Goal: Task Accomplishment & Management: Use online tool/utility

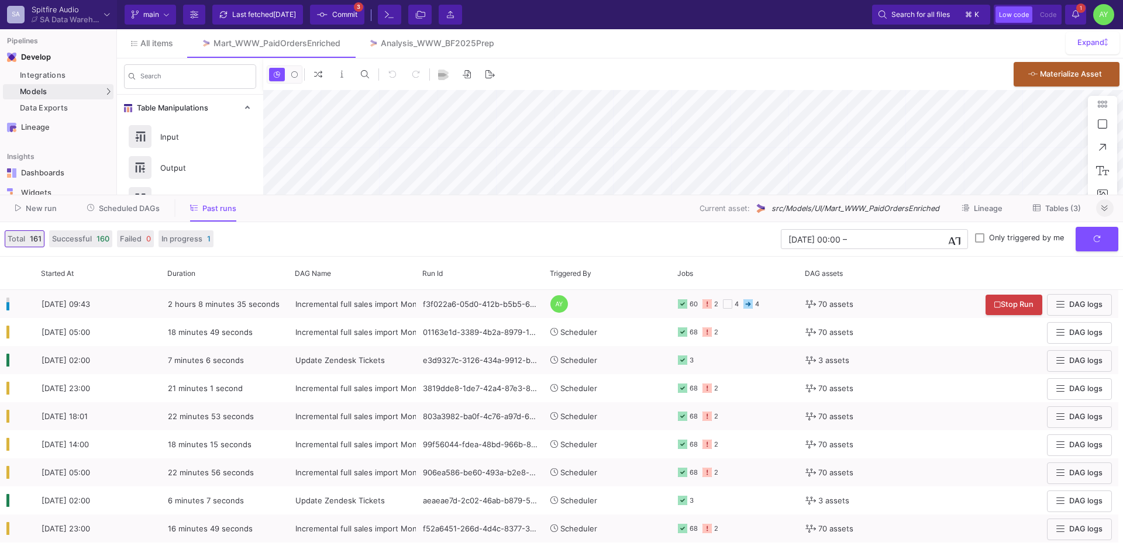
click at [1106, 207] on icon at bounding box center [1104, 209] width 6 height 8
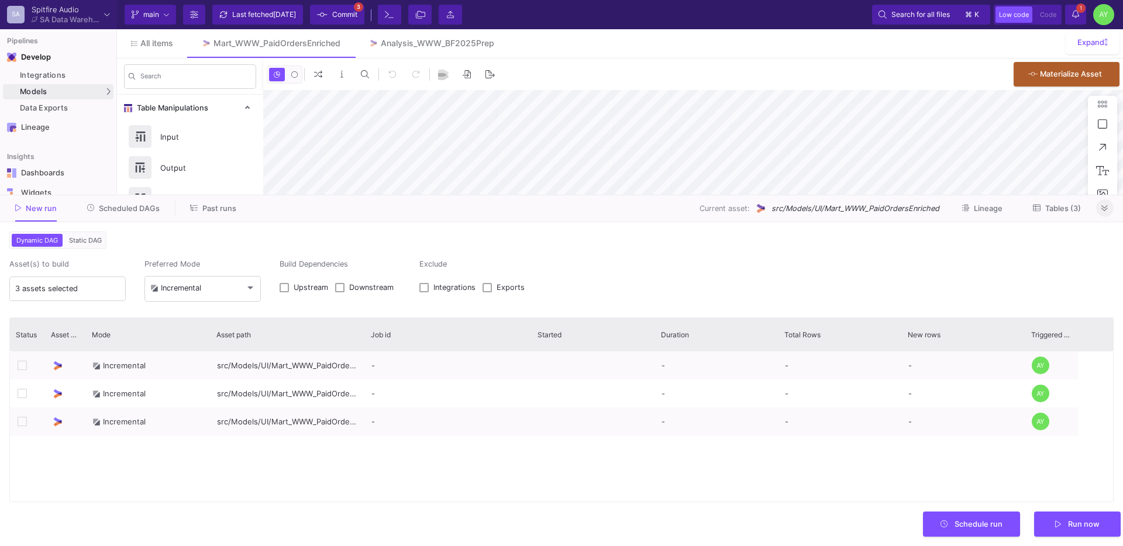
click at [1105, 212] on fa-icon at bounding box center [1104, 208] width 6 height 9
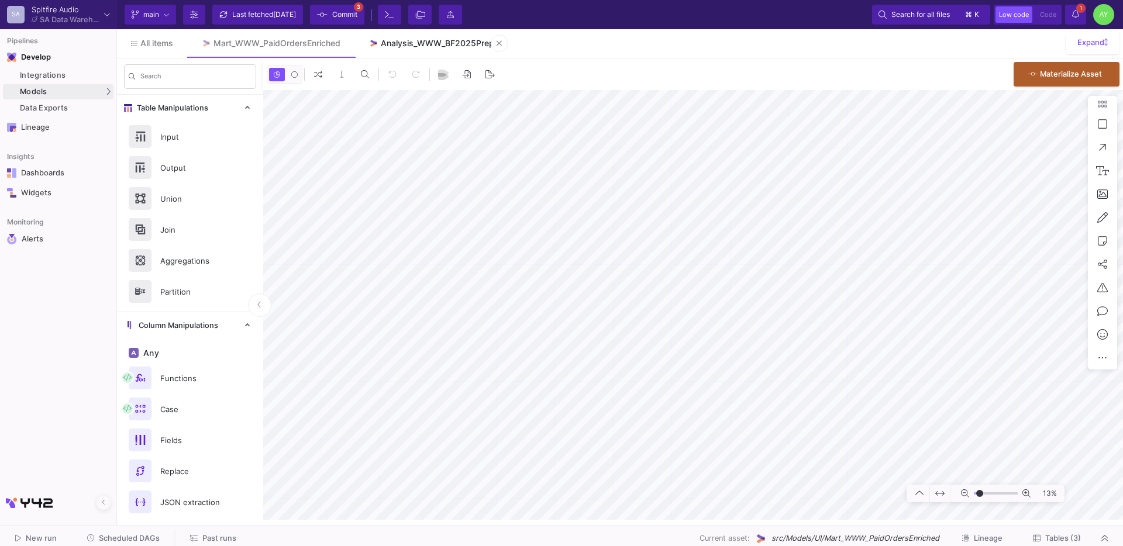
click at [405, 42] on div "Analysis_WWW_BF2025Prep" at bounding box center [437, 43] width 113 height 9
type input "-14"
click at [70, 72] on div "Integrations" at bounding box center [65, 75] width 91 height 9
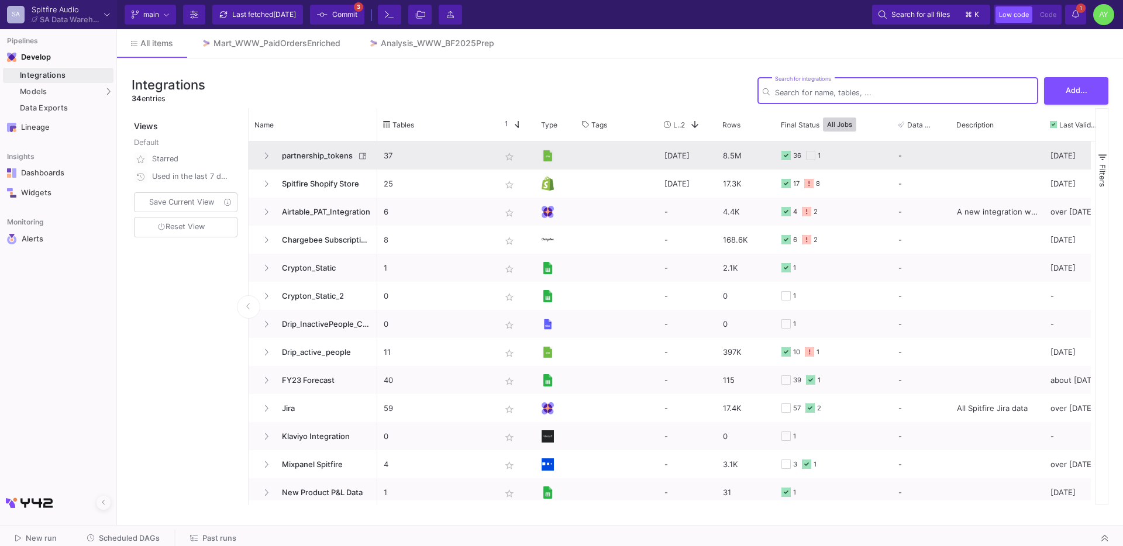
click at [325, 161] on span "partnership_tokens" at bounding box center [315, 155] width 80 height 27
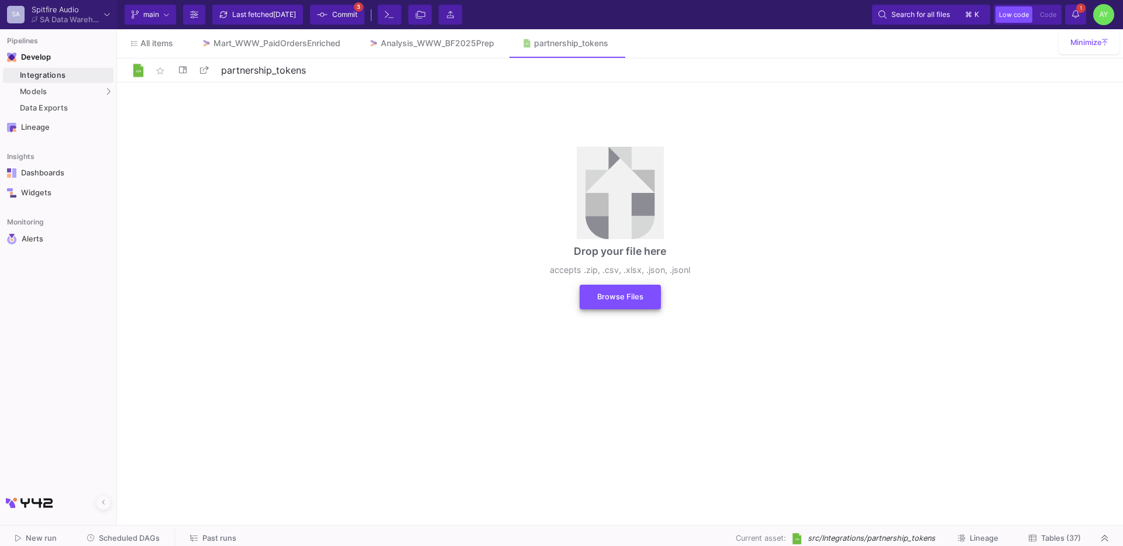
click at [622, 304] on button "Browse Files" at bounding box center [620, 297] width 81 height 25
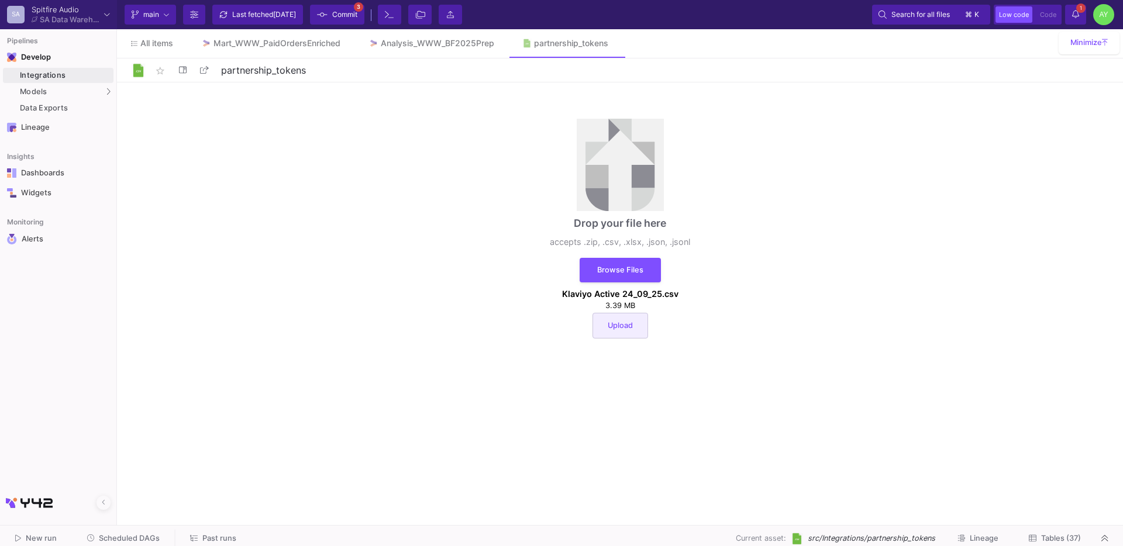
click at [623, 333] on button "Upload" at bounding box center [620, 326] width 56 height 26
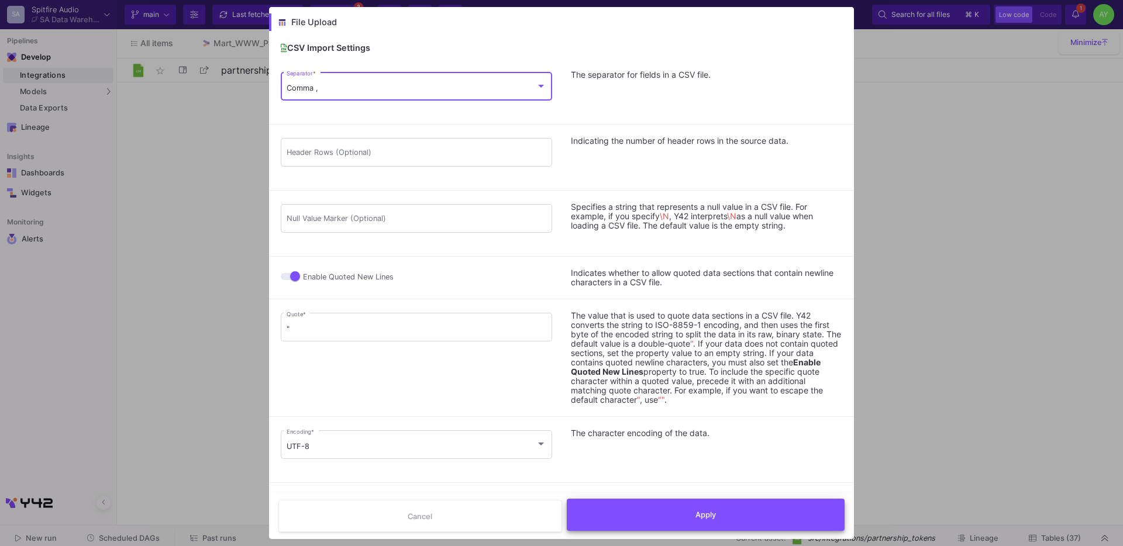
click at [679, 516] on button "Apply" at bounding box center [706, 515] width 278 height 32
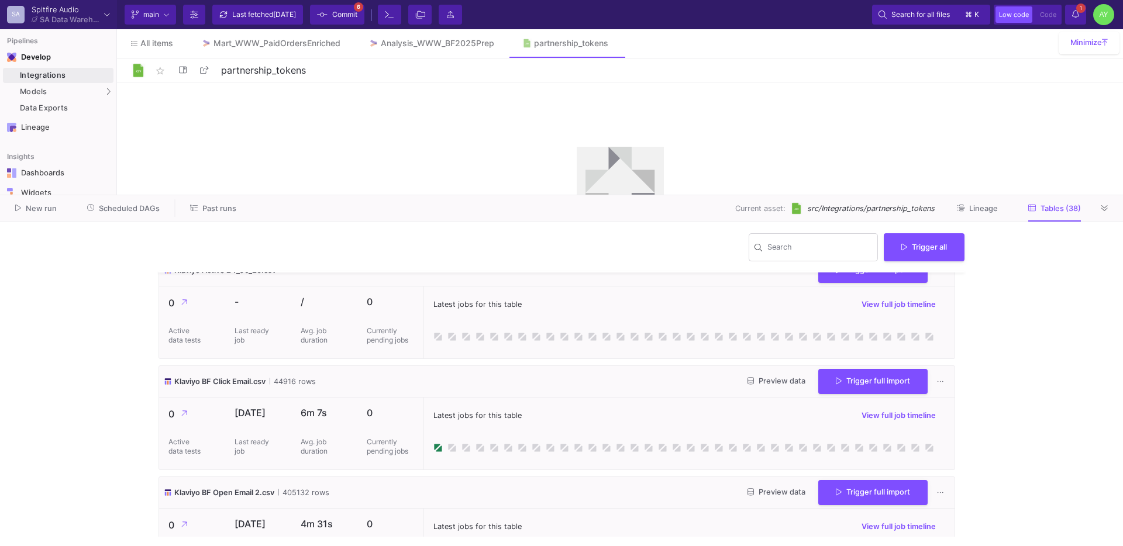
scroll to position [1922, 0]
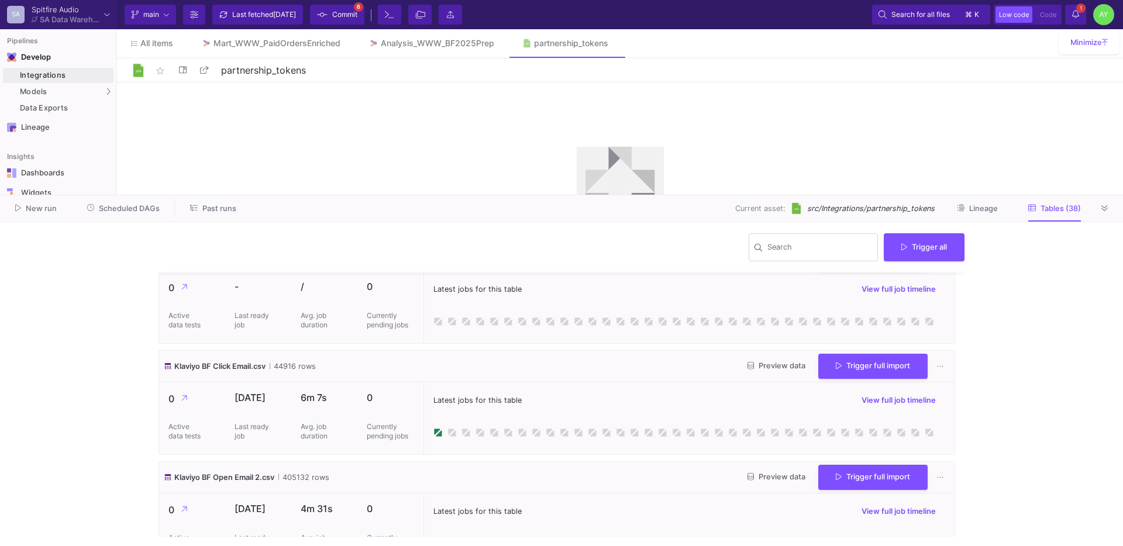
click at [831, 267] on button "Trigger full import" at bounding box center [872, 254] width 109 height 25
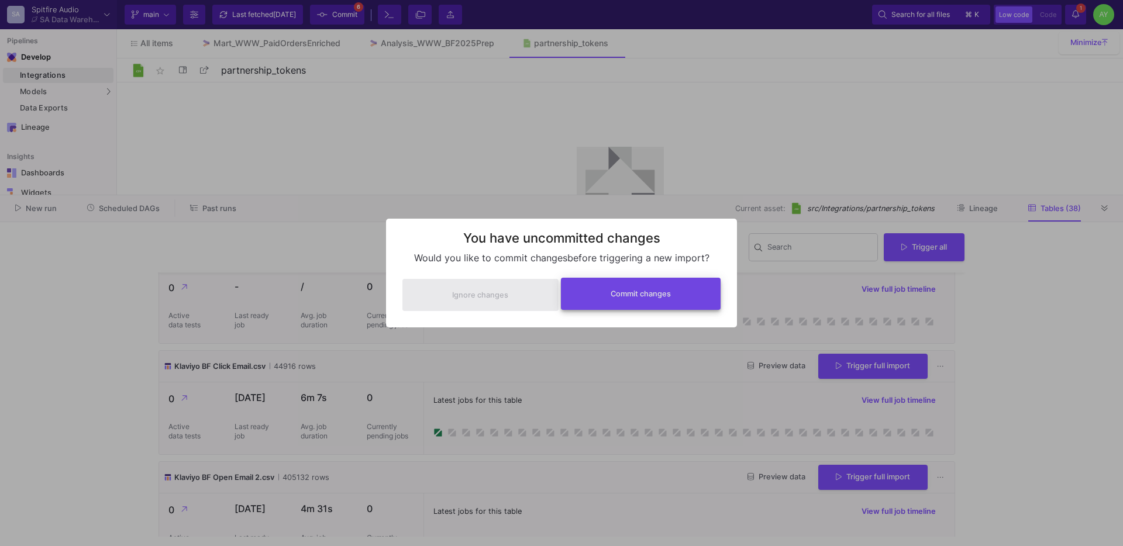
click at [652, 293] on span "Commit changes" at bounding box center [641, 293] width 60 height 9
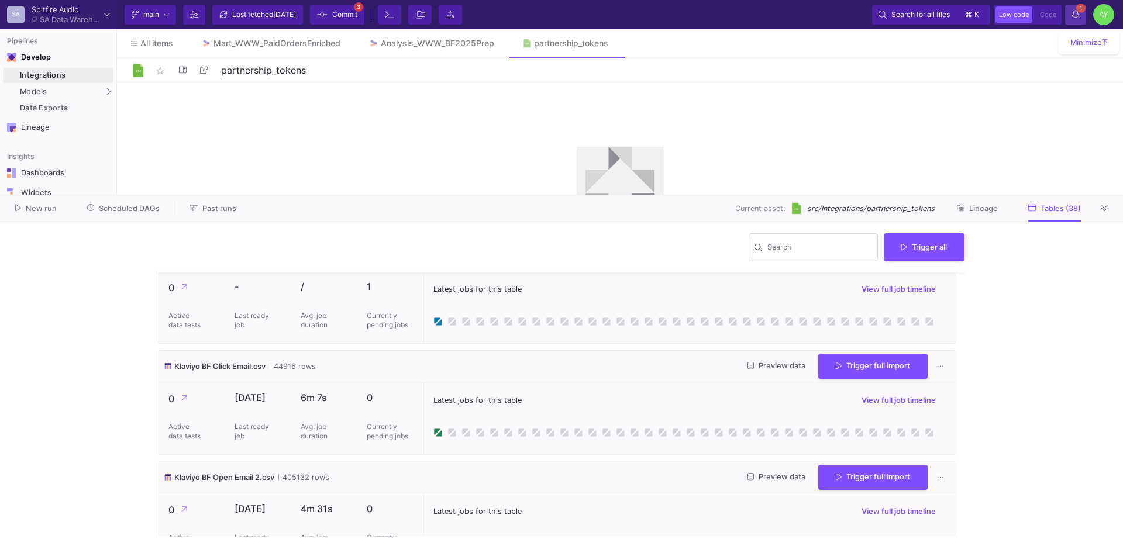
click at [1075, 16] on icon at bounding box center [1075, 14] width 7 height 8
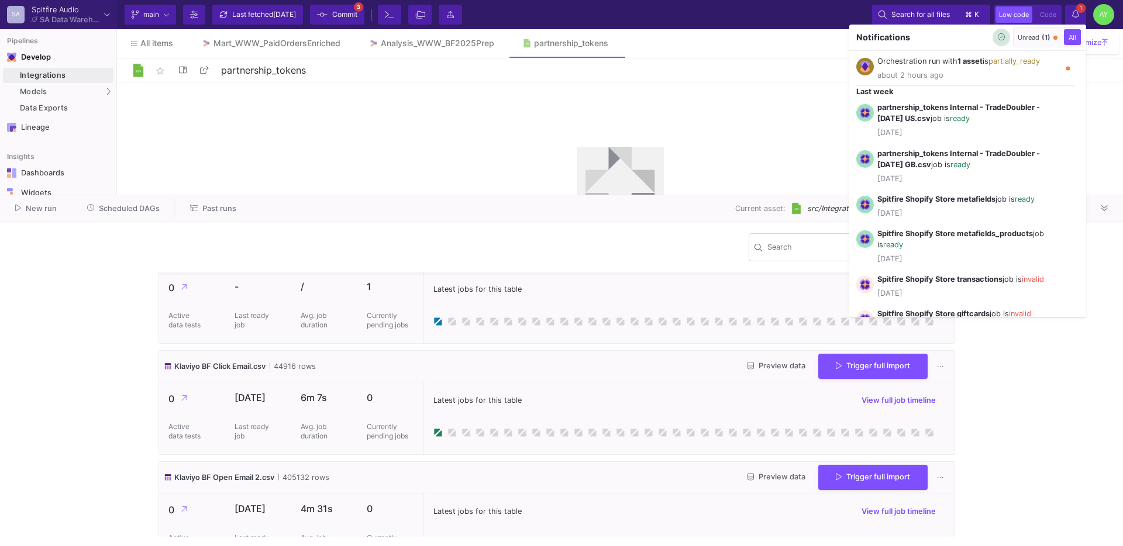
click at [998, 41] on fa-icon "button" at bounding box center [1002, 37] width 8 height 9
click at [1077, 16] on div at bounding box center [561, 273] width 1123 height 546
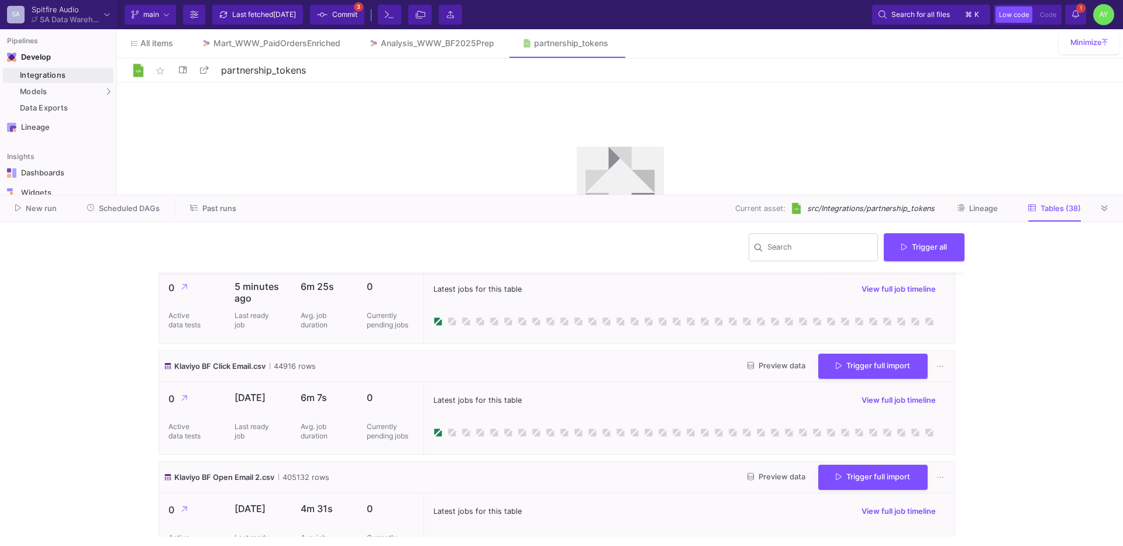
click at [1099, 208] on button at bounding box center [1105, 208] width 18 height 18
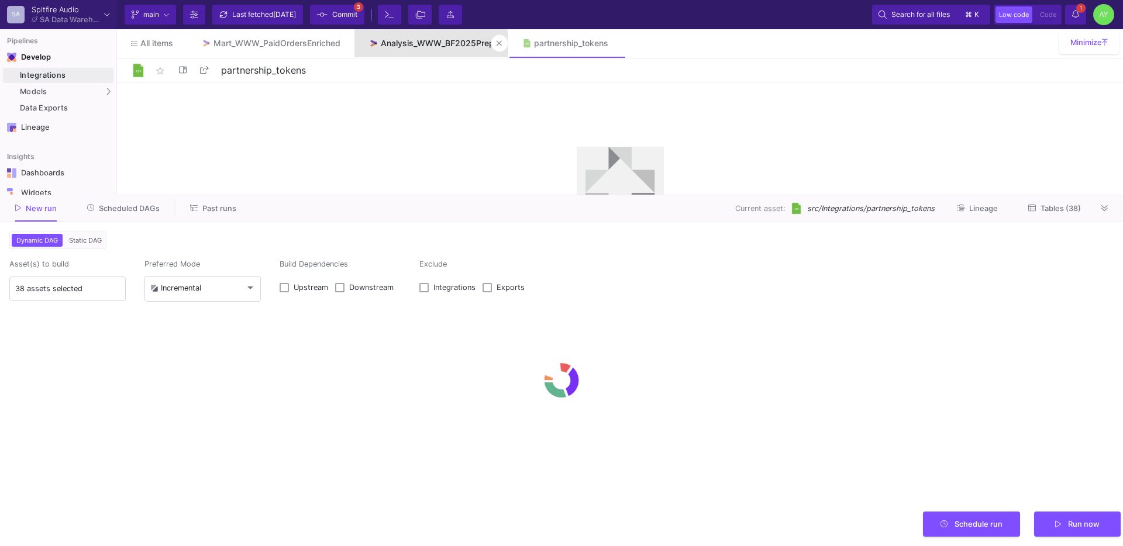
click at [426, 47] on div "Analysis_WWW_BF2025Prep" at bounding box center [437, 43] width 113 height 9
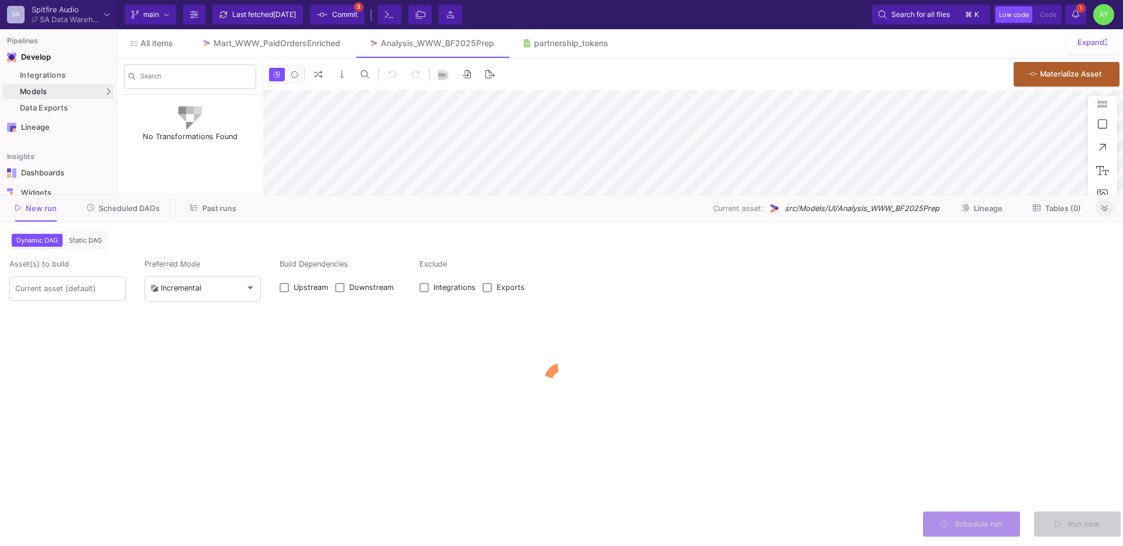
click at [1102, 207] on icon at bounding box center [1104, 209] width 6 height 8
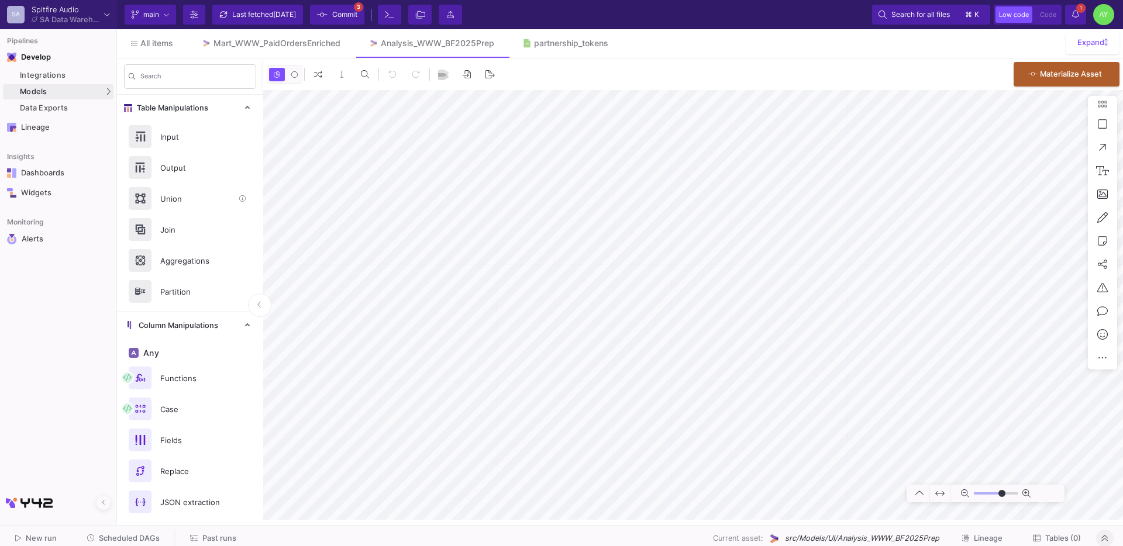
type input "-14"
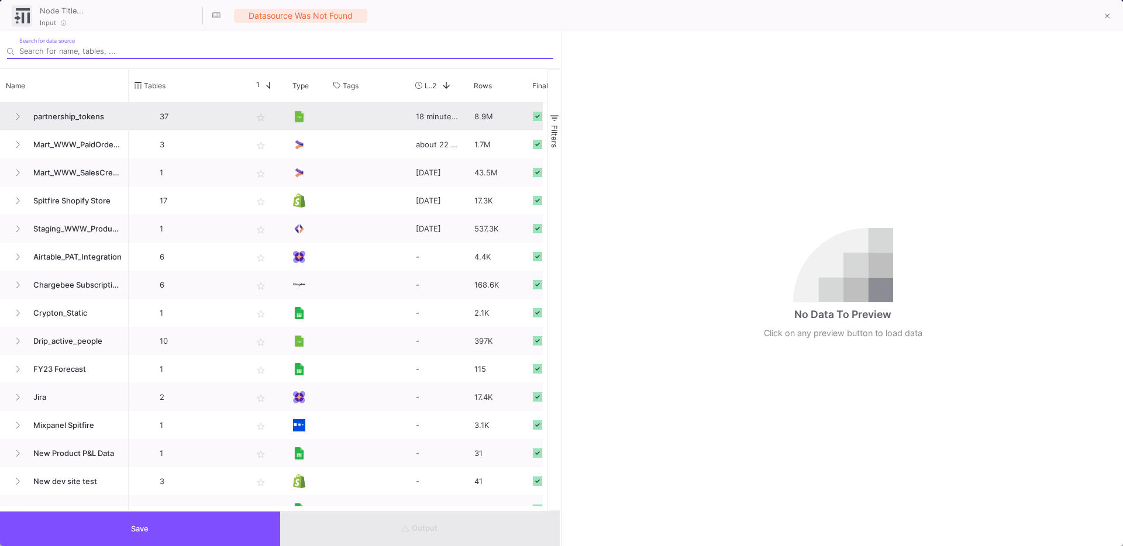
click at [67, 111] on span "partnership_tokens" at bounding box center [74, 116] width 96 height 27
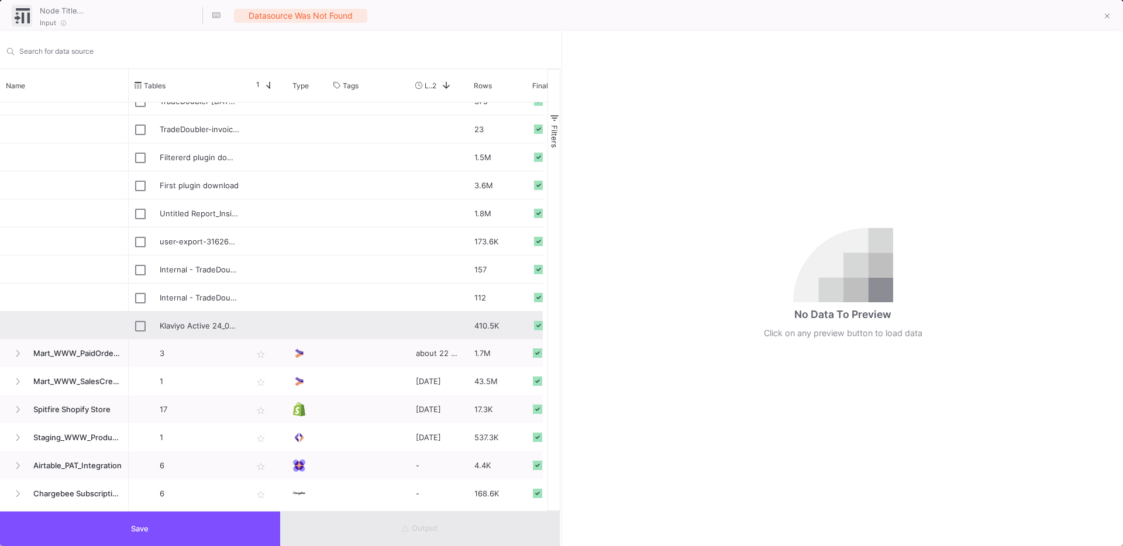
click at [134, 321] on div "Klaviyo Active 24_09_25.csv" at bounding box center [187, 325] width 117 height 27
type input "Klaviyo Active 24_09_25.csv"
checkbox input "true"
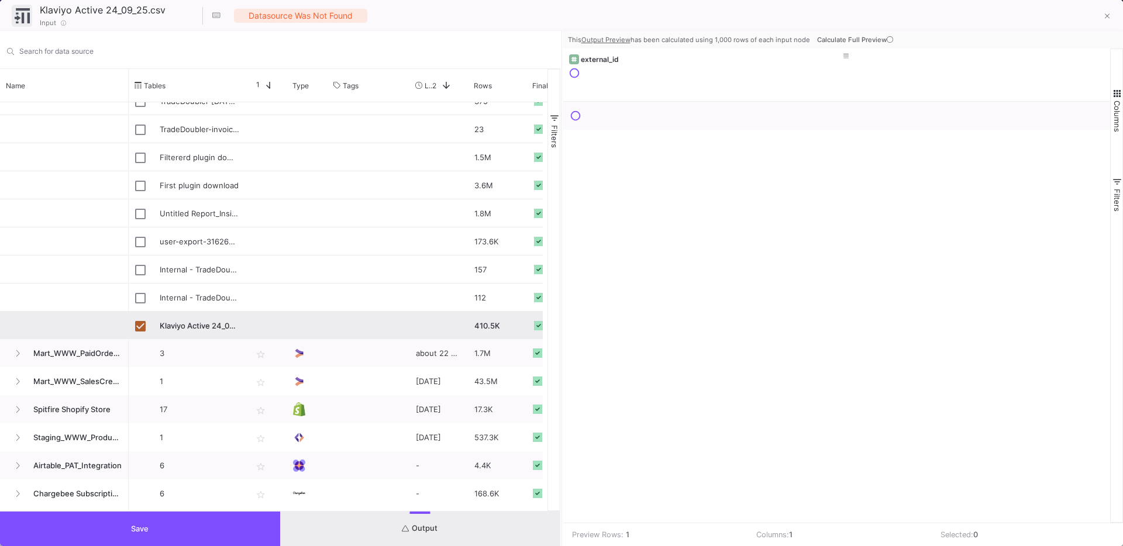
click at [146, 527] on span "Save" at bounding box center [140, 529] width 18 height 9
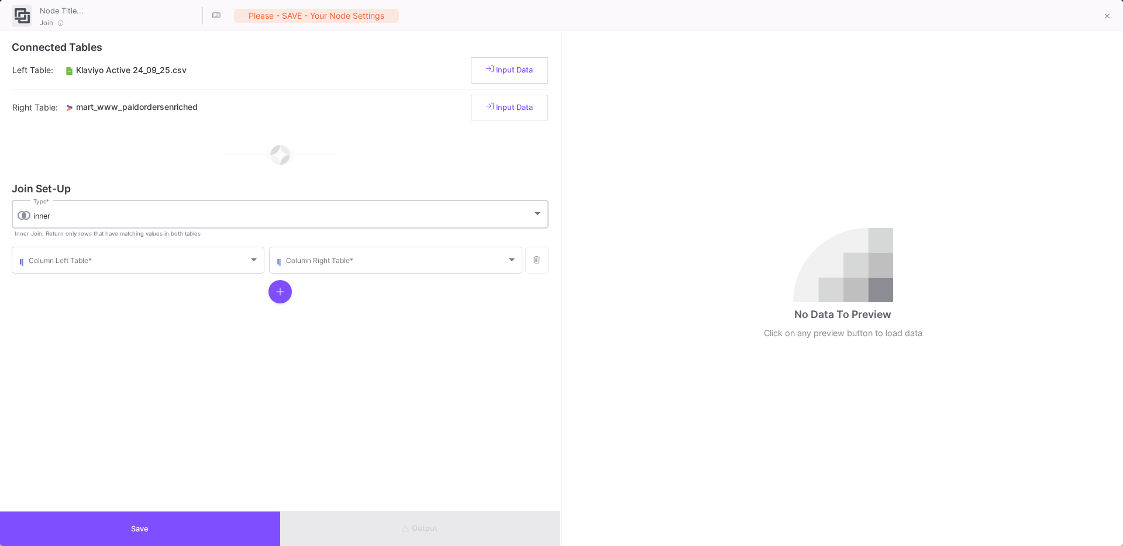
click at [69, 222] on div "inner Type *" at bounding box center [287, 213] width 509 height 30
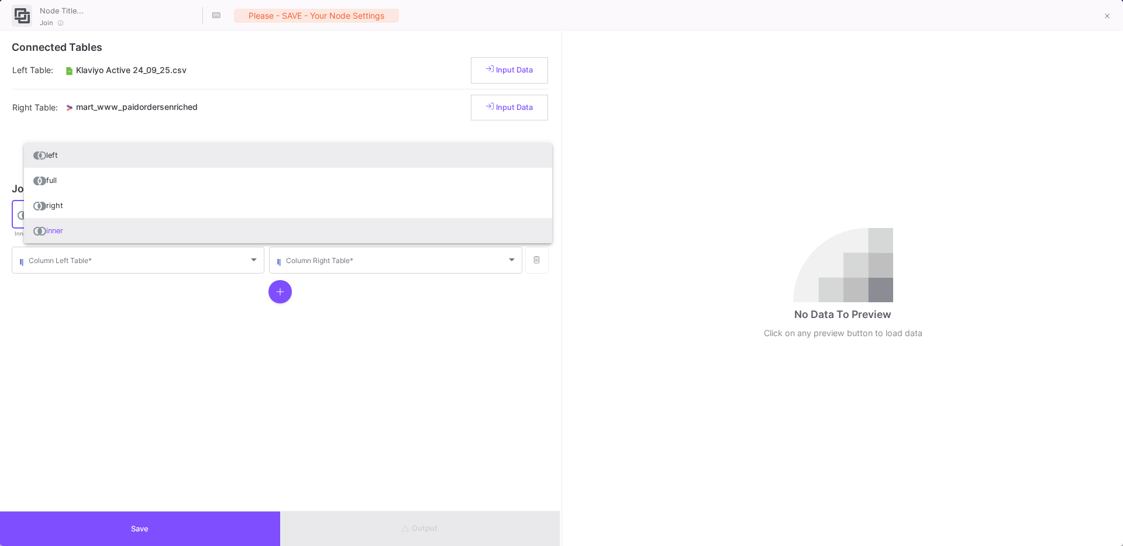
click at [54, 149] on span "left" at bounding box center [287, 155] width 509 height 25
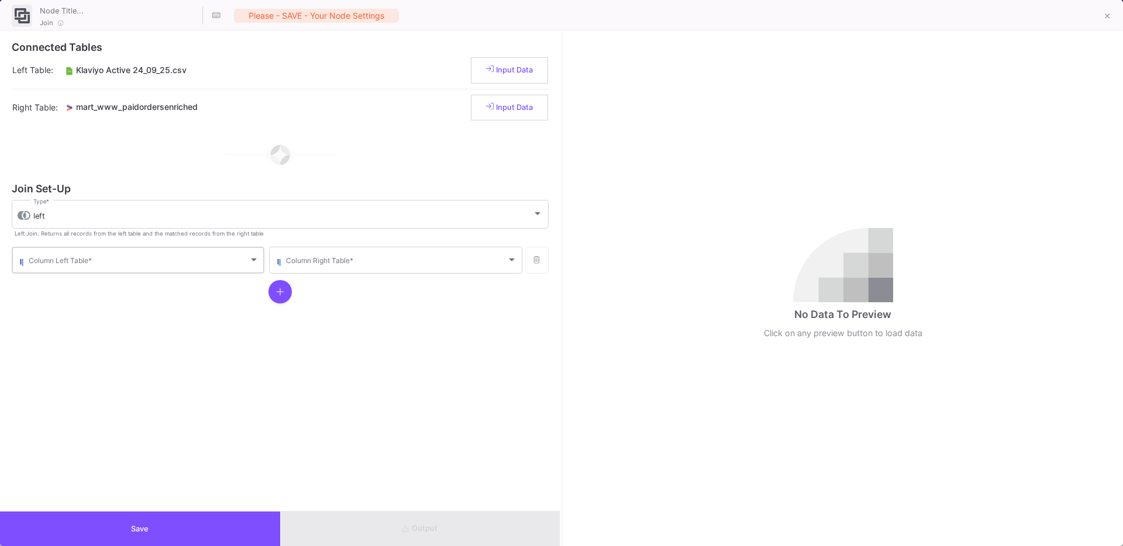
click at [38, 256] on div "Column Left Table *" at bounding box center [144, 259] width 230 height 29
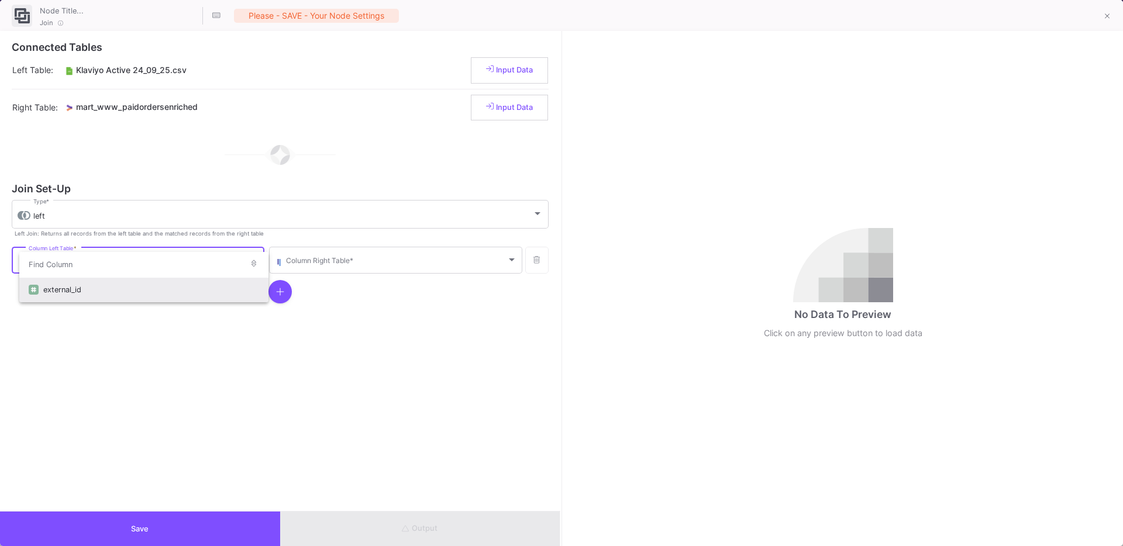
click at [84, 301] on div "external_id" at bounding box center [151, 289] width 216 height 25
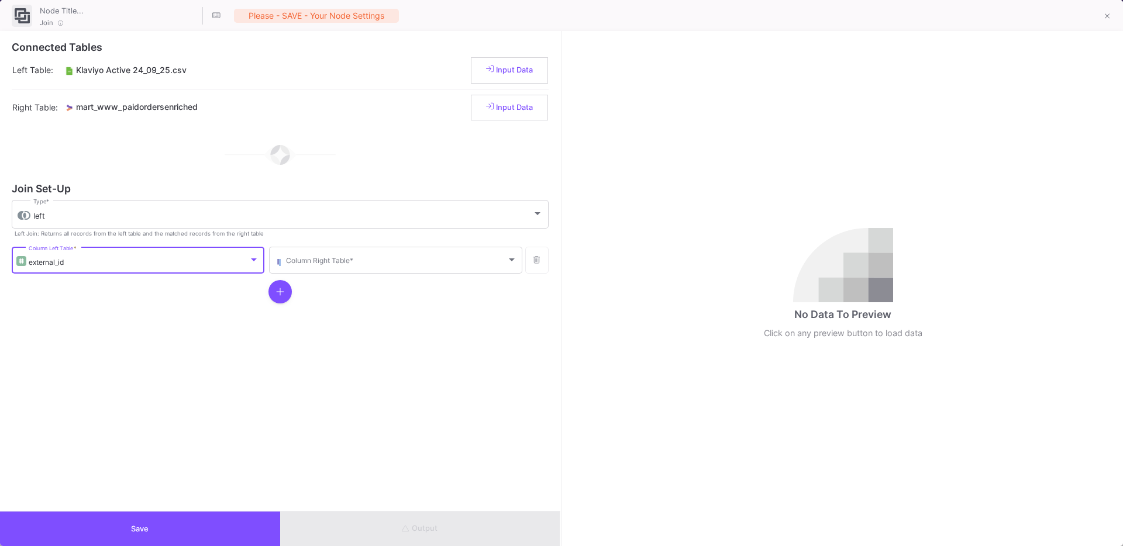
click at [344, 275] on div at bounding box center [280, 291] width 537 height 33
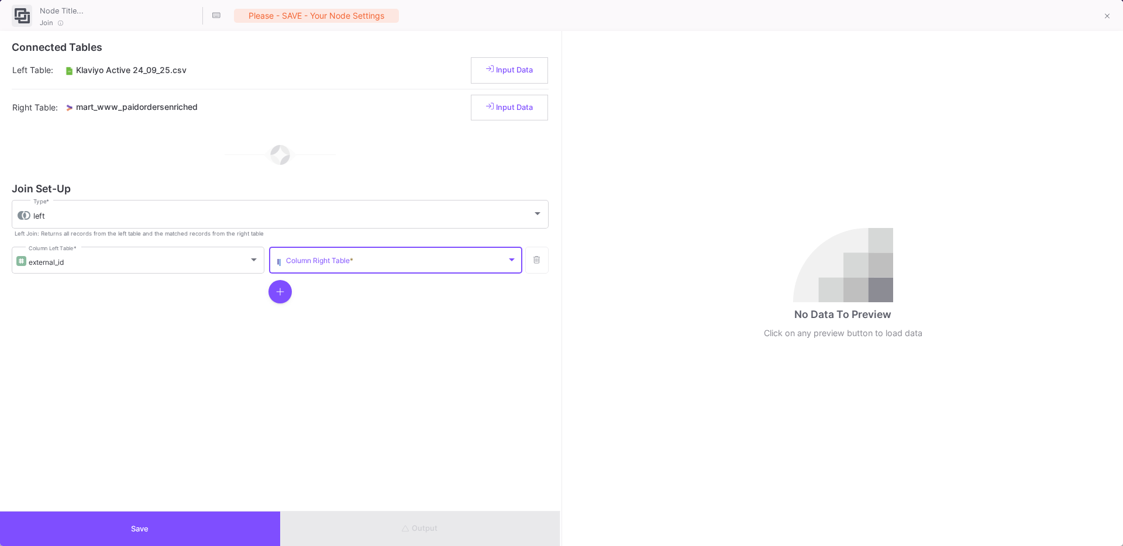
click at [347, 266] on span at bounding box center [396, 262] width 220 height 9
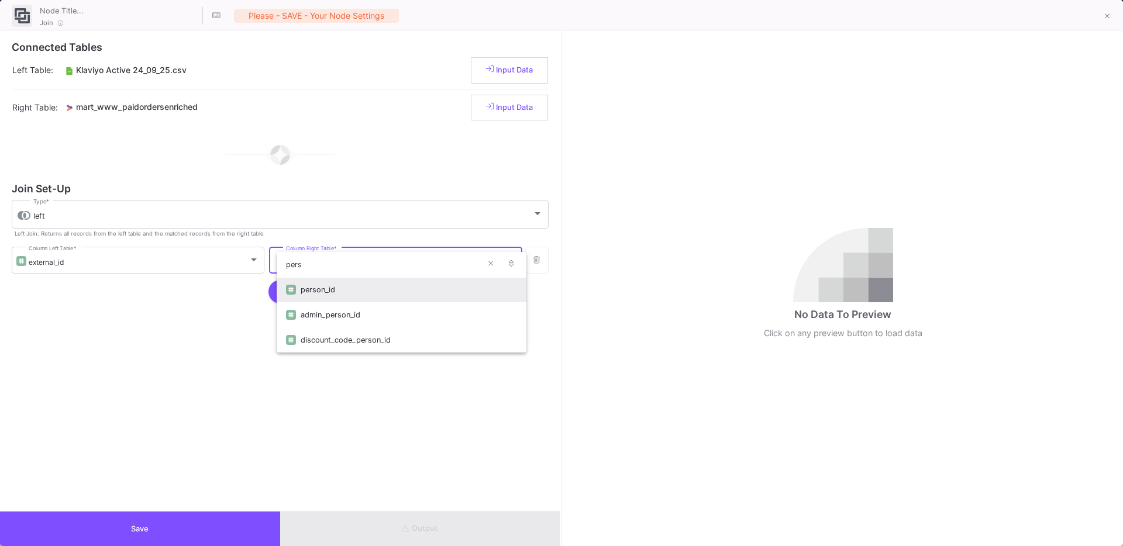
type input "pers"
click at [329, 291] on div "person_id" at bounding box center [409, 289] width 216 height 25
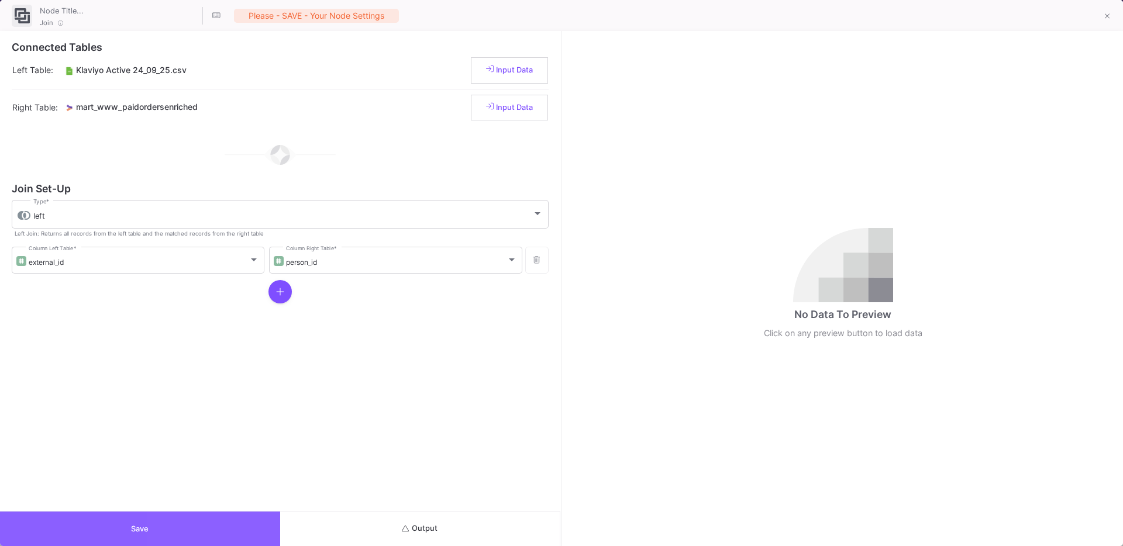
click at [187, 518] on button "Save" at bounding box center [140, 529] width 280 height 35
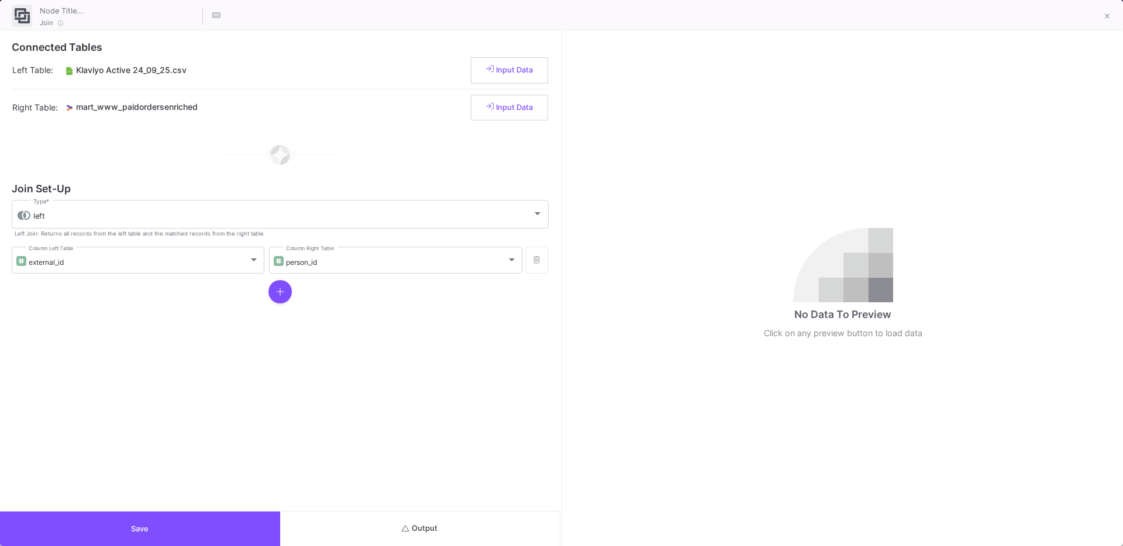
click at [416, 535] on button "Output" at bounding box center [420, 529] width 280 height 35
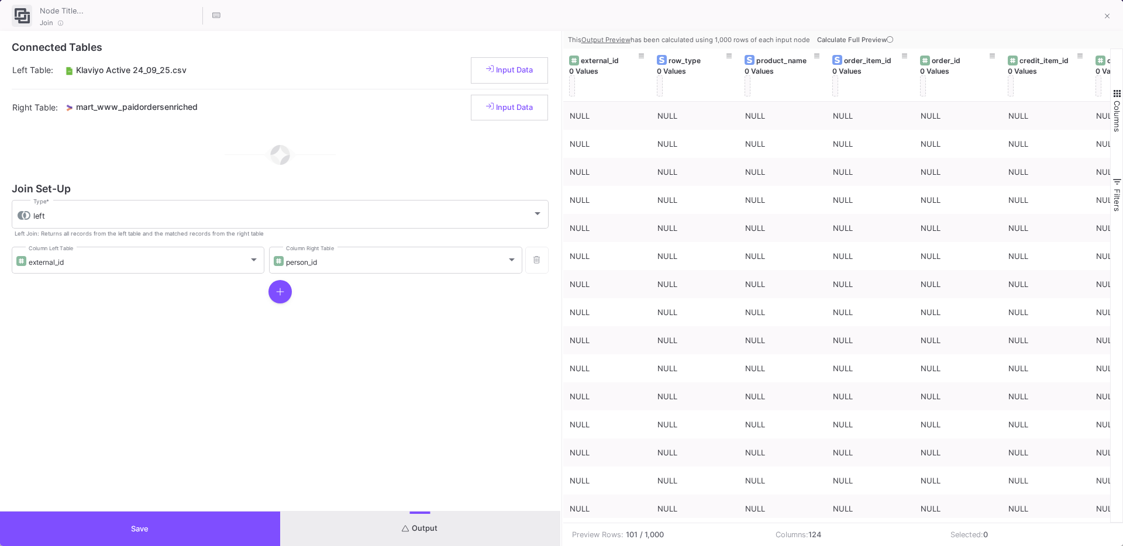
click at [151, 527] on button "Save" at bounding box center [140, 529] width 280 height 35
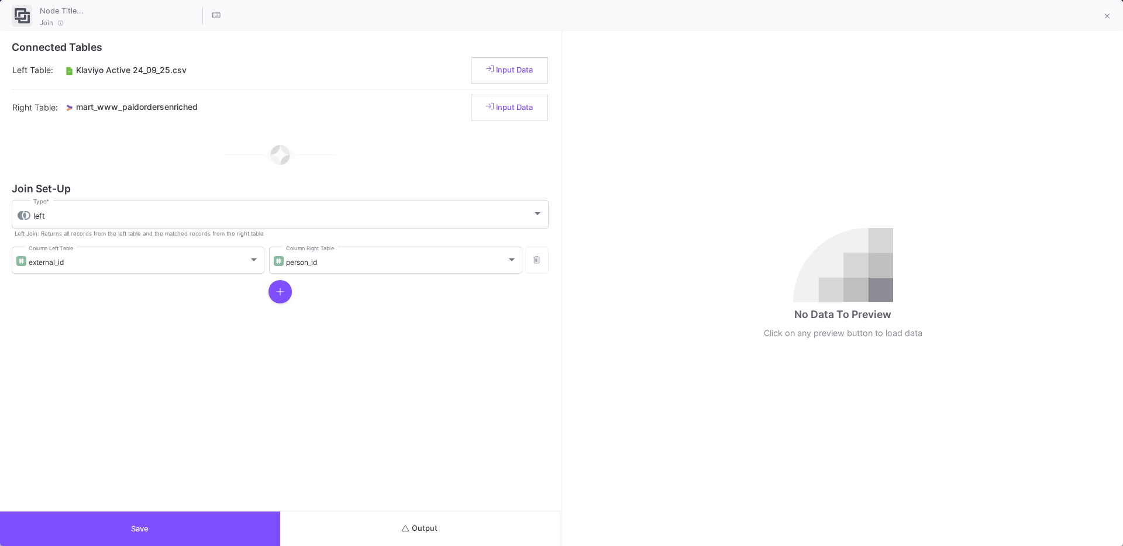
click at [373, 519] on button "Output" at bounding box center [420, 529] width 280 height 35
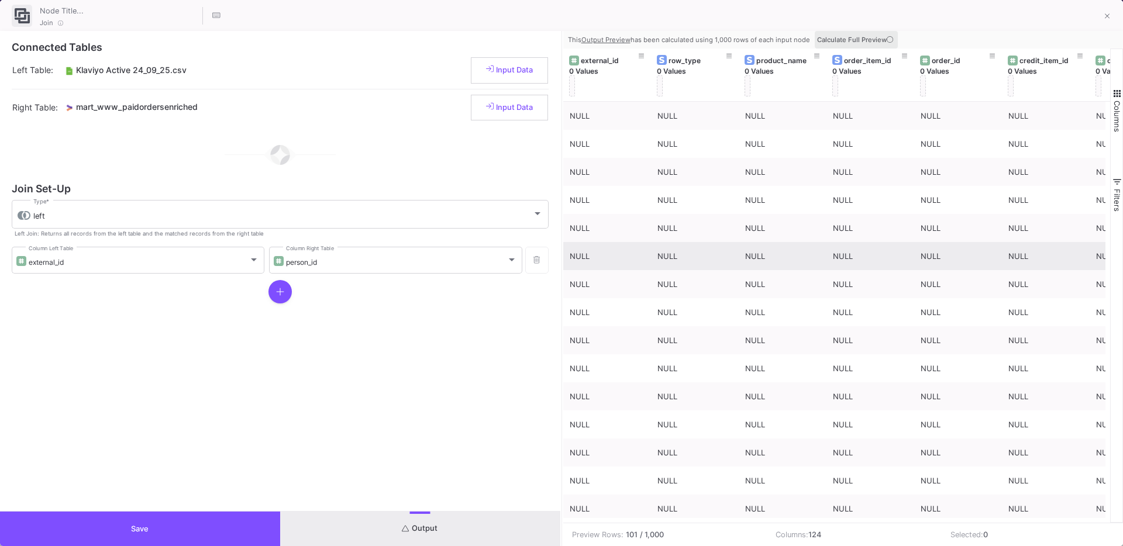
click at [857, 44] on button "Calculate Full Preview" at bounding box center [856, 40] width 83 height 18
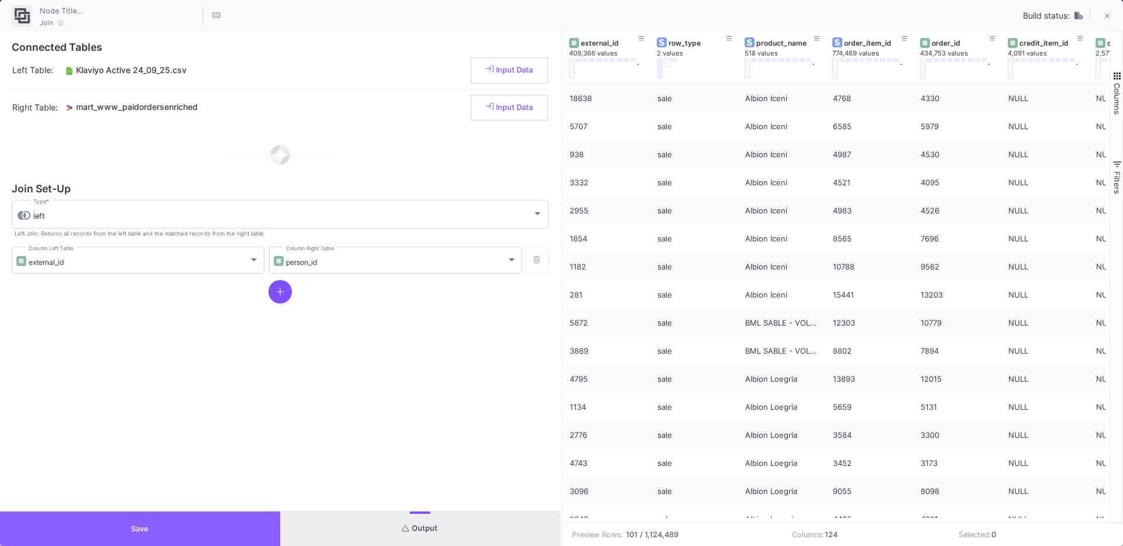
click at [142, 526] on span "Save" at bounding box center [140, 529] width 18 height 9
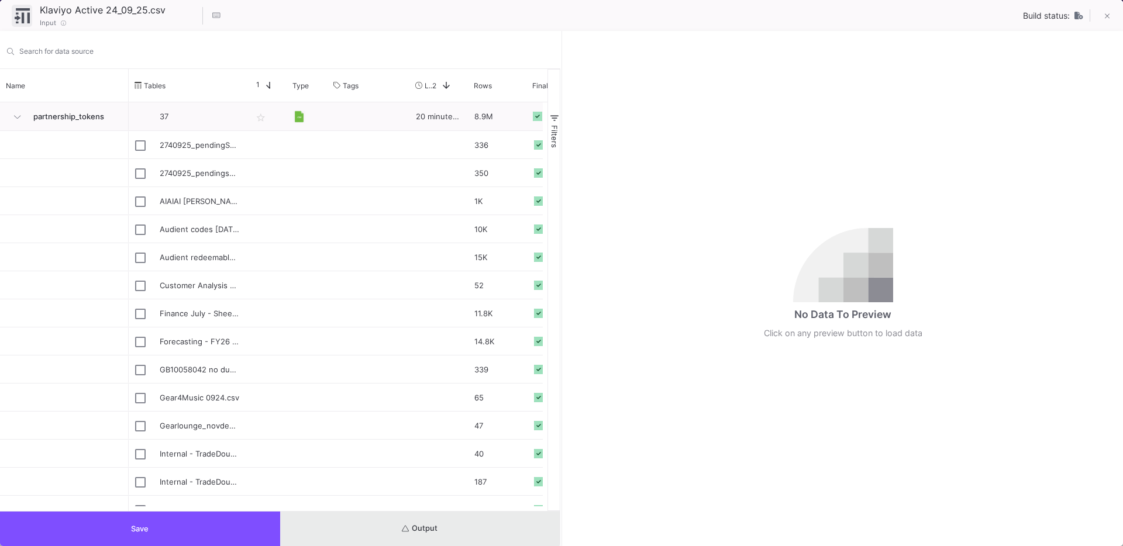
click at [387, 519] on button "Output" at bounding box center [420, 529] width 280 height 35
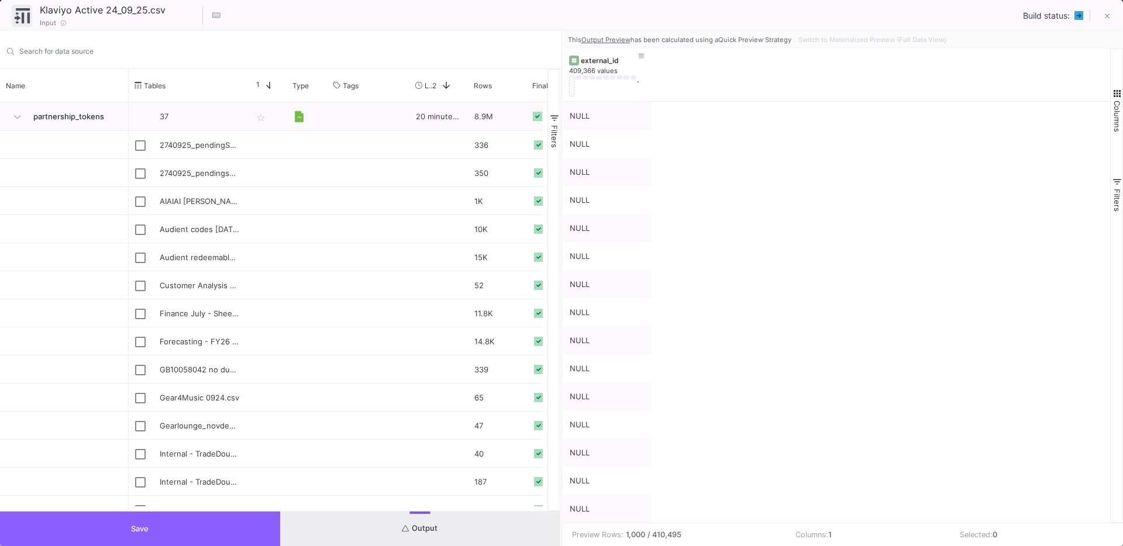
click at [135, 516] on button "Save" at bounding box center [140, 529] width 280 height 35
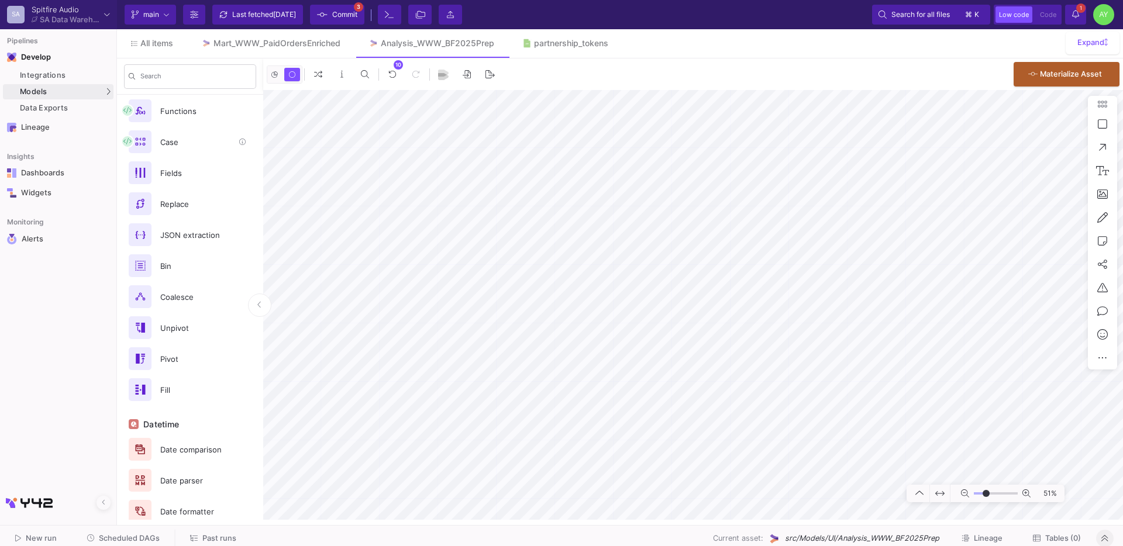
scroll to position [555, 0]
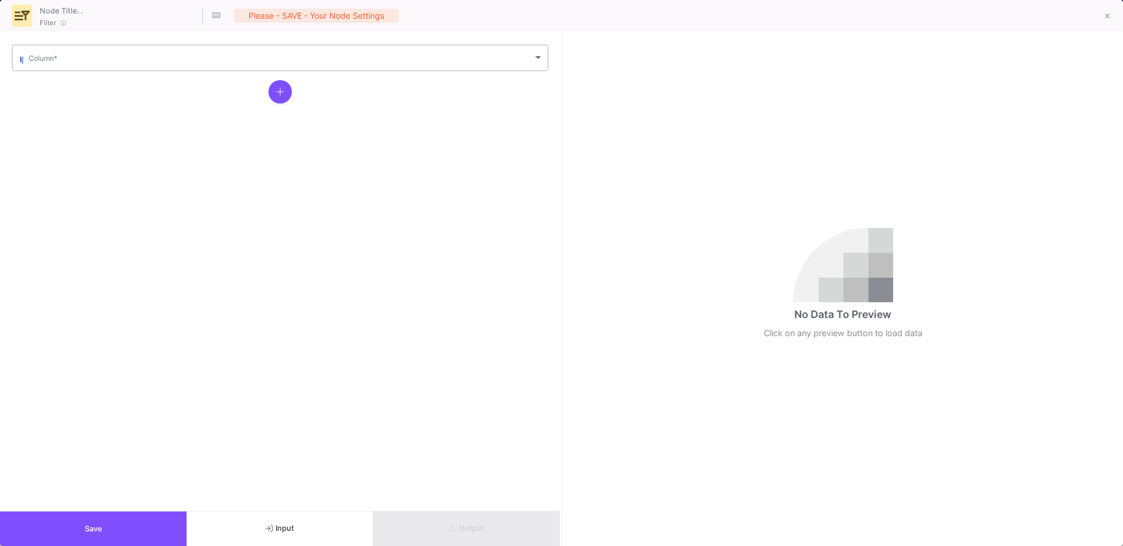
click at [59, 61] on span at bounding box center [281, 60] width 504 height 9
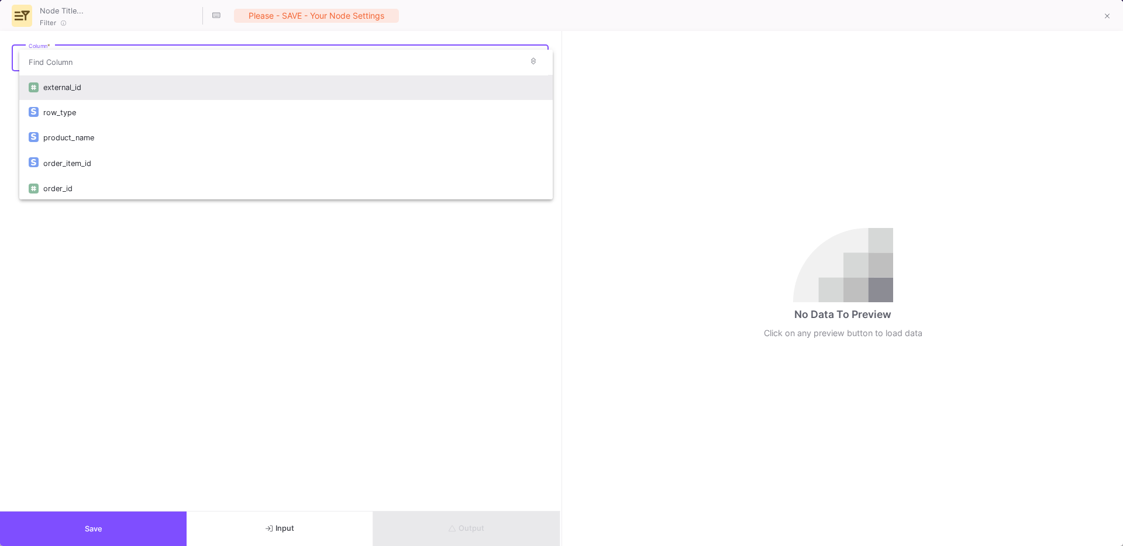
click at [65, 90] on div "external_id" at bounding box center [293, 87] width 500 height 25
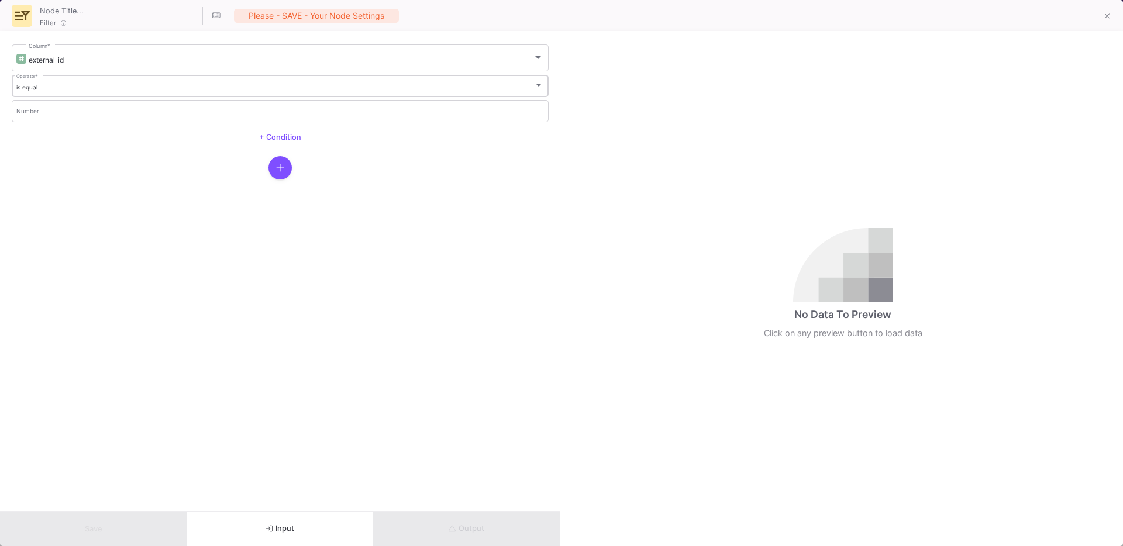
click at [56, 89] on div "is equal" at bounding box center [275, 88] width 518 height 8
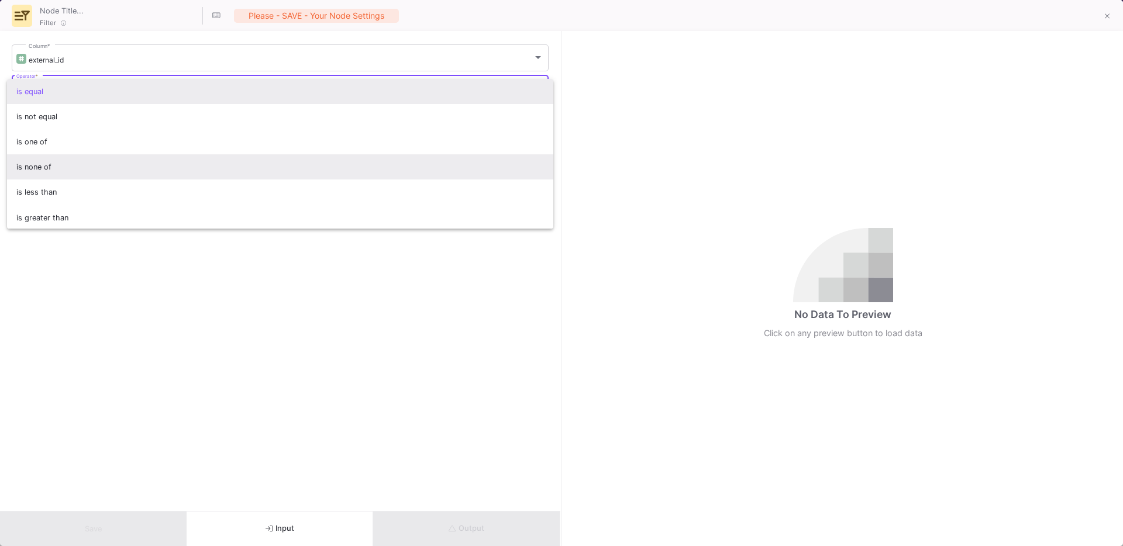
scroll to position [77, 0]
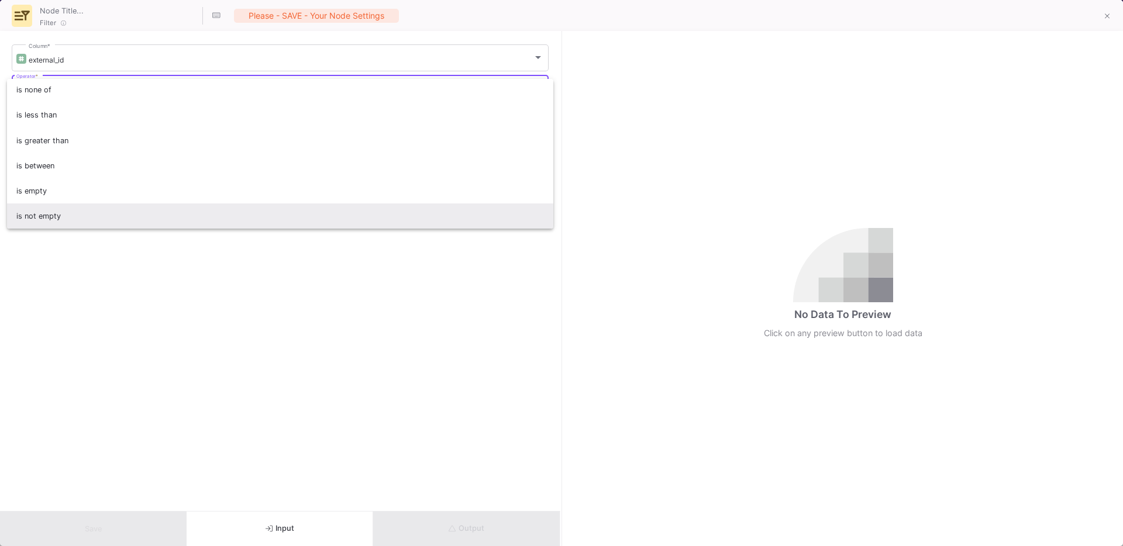
click at [44, 212] on span "is not empty" at bounding box center [280, 216] width 528 height 25
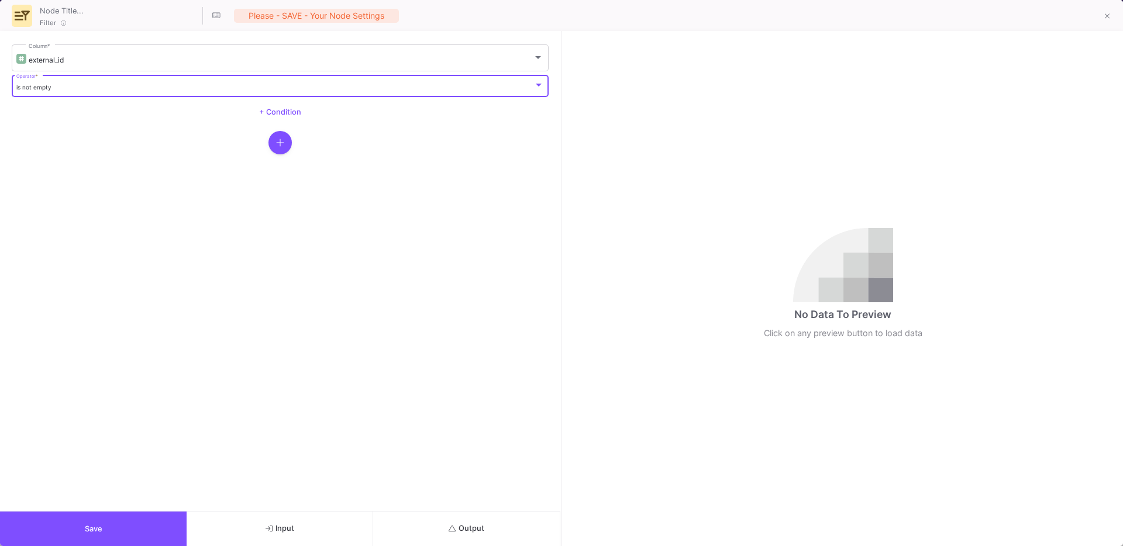
click at [352, 525] on button "Input" at bounding box center [280, 529] width 187 height 35
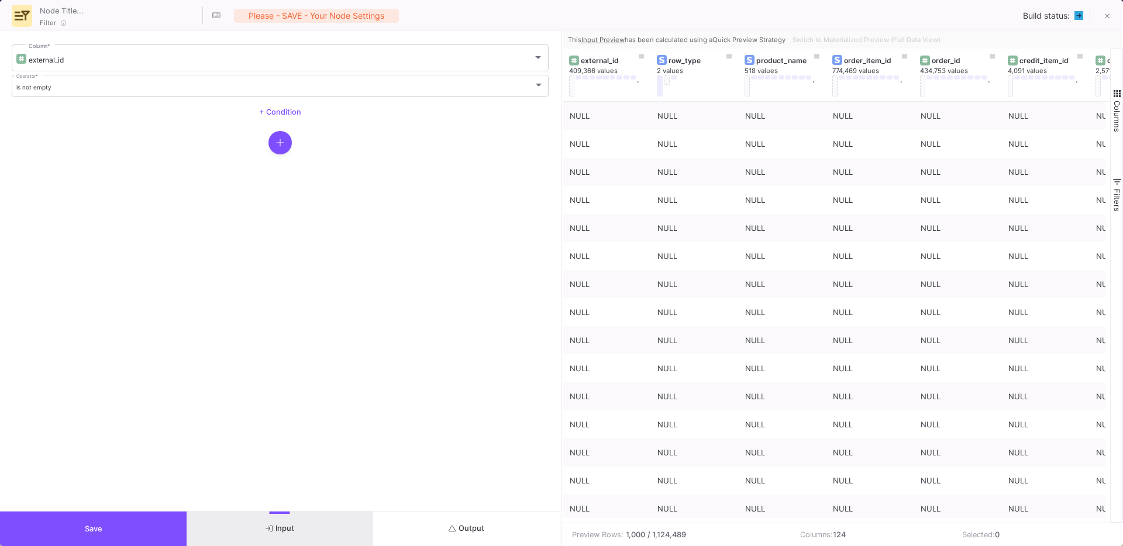
click at [120, 533] on button "Save" at bounding box center [93, 529] width 187 height 35
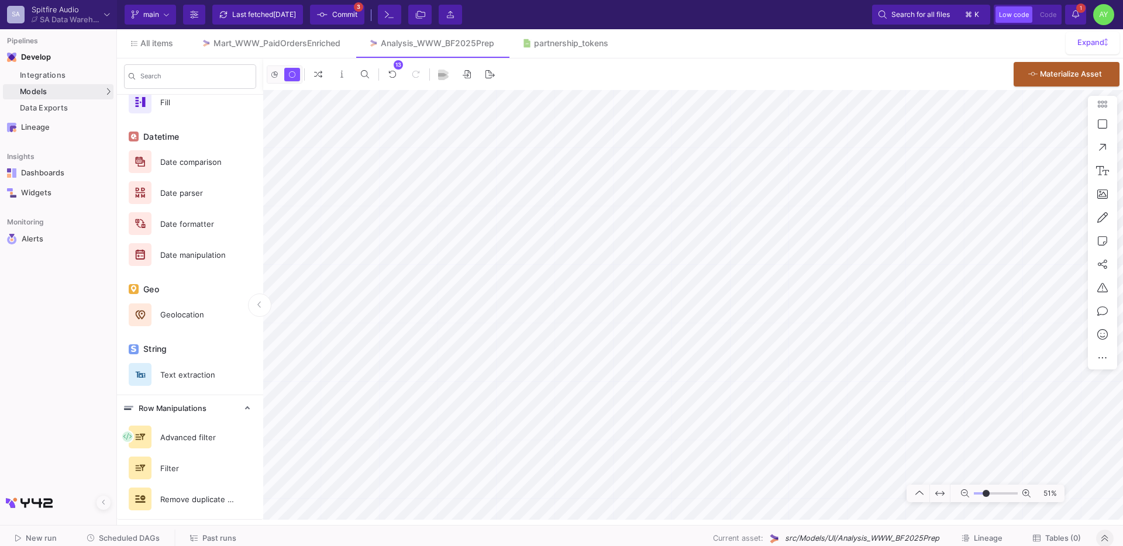
scroll to position [0, 0]
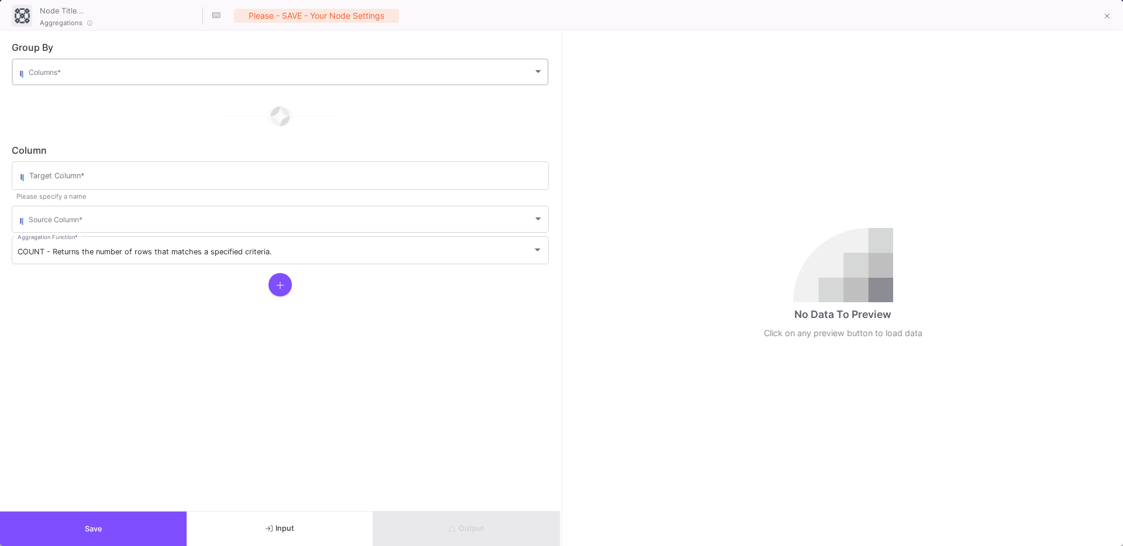
click at [91, 65] on div "Columns *" at bounding box center [286, 71] width 515 height 29
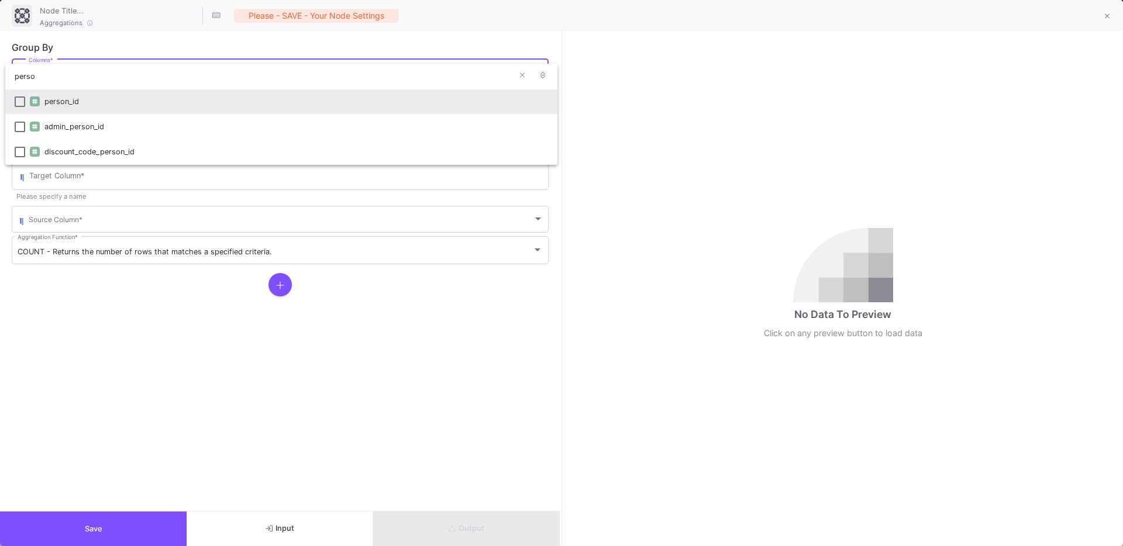
type input "perso"
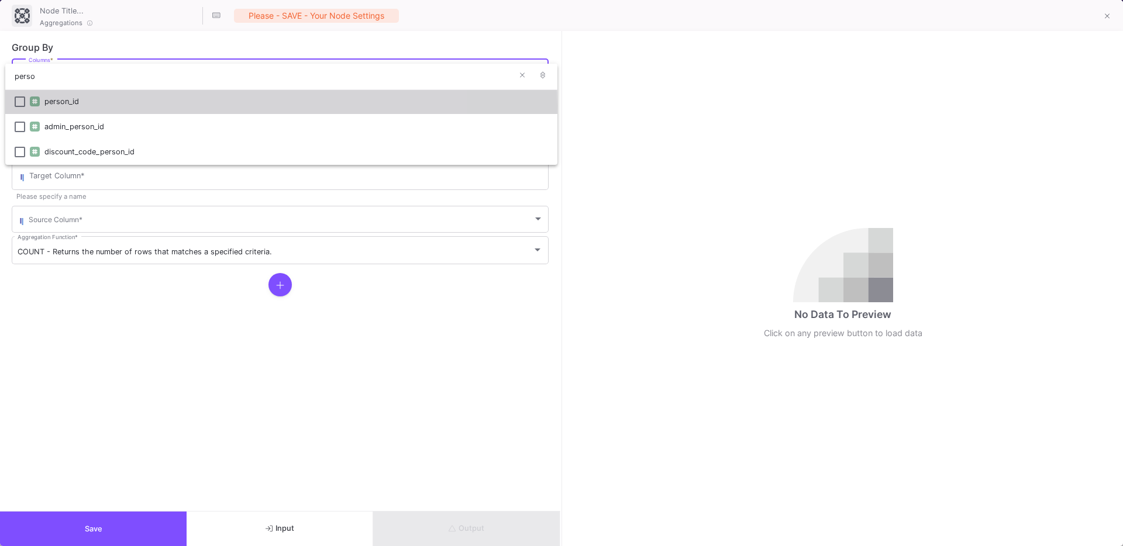
click at [66, 105] on div "person_id" at bounding box center [296, 101] width 504 height 25
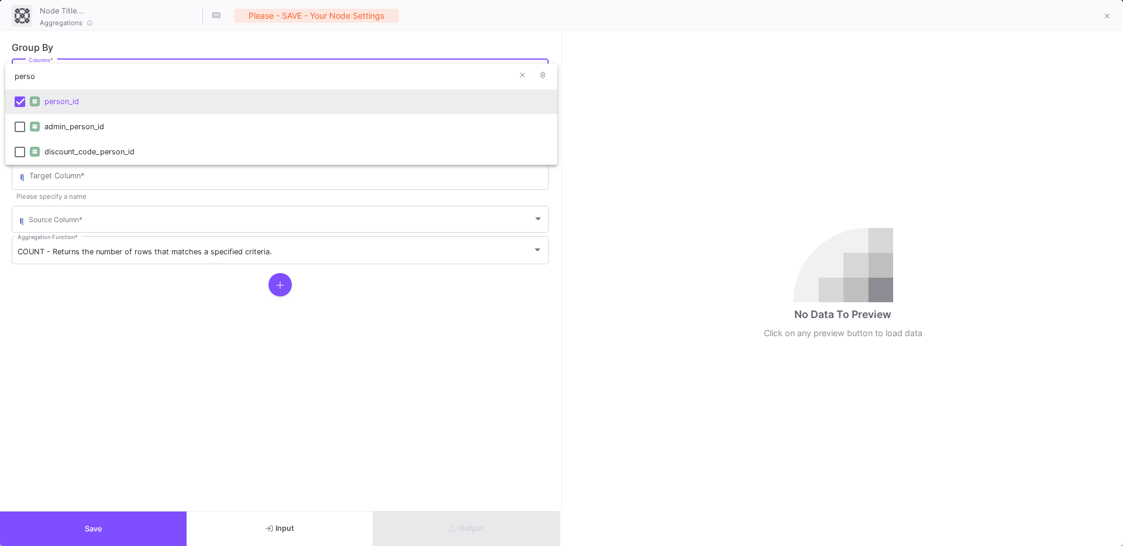
click at [85, 354] on div at bounding box center [561, 273] width 1123 height 546
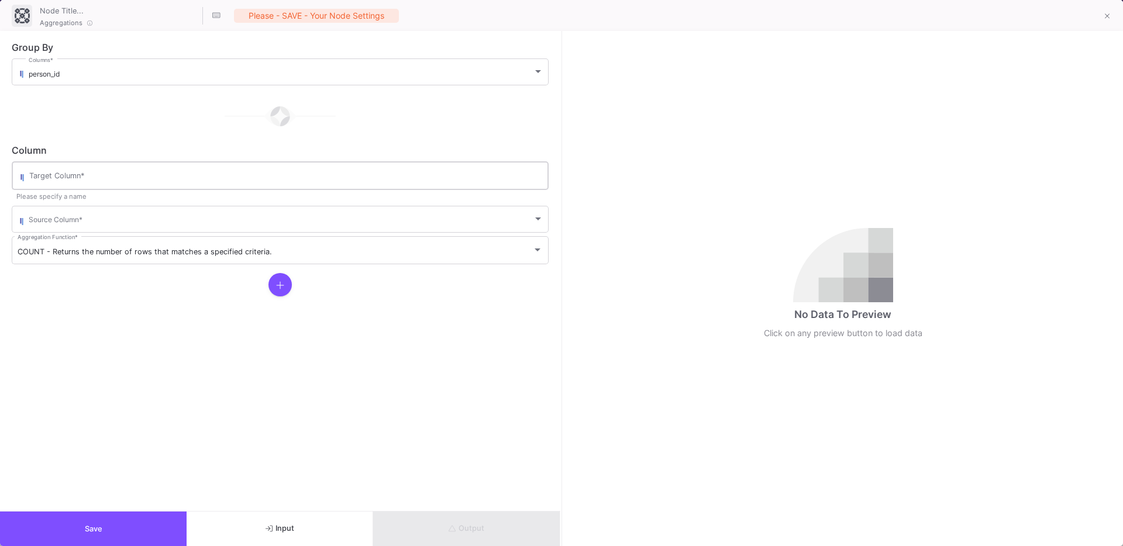
click at [107, 183] on div "Target Column *" at bounding box center [285, 175] width 513 height 30
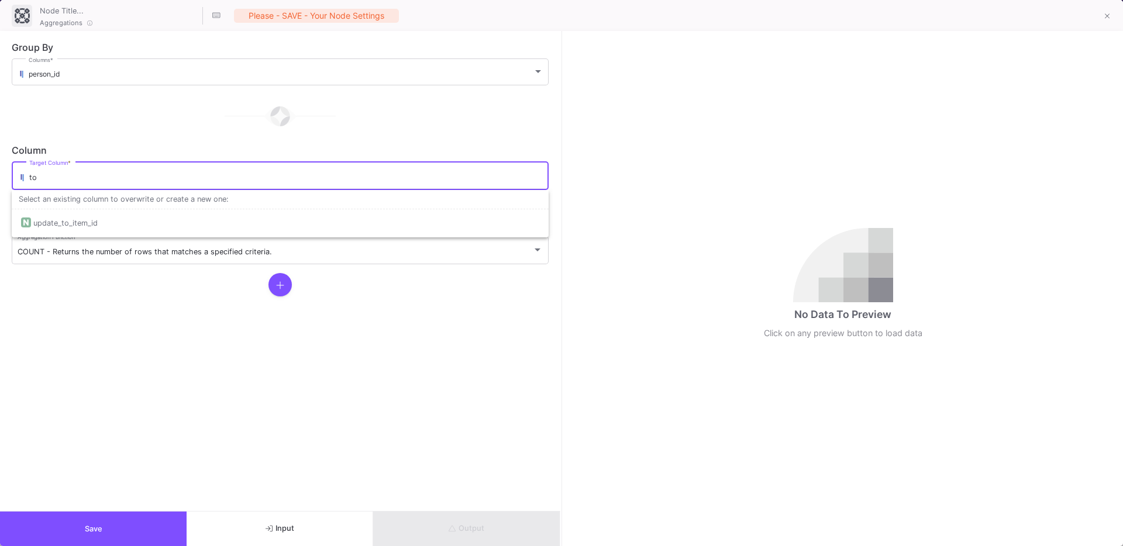
type input "t"
type input "lifetime_spend"
click at [85, 229] on div "Source Column *" at bounding box center [286, 218] width 515 height 29
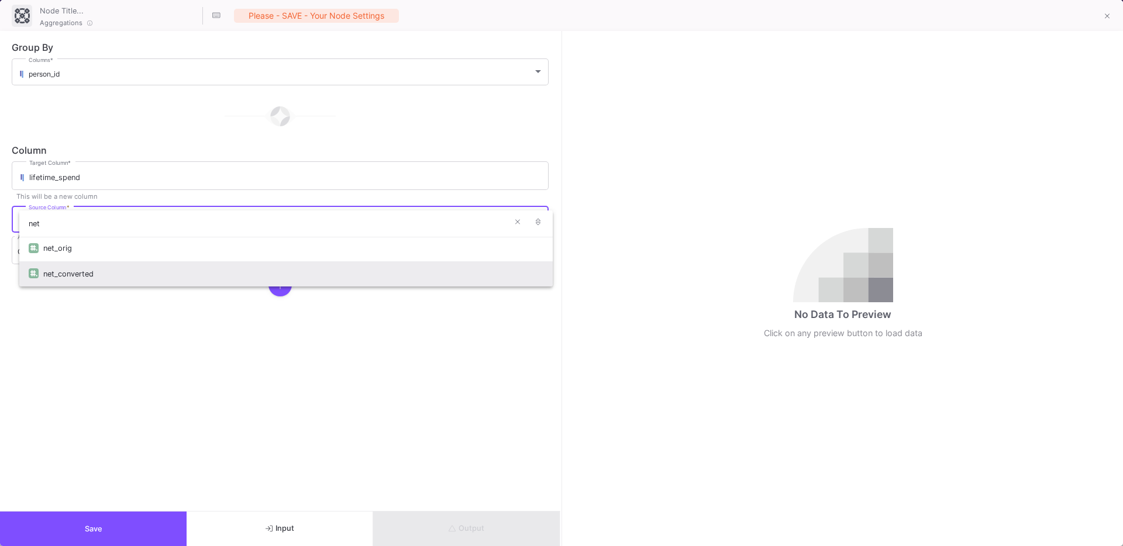
type input "net"
click at [67, 273] on div "net_converted" at bounding box center [293, 273] width 500 height 25
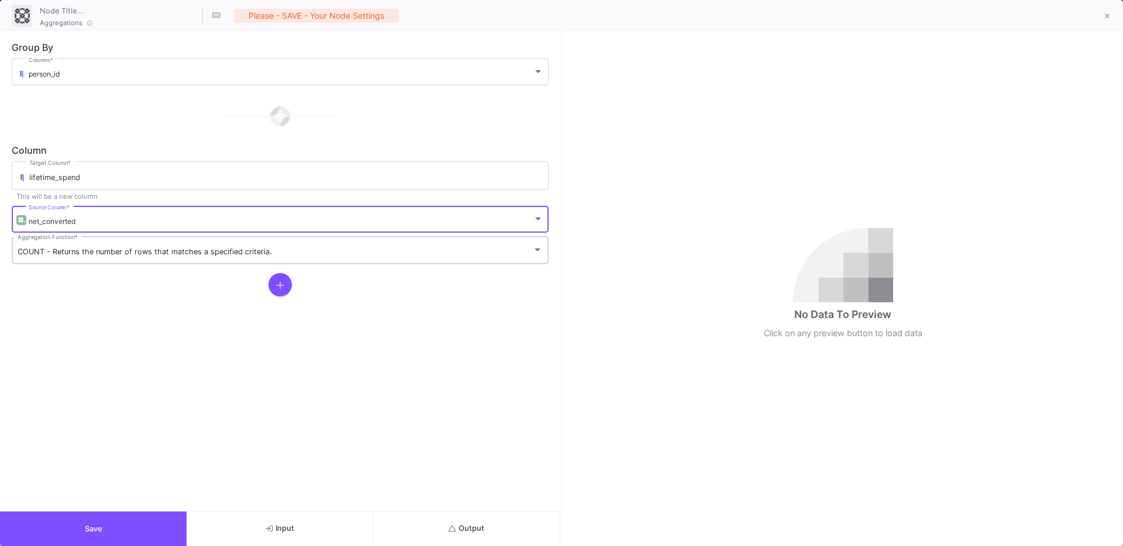
click at [75, 264] on div "COUNT - Returns the number of rows that matches a specified criteria. Aggregati…" at bounding box center [280, 250] width 525 height 30
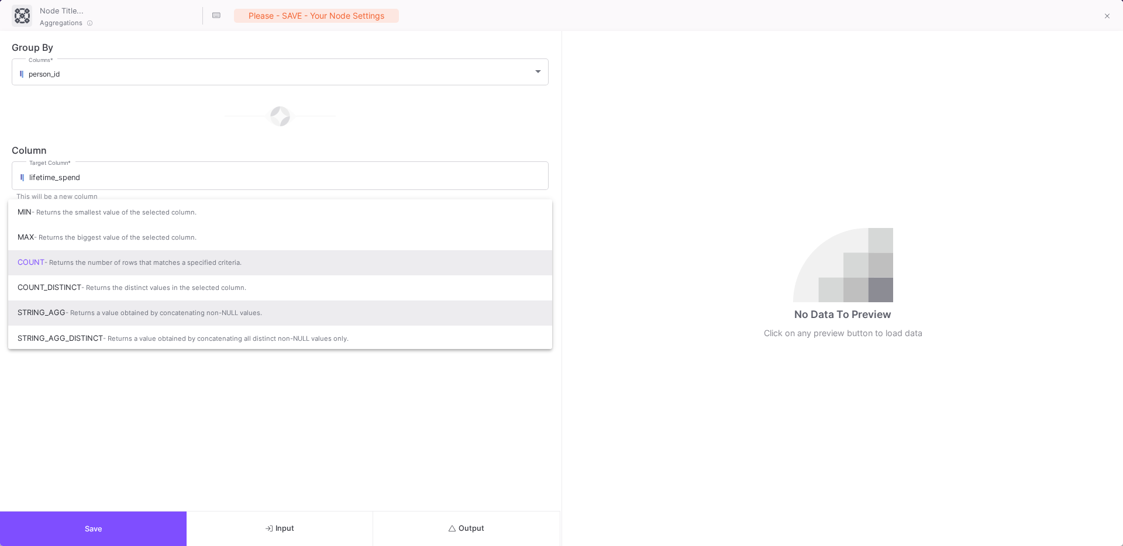
scroll to position [78, 0]
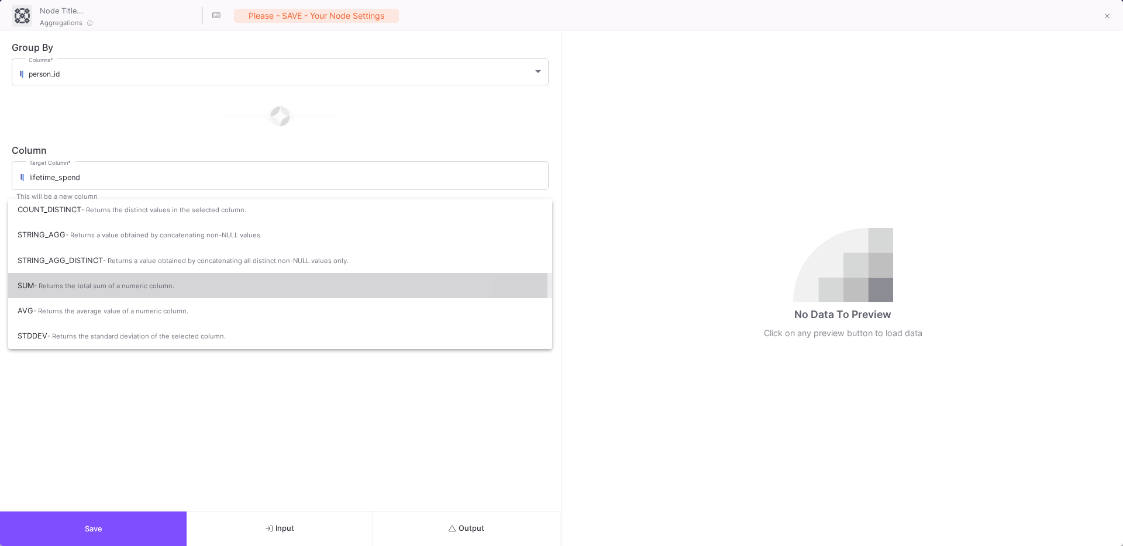
click at [73, 287] on span "- Returns the total sum of a numeric column." at bounding box center [104, 286] width 140 height 8
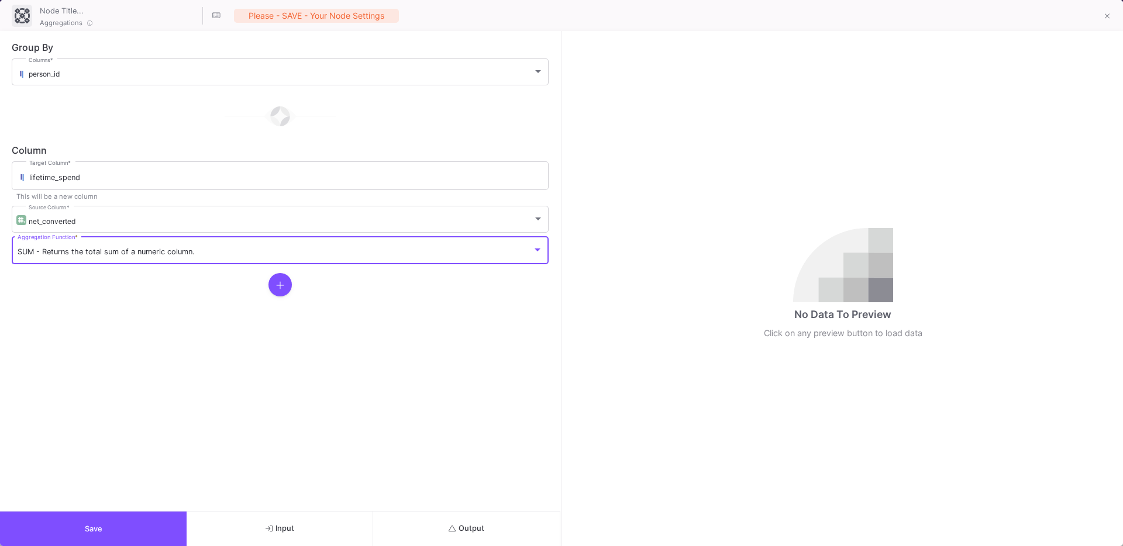
click at [205, 382] on form "Group By person_id Columns * Column lifetime_spend Target Column * This will be…" at bounding box center [280, 271] width 560 height 480
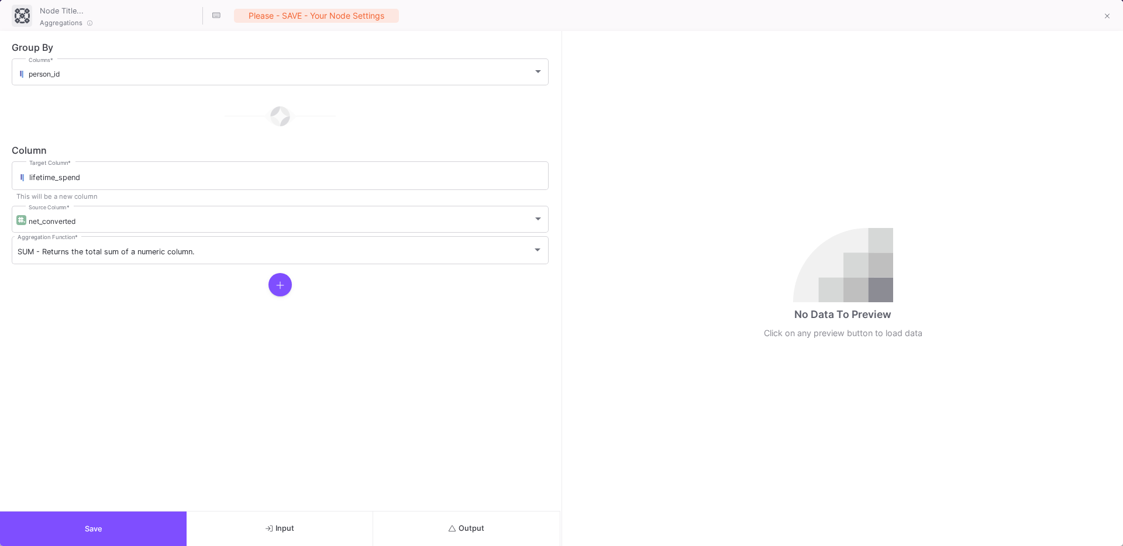
click at [125, 519] on button "Save" at bounding box center [93, 529] width 187 height 35
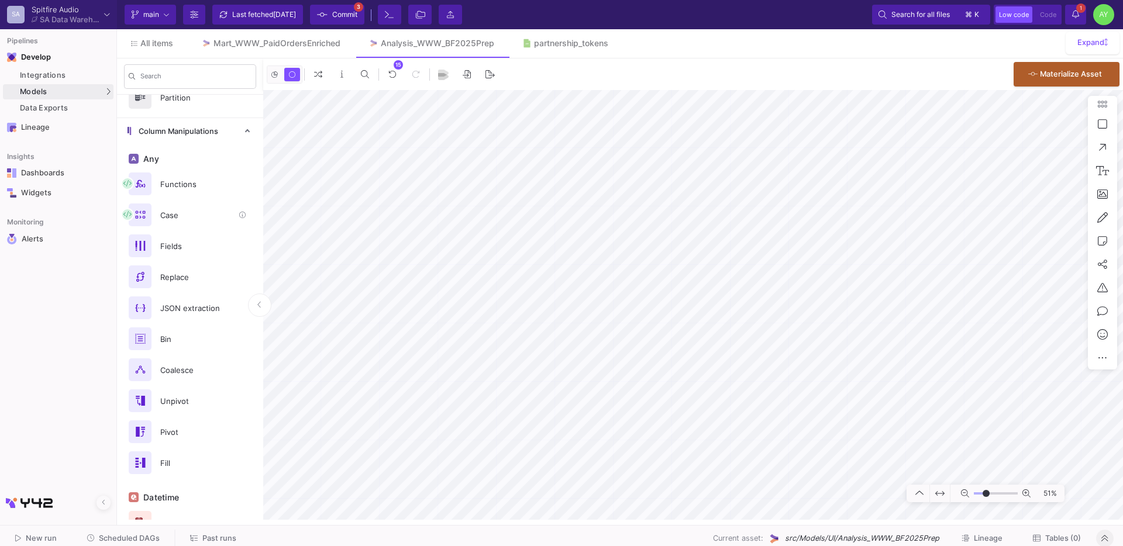
scroll to position [555, 0]
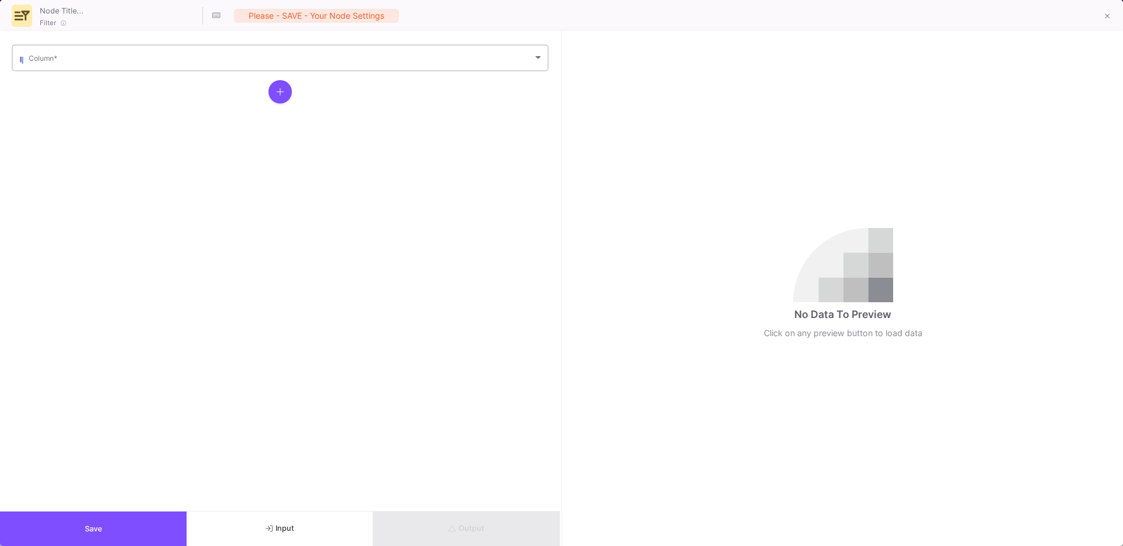
click at [63, 71] on div "Column *" at bounding box center [286, 57] width 515 height 29
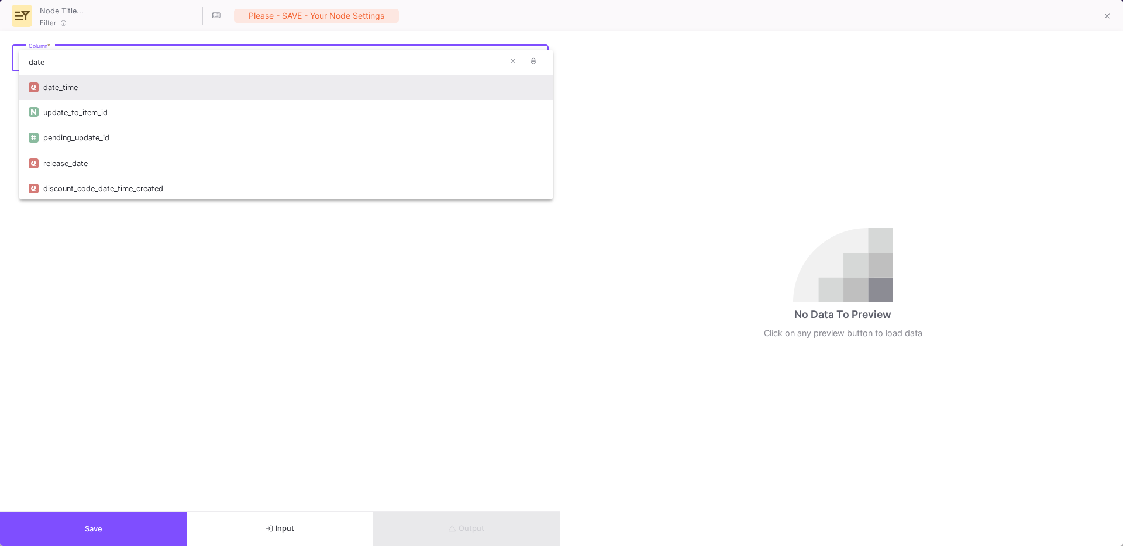
type input "date"
click at [54, 97] on div "date_time" at bounding box center [293, 87] width 500 height 25
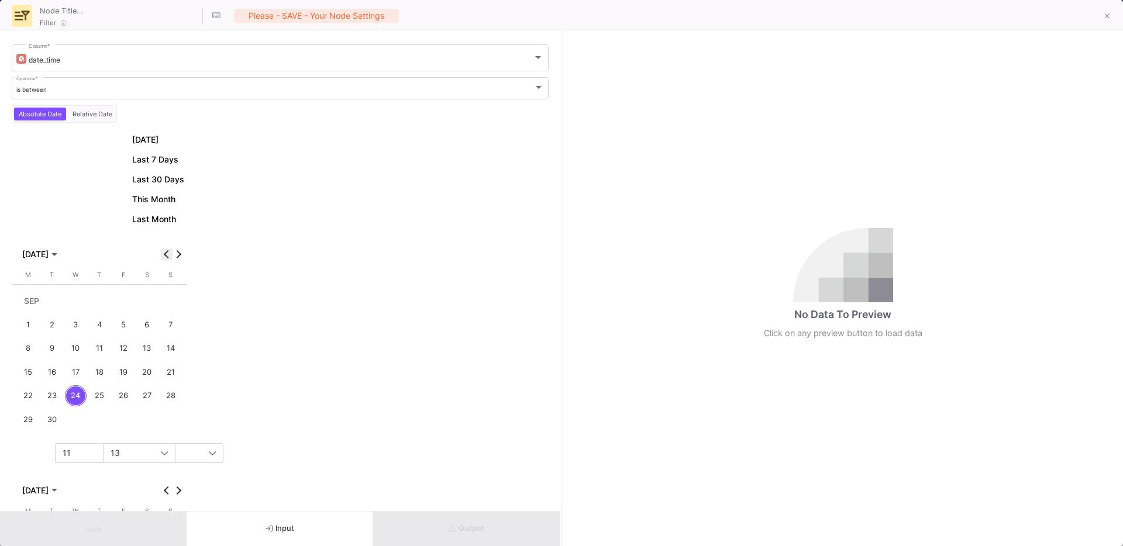
click at [166, 258] on span "Previous month" at bounding box center [167, 255] width 12 height 12
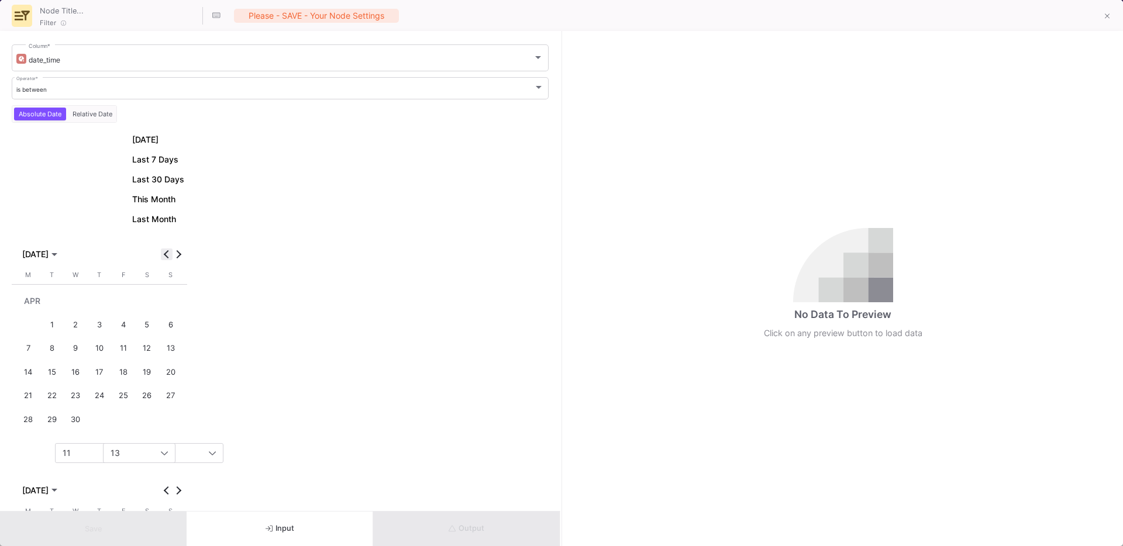
click at [166, 258] on span "Previous month" at bounding box center [167, 255] width 12 height 12
click at [179, 258] on span "Next month" at bounding box center [179, 255] width 12 height 12
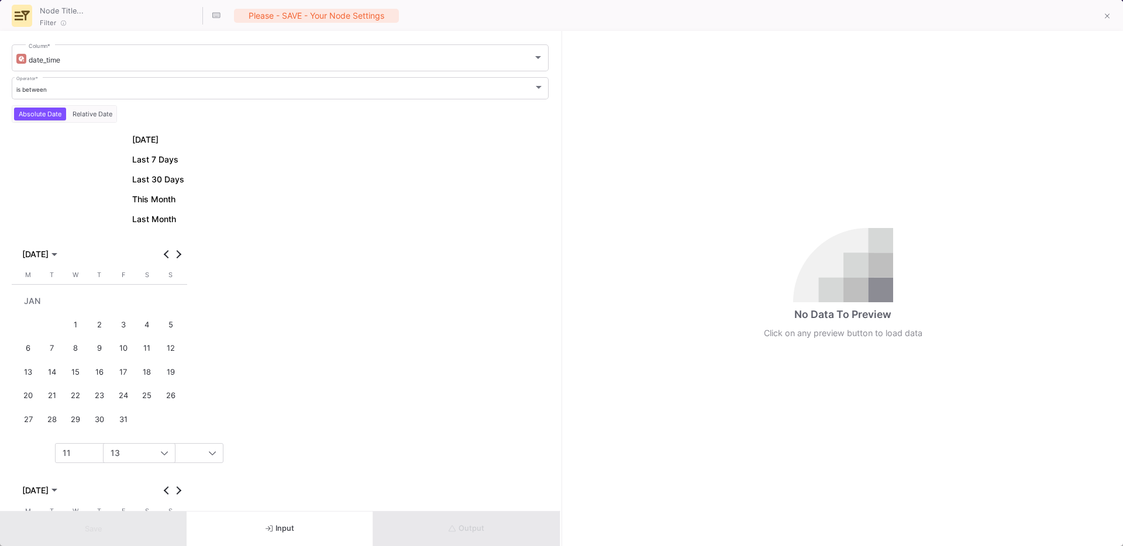
click at [78, 325] on div "1" at bounding box center [76, 325] width 22 height 22
click at [72, 455] on div "11" at bounding box center [112, 453] width 98 height 9
click at [65, 96] on div at bounding box center [561, 273] width 1123 height 546
click at [65, 96] on div "is between Operator *" at bounding box center [280, 87] width 528 height 24
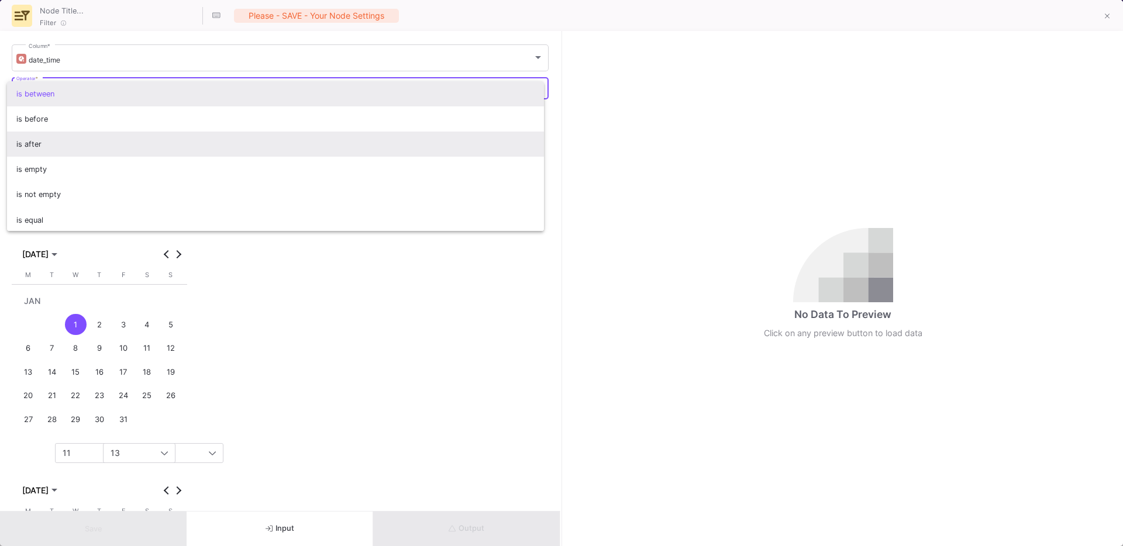
click at [39, 143] on span "is after" at bounding box center [275, 144] width 519 height 25
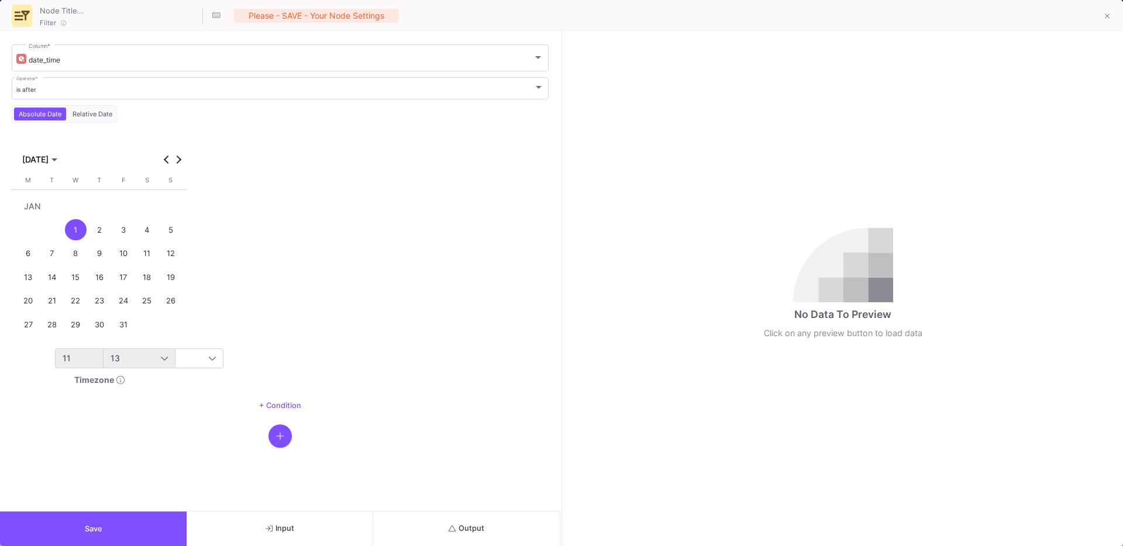
click at [86, 349] on div "11" at bounding box center [115, 358] width 105 height 19
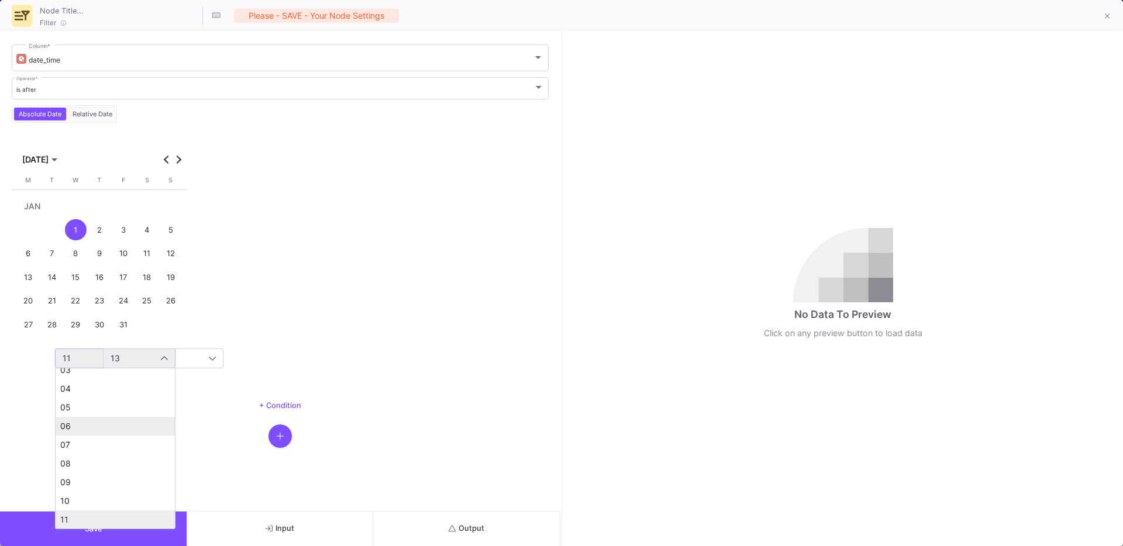
scroll to position [0, 0]
click at [70, 380] on span "00" at bounding box center [115, 379] width 110 height 9
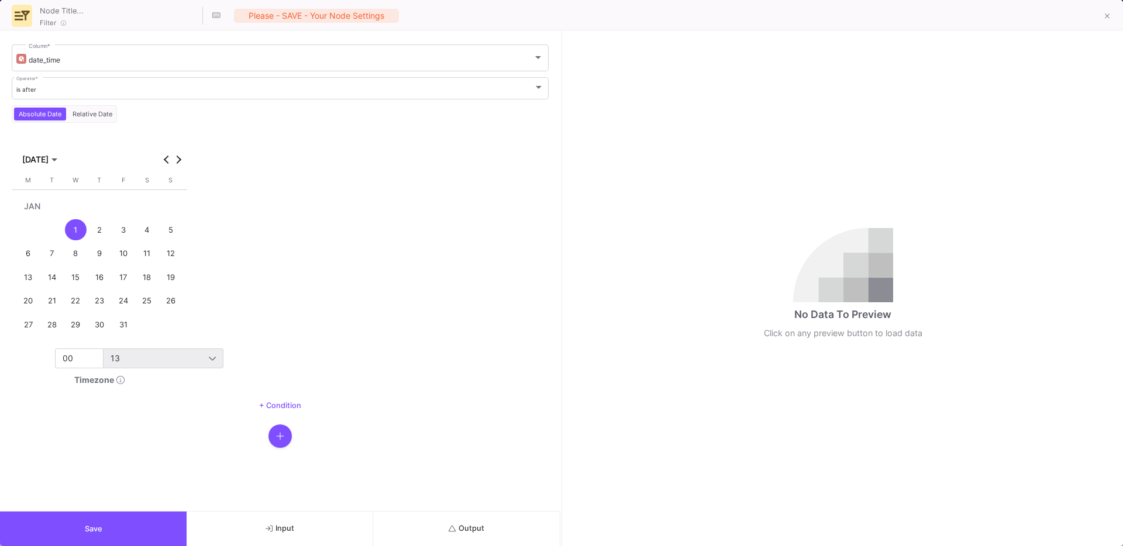
click at [123, 364] on div "13" at bounding box center [163, 358] width 105 height 19
click at [122, 386] on mat-option "00" at bounding box center [163, 380] width 119 height 19
click at [69, 540] on button "Save" at bounding box center [93, 529] width 187 height 35
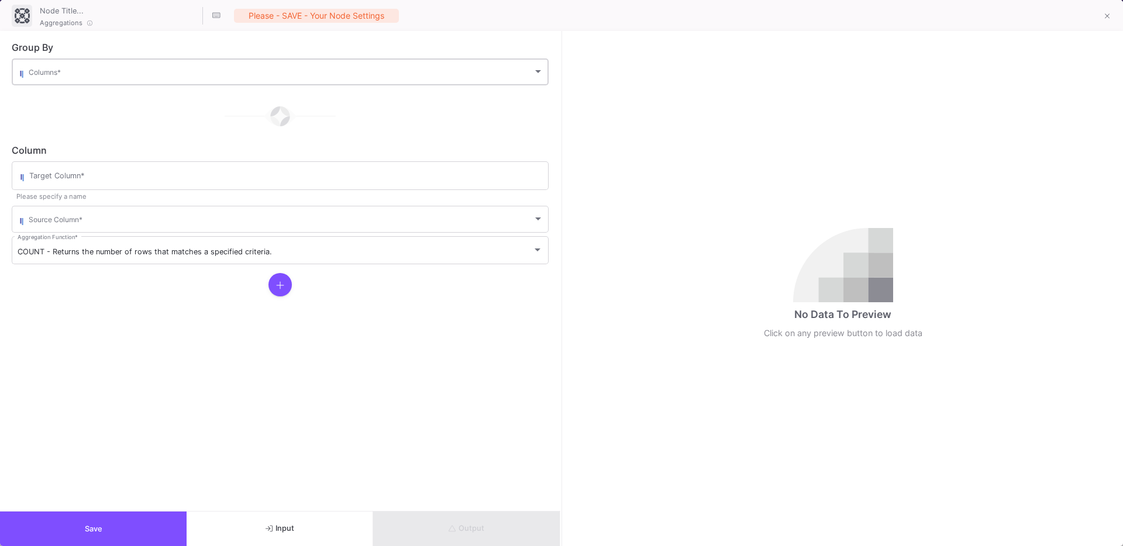
click at [51, 76] on span at bounding box center [281, 74] width 504 height 9
type input "2025_spend"
click at [51, 138] on div at bounding box center [561, 273] width 1123 height 546
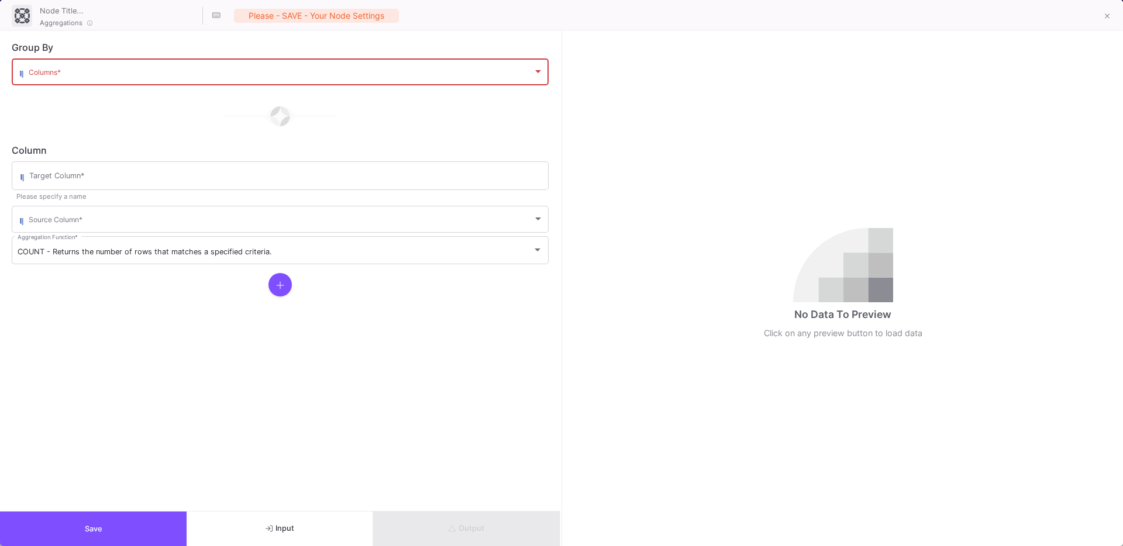
click at [50, 77] on span at bounding box center [281, 74] width 504 height 9
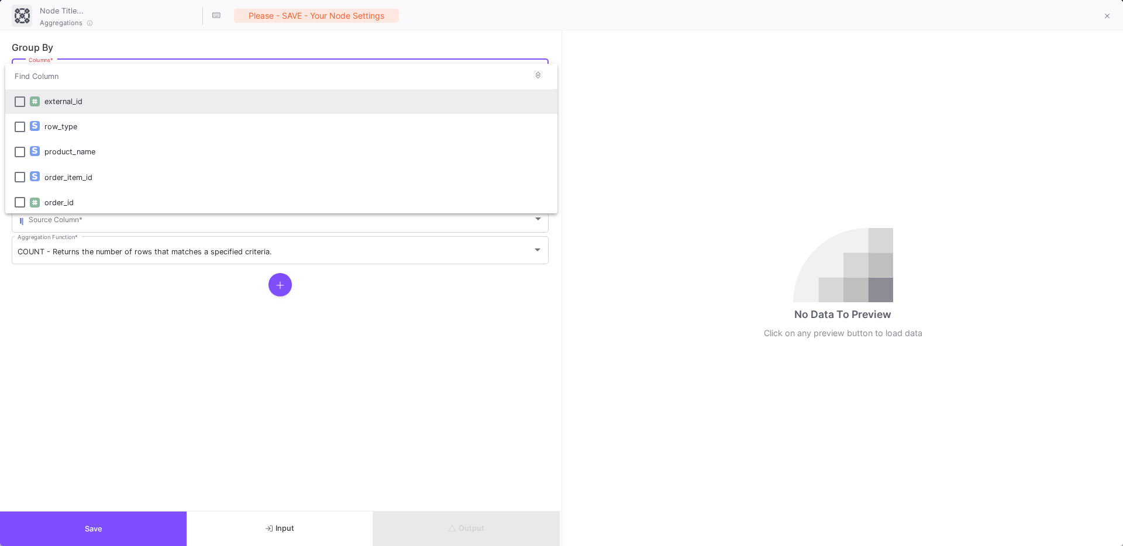
type input "S"
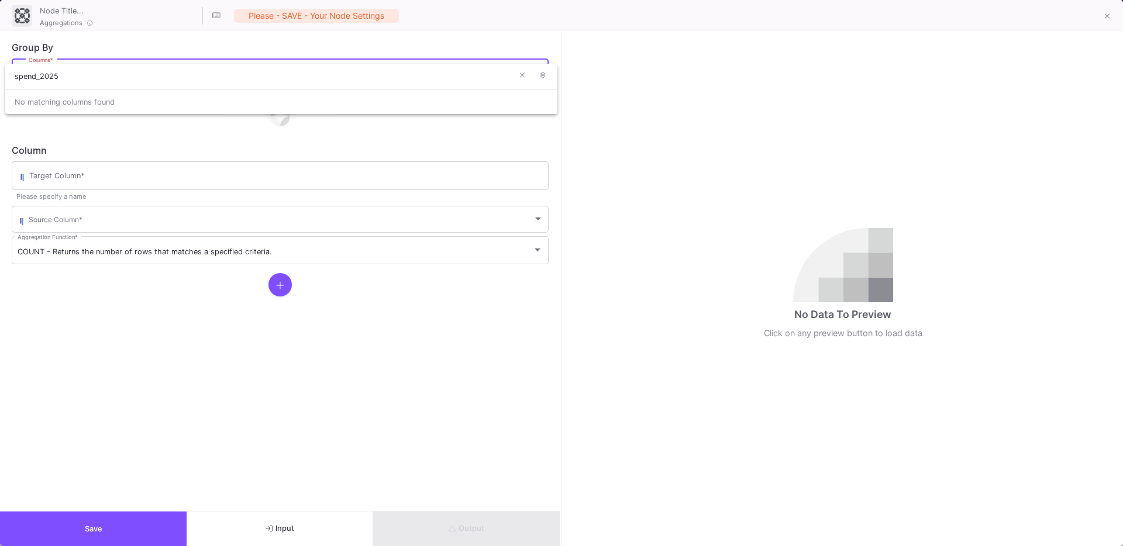
type input "spend_2025"
click at [51, 176] on div at bounding box center [561, 273] width 1123 height 546
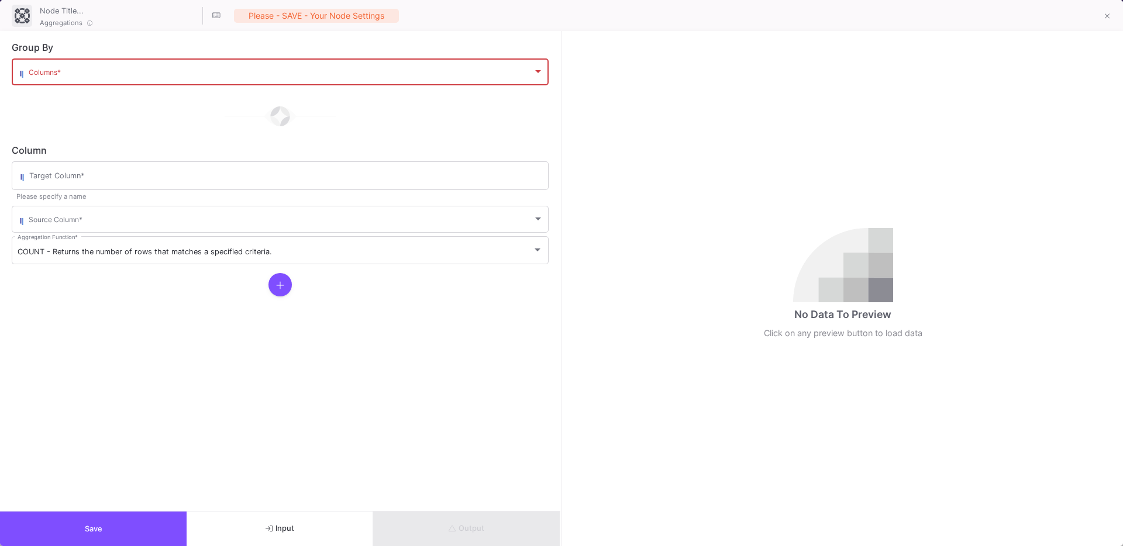
click at [38, 81] on div "Columns *" at bounding box center [286, 71] width 515 height 29
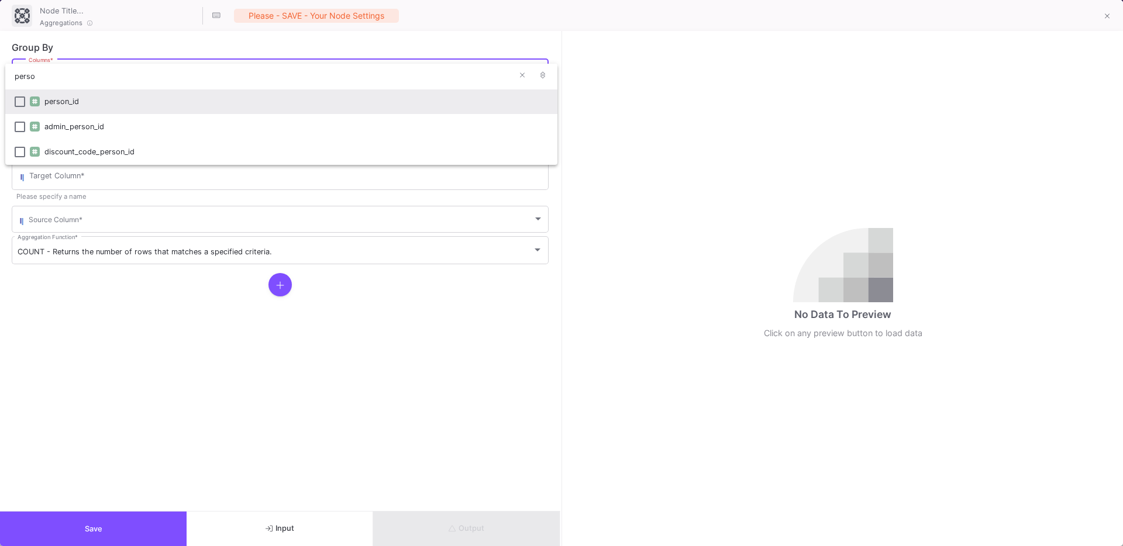
type input "perso"
click at [60, 99] on div "person_id" at bounding box center [296, 101] width 504 height 25
click at [67, 181] on div at bounding box center [561, 273] width 1123 height 546
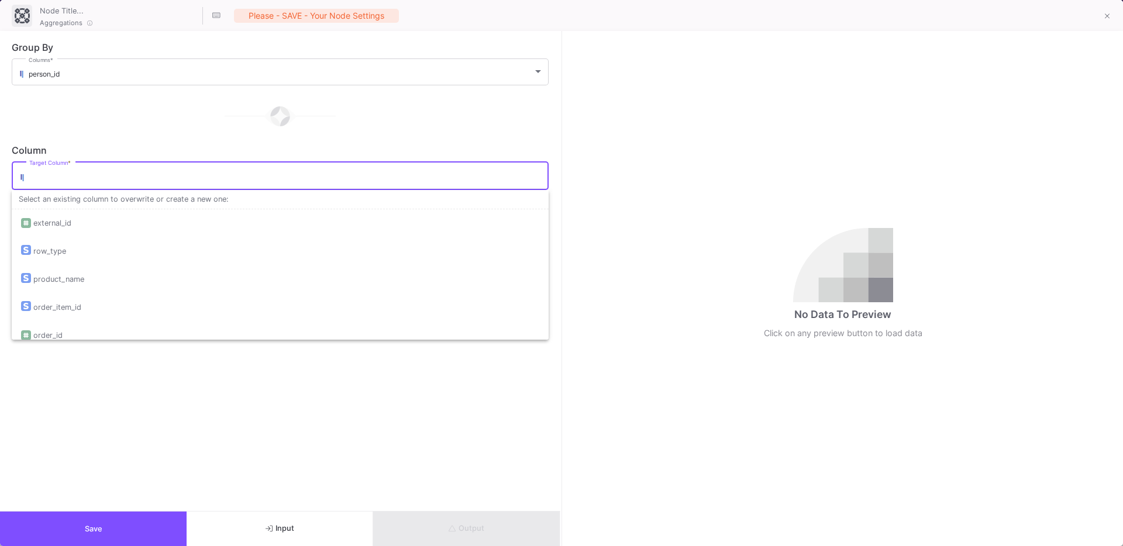
click at [67, 181] on input "Target Column *" at bounding box center [285, 177] width 513 height 9
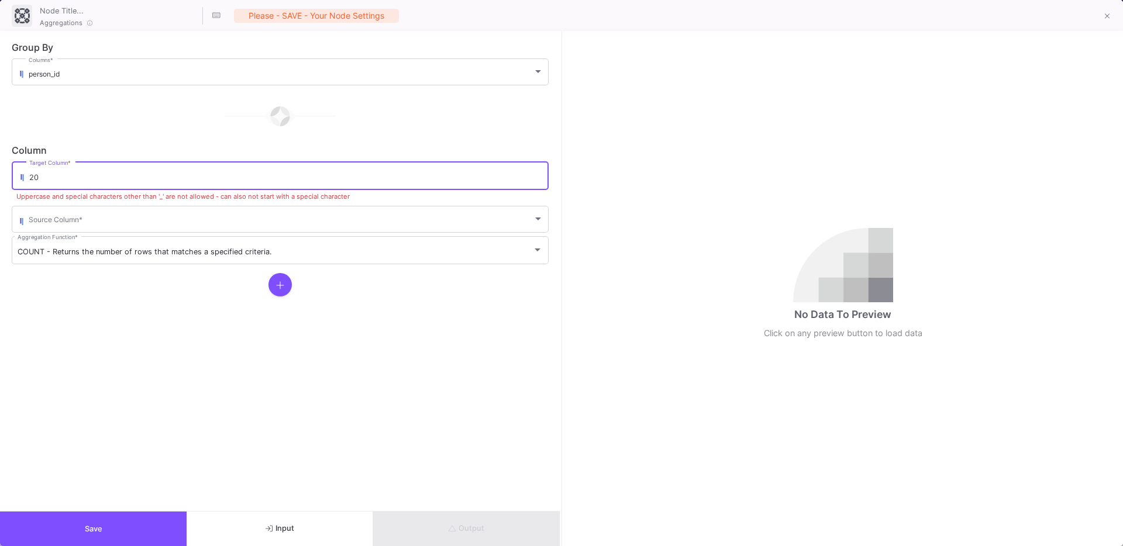
type input "2"
type input "spend_2025"
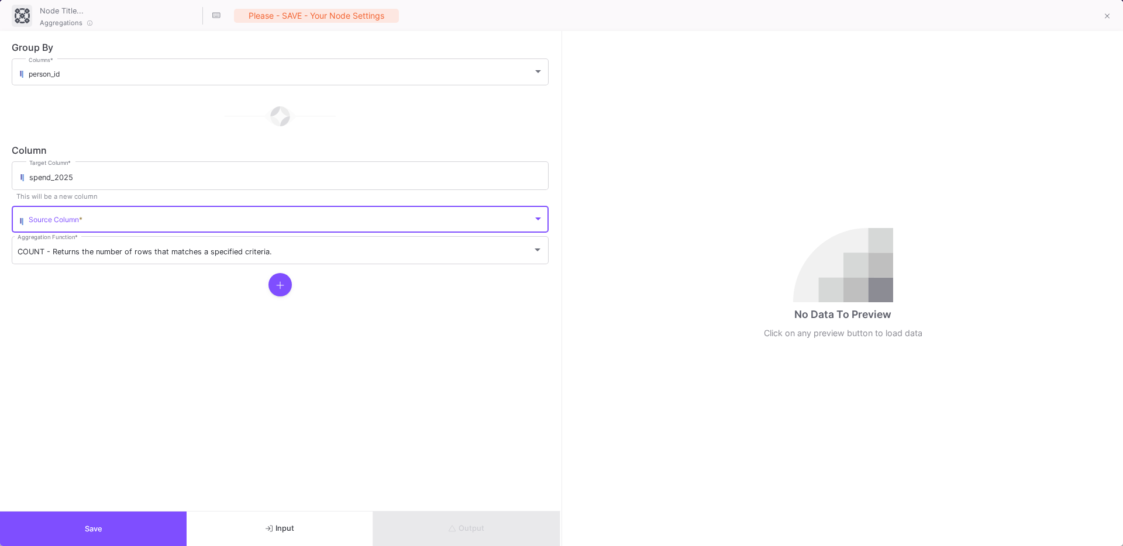
click at [69, 222] on span at bounding box center [281, 221] width 504 height 9
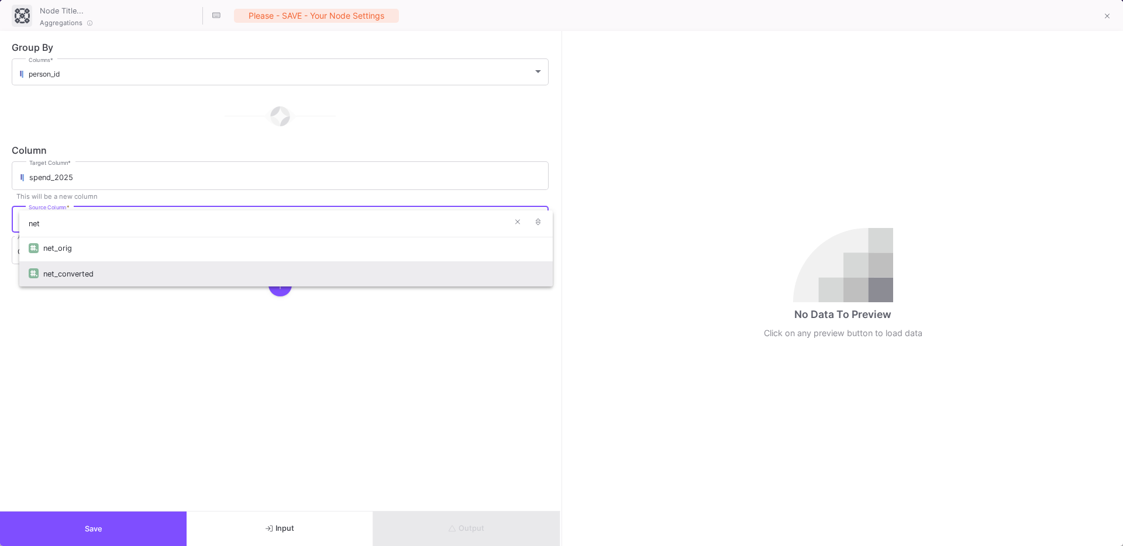
type input "net"
click at [78, 268] on div "net_converted" at bounding box center [293, 273] width 500 height 25
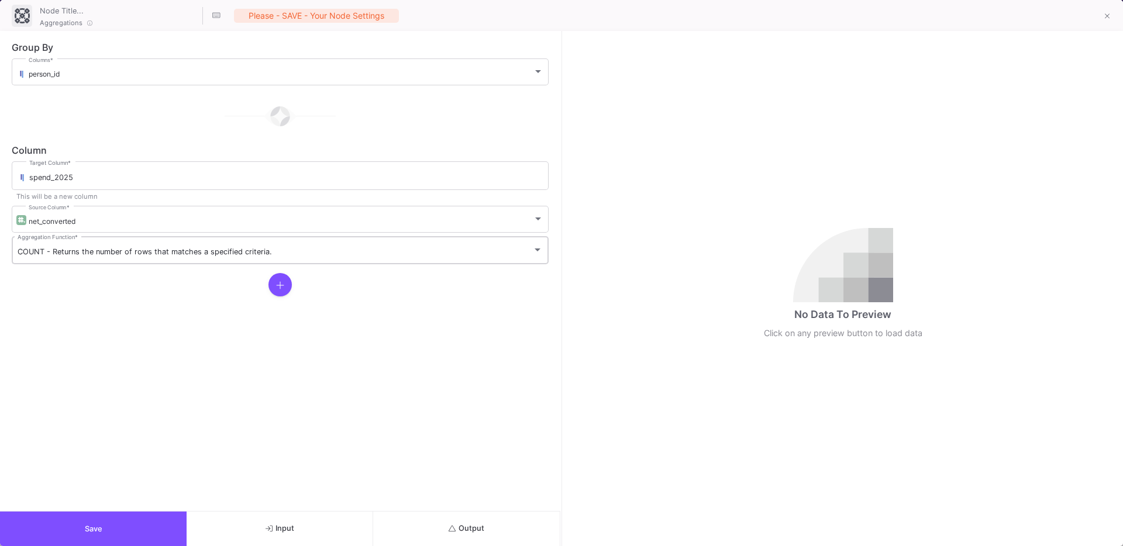
click at [59, 260] on div "COUNT - Returns the number of rows that matches a specified criteria. Aggregati…" at bounding box center [280, 250] width 525 height 30
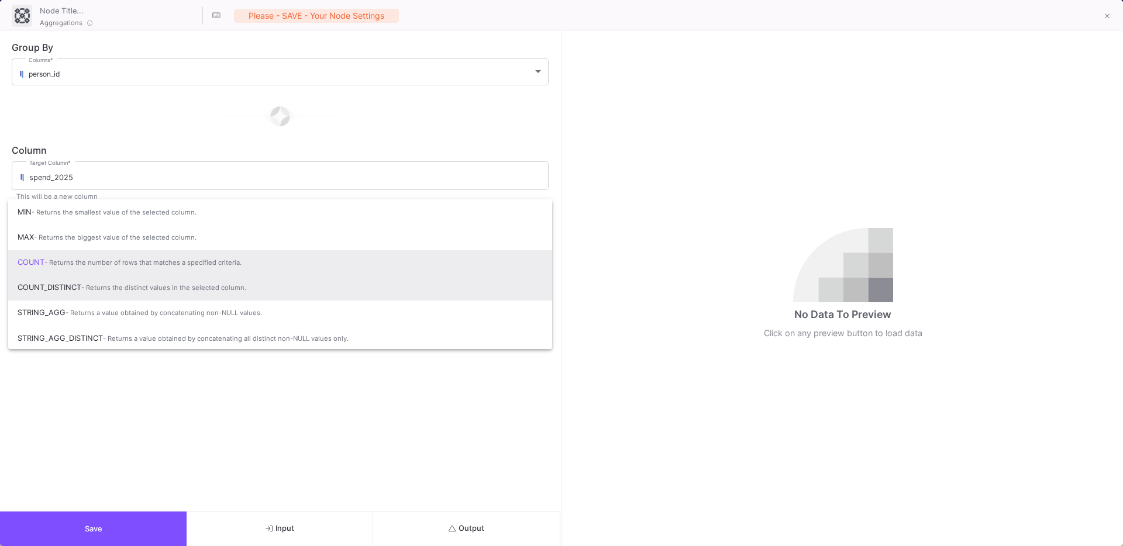
scroll to position [78, 0]
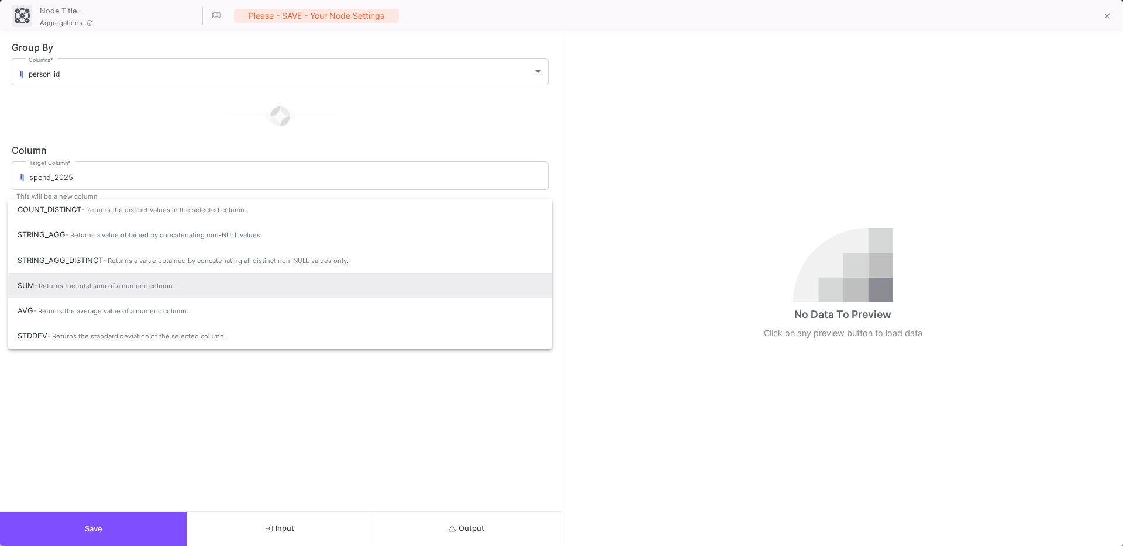
click at [68, 296] on span "SUM - Returns the total sum of a numeric column." at bounding box center [280, 286] width 525 height 26
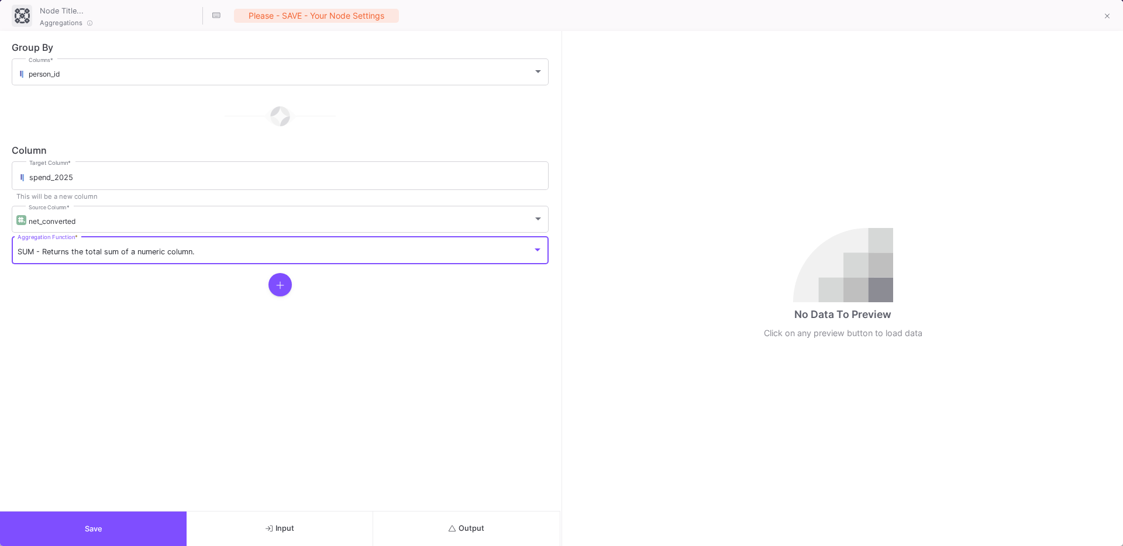
click at [57, 523] on button "Save" at bounding box center [93, 529] width 187 height 35
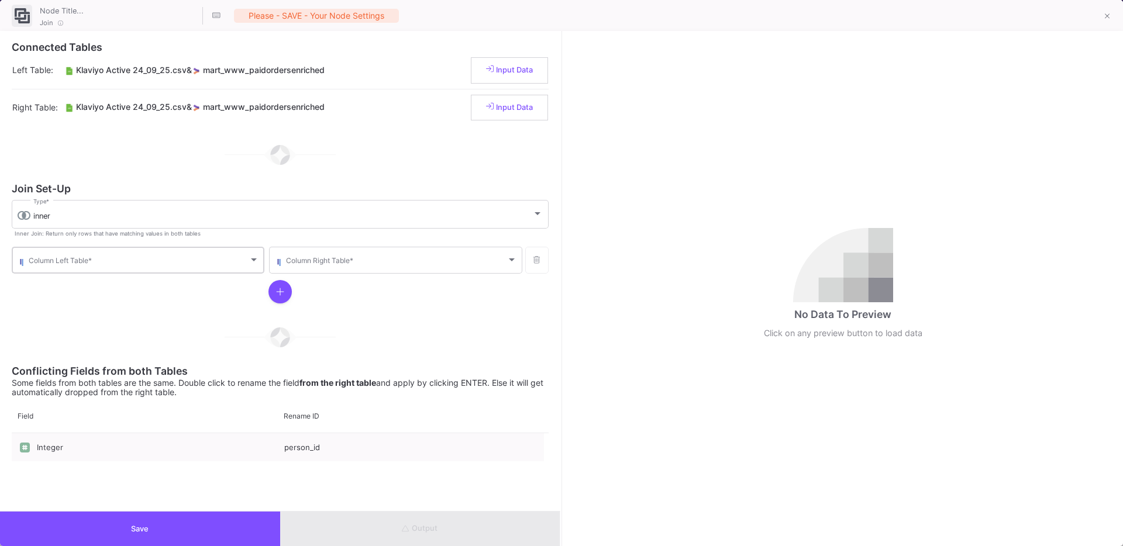
click at [79, 256] on div "Column Left Table *" at bounding box center [144, 259] width 230 height 29
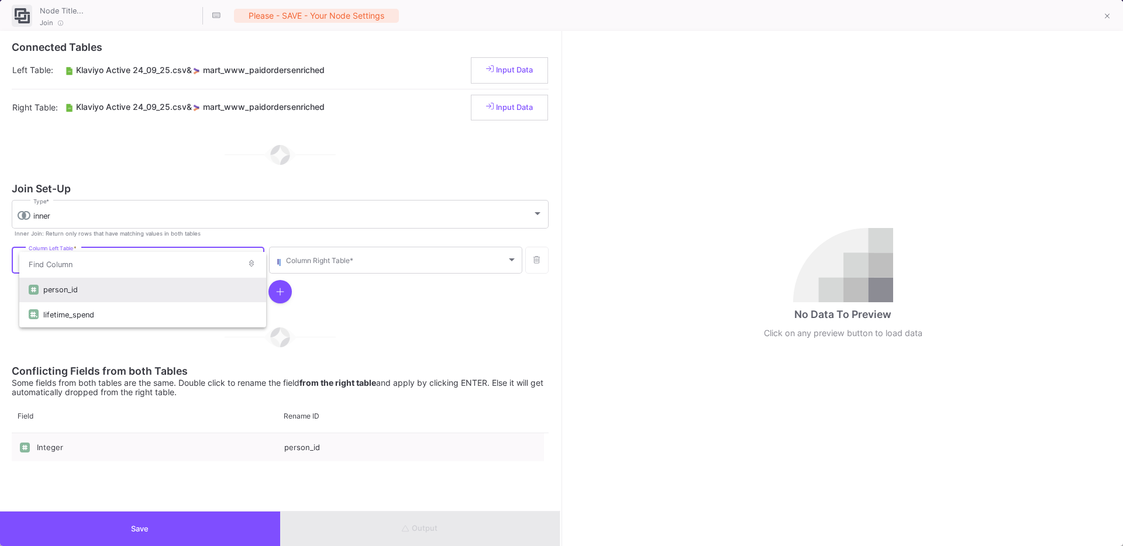
click at [56, 287] on div "person_id" at bounding box center [149, 289] width 213 height 25
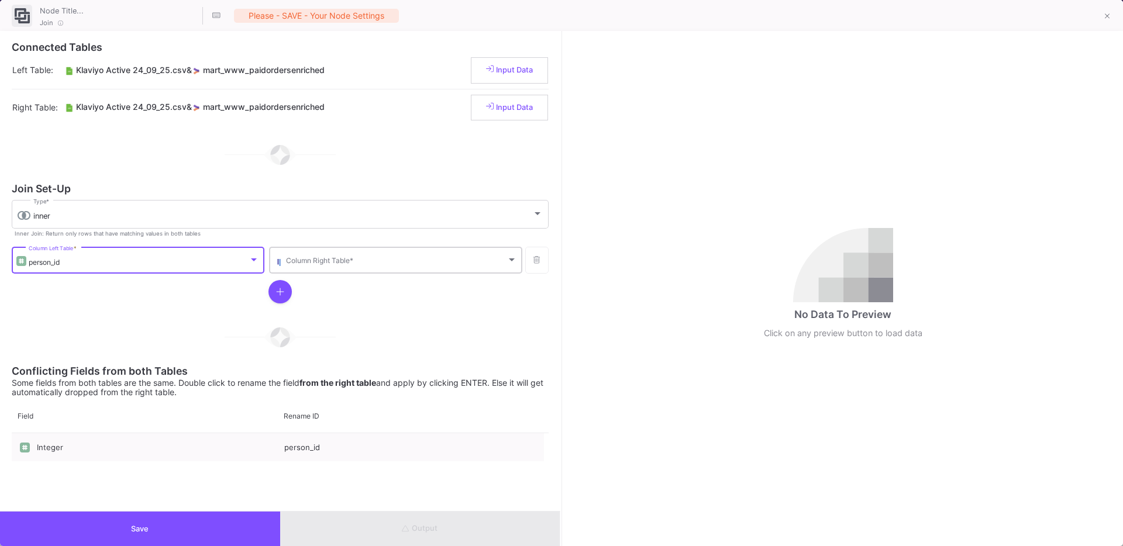
click at [312, 261] on span at bounding box center [396, 262] width 220 height 9
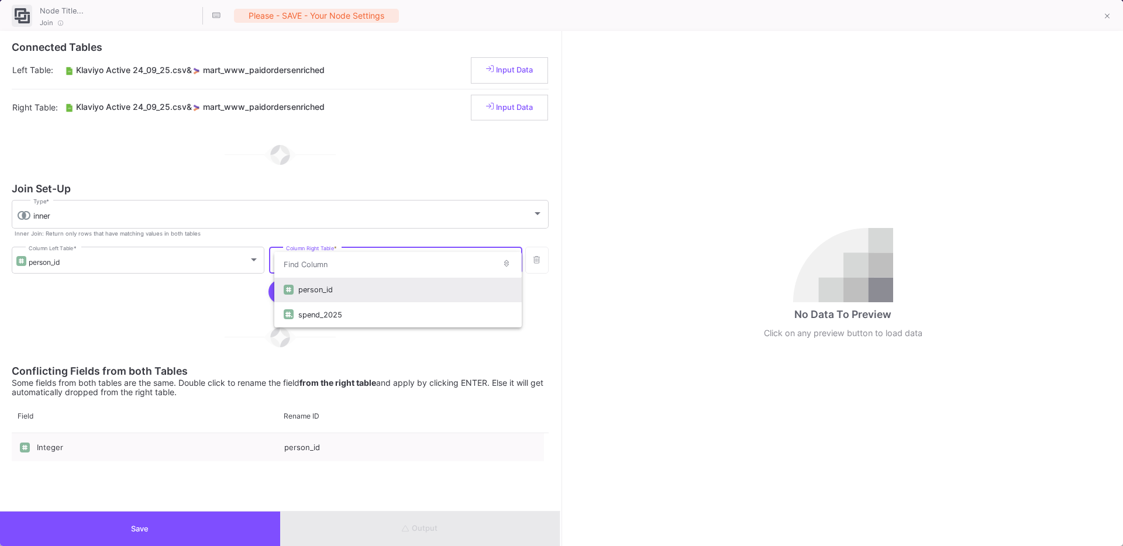
click at [296, 283] on div at bounding box center [291, 289] width 15 height 25
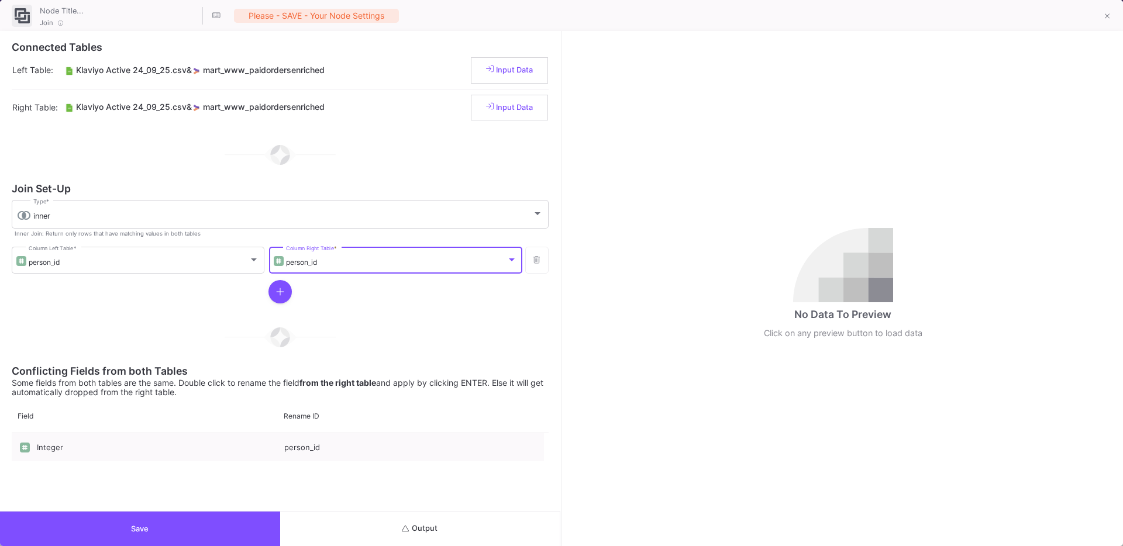
click at [206, 308] on div at bounding box center [280, 337] width 537 height 58
click at [431, 529] on span "Output" at bounding box center [420, 528] width 36 height 9
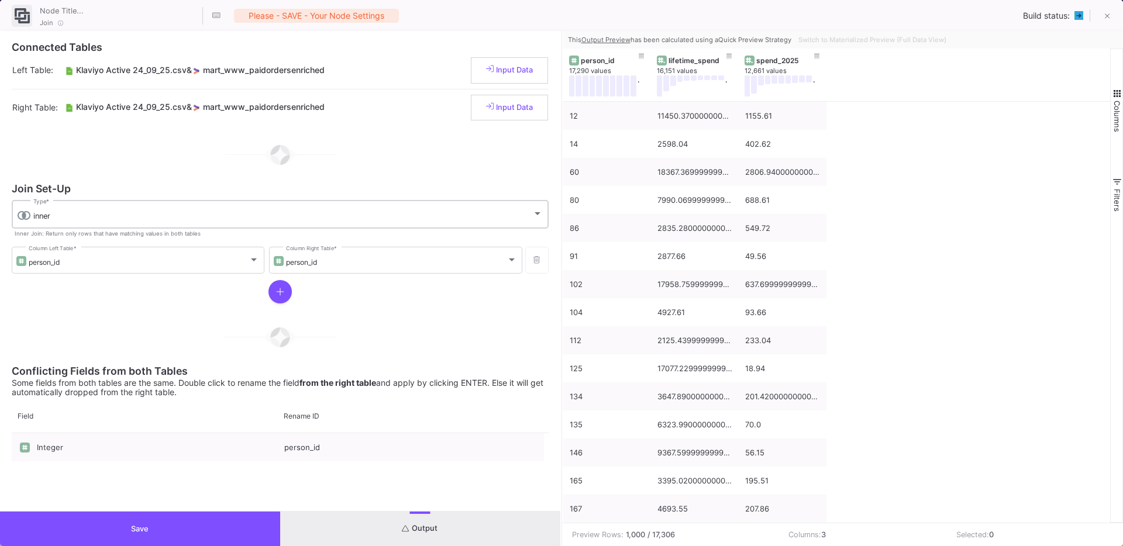
click at [133, 208] on div "inner Type *" at bounding box center [287, 213] width 509 height 30
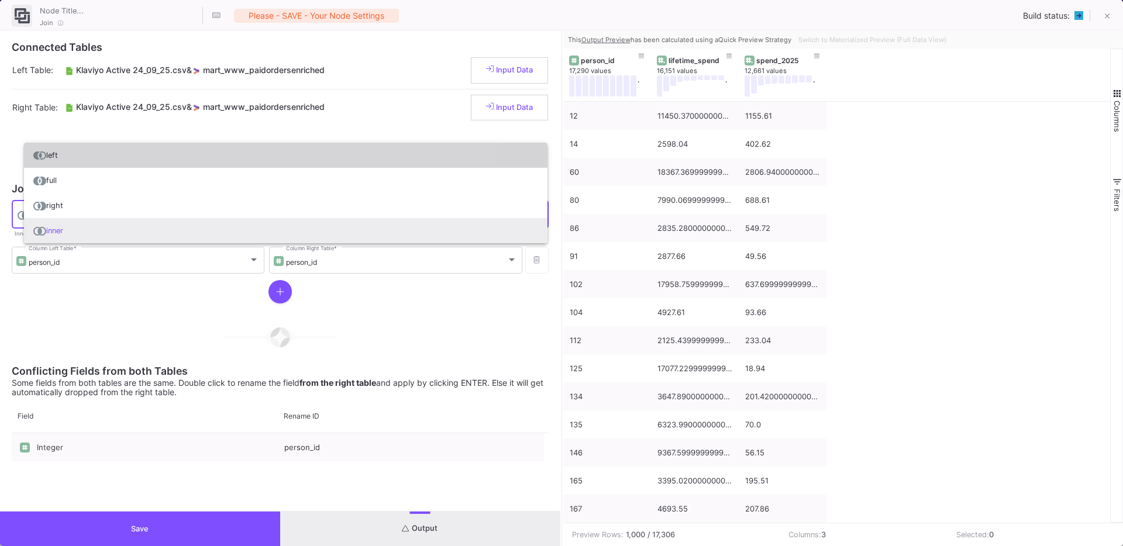
click at [76, 156] on span "left" at bounding box center [285, 155] width 505 height 25
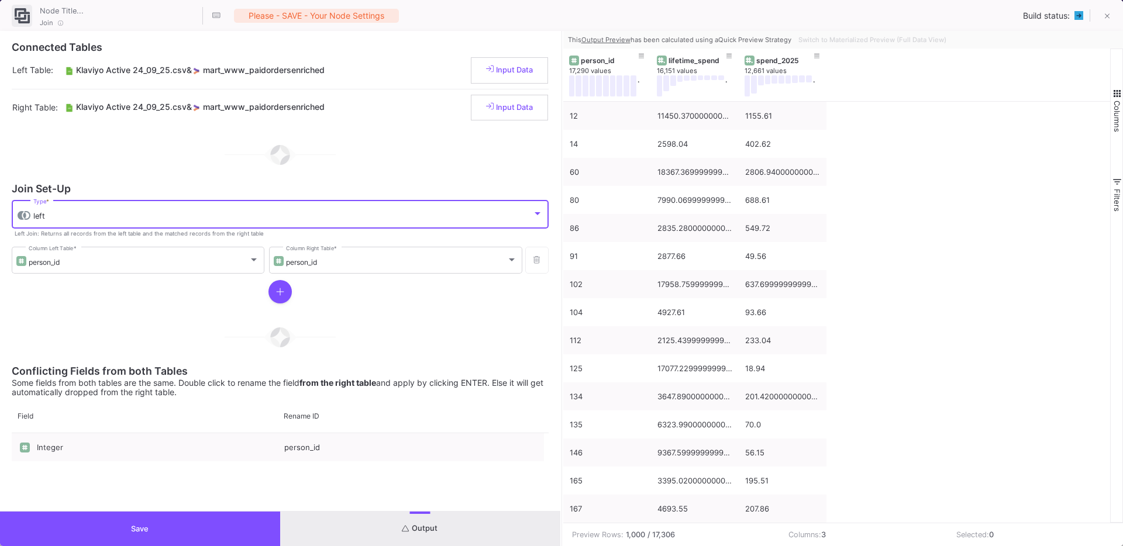
click at [379, 526] on button "Output" at bounding box center [420, 529] width 280 height 35
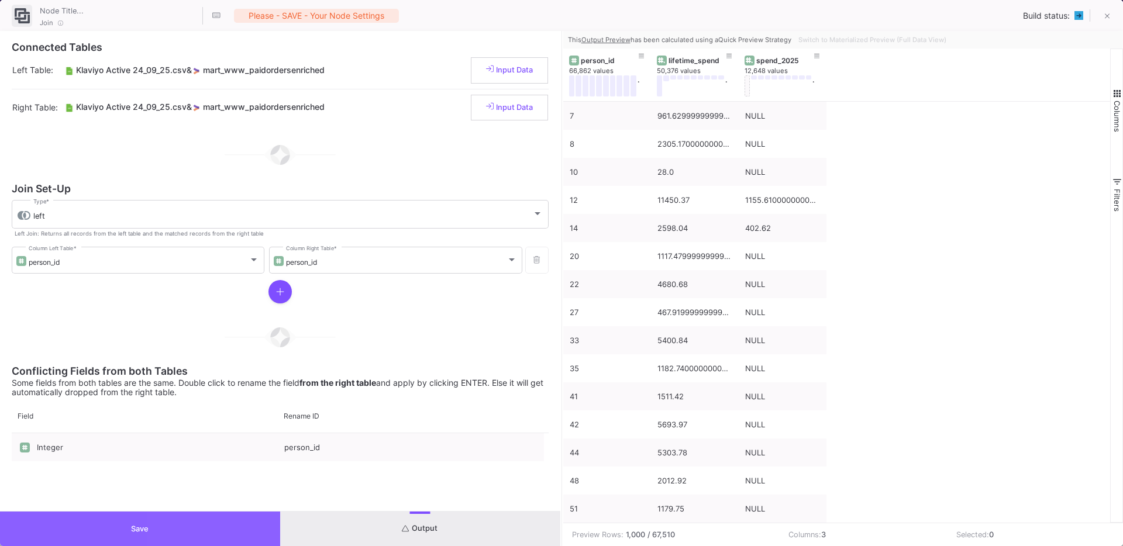
click at [196, 521] on button "Save" at bounding box center [140, 529] width 280 height 35
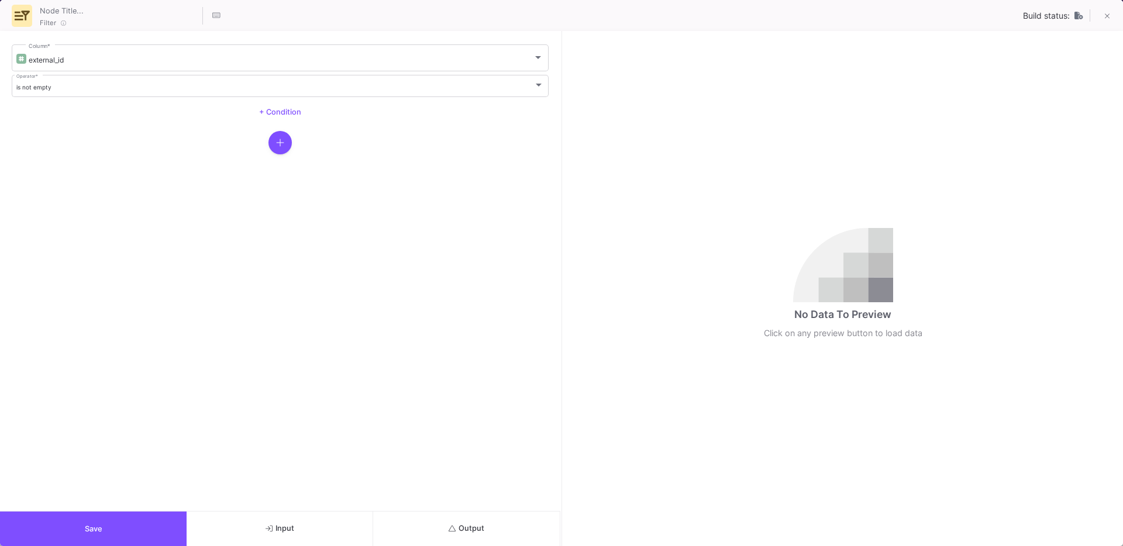
click at [465, 535] on button "Output" at bounding box center [466, 529] width 187 height 35
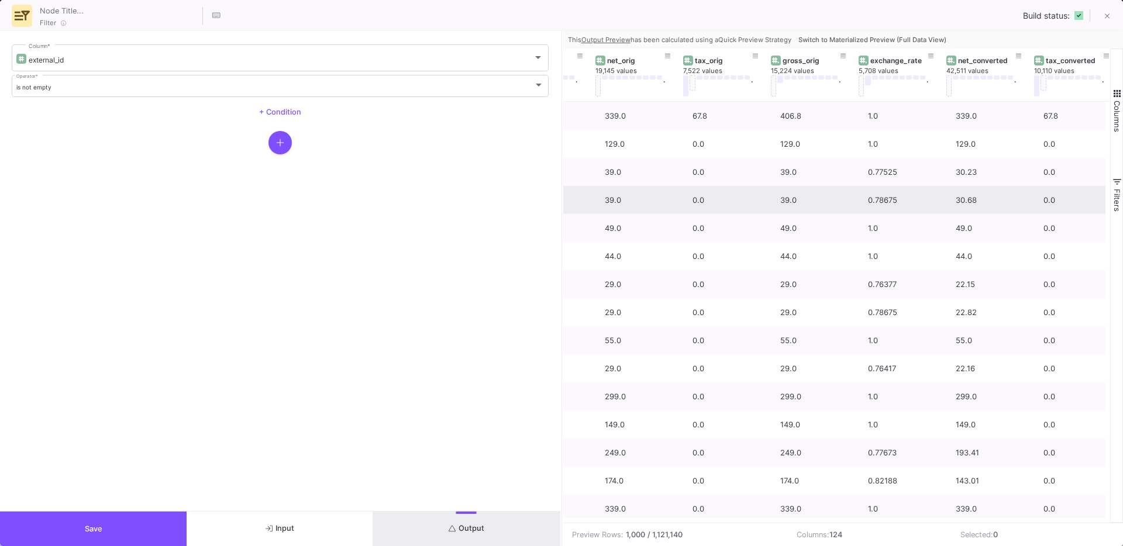
scroll to position [0, 1146]
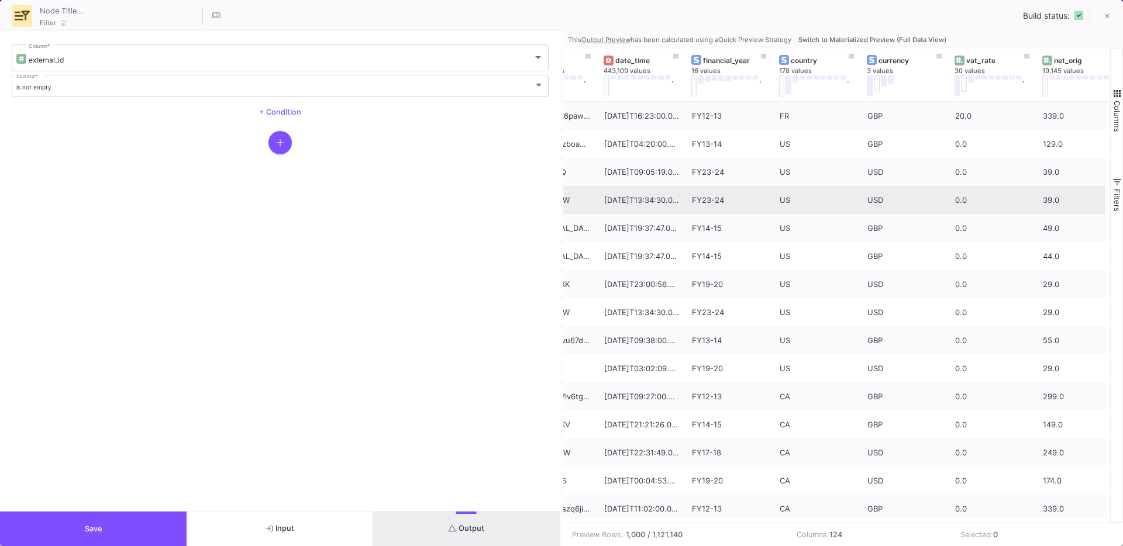
click at [107, 527] on button "Save" at bounding box center [93, 529] width 187 height 35
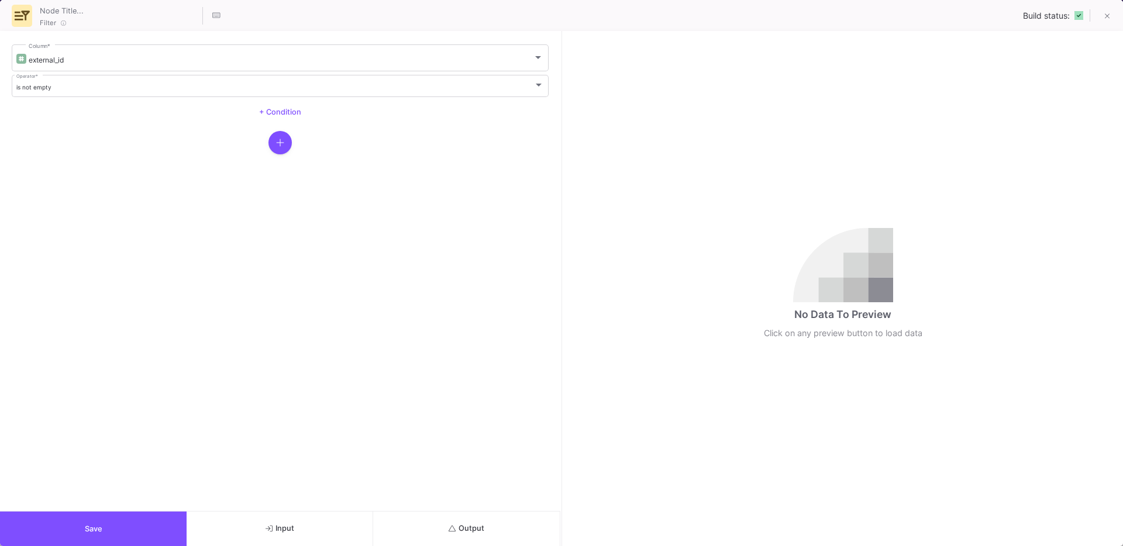
click at [440, 530] on button "Output" at bounding box center [466, 529] width 187 height 35
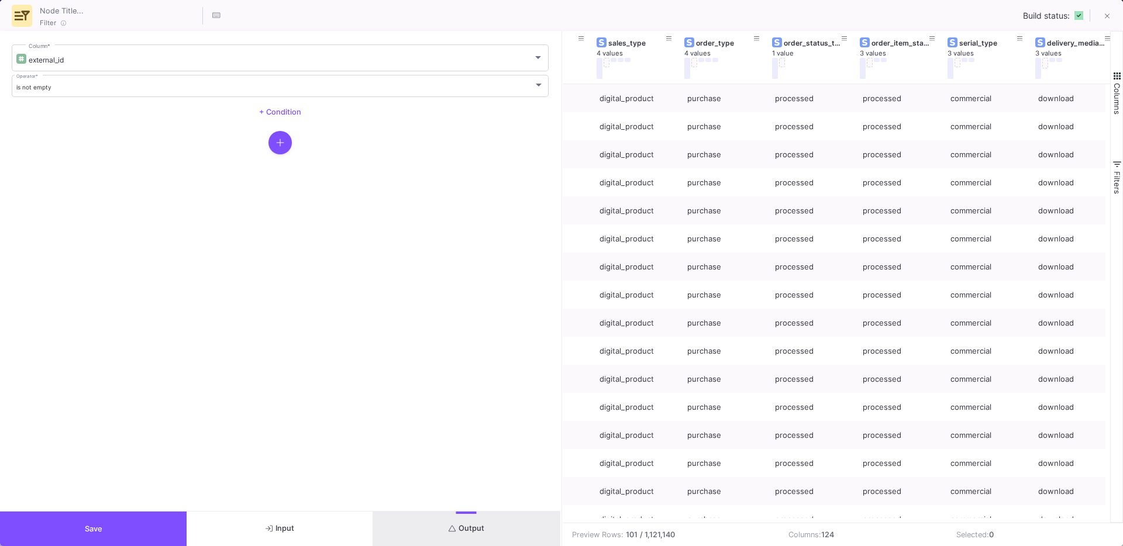
scroll to position [0, 2253]
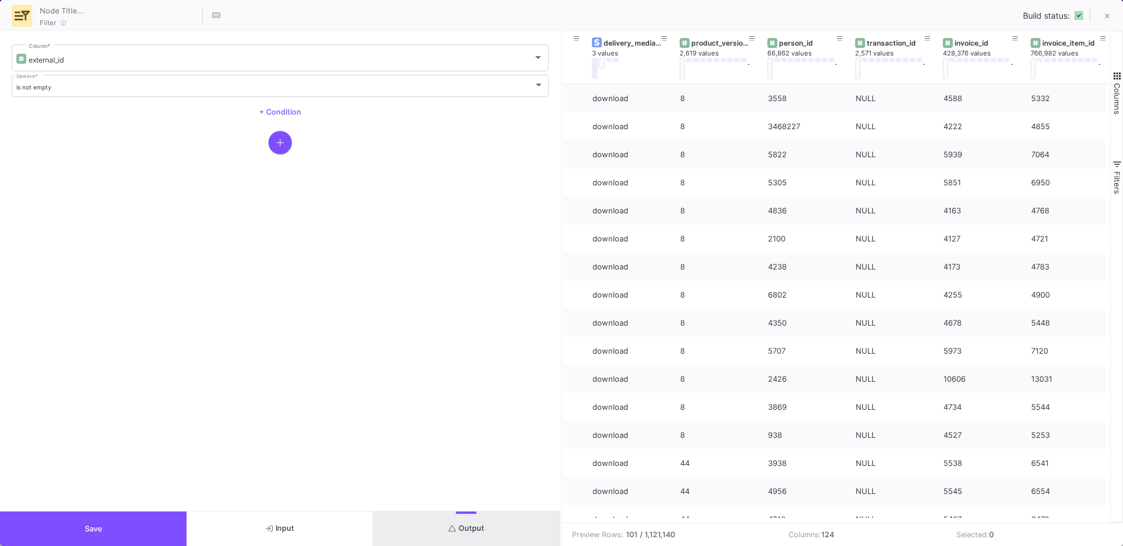
click at [82, 520] on button "Save" at bounding box center [93, 529] width 187 height 35
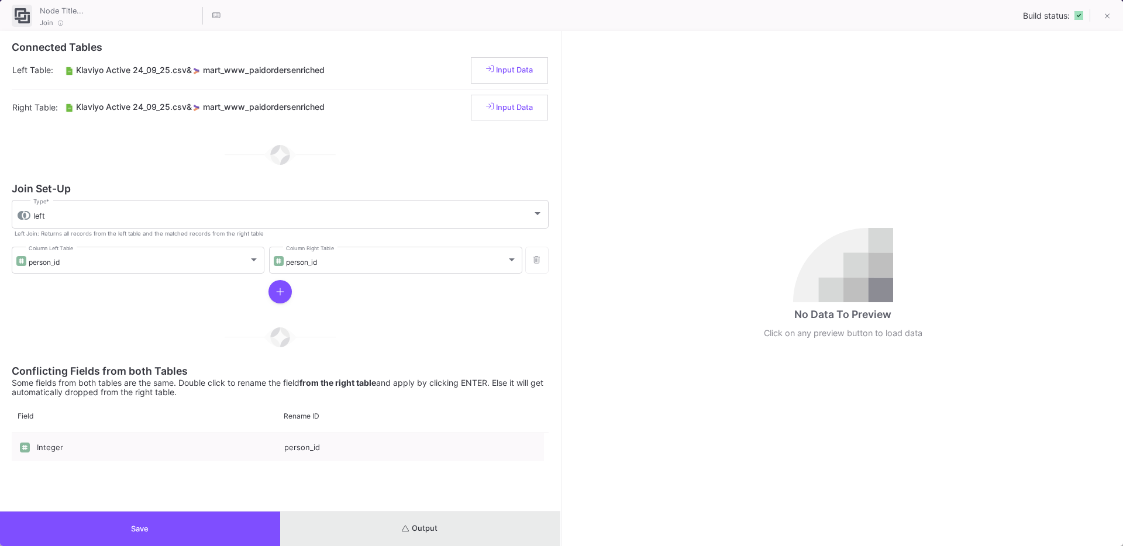
click at [419, 528] on span "Output" at bounding box center [420, 528] width 36 height 9
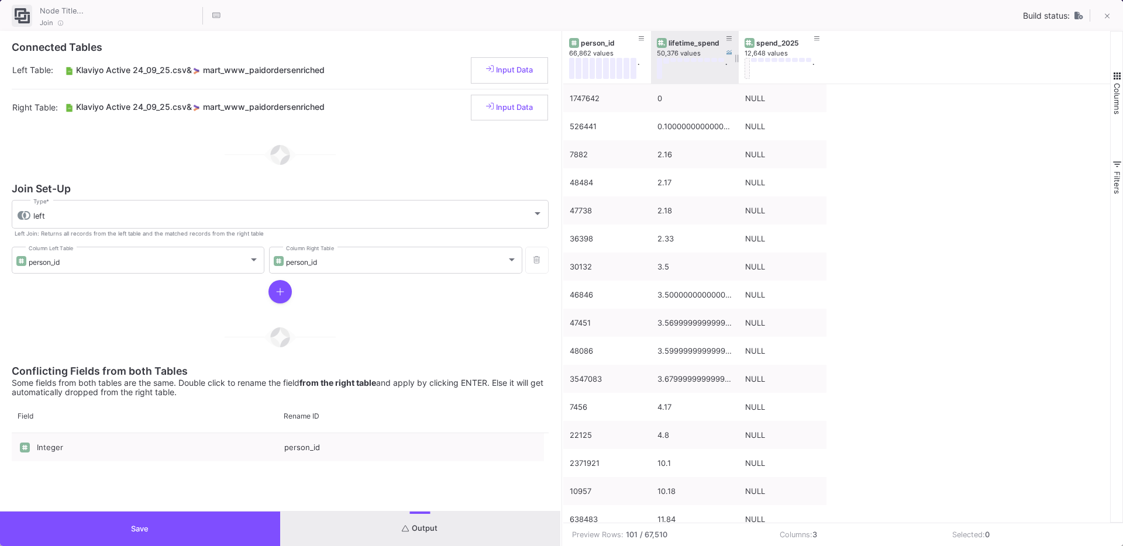
click at [668, 43] on div "lifetime_spend" at bounding box center [697, 43] width 58 height 9
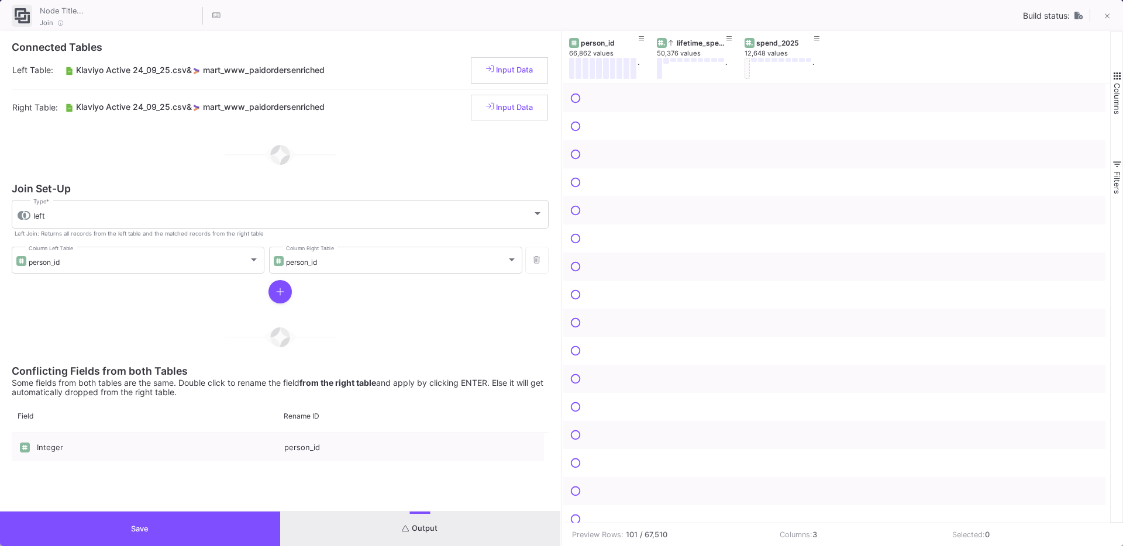
click at [127, 529] on button "Save" at bounding box center [140, 529] width 280 height 35
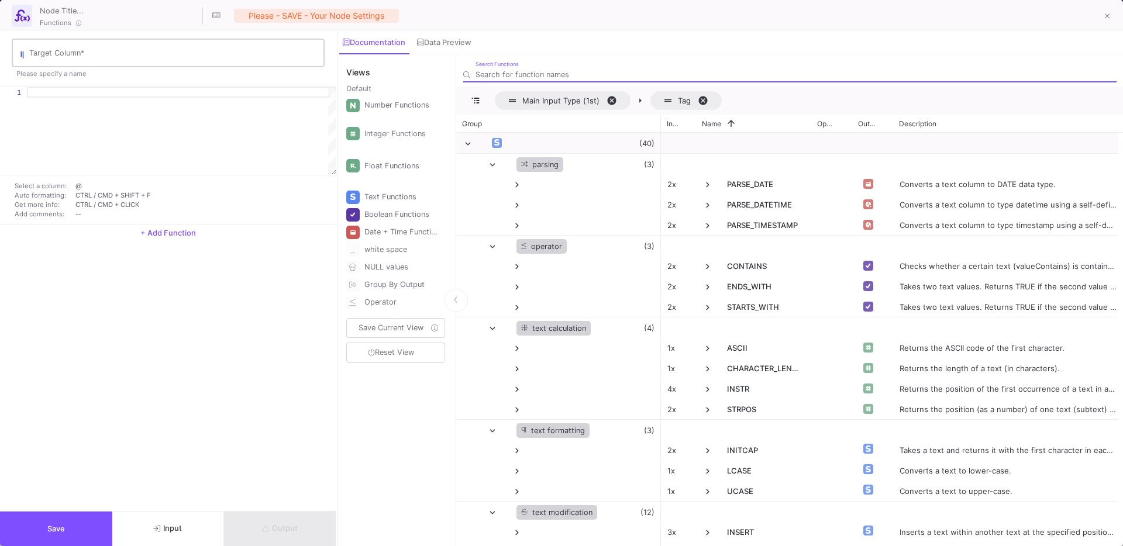
click at [65, 55] on input "Target Column *" at bounding box center [173, 54] width 289 height 9
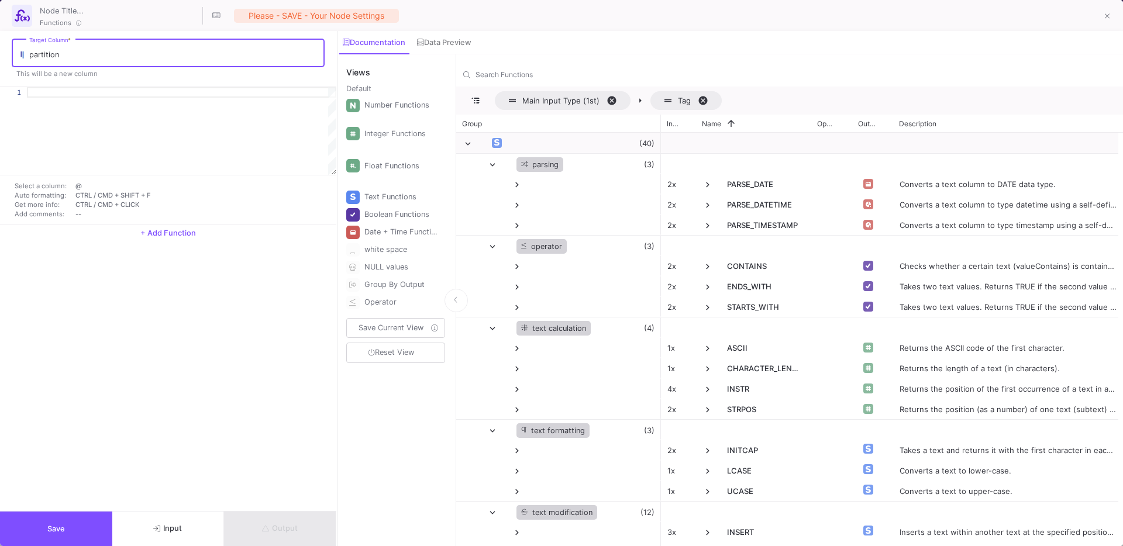
type input "partition"
click at [65, 106] on div at bounding box center [181, 131] width 309 height 88
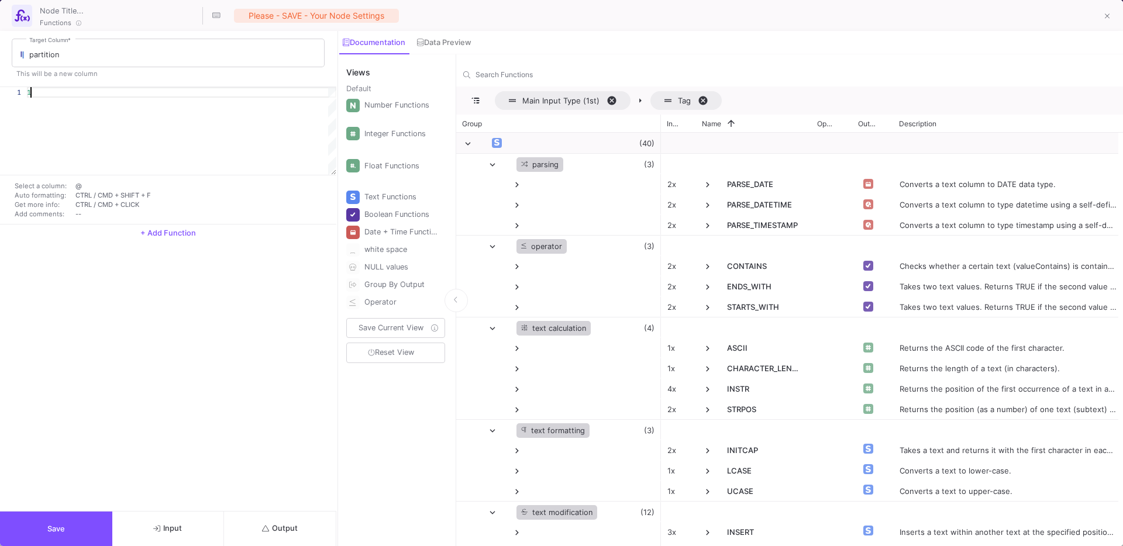
scroll to position [0, 4]
type textarea "1"
click at [43, 533] on button "Save" at bounding box center [56, 529] width 112 height 35
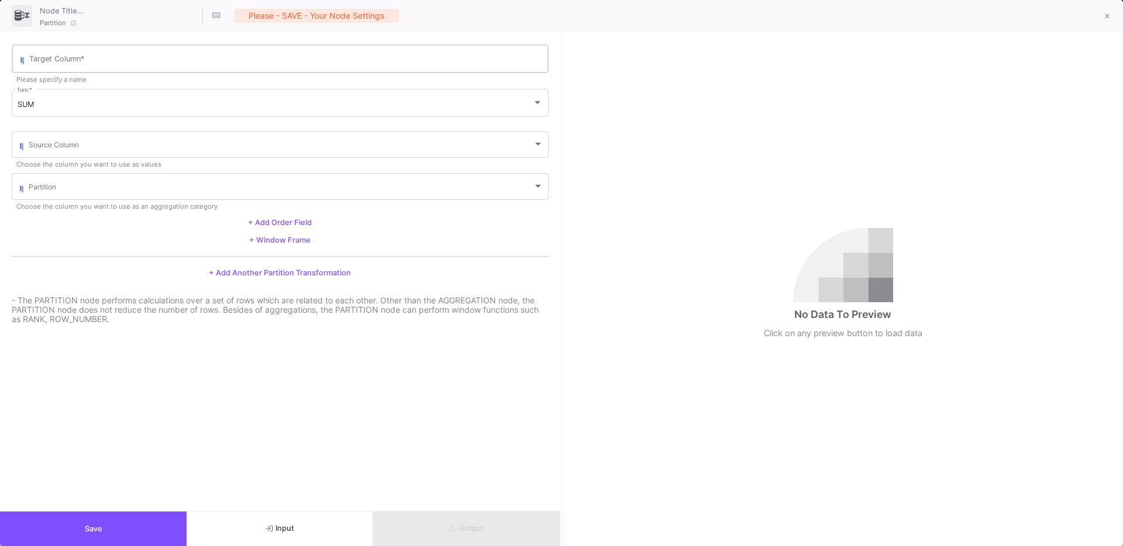
click at [94, 66] on div "Target Column *" at bounding box center [285, 58] width 513 height 30
type input "percentile"
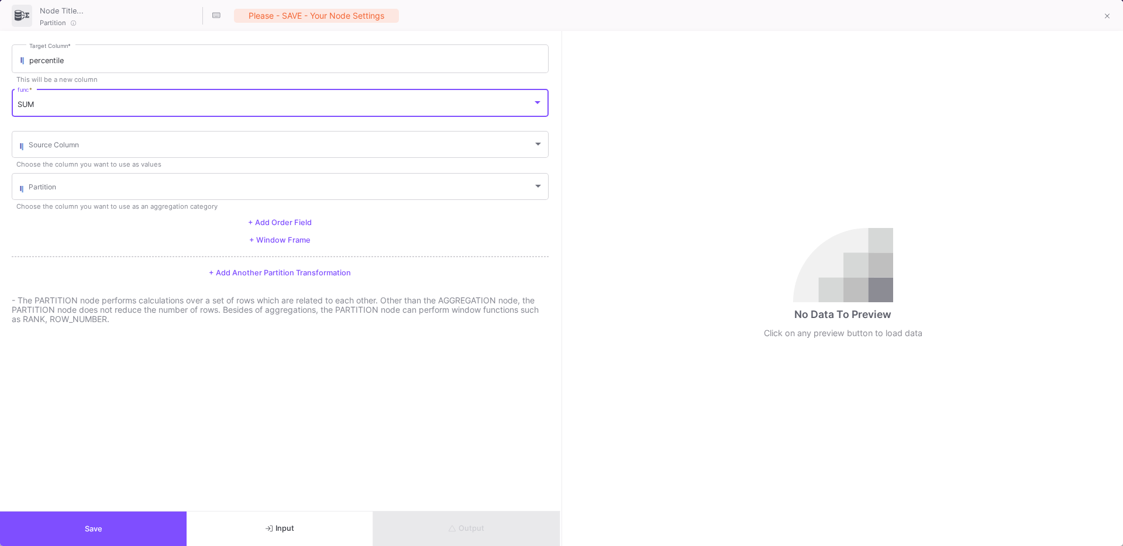
click at [60, 107] on div "SUM" at bounding box center [275, 104] width 515 height 9
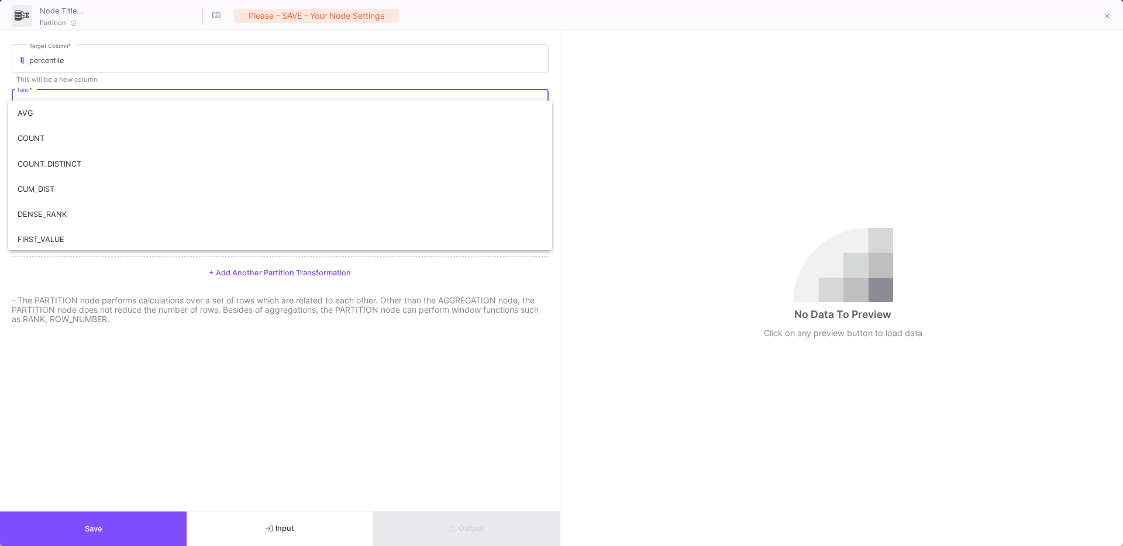
scroll to position [250, 0]
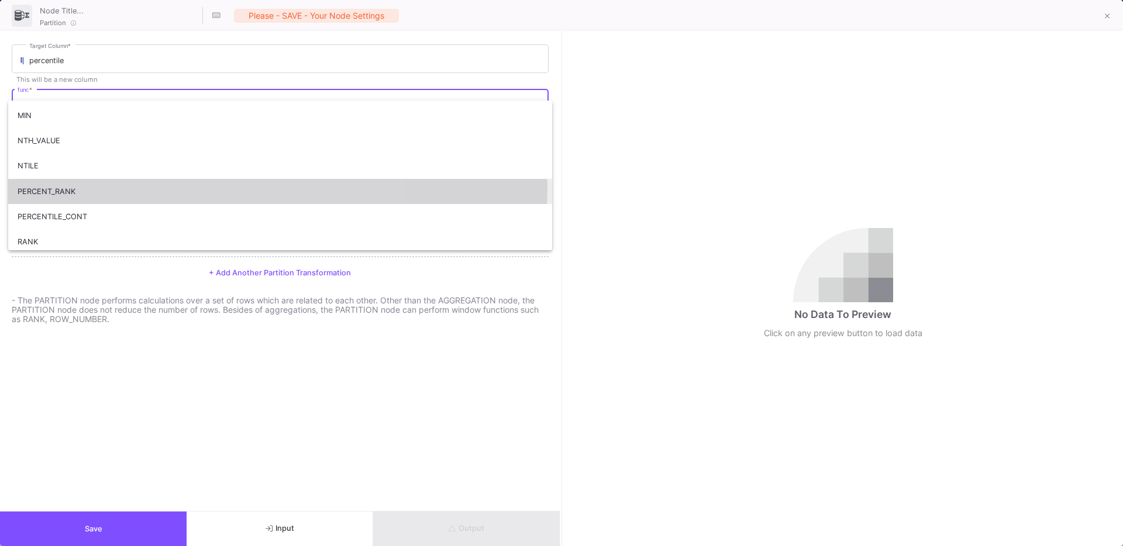
click at [105, 187] on span "PERCENT_RANK" at bounding box center [280, 191] width 525 height 25
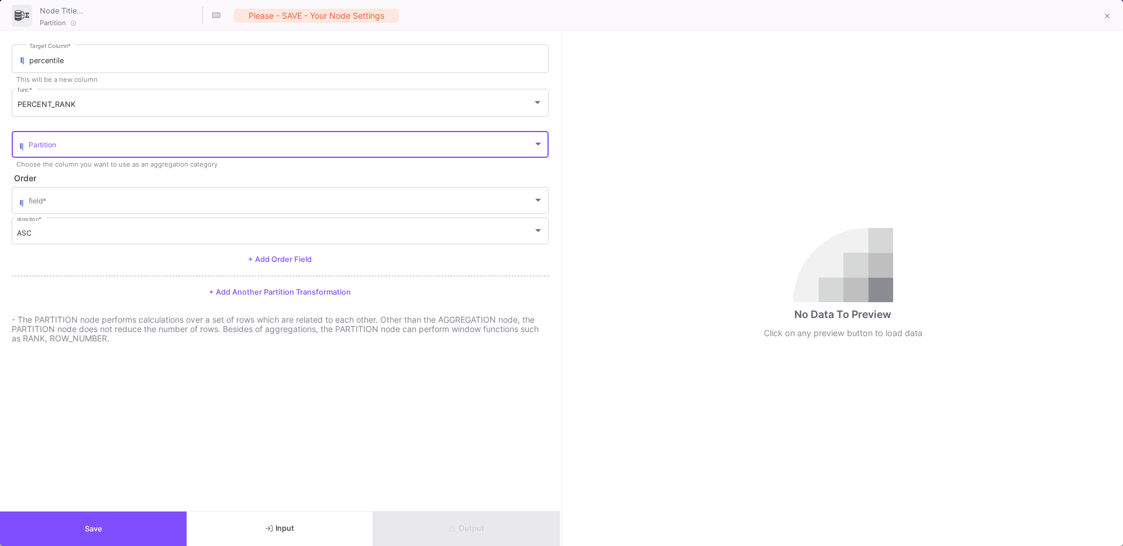
click at [50, 142] on span at bounding box center [281, 146] width 504 height 9
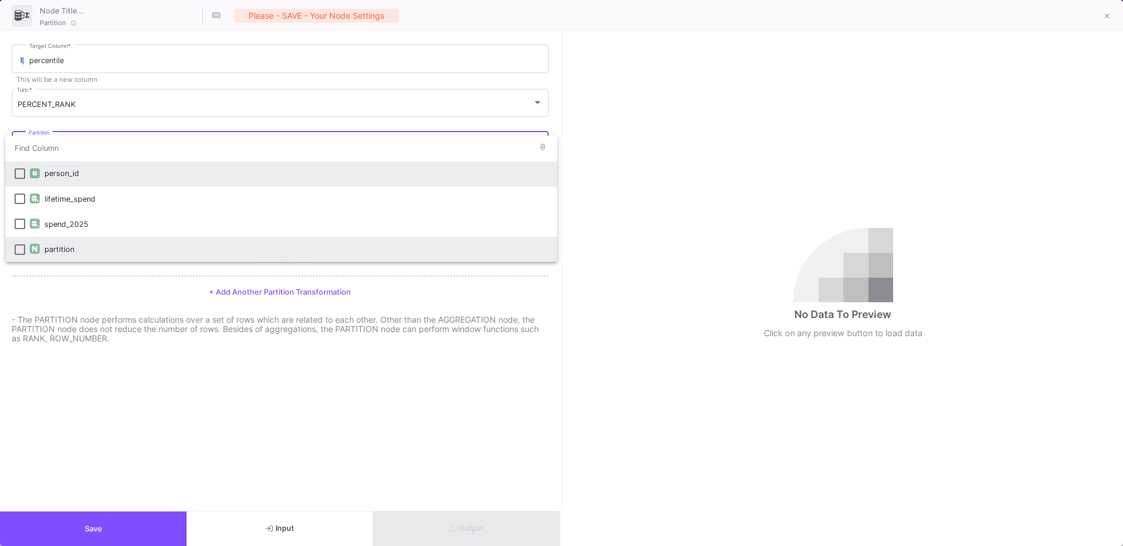
click at [57, 245] on div "partition" at bounding box center [296, 249] width 504 height 25
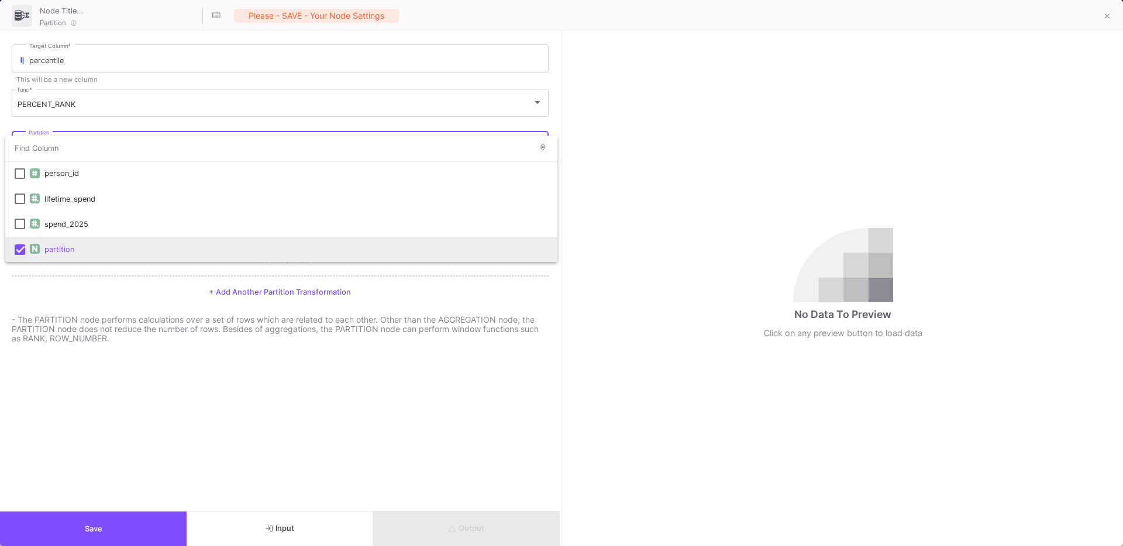
click at [90, 284] on div at bounding box center [561, 273] width 1123 height 546
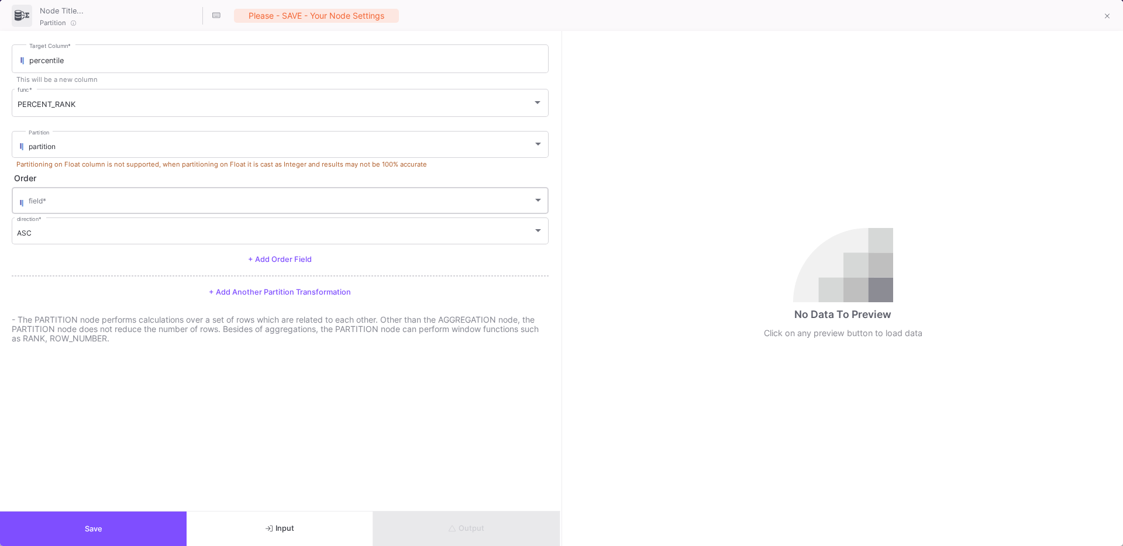
click at [85, 193] on div "field *" at bounding box center [286, 199] width 515 height 29
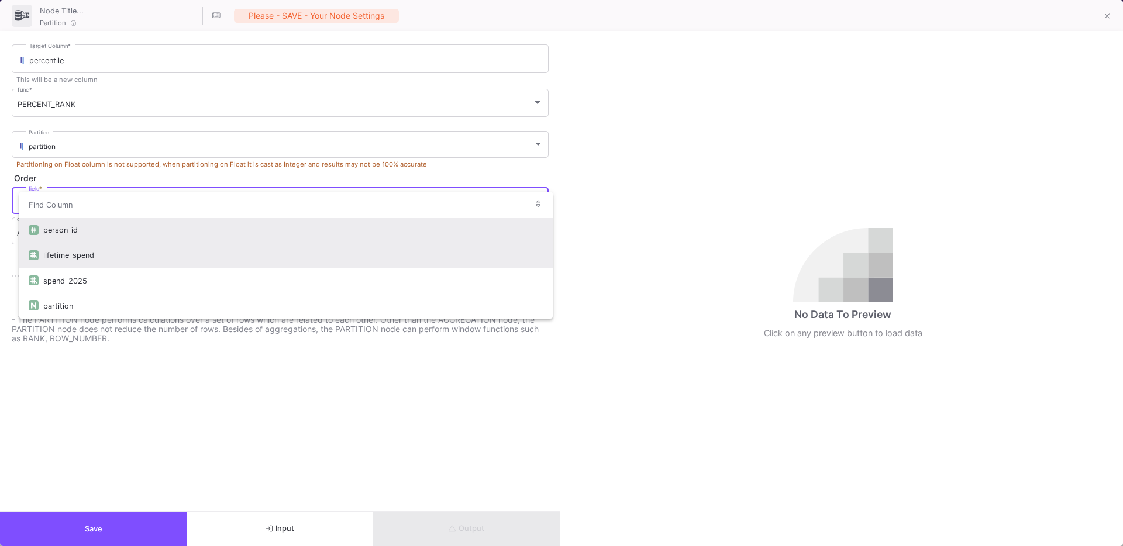
click at [68, 250] on div "lifetime_spend" at bounding box center [293, 255] width 500 height 25
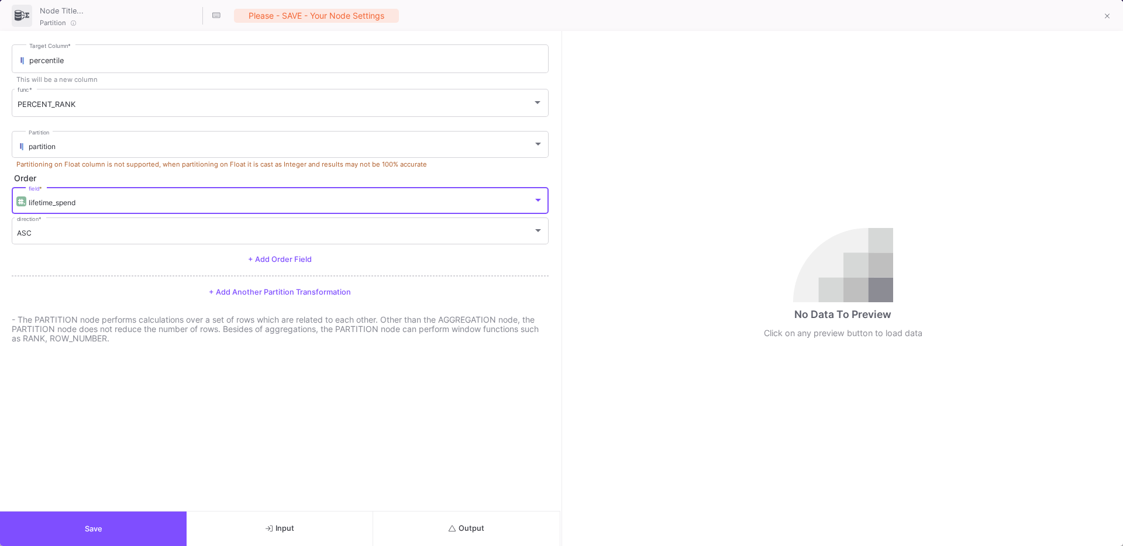
click at [435, 511] on div "Save Input Output" at bounding box center [280, 528] width 560 height 35
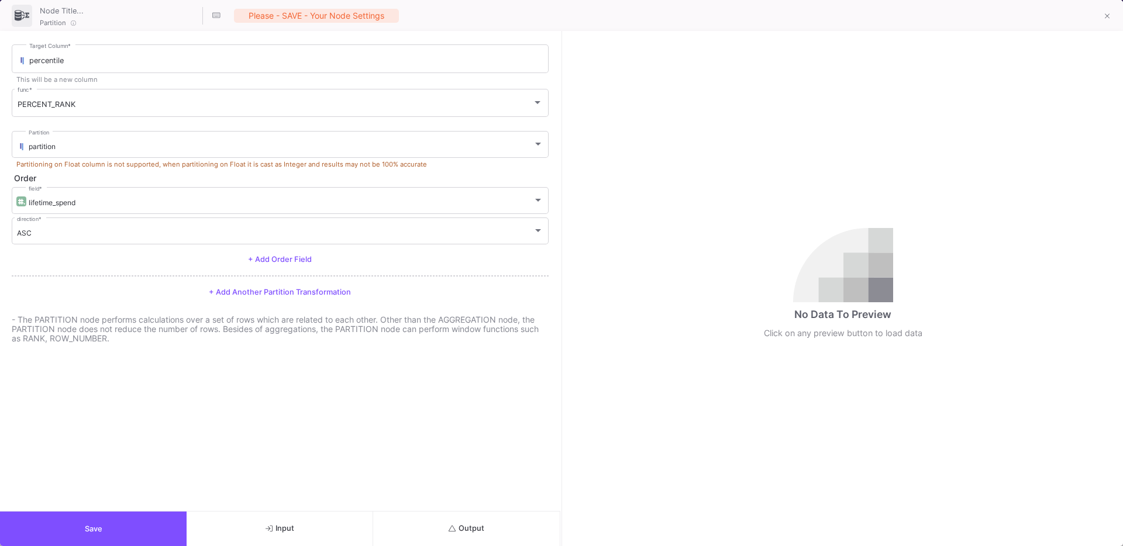
click at [430, 516] on button "Output" at bounding box center [466, 529] width 187 height 35
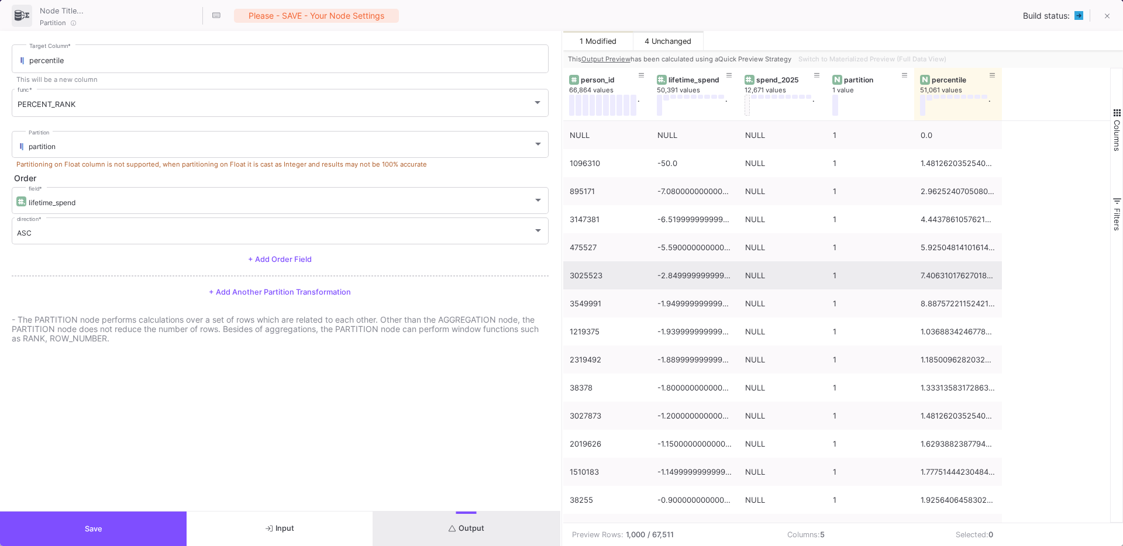
scroll to position [0, 0]
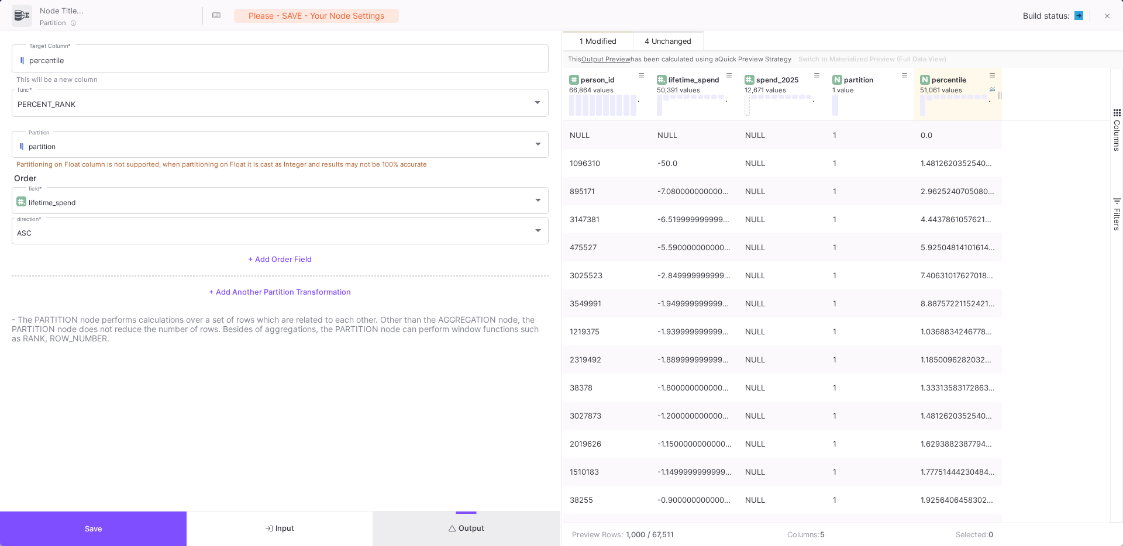
click at [946, 78] on div "percentile" at bounding box center [961, 79] width 58 height 9
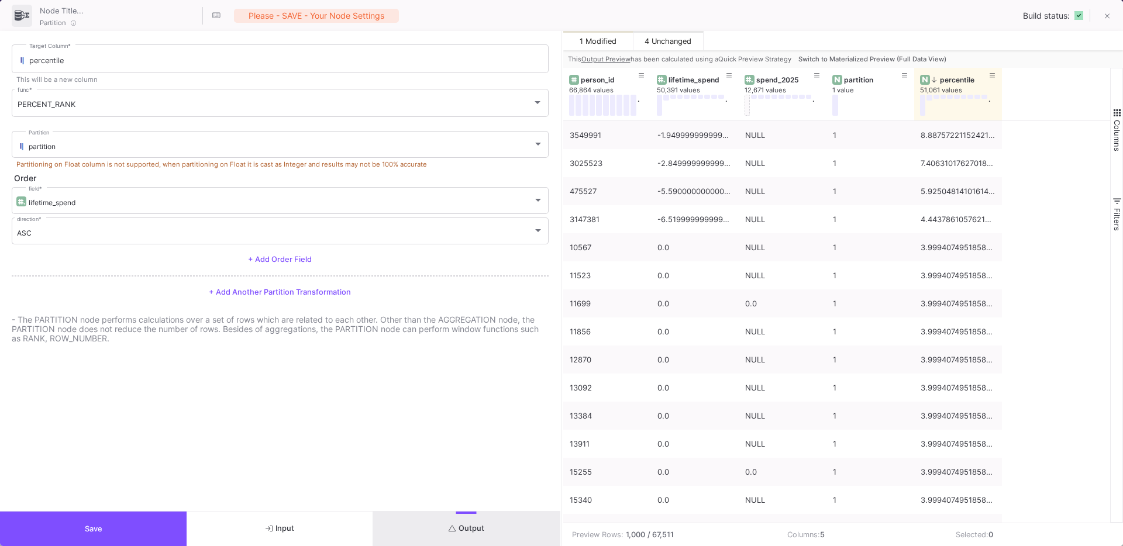
click at [870, 57] on span "Switch to Materialized Preview (Full Data View)" at bounding box center [872, 59] width 148 height 8
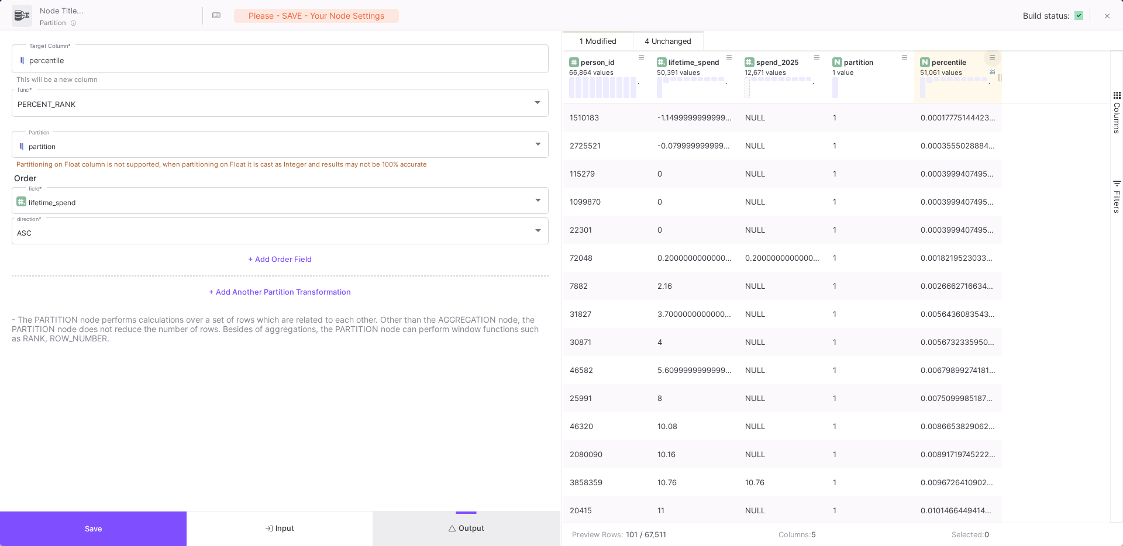
click at [995, 59] on button at bounding box center [993, 58] width 18 height 18
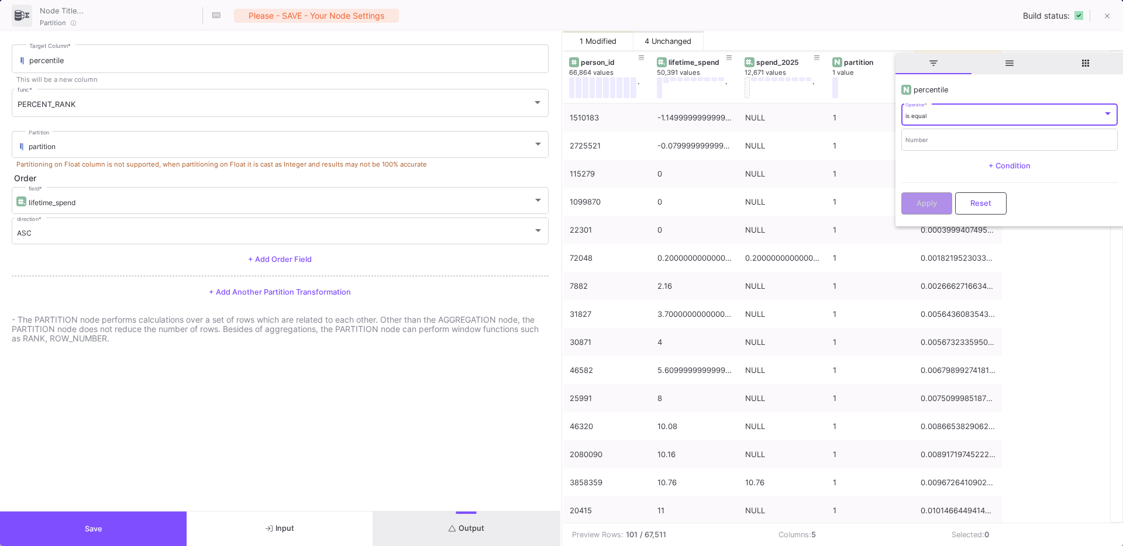
click at [936, 121] on div "is equal Operator *" at bounding box center [1009, 114] width 208 height 24
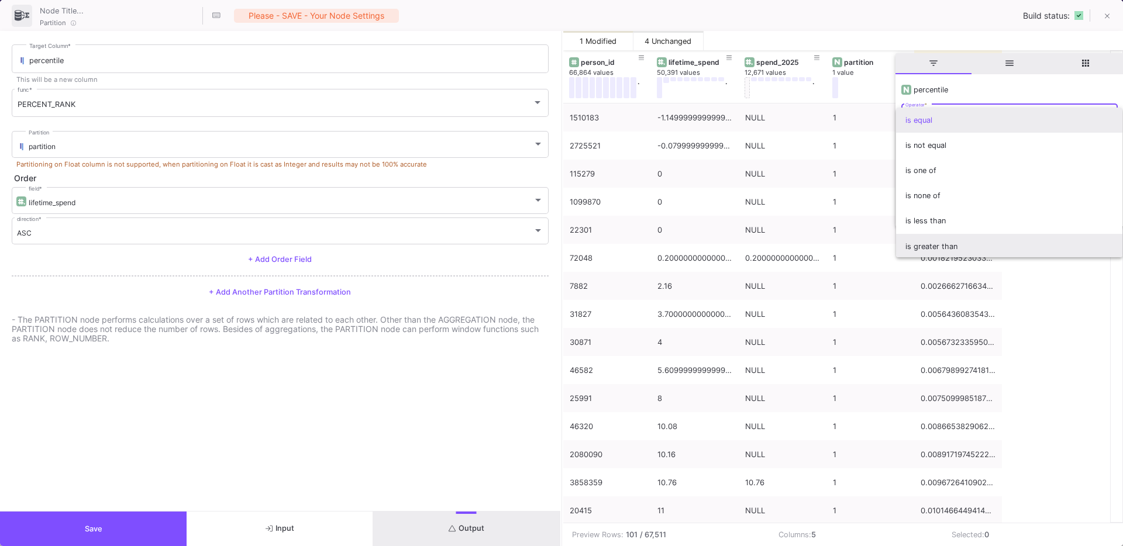
click at [933, 236] on span "is greater than" at bounding box center [1009, 246] width 208 height 25
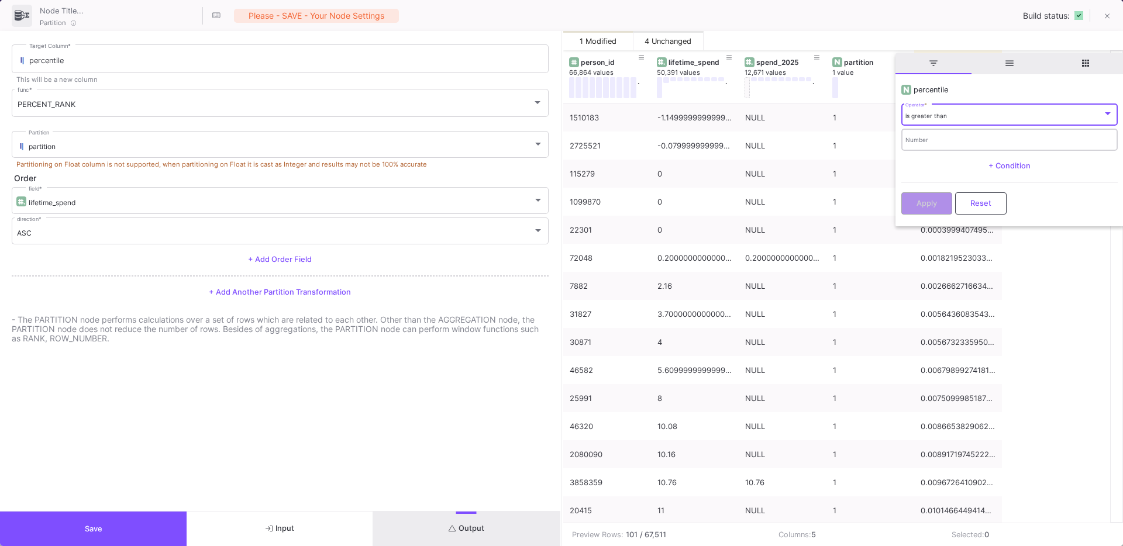
click at [928, 138] on input "Number" at bounding box center [1009, 141] width 208 height 8
type input "0.95"
click at [912, 206] on button "Apply" at bounding box center [926, 202] width 51 height 22
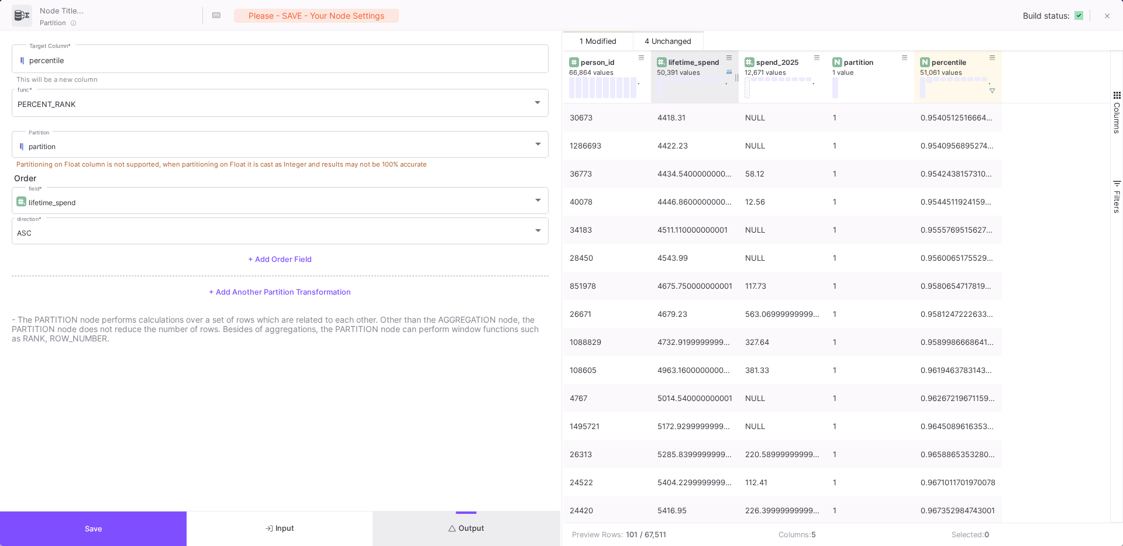
click at [682, 58] on div "lifetime_spend" at bounding box center [697, 62] width 58 height 9
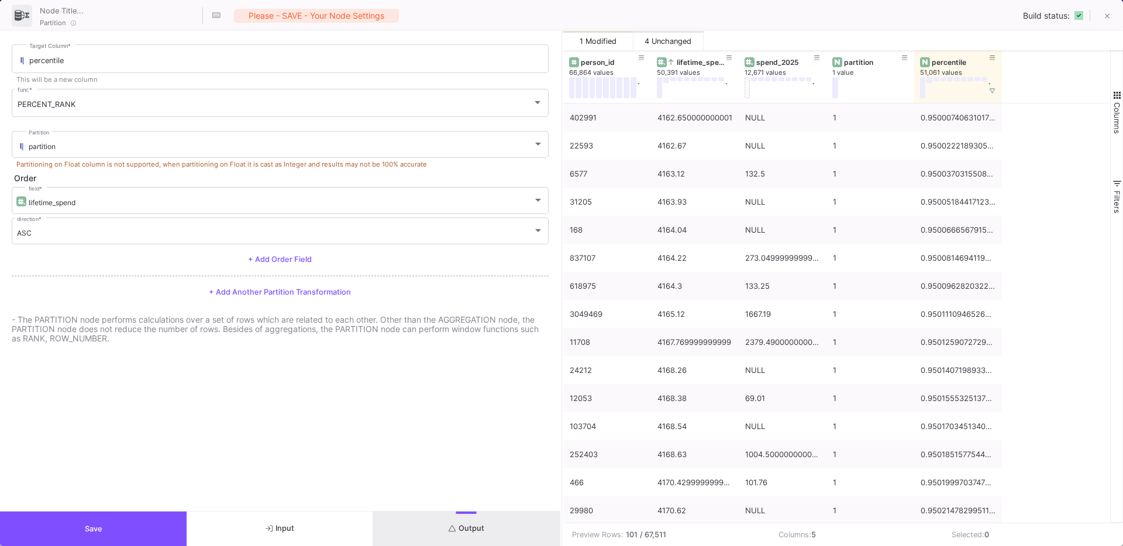
click at [96, 525] on span "Save" at bounding box center [94, 529] width 18 height 9
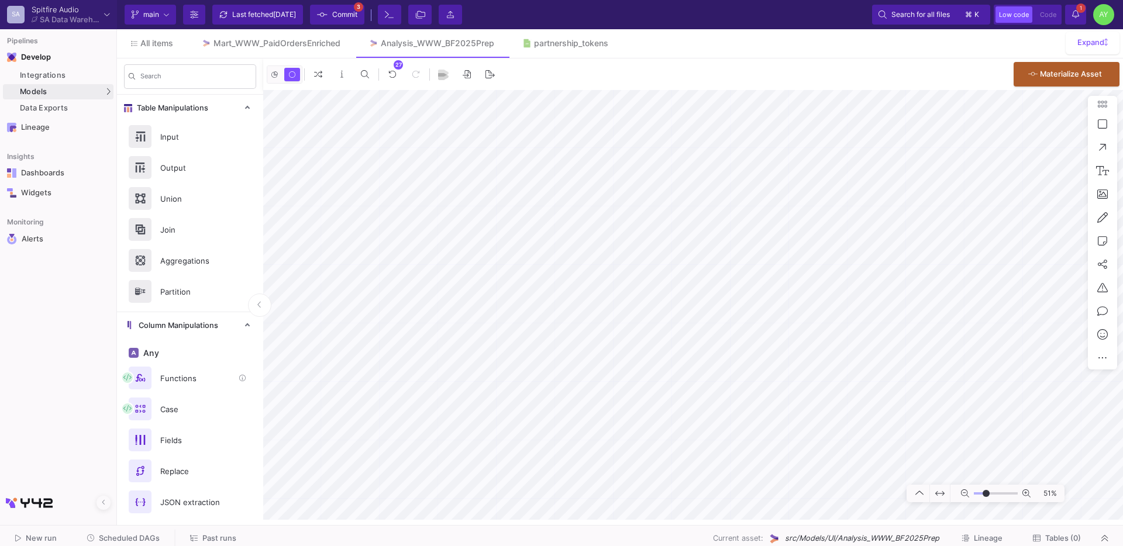
scroll to position [555, 0]
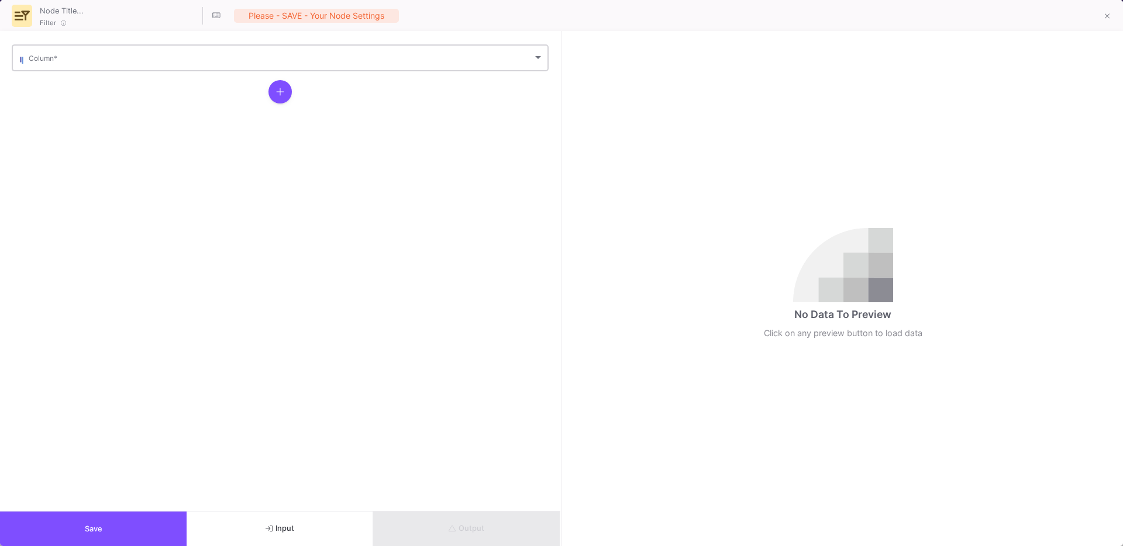
click at [70, 59] on span at bounding box center [281, 60] width 504 height 9
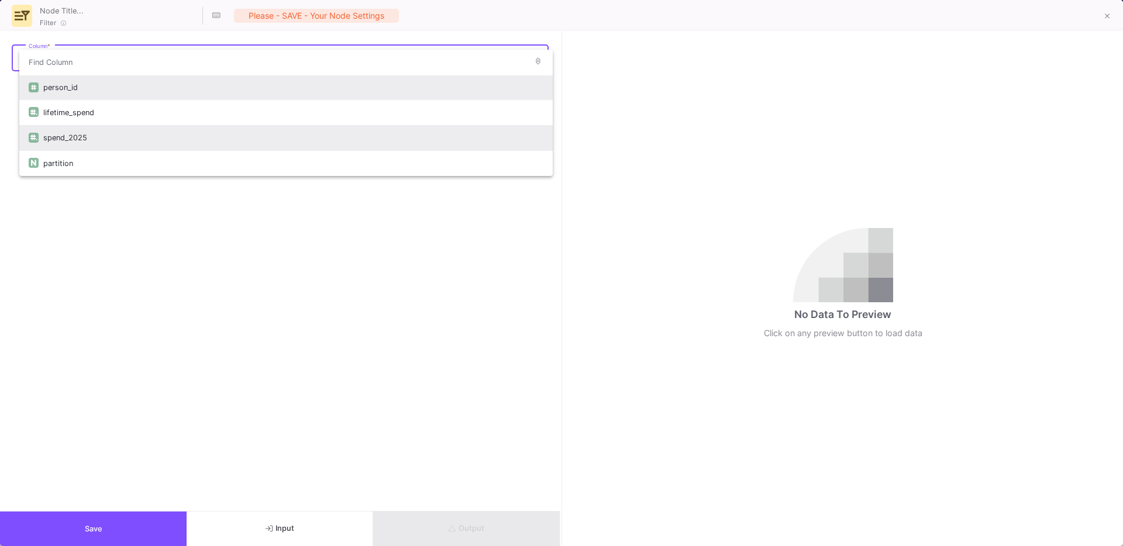
click at [87, 142] on div "spend_2025" at bounding box center [293, 137] width 500 height 25
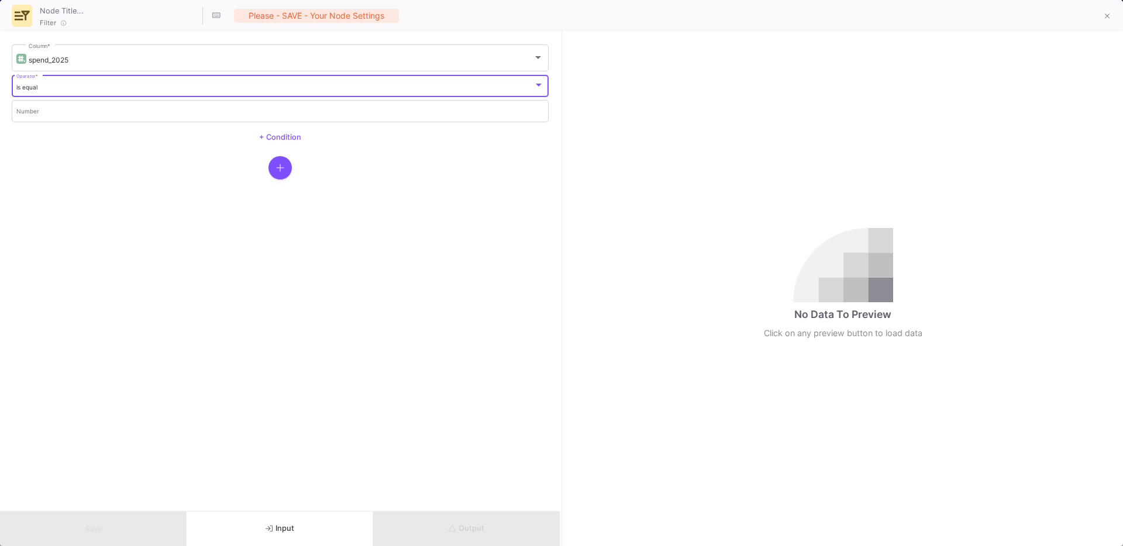
click at [46, 91] on div "is equal" at bounding box center [275, 88] width 518 height 8
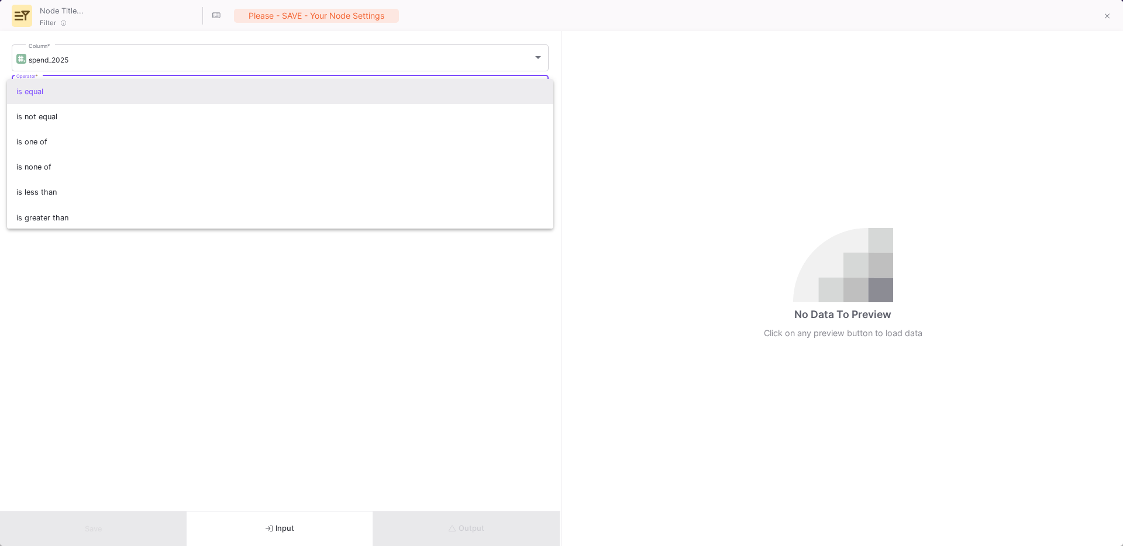
scroll to position [77, 0]
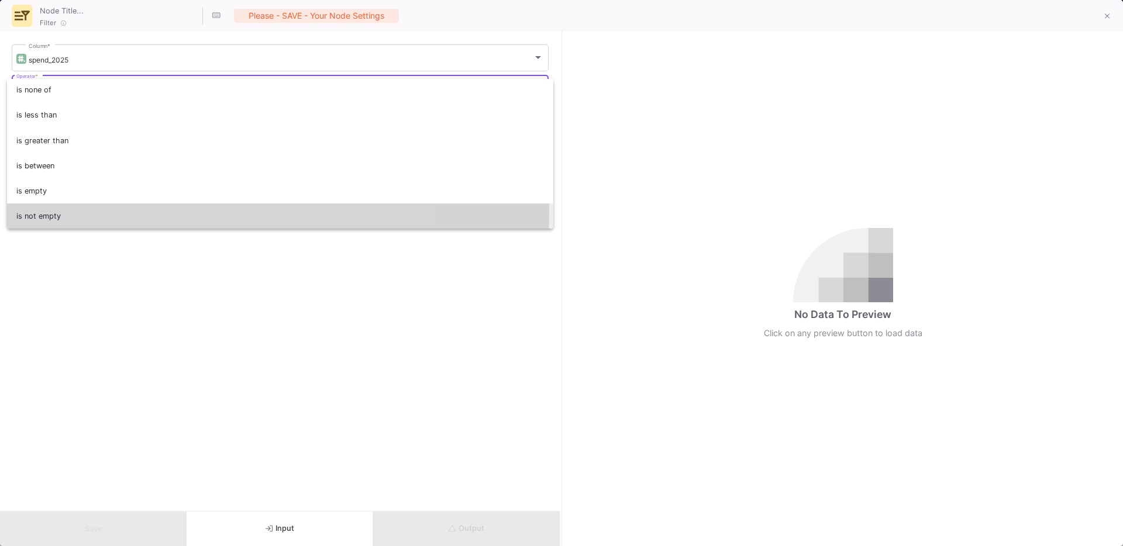
click at [44, 211] on span "is not empty" at bounding box center [280, 216] width 528 height 25
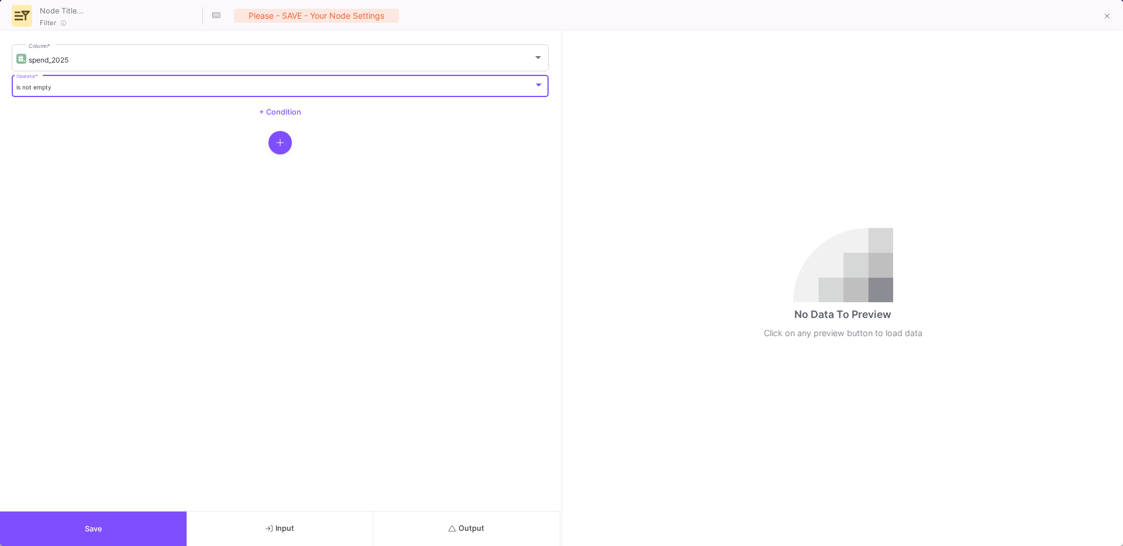
click at [79, 518] on button "Save" at bounding box center [93, 529] width 187 height 35
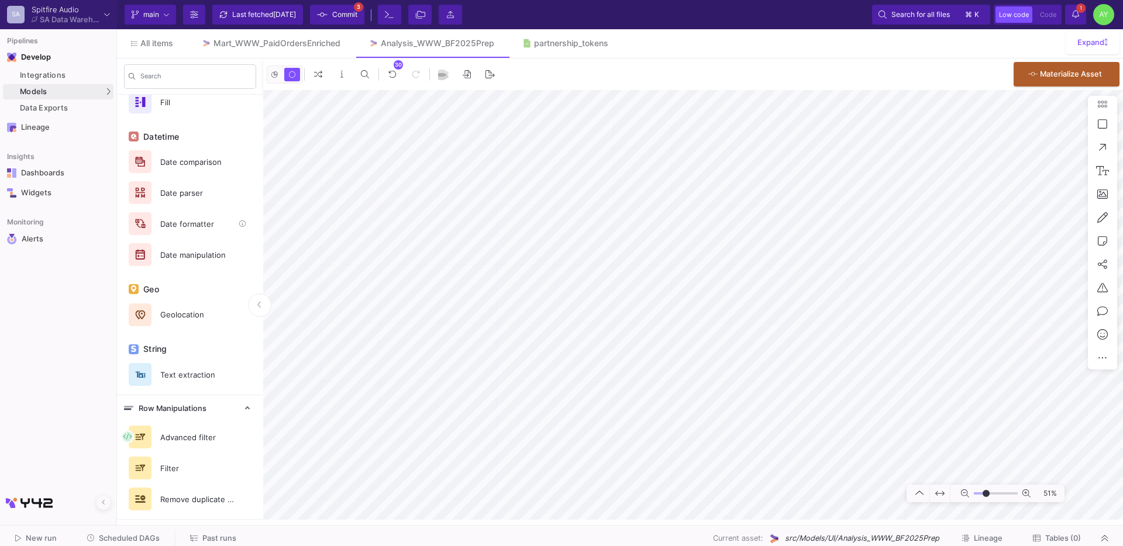
scroll to position [0, 0]
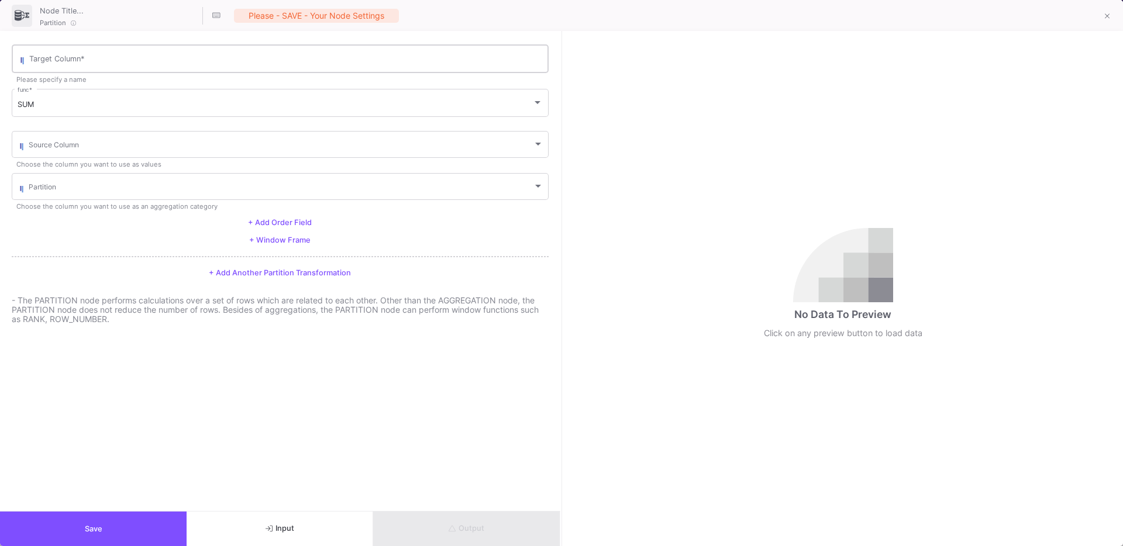
click at [75, 53] on div "Target Column *" at bounding box center [285, 58] width 513 height 30
type input "percentile"
click at [44, 95] on div "SUM func *" at bounding box center [280, 102] width 525 height 30
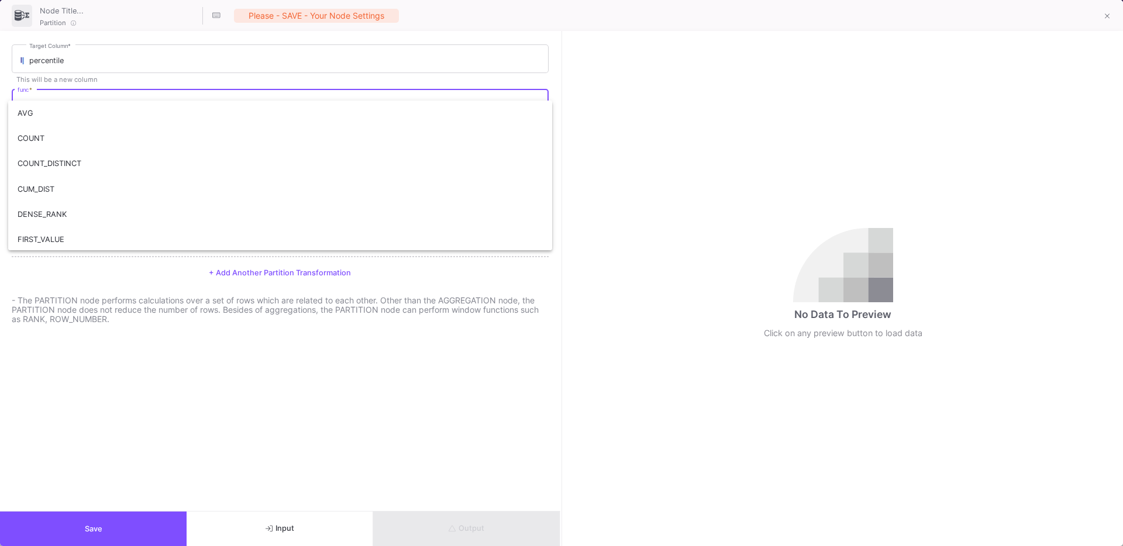
scroll to position [250, 0]
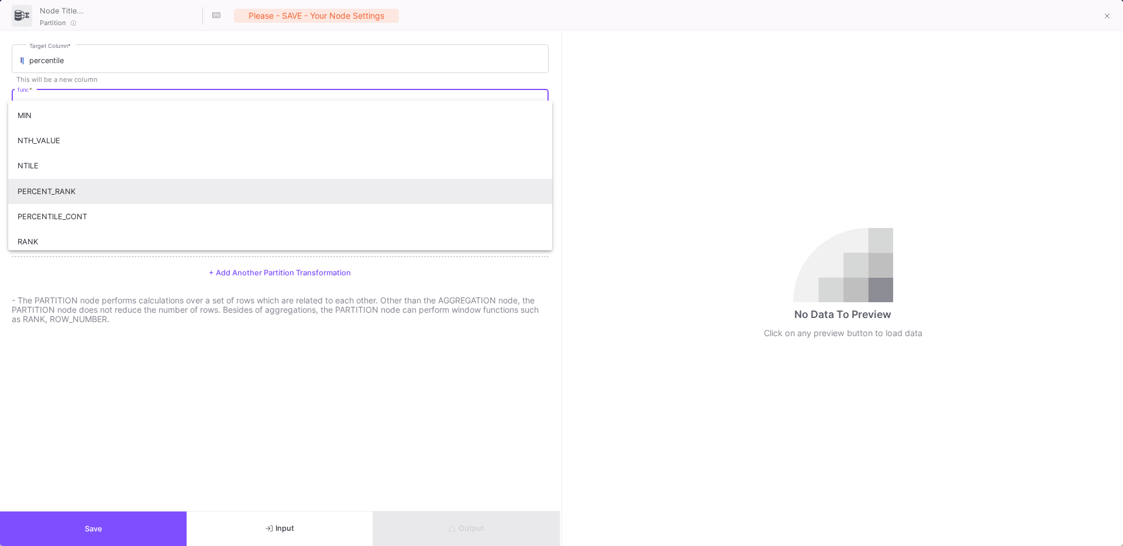
click at [86, 198] on span "PERCENT_RANK" at bounding box center [280, 191] width 525 height 25
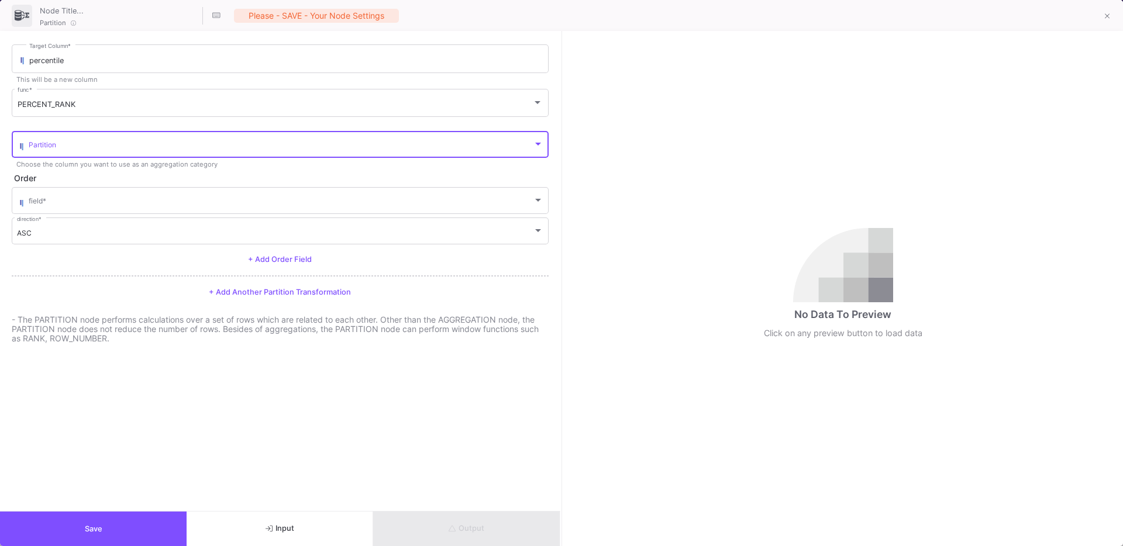
click at [49, 143] on span at bounding box center [281, 146] width 504 height 9
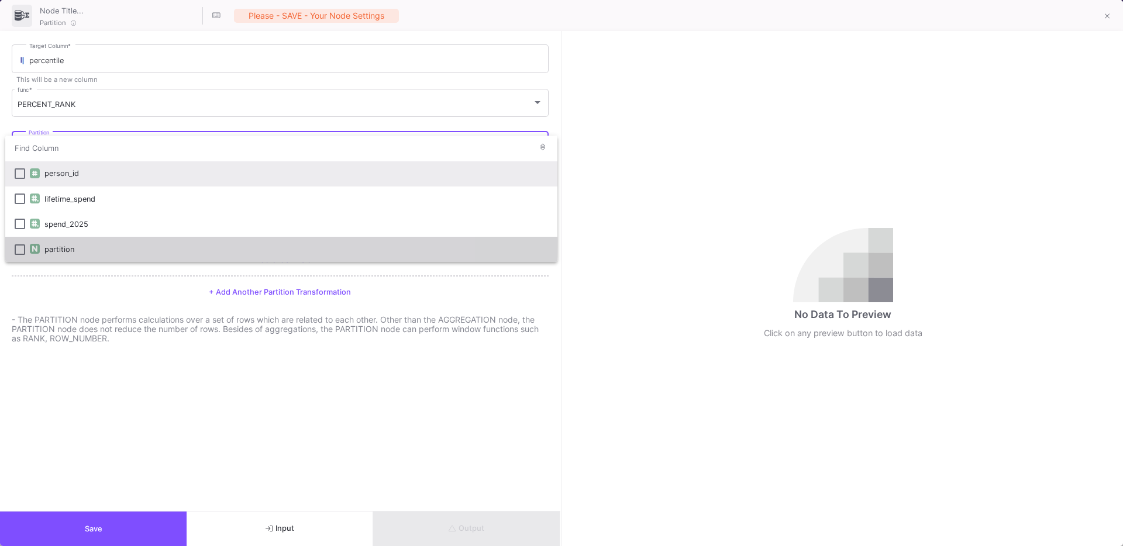
click at [70, 241] on div "partition" at bounding box center [296, 249] width 504 height 25
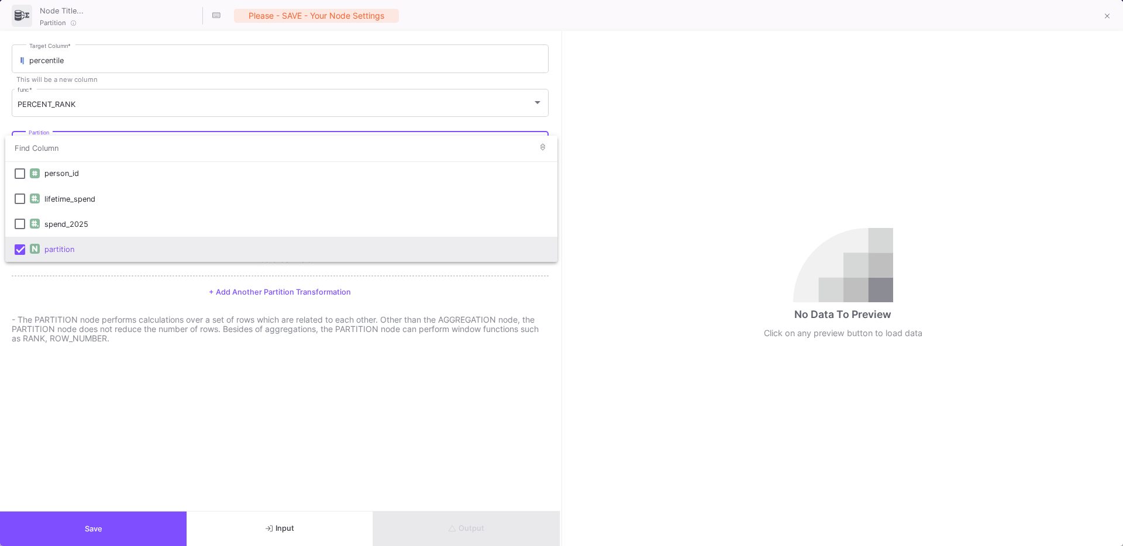
click at [70, 299] on div at bounding box center [561, 273] width 1123 height 546
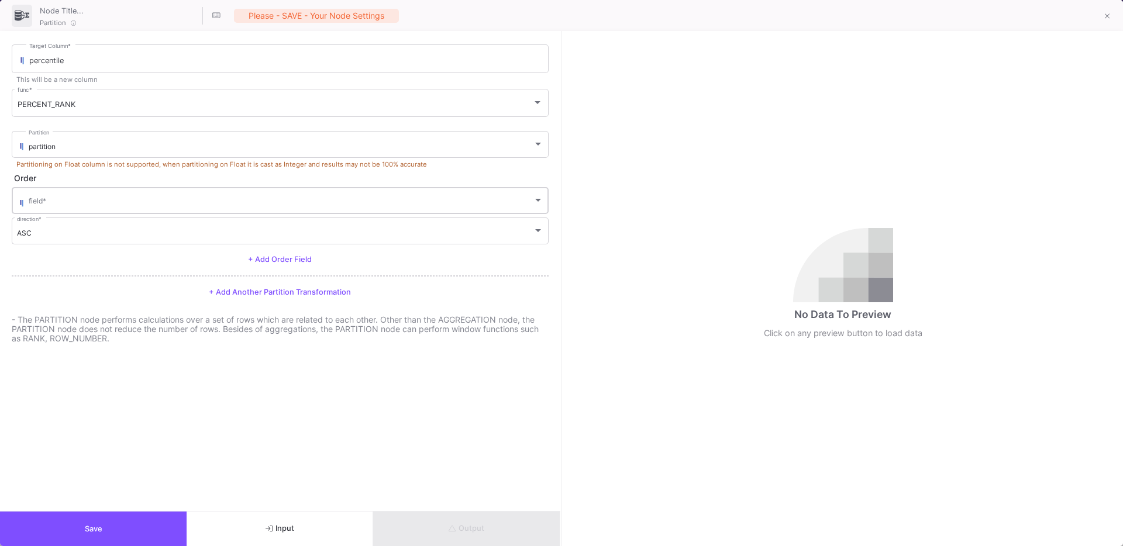
click at [102, 194] on div "field *" at bounding box center [286, 199] width 515 height 29
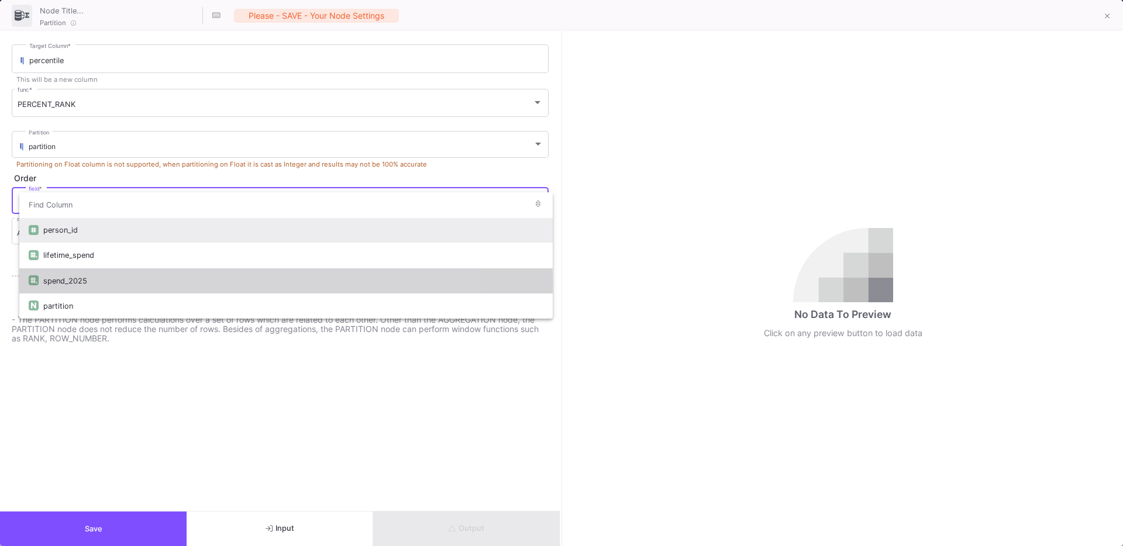
click at [71, 284] on div "spend_2025" at bounding box center [293, 280] width 500 height 25
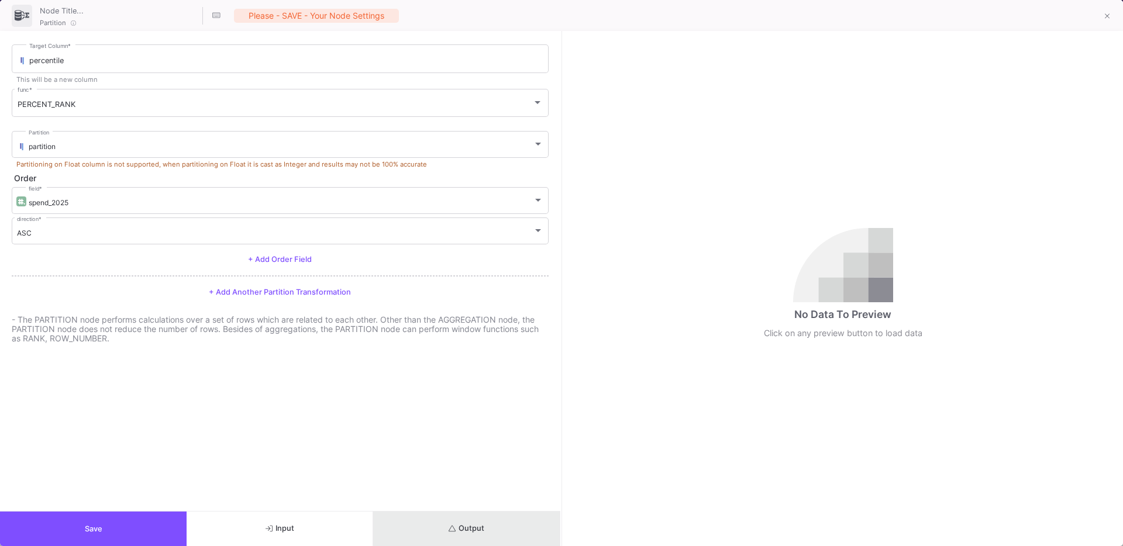
click at [479, 516] on button "Output" at bounding box center [466, 529] width 187 height 35
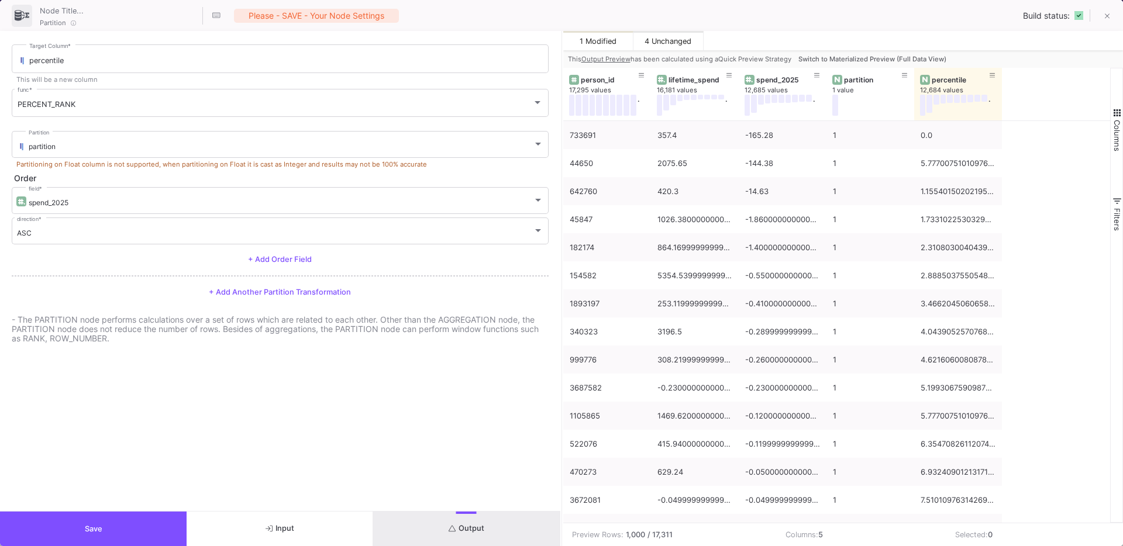
click at [908, 63] on button "Switch to Materialized Preview (Full Data View)" at bounding box center [872, 59] width 153 height 18
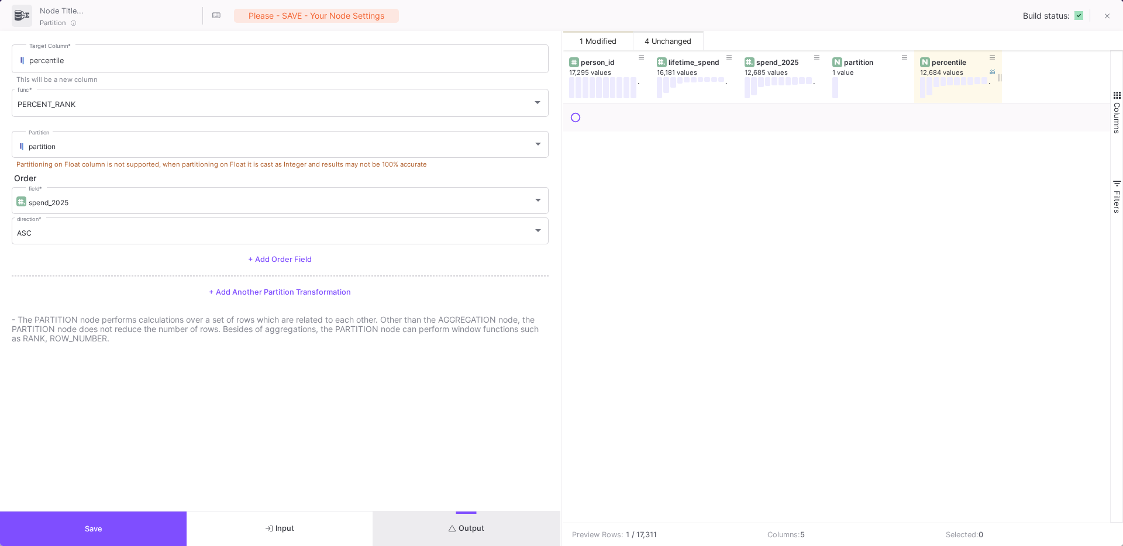
click at [958, 63] on div "percentile" at bounding box center [961, 62] width 58 height 9
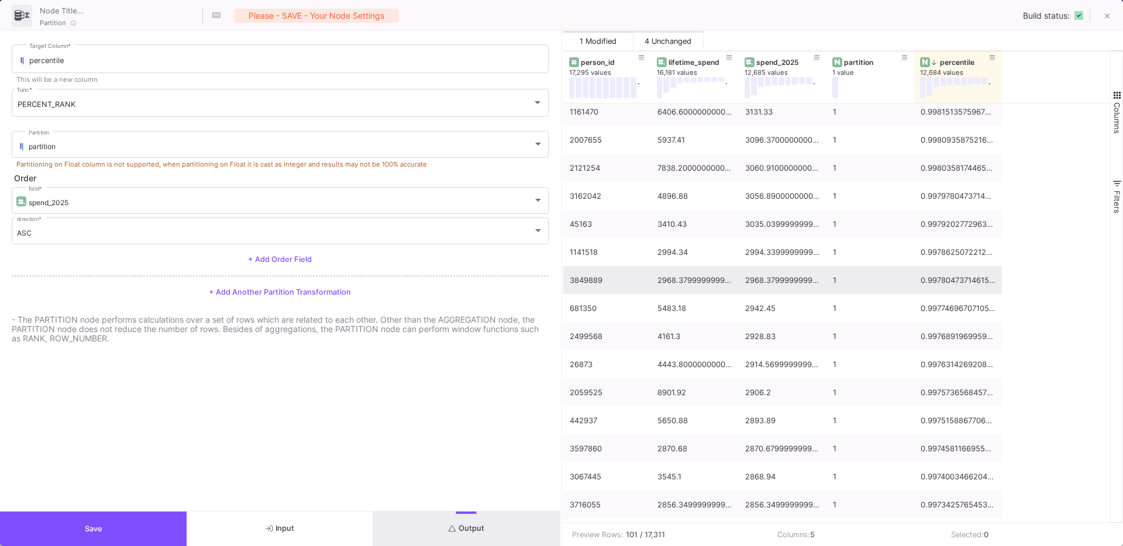
scroll to position [756, 0]
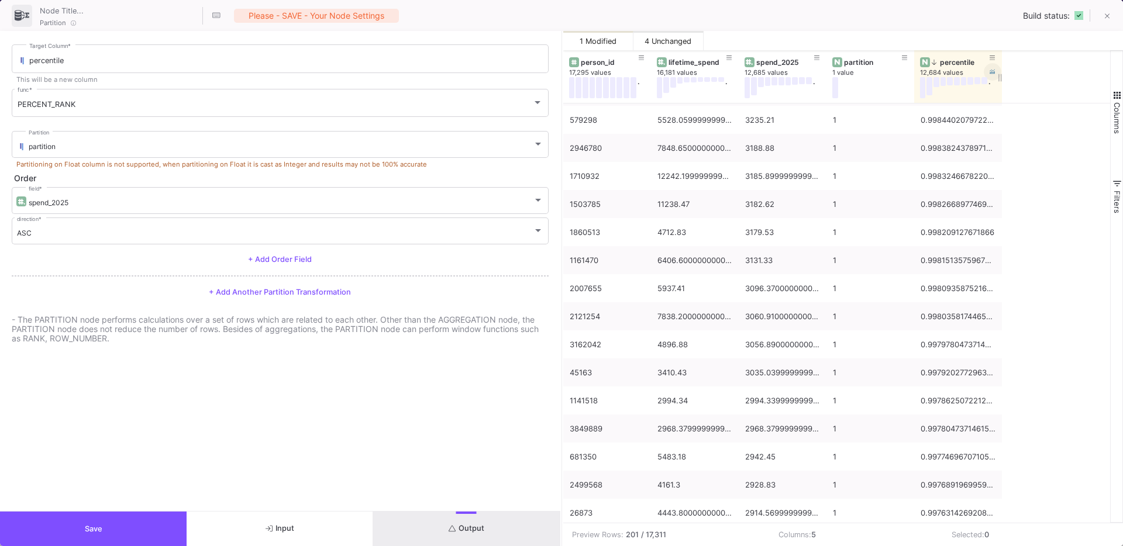
click at [994, 64] on button at bounding box center [993, 72] width 18 height 18
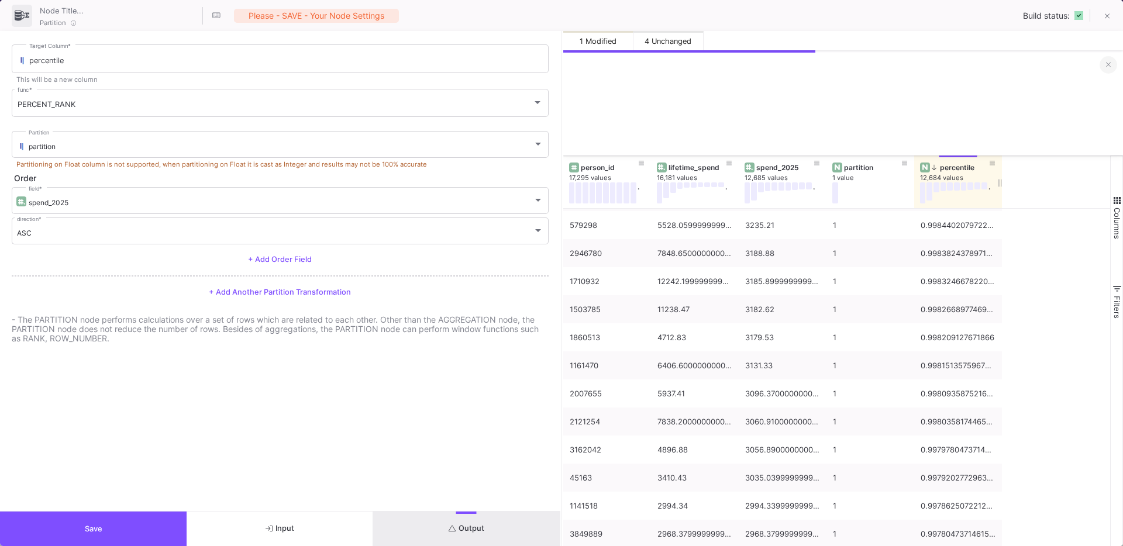
click at [1106, 63] on icon at bounding box center [1108, 65] width 5 height 8
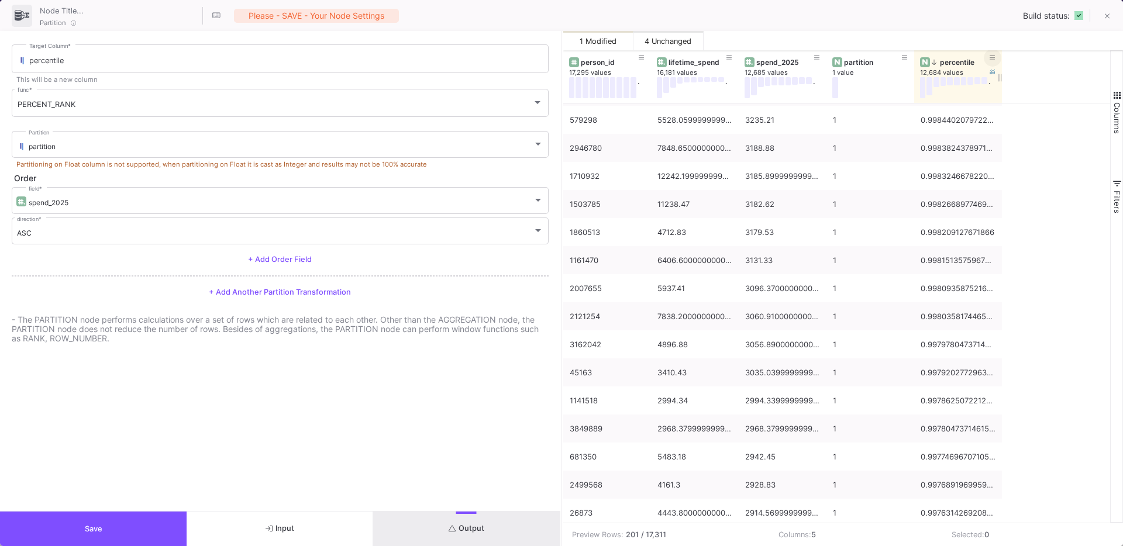
click at [996, 58] on button at bounding box center [993, 58] width 18 height 18
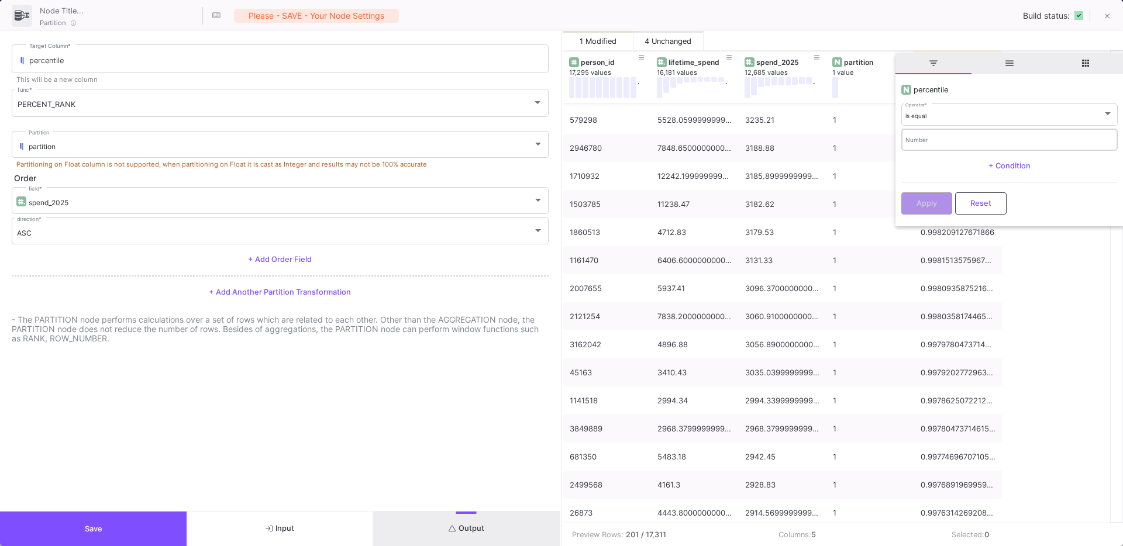
click at [946, 130] on div "Number" at bounding box center [1009, 139] width 208 height 24
click at [954, 115] on div "is equal" at bounding box center [1003, 116] width 197 height 8
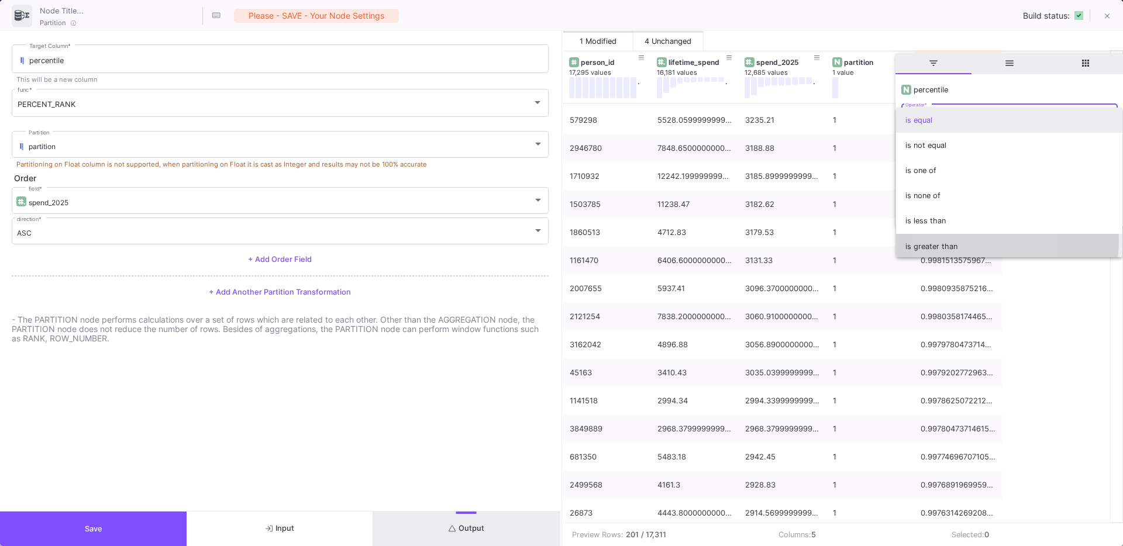
click at [940, 240] on span "is greater than" at bounding box center [1009, 246] width 208 height 25
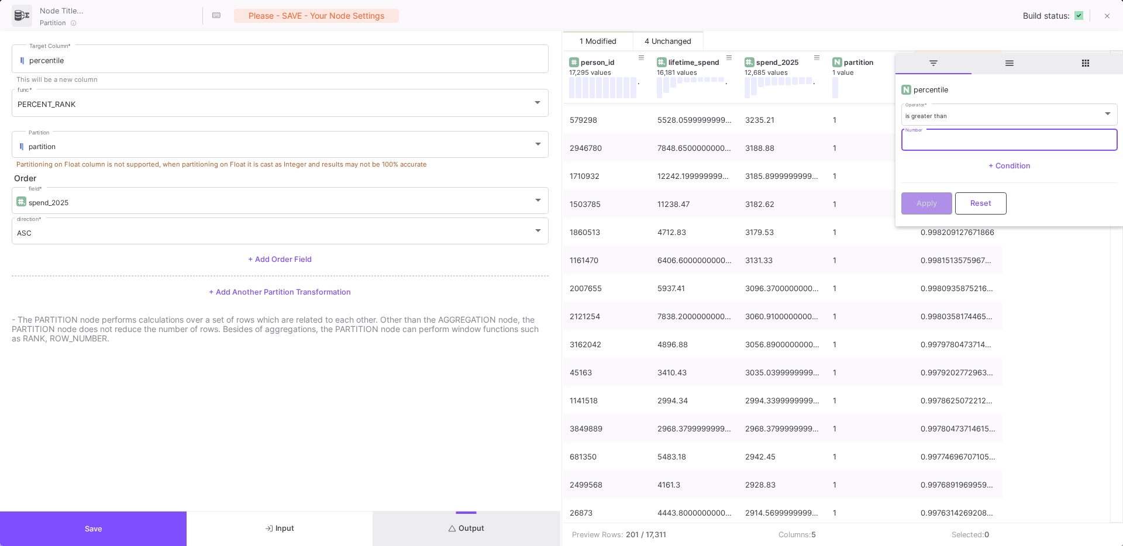
click at [952, 143] on input "Number" at bounding box center [1009, 141] width 208 height 8
type input "0.95"
click at [913, 203] on button "Apply" at bounding box center [926, 202] width 51 height 22
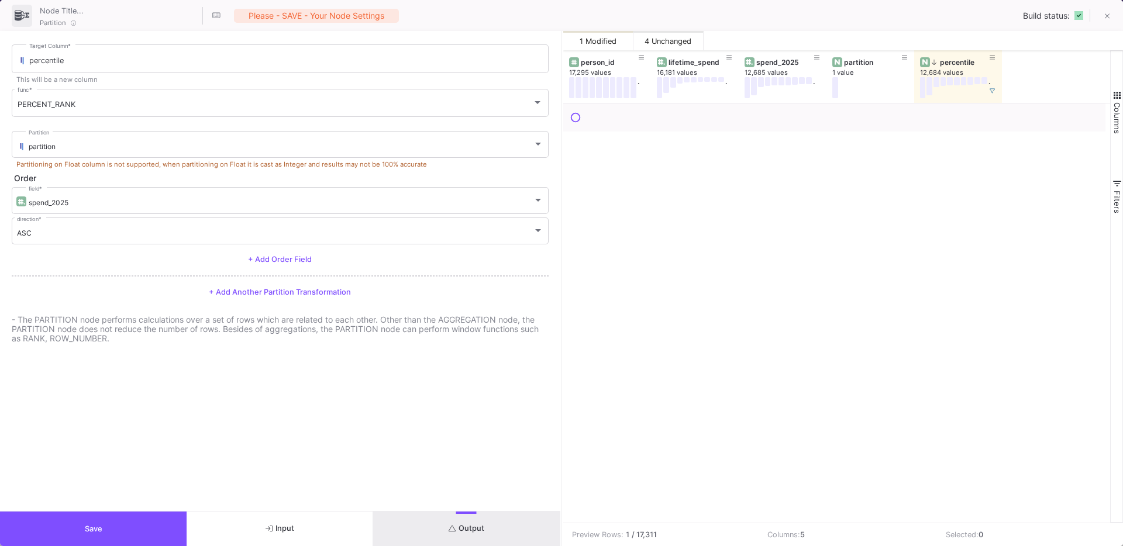
scroll to position [0, 0]
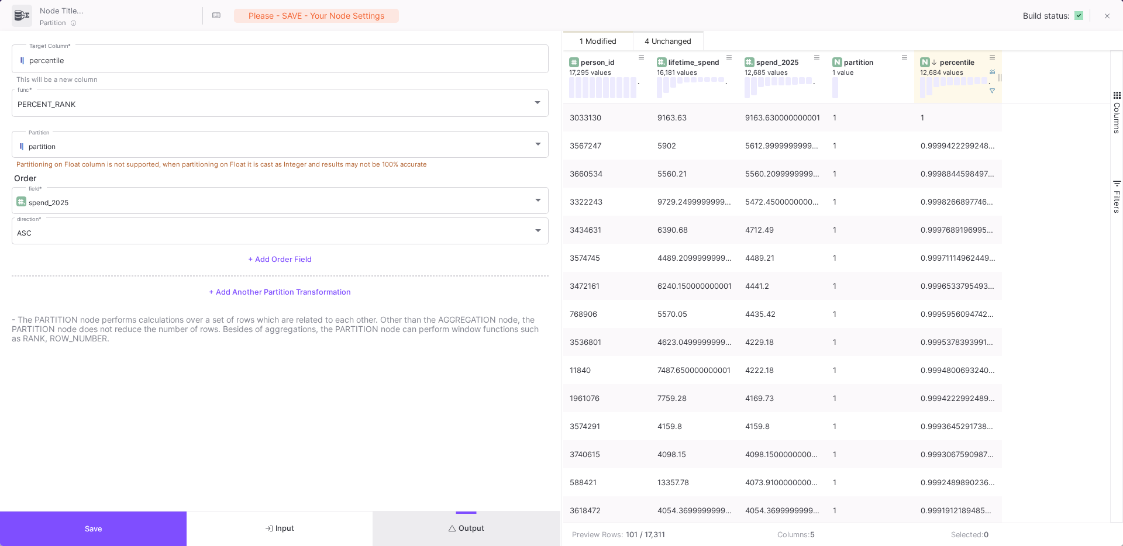
click at [955, 64] on div "percentile" at bounding box center [961, 62] width 58 height 9
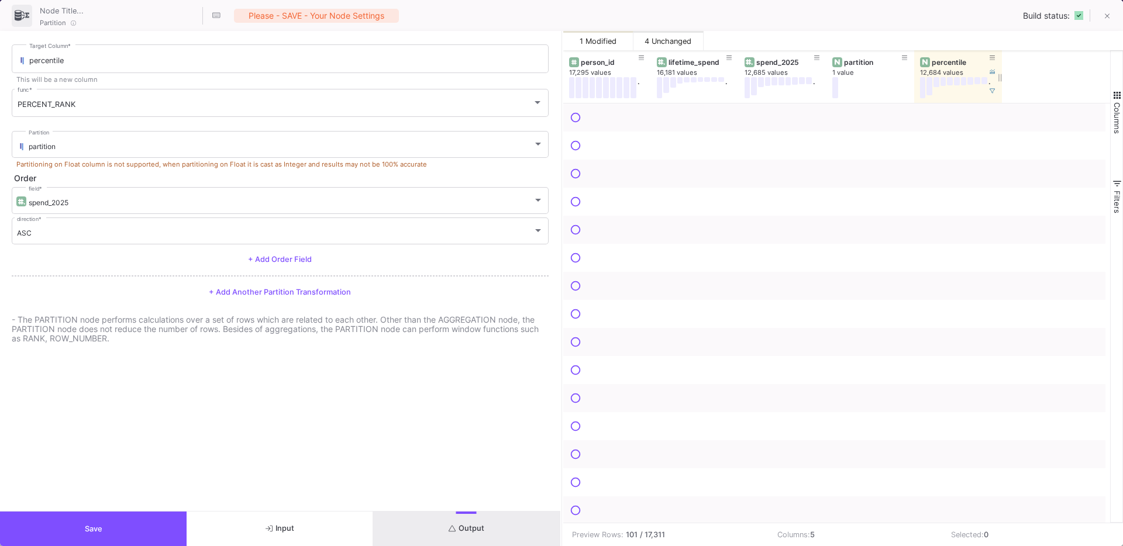
click at [955, 64] on div "percentile" at bounding box center [961, 62] width 58 height 9
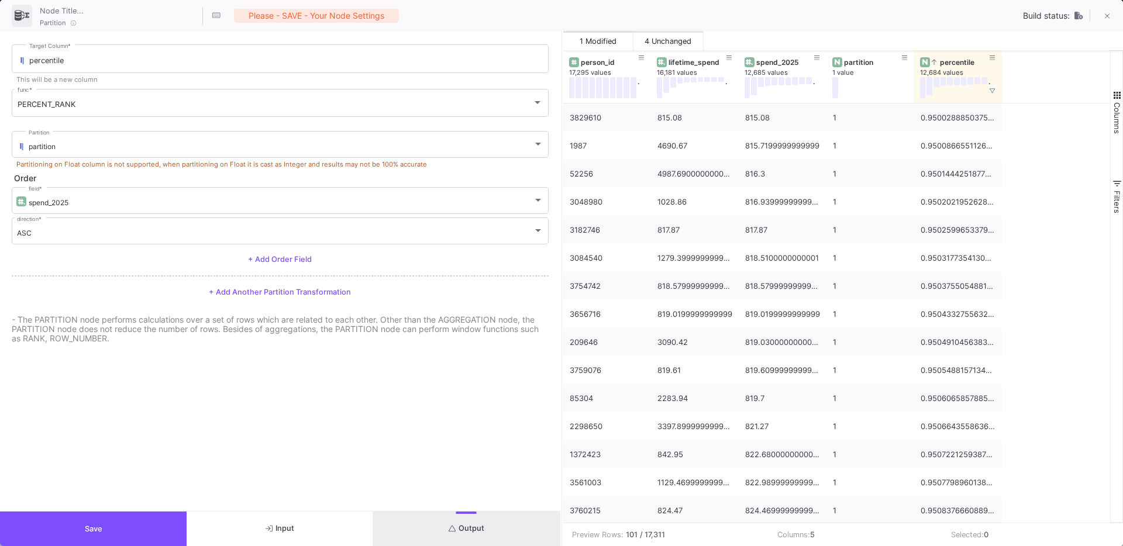
click at [79, 529] on button "Save" at bounding box center [93, 529] width 187 height 35
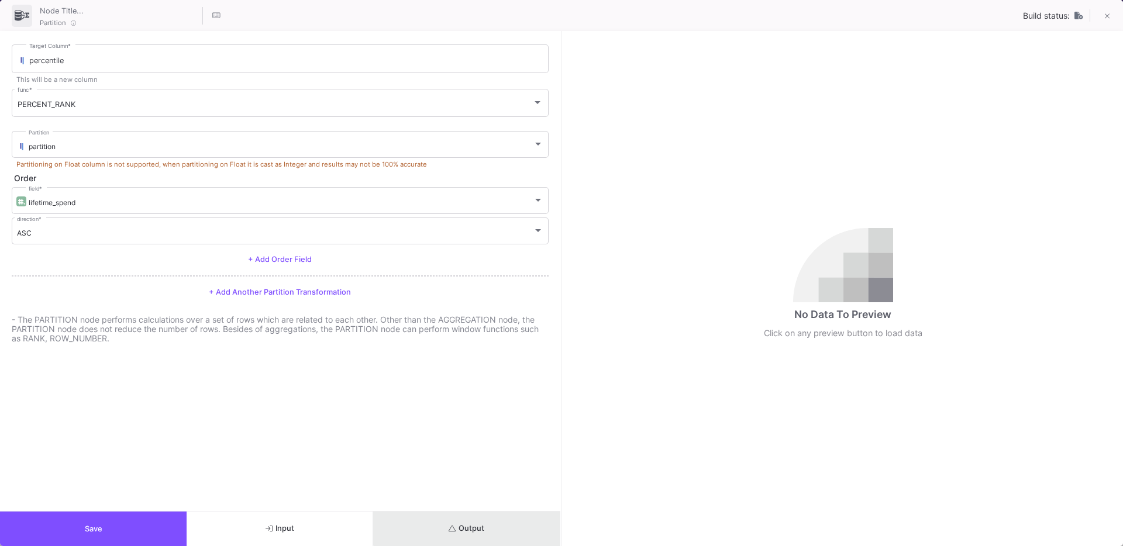
click at [475, 526] on span "Output" at bounding box center [467, 528] width 36 height 9
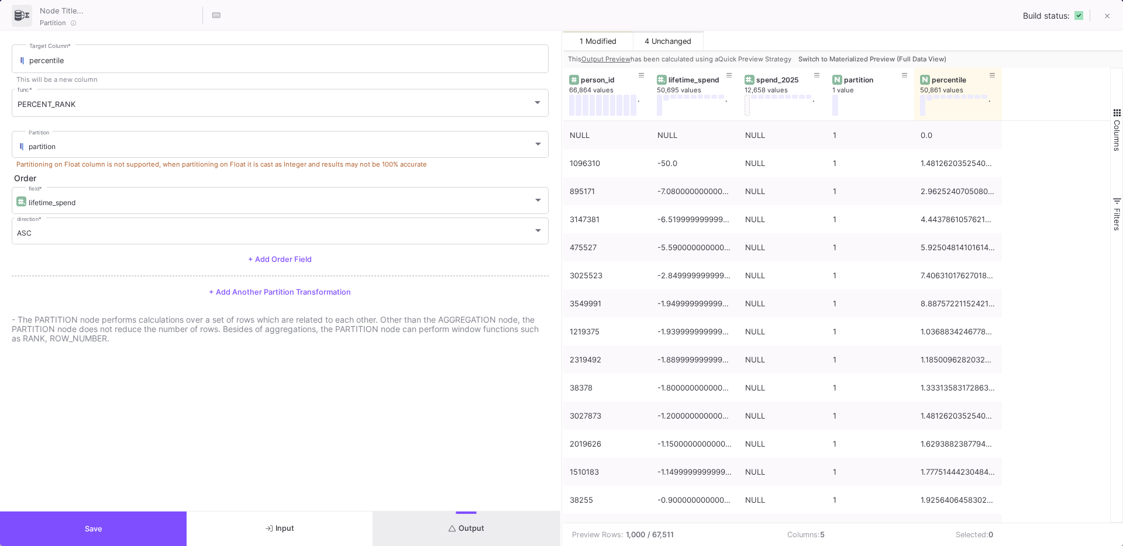
click at [857, 57] on span "Switch to Materialized Preview (Full Data View)" at bounding box center [872, 59] width 148 height 8
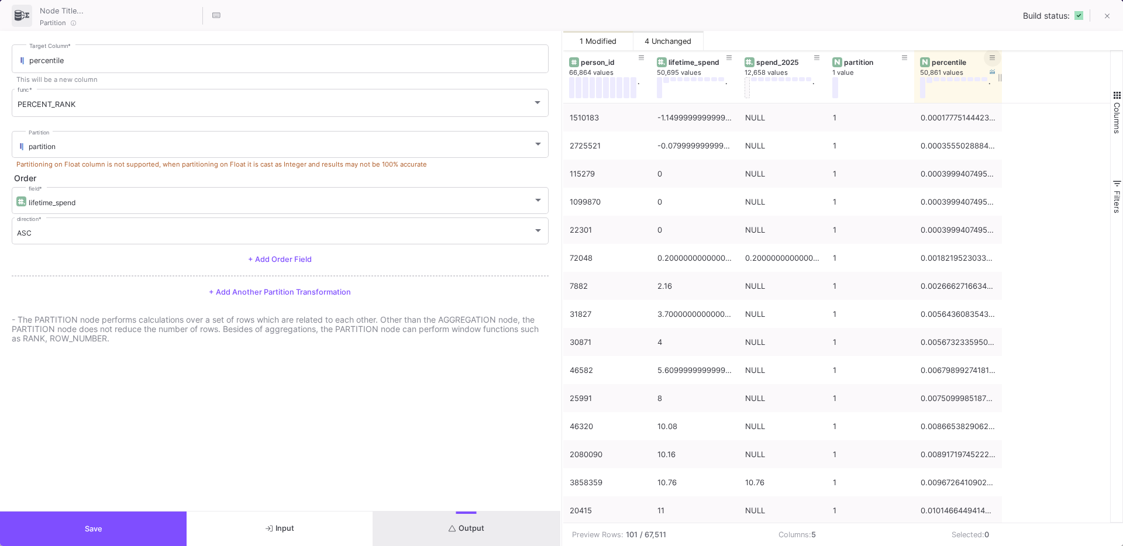
click at [996, 60] on button at bounding box center [993, 58] width 18 height 18
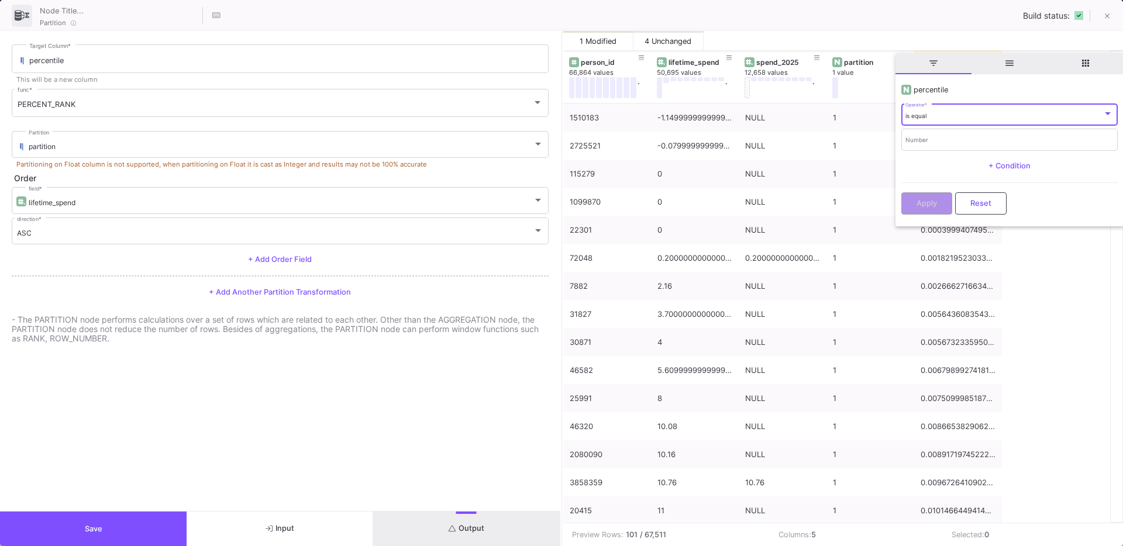
click at [936, 116] on div "is equal" at bounding box center [1003, 116] width 197 height 8
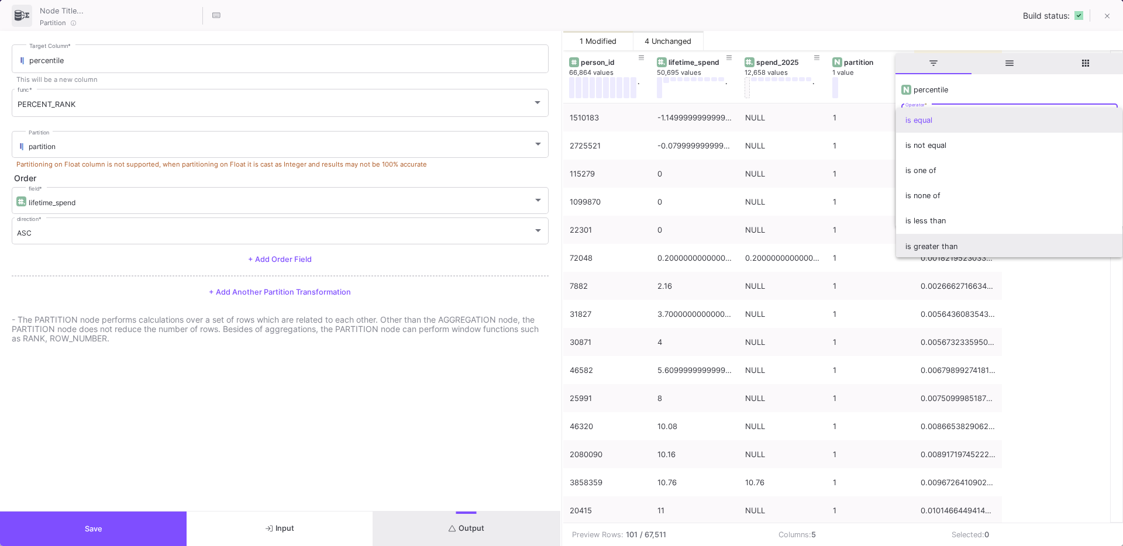
click at [929, 245] on span "is greater than" at bounding box center [1009, 246] width 208 height 25
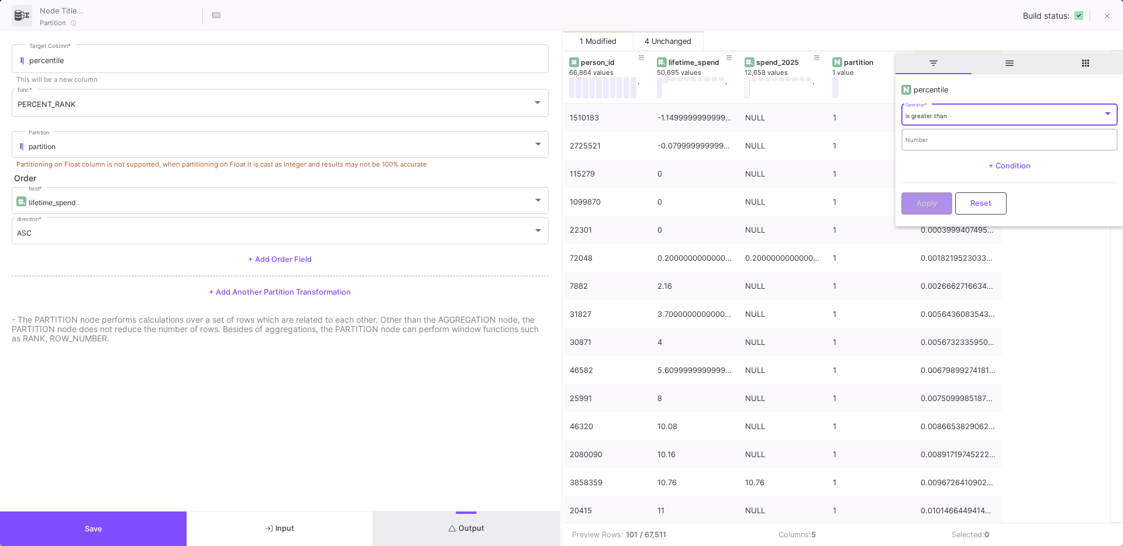
click at [918, 144] on div "Number" at bounding box center [1009, 139] width 208 height 24
type input "0.65"
click at [940, 200] on button "Apply" at bounding box center [926, 202] width 51 height 22
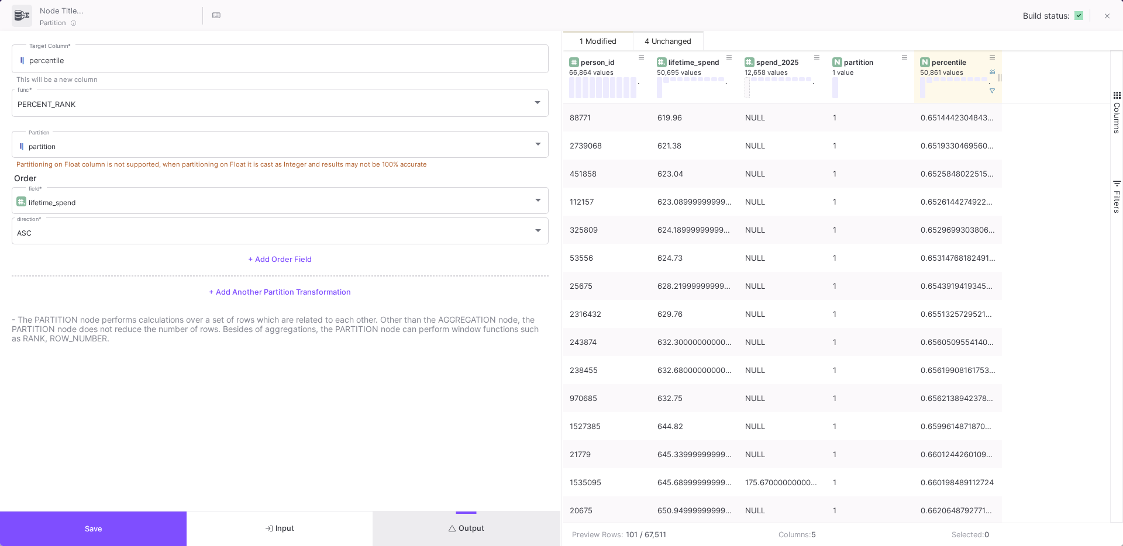
click at [946, 62] on div "percentile" at bounding box center [961, 62] width 58 height 9
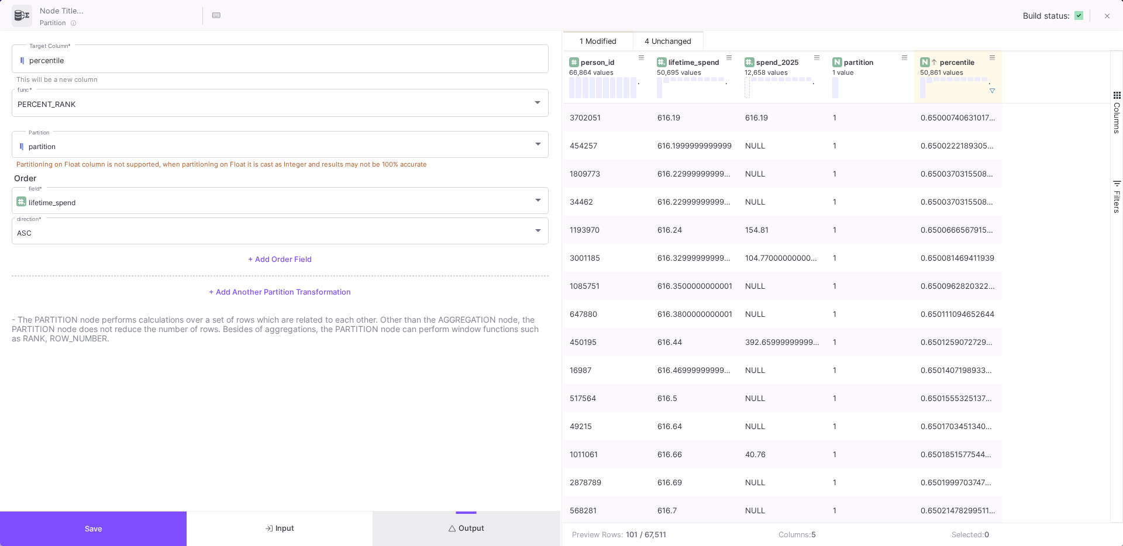
click at [82, 516] on button "Save" at bounding box center [93, 529] width 187 height 35
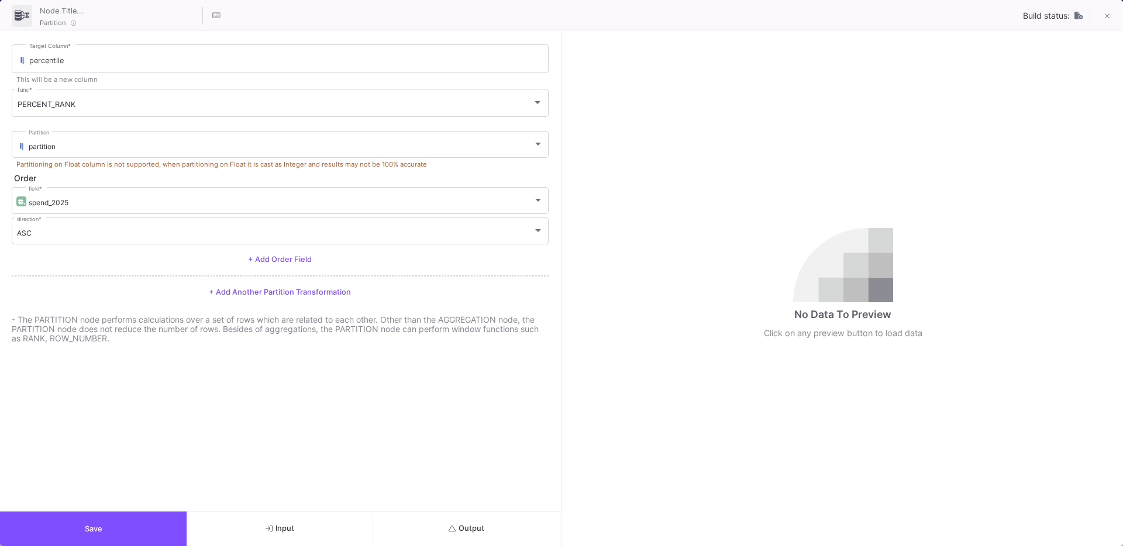
click at [475, 527] on span "Output" at bounding box center [467, 528] width 36 height 9
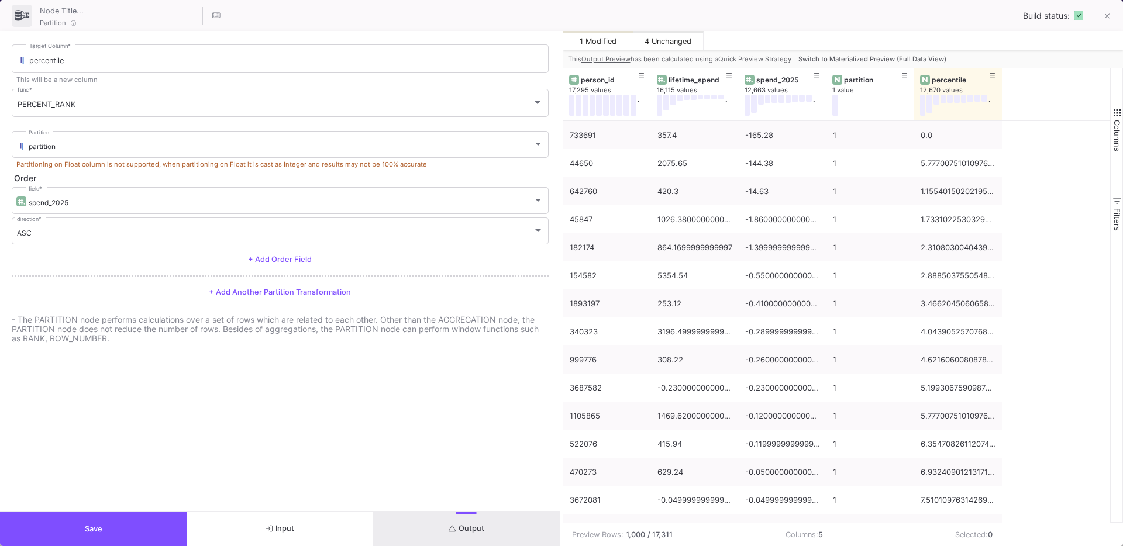
click at [935, 55] on span "Switch to Materialized Preview (Full Data View)" at bounding box center [872, 59] width 148 height 8
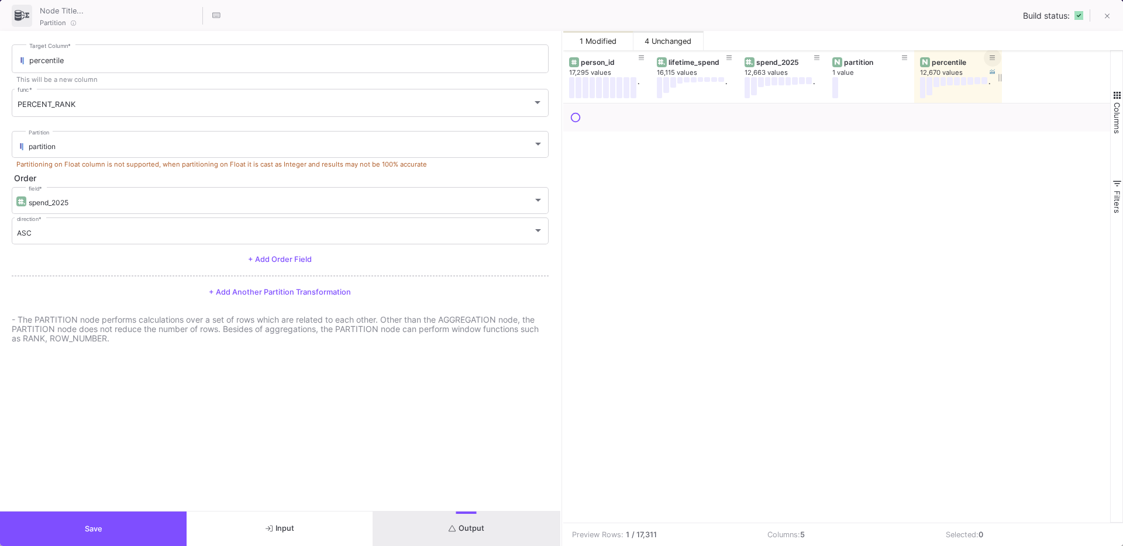
click at [995, 61] on button at bounding box center [993, 58] width 18 height 18
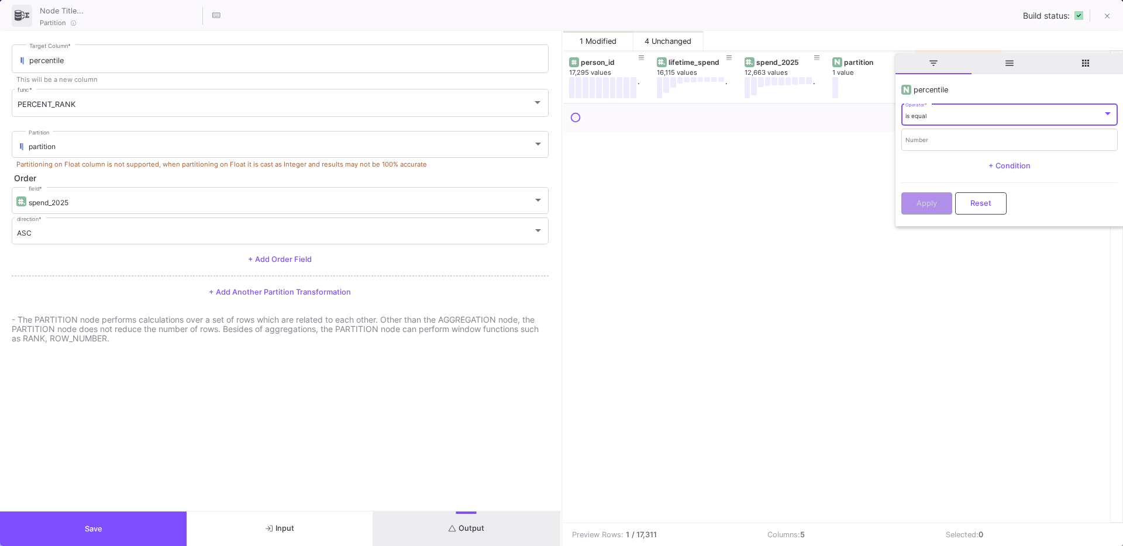
click at [936, 115] on div "is equal" at bounding box center [1003, 116] width 197 height 8
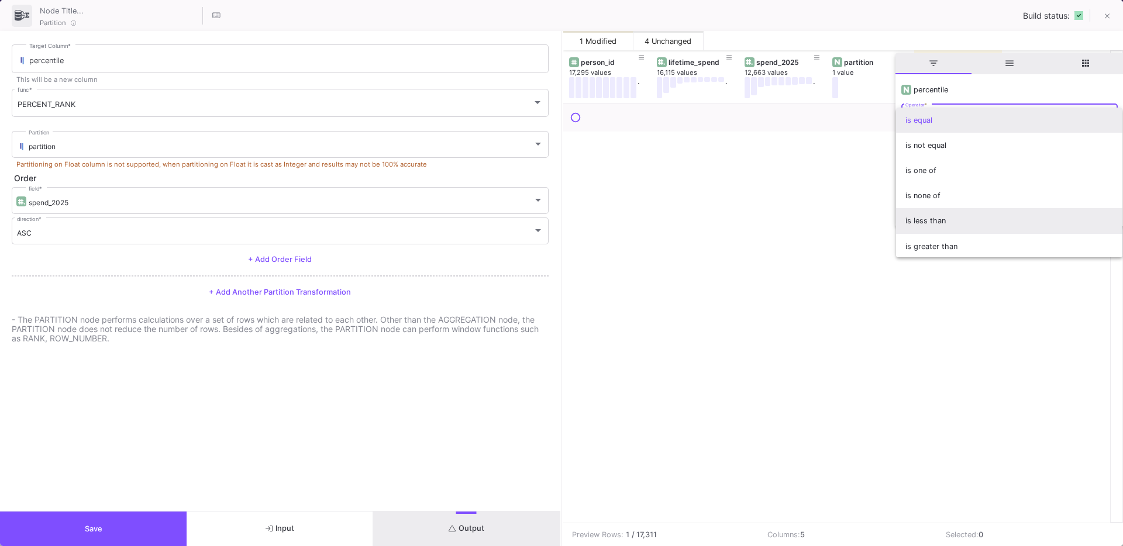
scroll to position [12, 0]
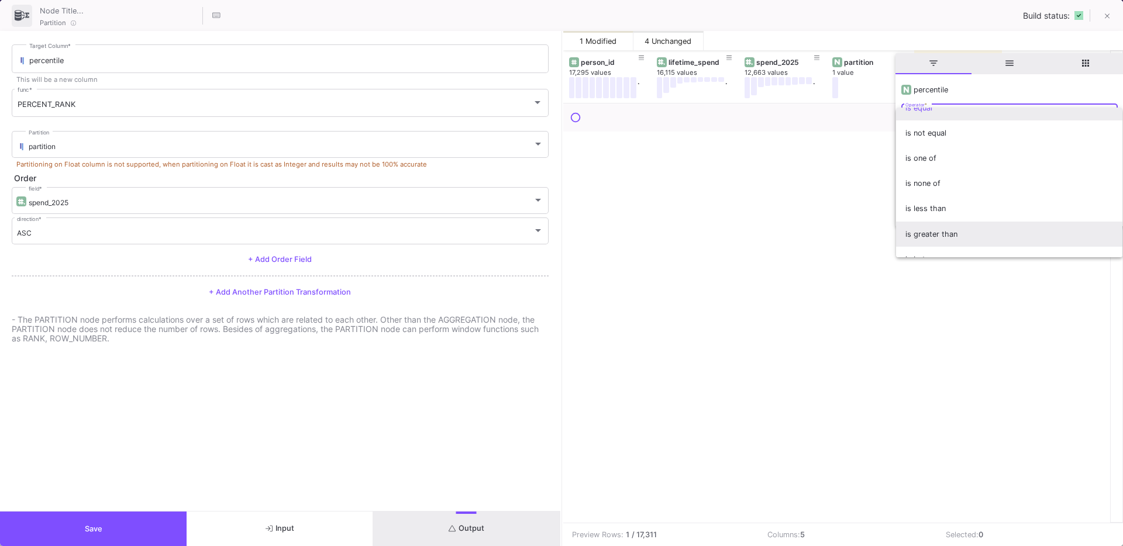
click at [924, 230] on span "is greater than" at bounding box center [1009, 234] width 208 height 25
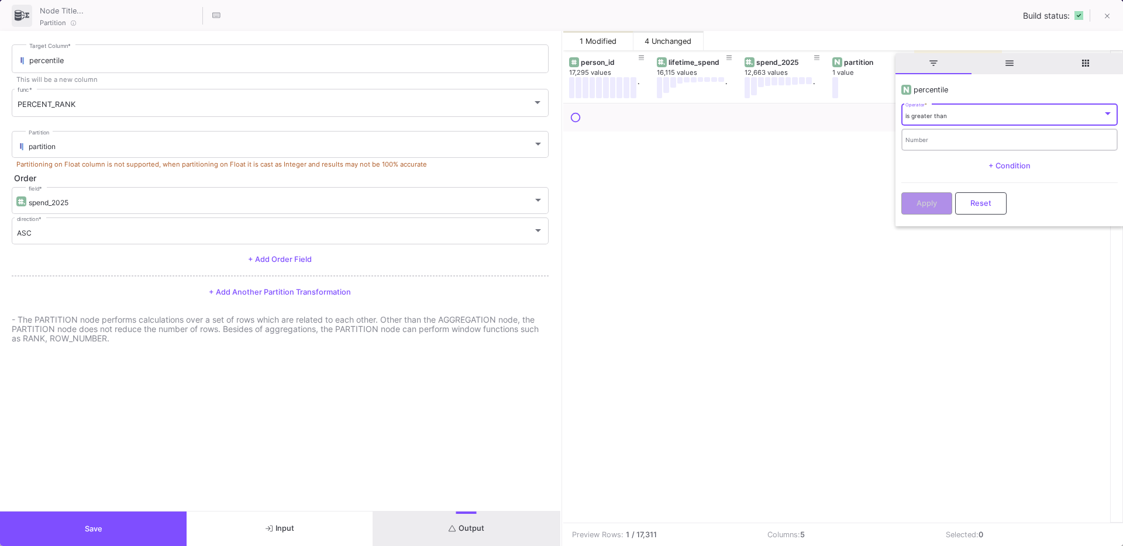
click at [929, 143] on input "Number" at bounding box center [1009, 141] width 208 height 8
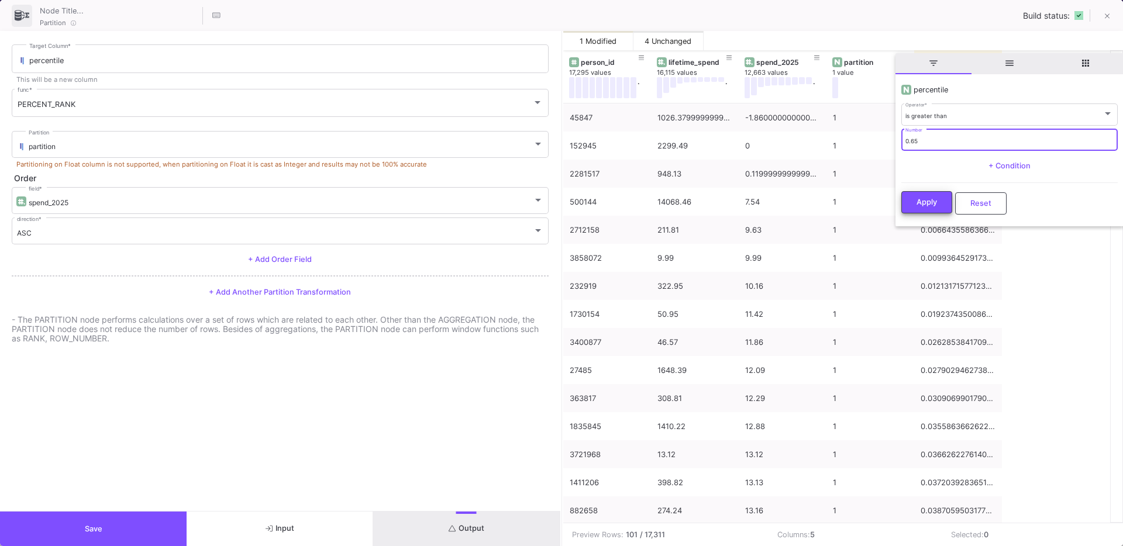
type input "0.65"
click at [919, 203] on span "Apply" at bounding box center [926, 202] width 20 height 9
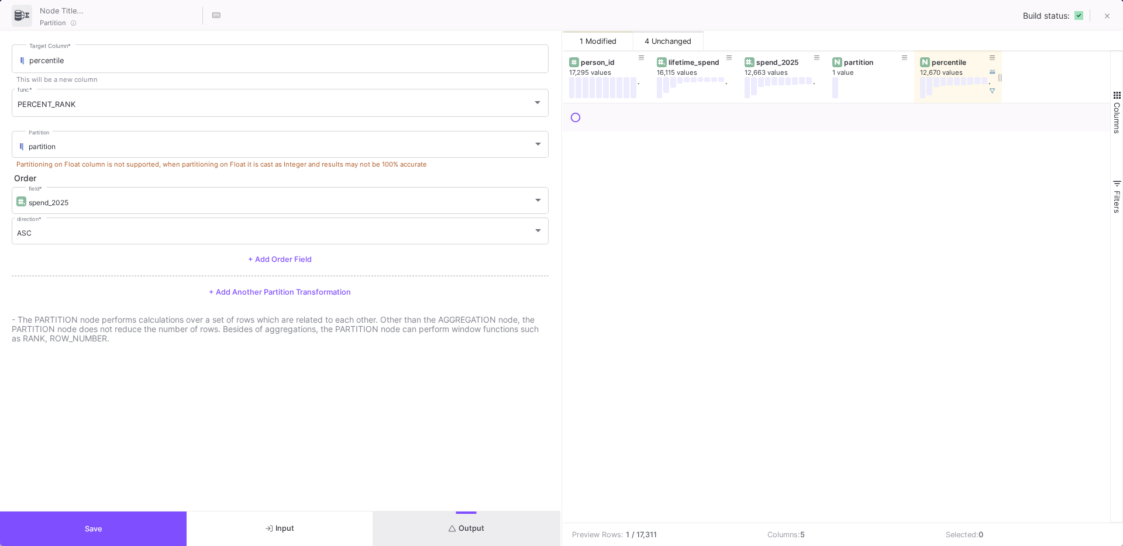
click at [947, 59] on div "percentile" at bounding box center [961, 62] width 58 height 9
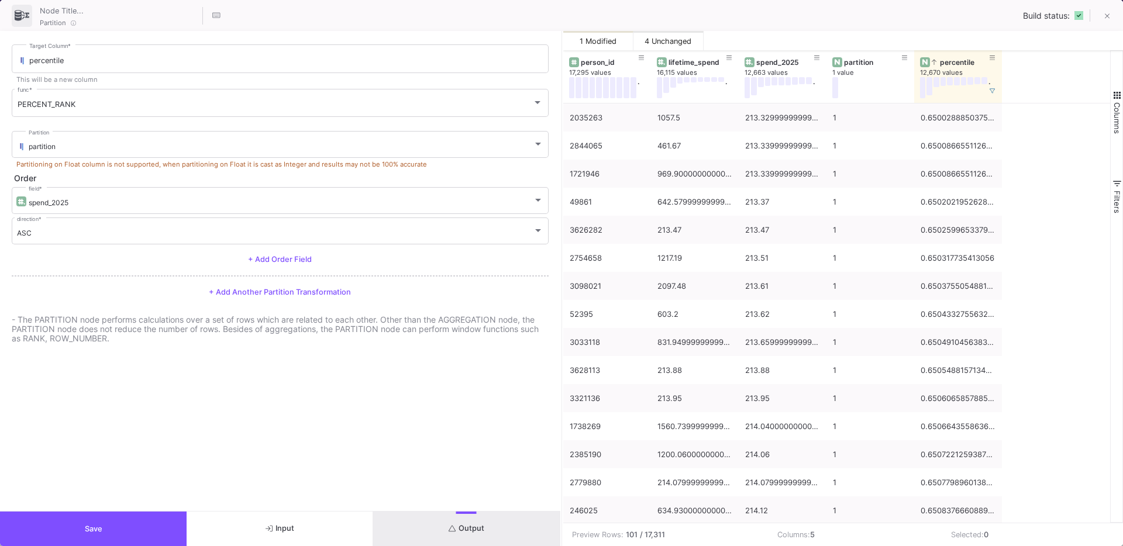
click at [79, 529] on button "Save" at bounding box center [93, 529] width 187 height 35
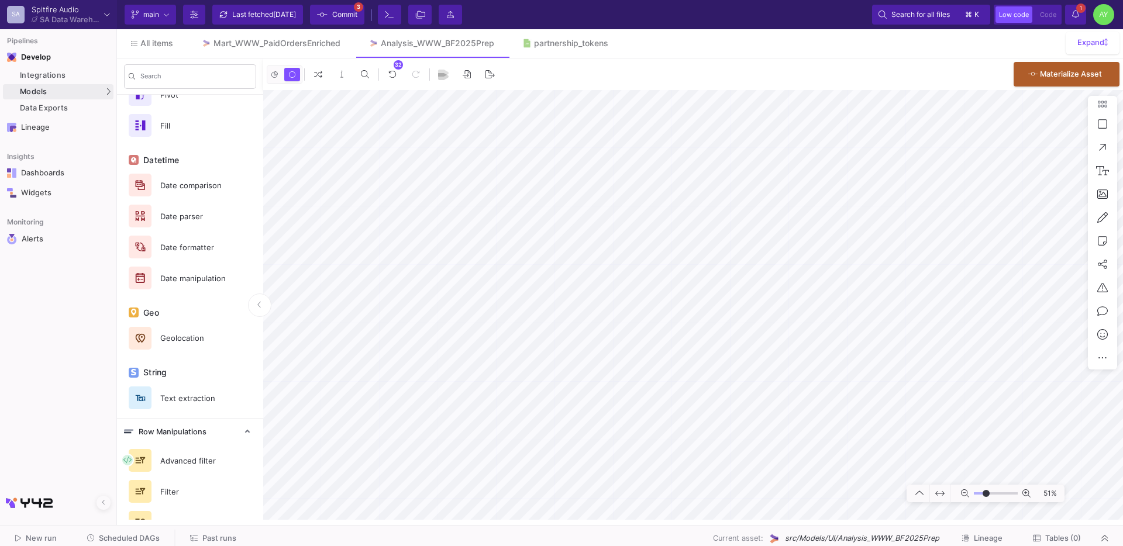
scroll to position [555, 0]
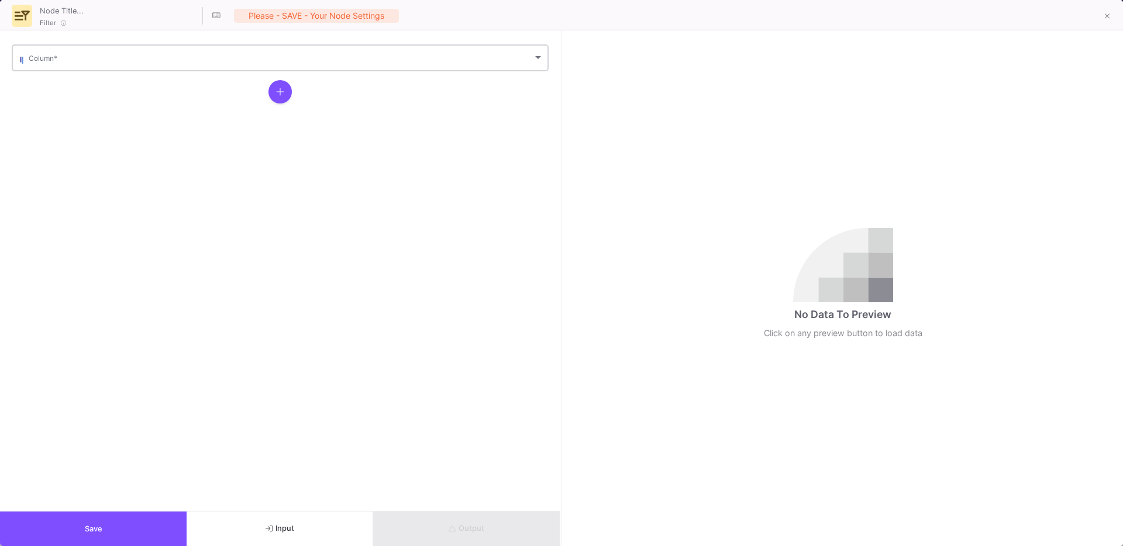
click at [69, 60] on span at bounding box center [281, 60] width 504 height 9
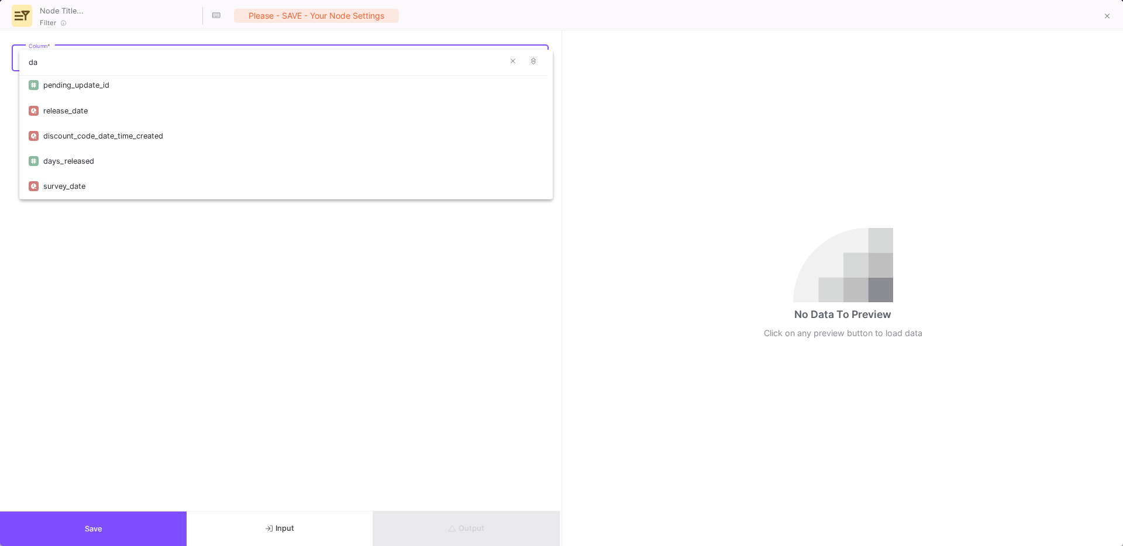
scroll to position [0, 0]
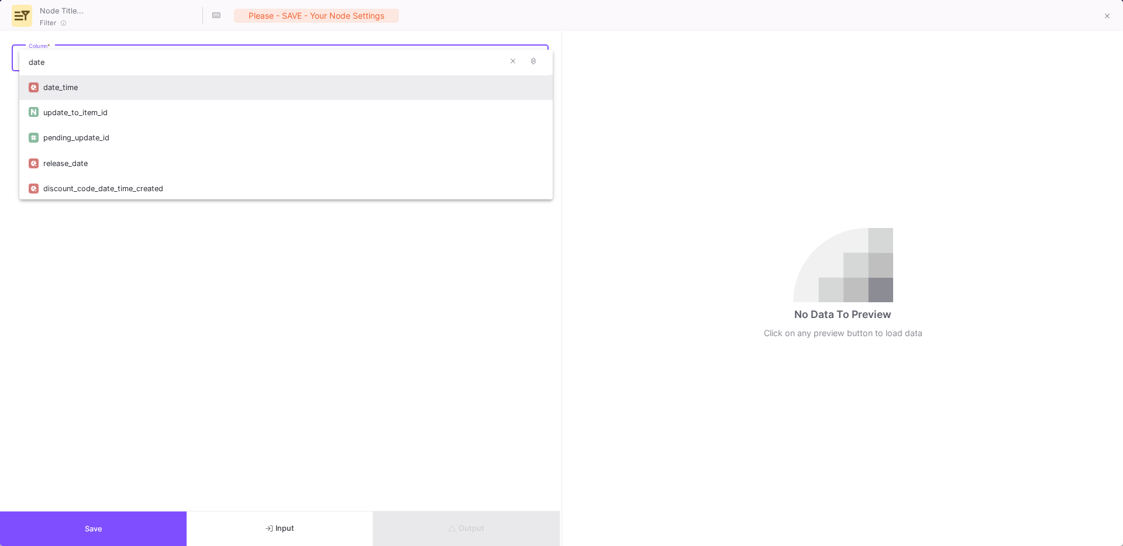
type input "date"
click at [63, 84] on div "date_time" at bounding box center [293, 87] width 500 height 25
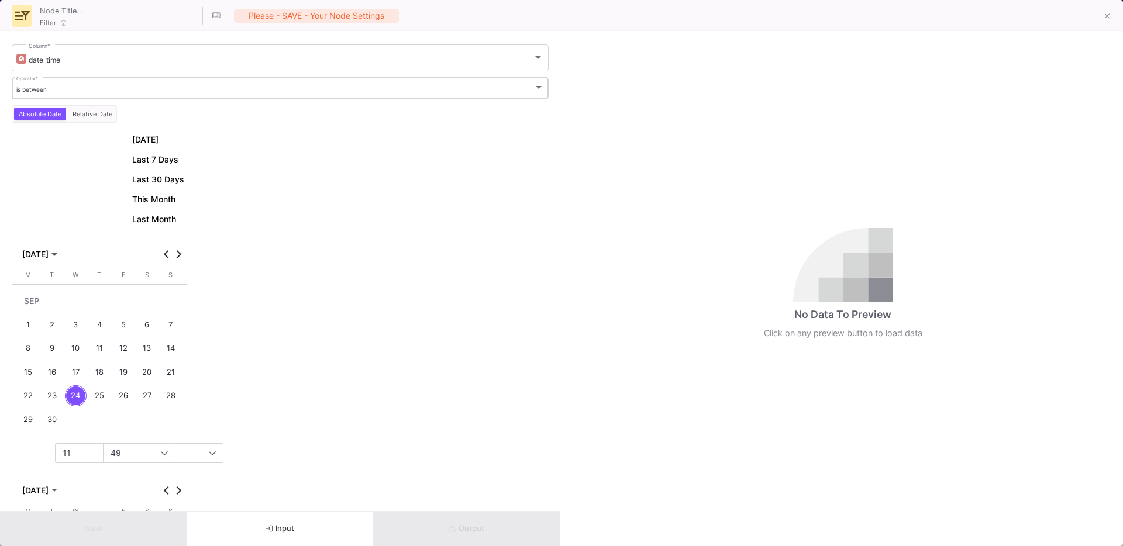
click at [48, 94] on div "is between Operator *" at bounding box center [280, 87] width 528 height 24
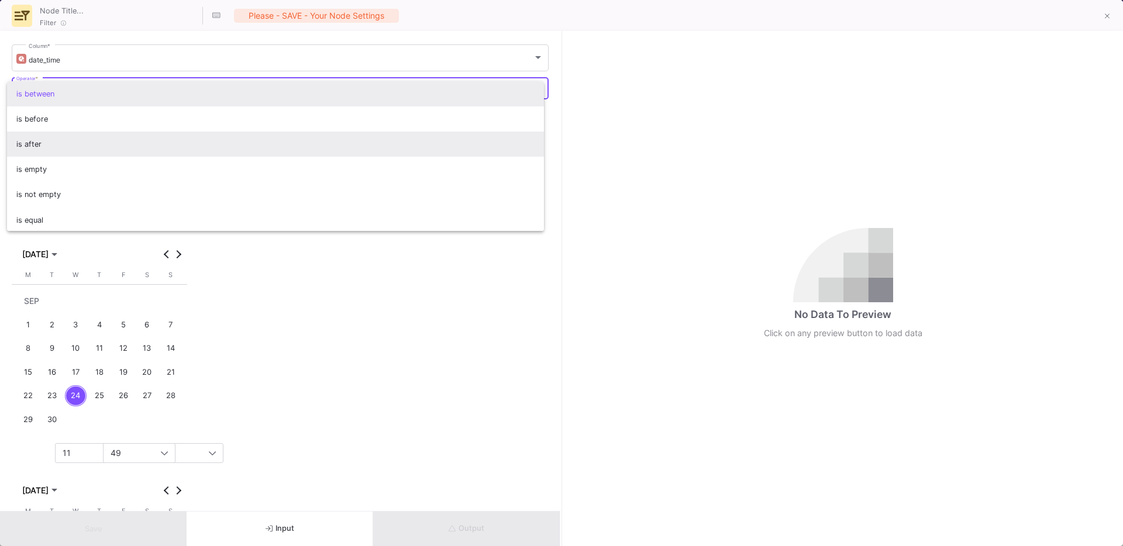
click at [30, 155] on span "is after" at bounding box center [275, 144] width 519 height 25
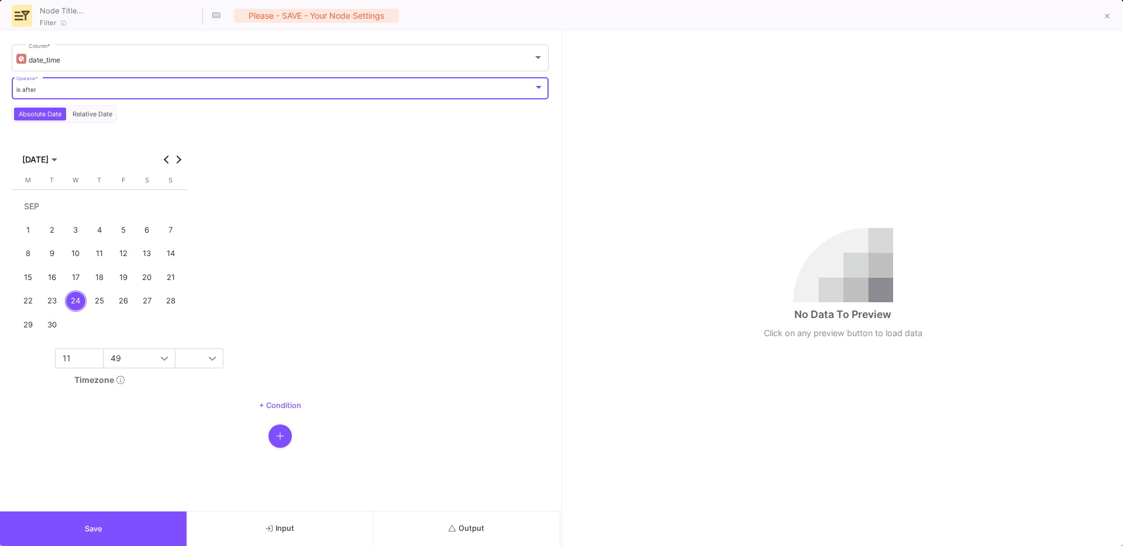
click at [21, 305] on div "22" at bounding box center [29, 302] width 22 height 22
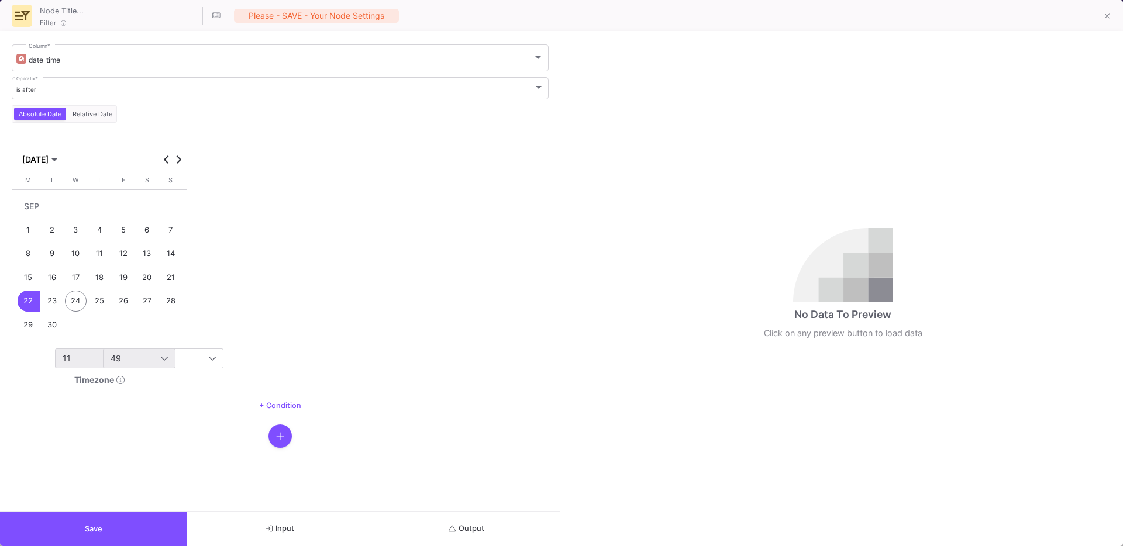
click at [84, 362] on div "11" at bounding box center [112, 358] width 98 height 9
click at [68, 377] on span "00" at bounding box center [115, 379] width 110 height 9
click at [123, 362] on div "49" at bounding box center [160, 358] width 98 height 9
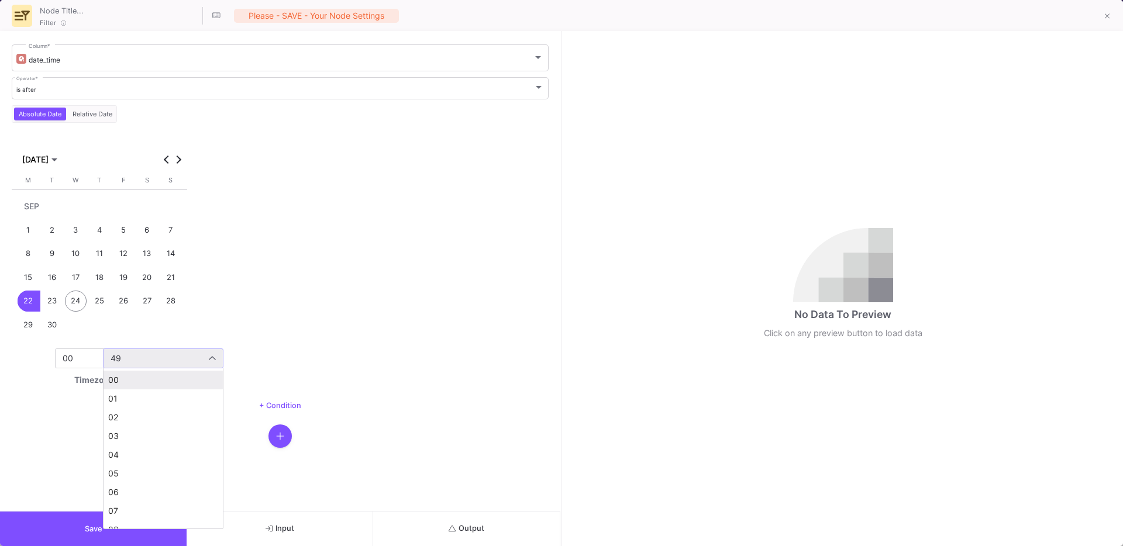
click at [136, 377] on span "00" at bounding box center [163, 379] width 110 height 9
click at [77, 519] on button "Save" at bounding box center [93, 529] width 187 height 35
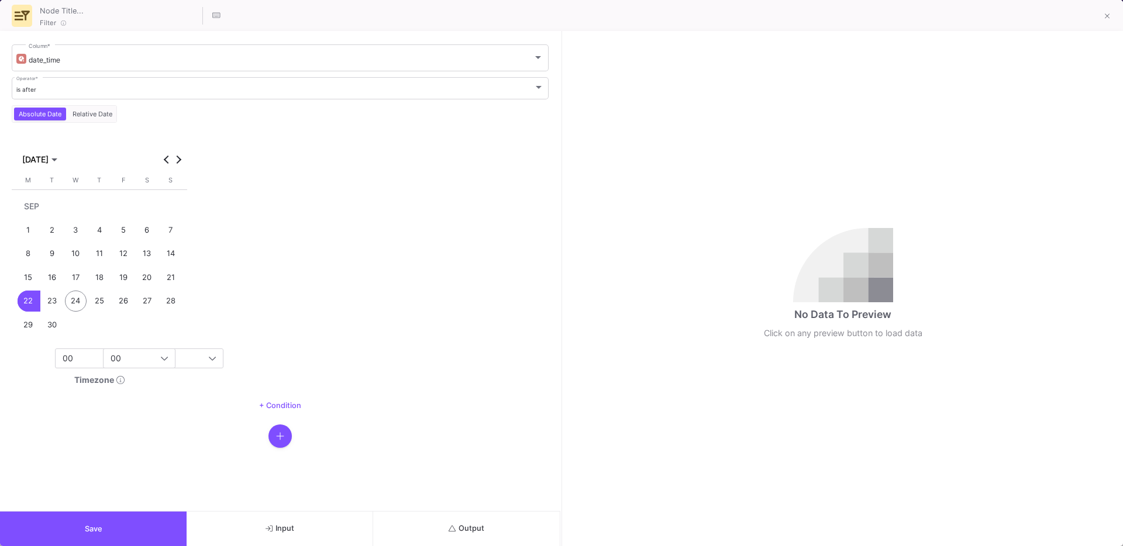
click at [455, 519] on button "Output" at bounding box center [466, 529] width 187 height 35
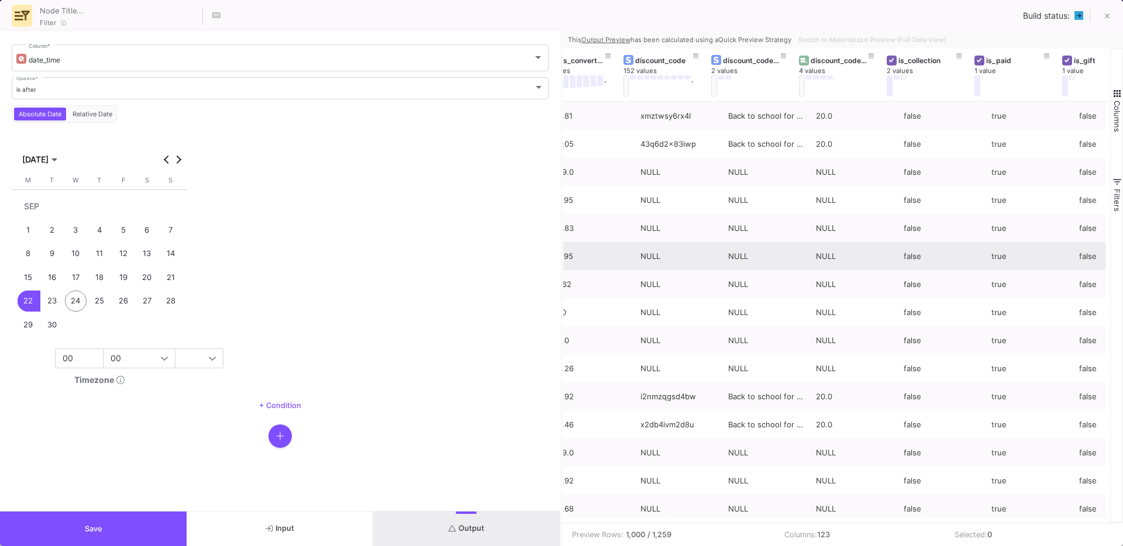
scroll to position [0, 1667]
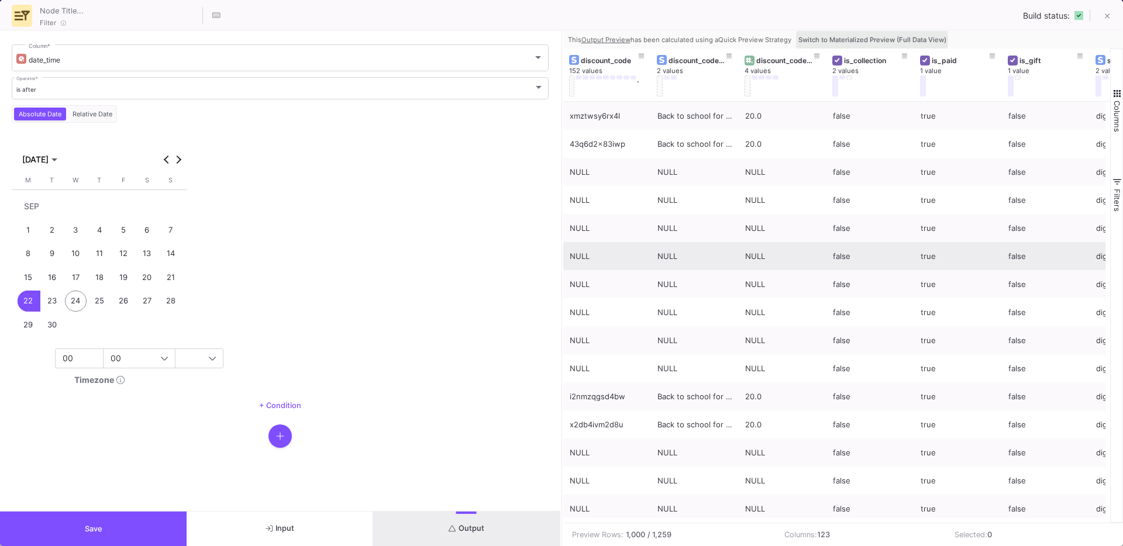
click at [872, 39] on span "Switch to Materialized Preview (Full Data View)" at bounding box center [872, 40] width 148 height 8
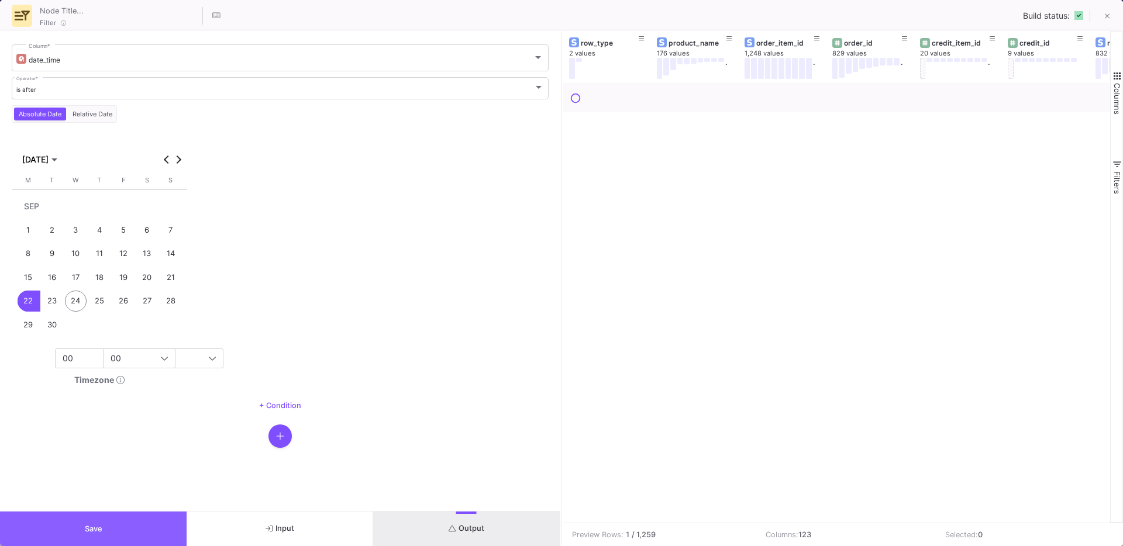
click at [94, 518] on button "Save" at bounding box center [93, 529] width 187 height 35
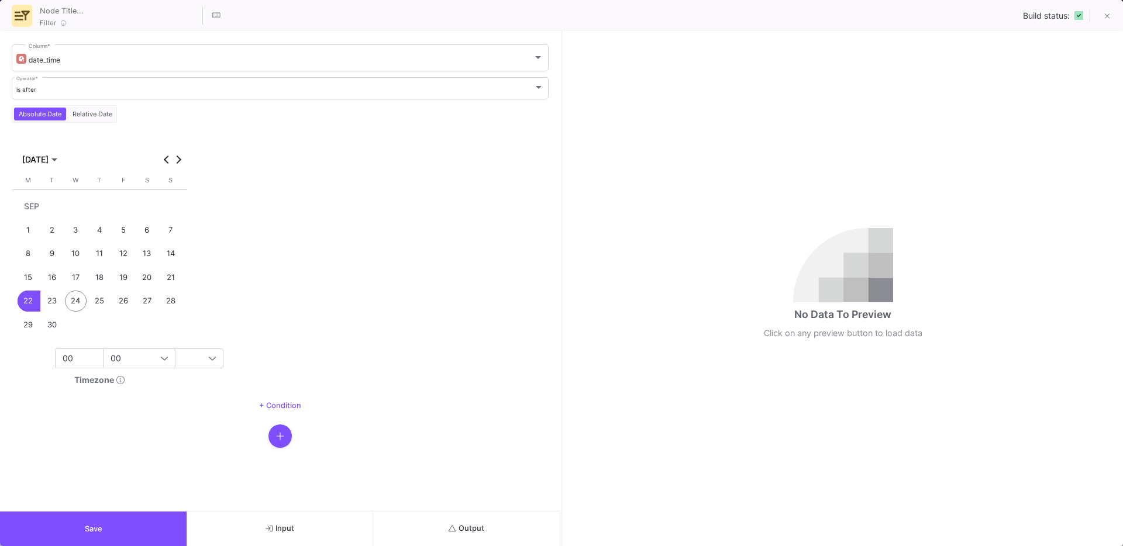
click at [285, 462] on form "date_time Column * is after Operator * Absolute Date Relative Date SEP 2025 SEP…" at bounding box center [280, 271] width 560 height 480
click at [285, 440] on button "button" at bounding box center [279, 436] width 23 height 23
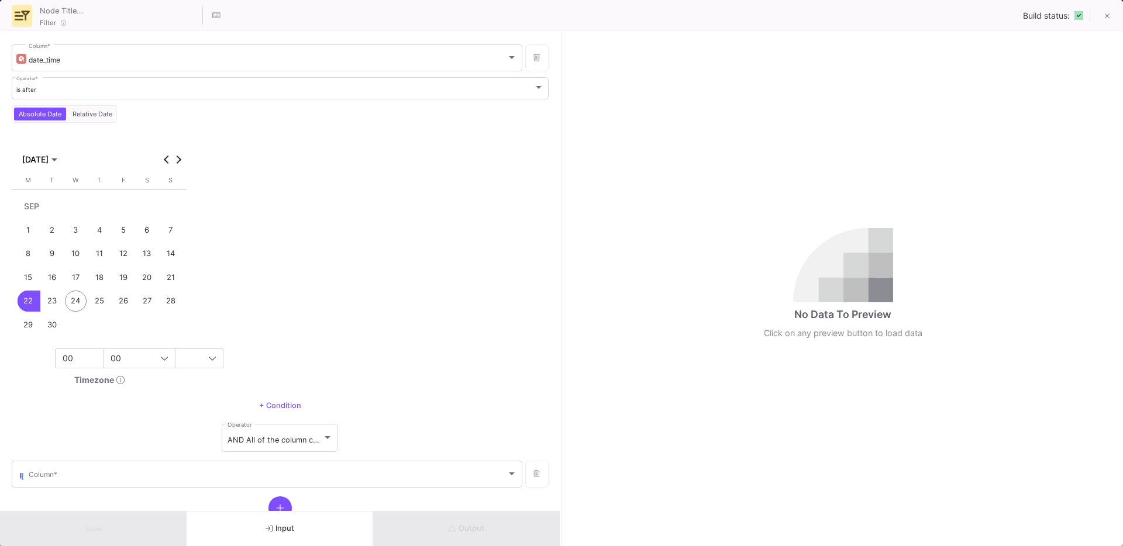
scroll to position [40, 0]
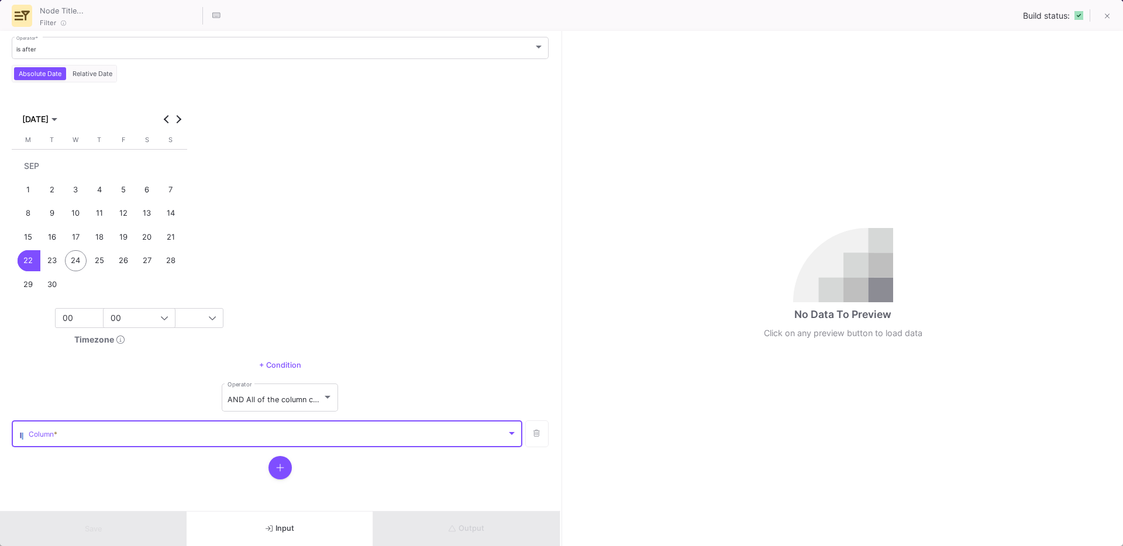
click at [87, 440] on span at bounding box center [268, 436] width 478 height 9
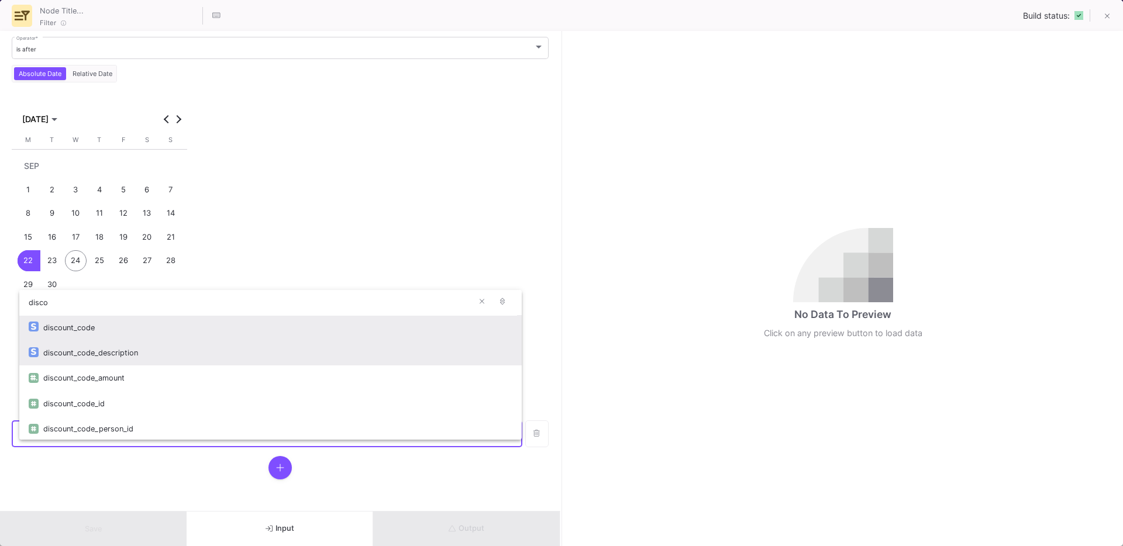
type input "disco"
click at [125, 357] on div "discount_code_description" at bounding box center [277, 352] width 469 height 25
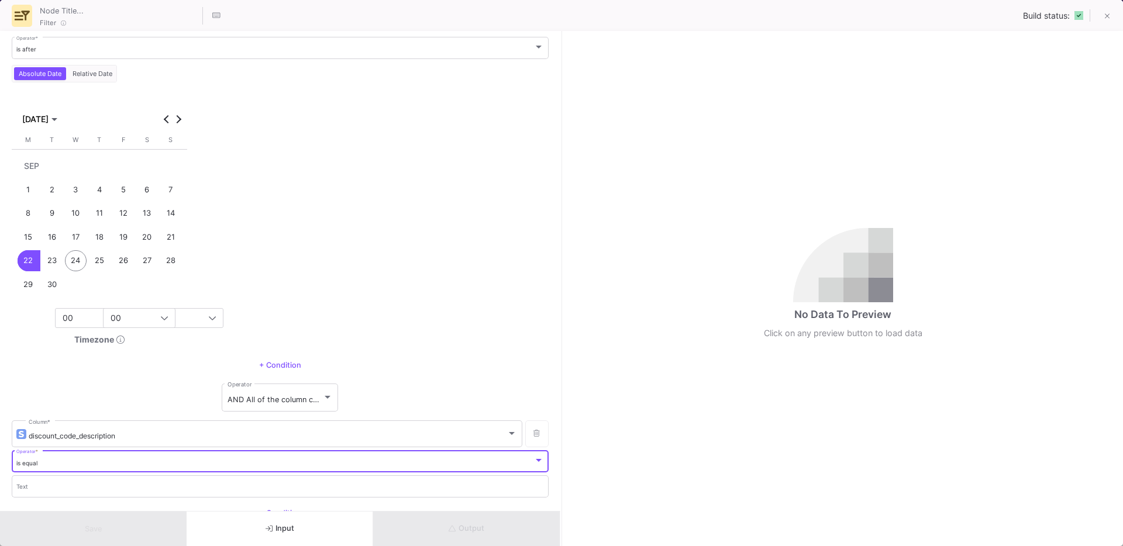
click at [54, 462] on div "is equal" at bounding box center [275, 464] width 518 height 8
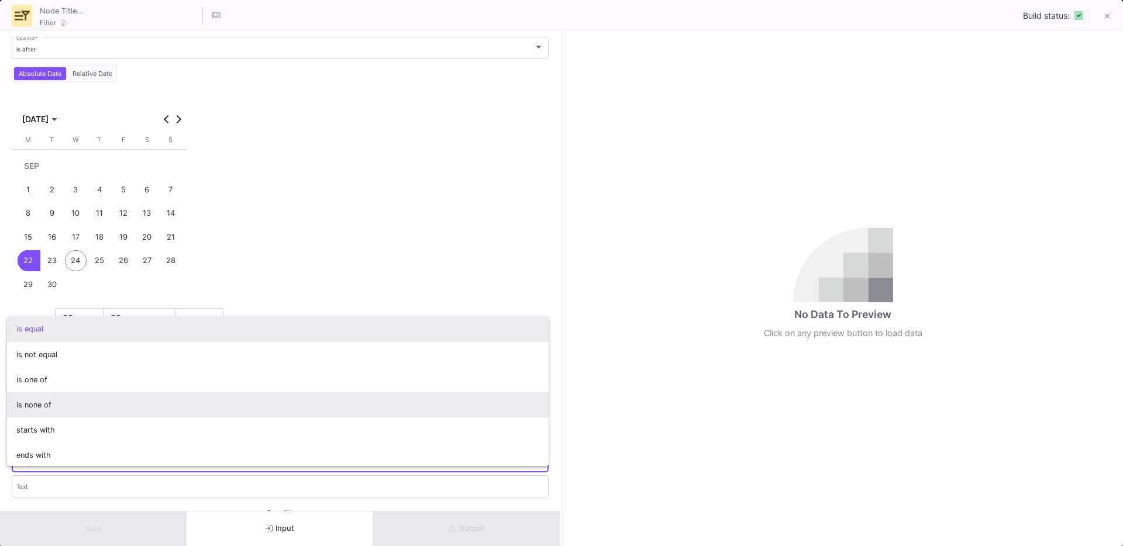
scroll to position [103, 0]
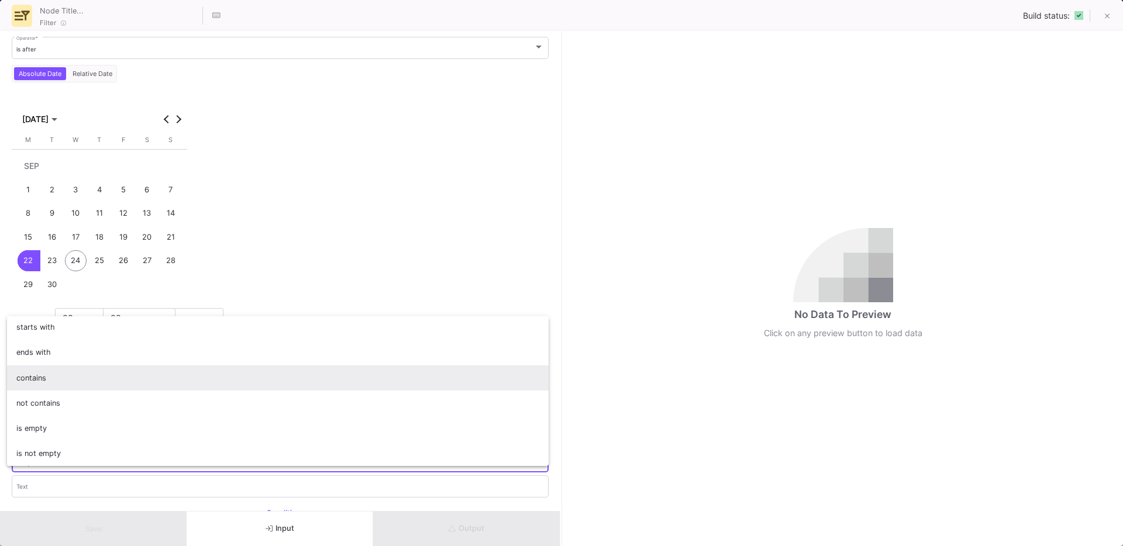
click at [52, 386] on span "contains" at bounding box center [277, 378] width 523 height 25
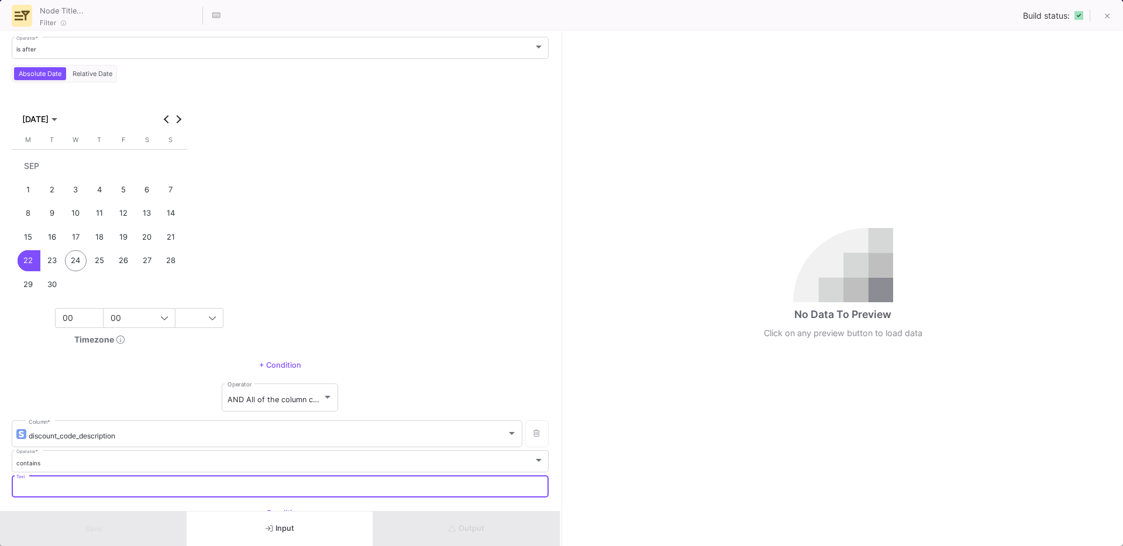
click at [36, 487] on input "Text" at bounding box center [280, 489] width 528 height 8
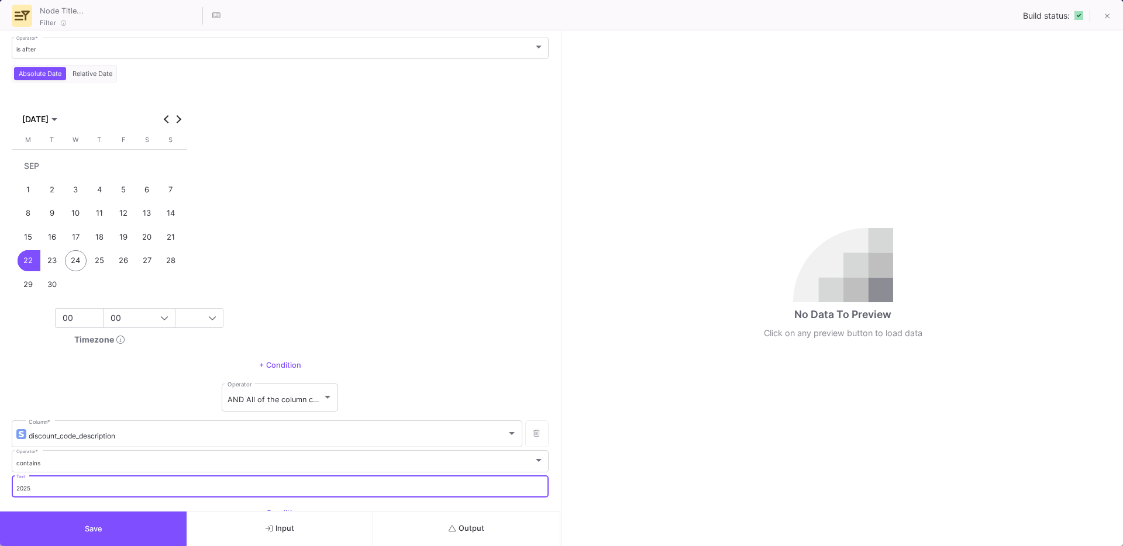
type input "2025"
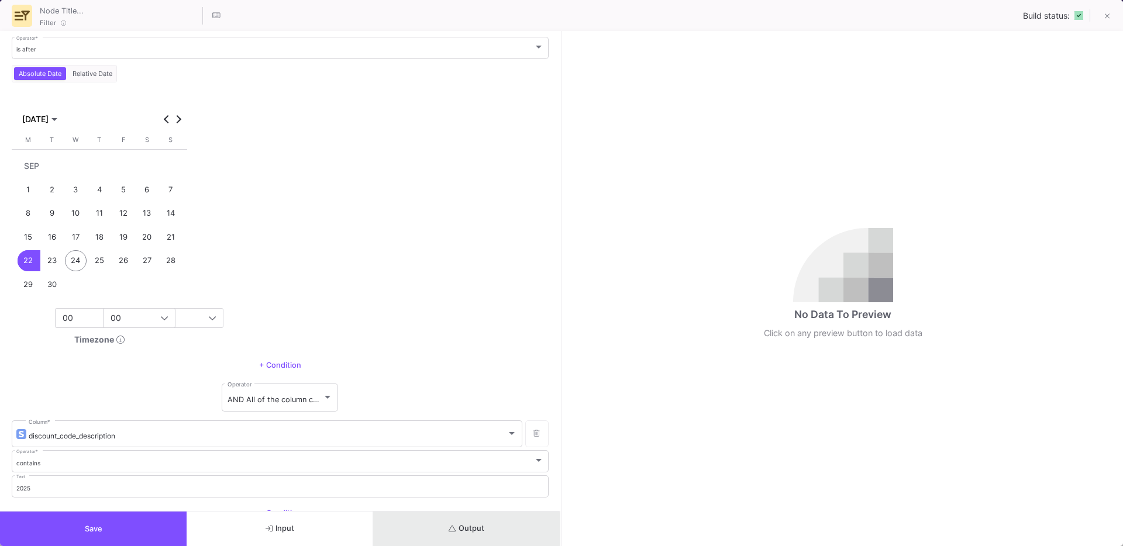
click at [444, 529] on button "Output" at bounding box center [466, 529] width 187 height 35
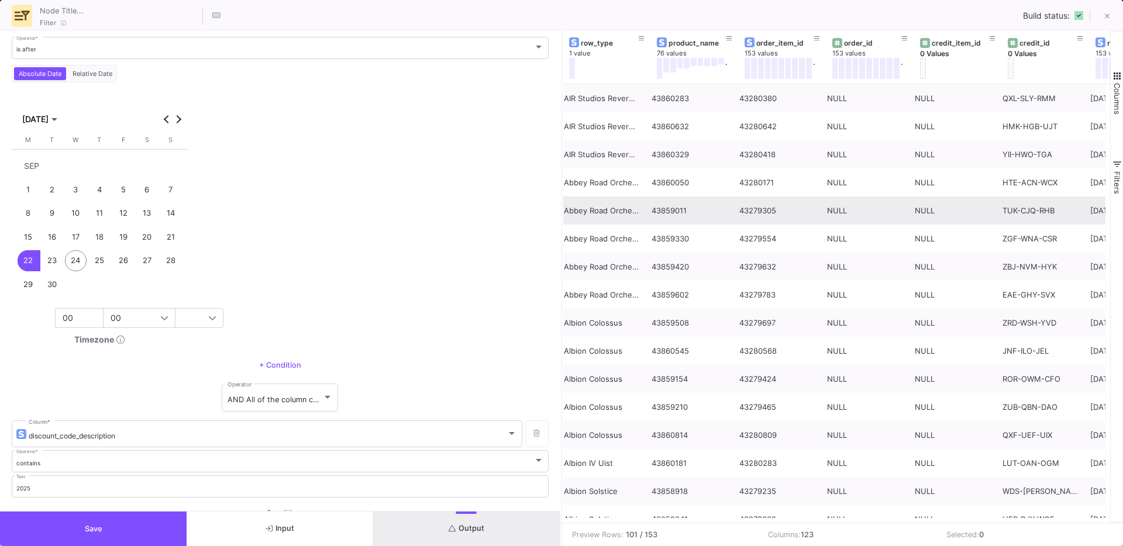
scroll to position [0, 117]
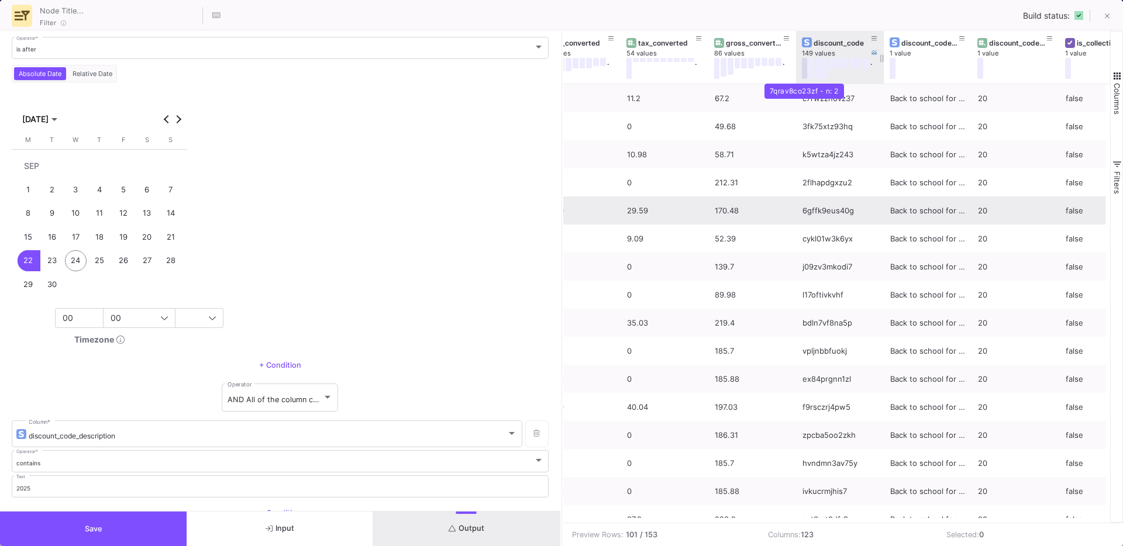
click at [805, 76] on button at bounding box center [805, 68] width 6 height 21
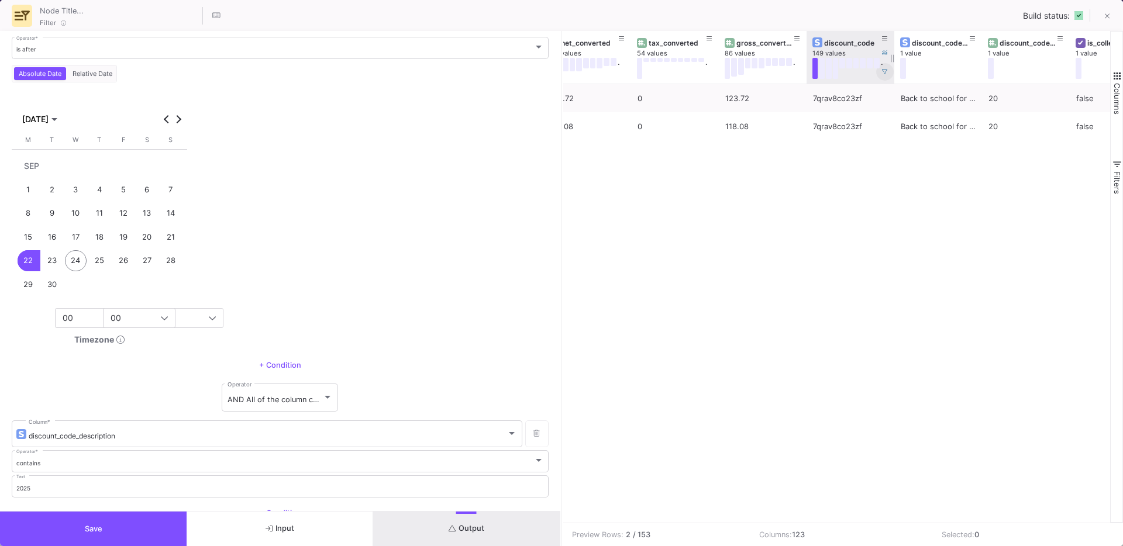
click at [880, 74] on button at bounding box center [885, 72] width 18 height 18
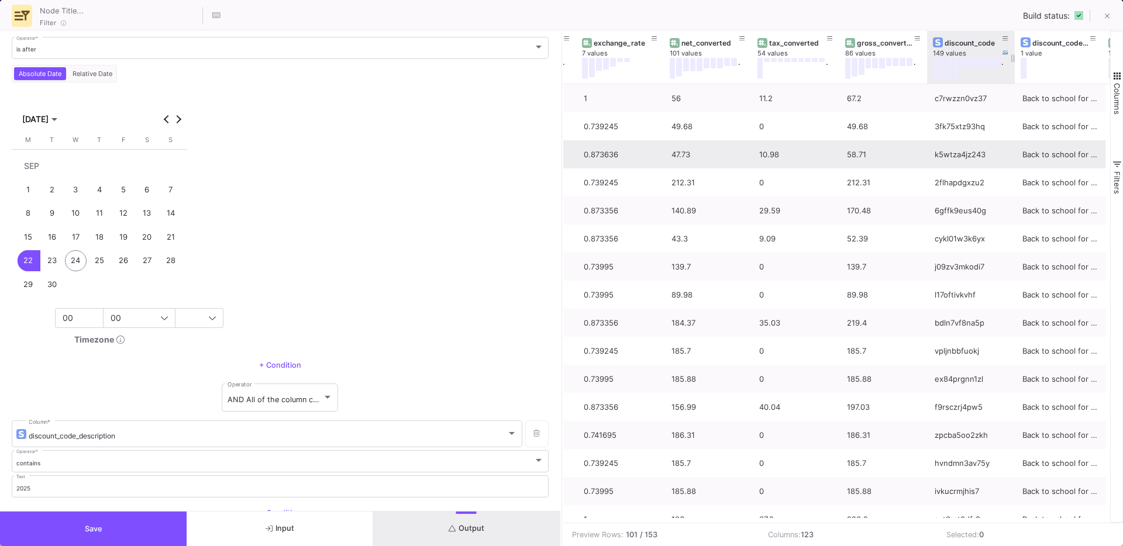
scroll to position [0, 1303]
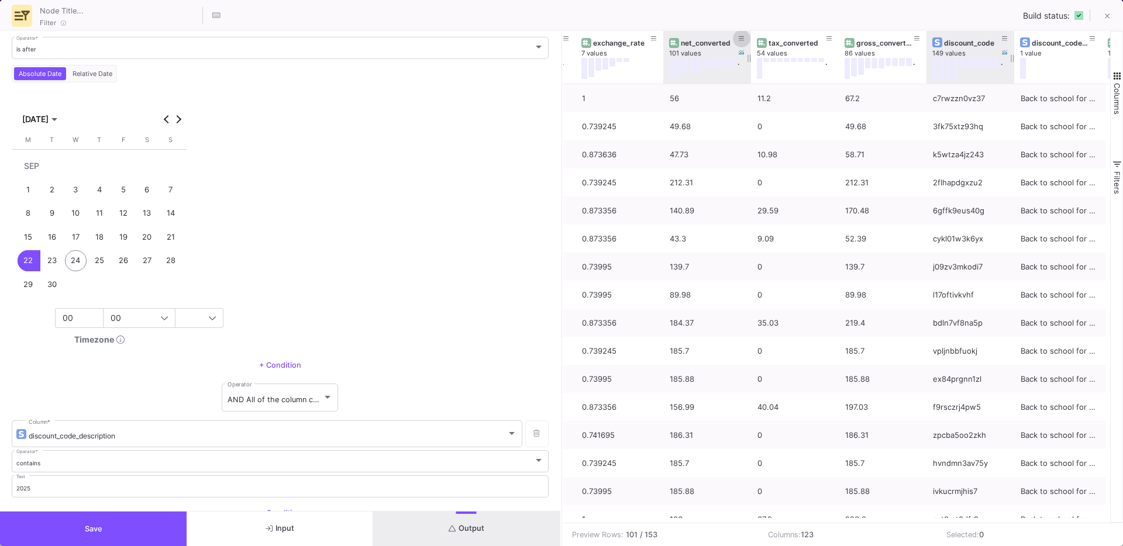
click at [742, 42] on fa-icon at bounding box center [742, 39] width 6 height 8
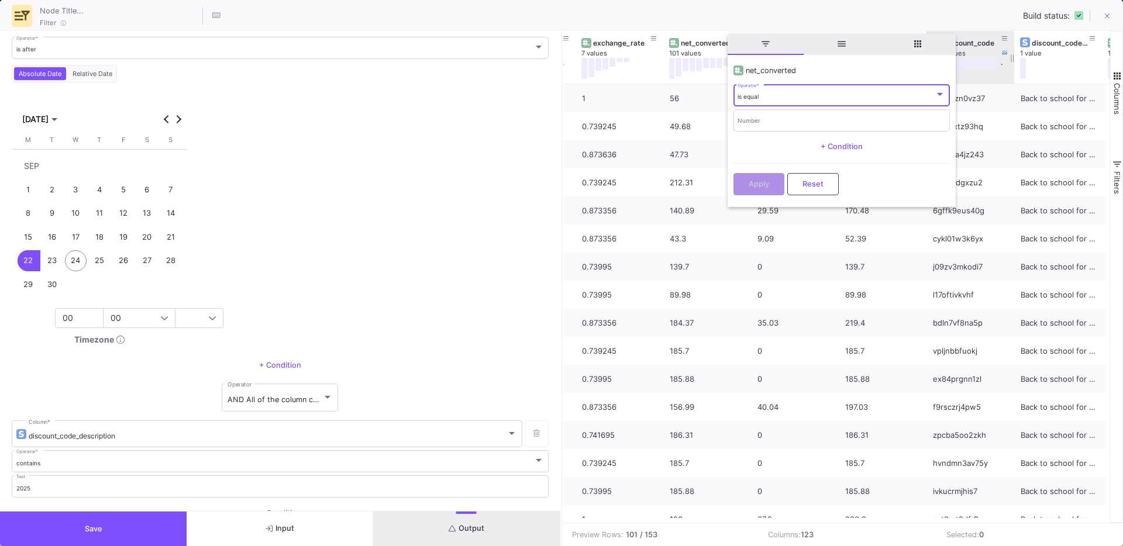
click at [789, 178] on button "Reset" at bounding box center [812, 184] width 51 height 22
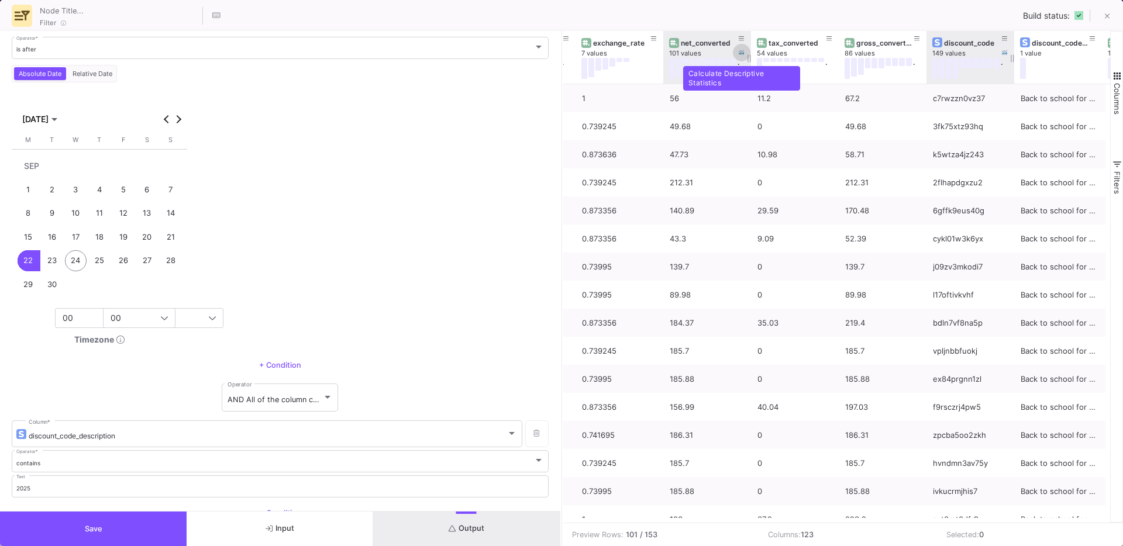
click at [739, 50] on icon at bounding box center [742, 53] width 6 height 6
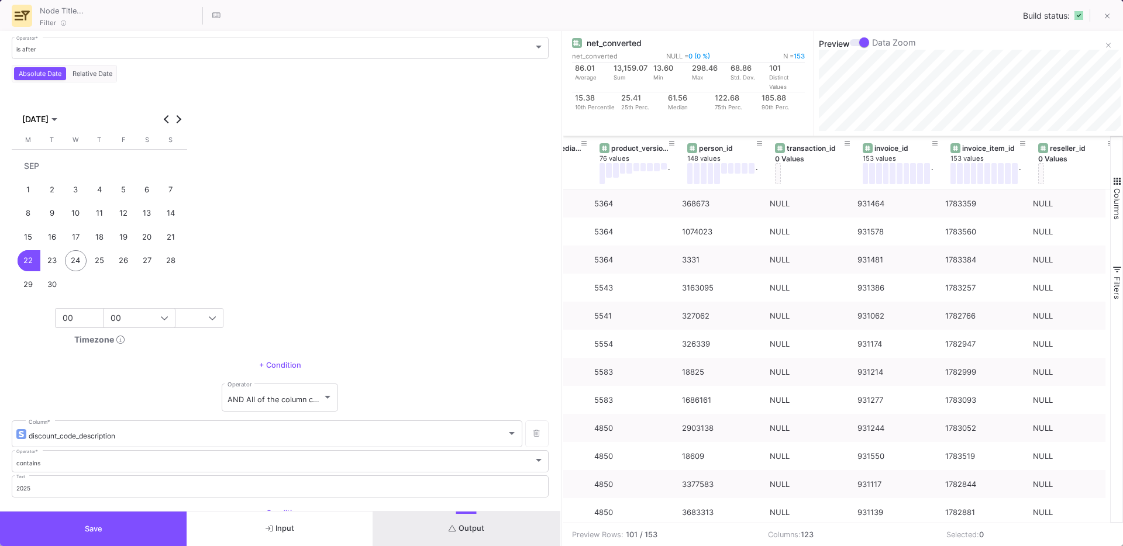
scroll to position [0, 2688]
click at [95, 532] on span "Save" at bounding box center [94, 529] width 18 height 9
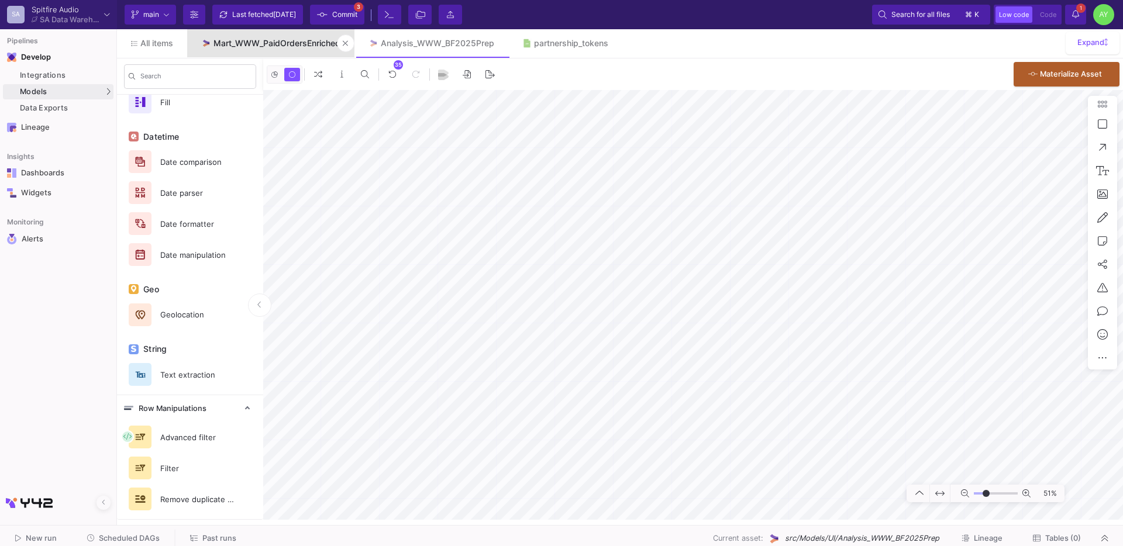
click at [274, 51] on link "Mart_WWW_PaidOrdersEnriched" at bounding box center [270, 43] width 167 height 28
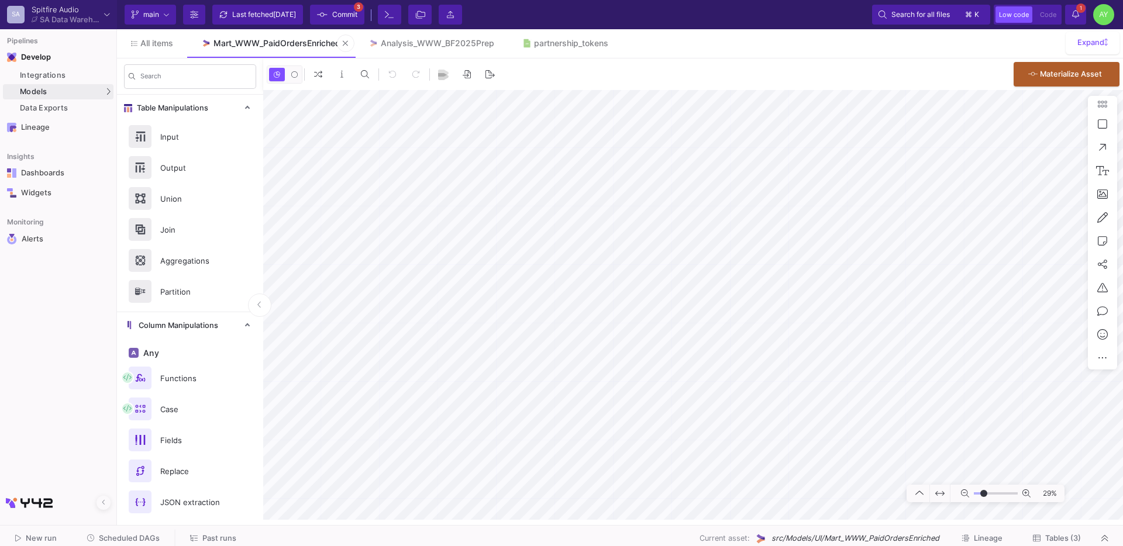
type input "-14"
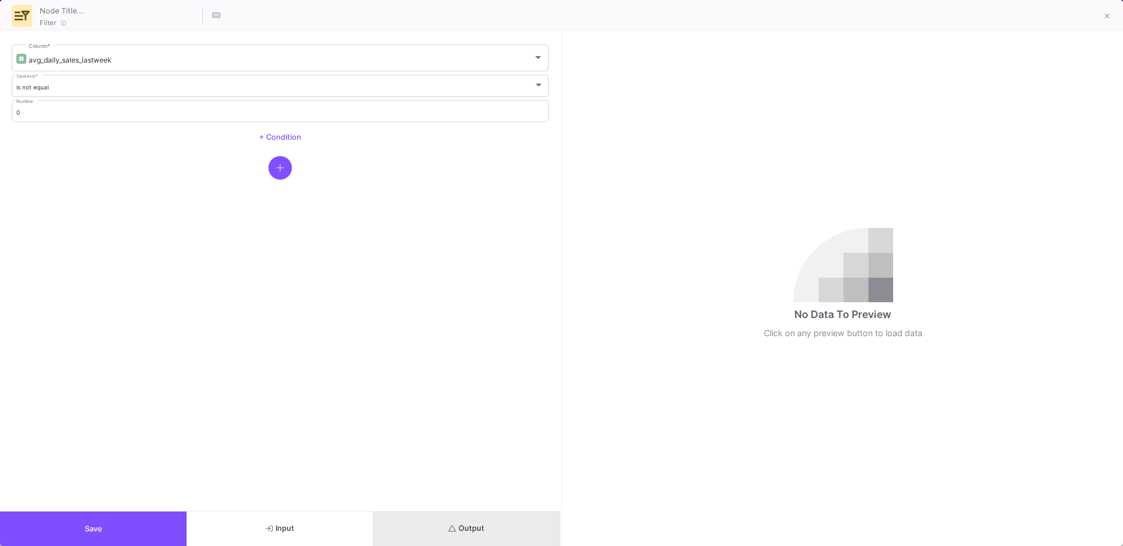
click at [453, 537] on button "Output" at bounding box center [466, 529] width 187 height 35
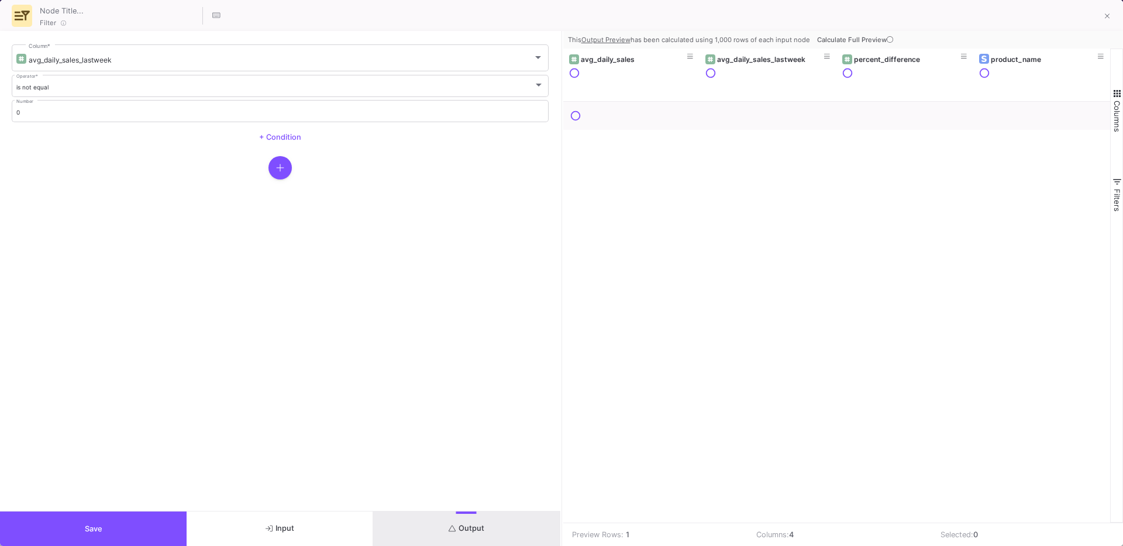
click at [849, 37] on span "Calculate Full Preview" at bounding box center [856, 40] width 78 height 8
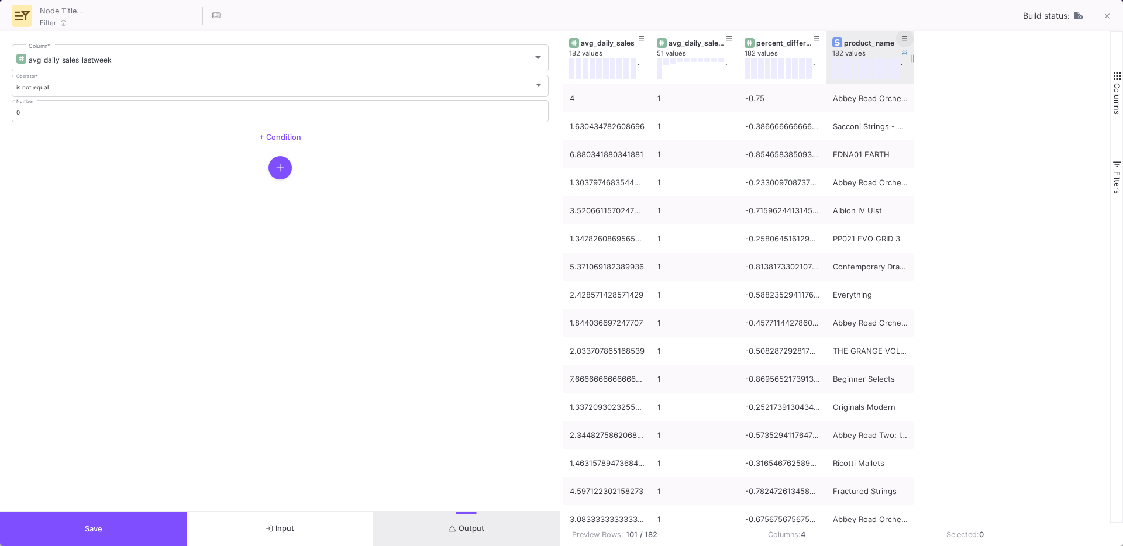
click at [911, 40] on button at bounding box center [905, 39] width 18 height 18
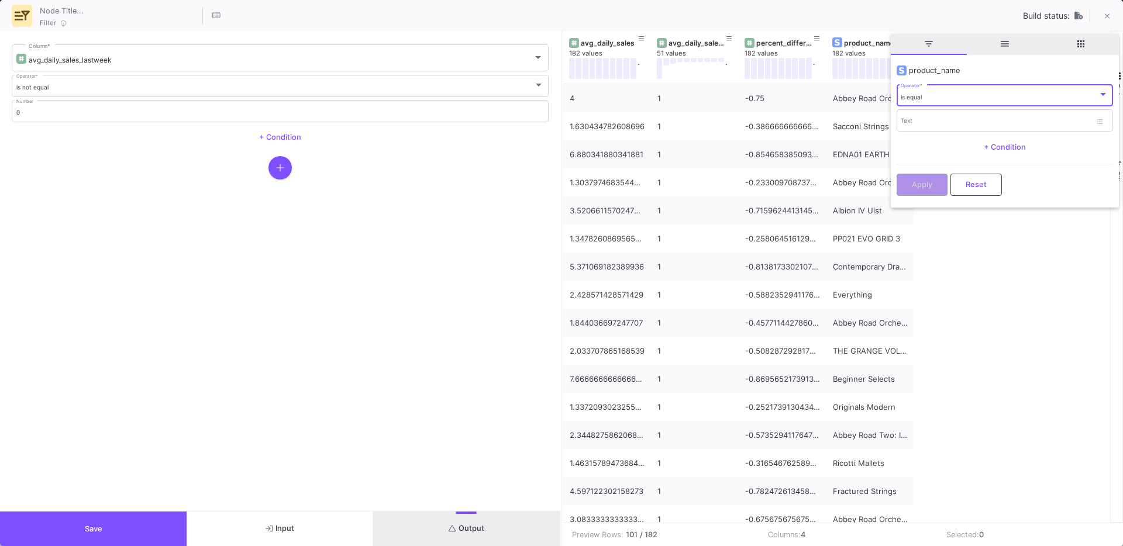
click at [944, 99] on div "is equal" at bounding box center [999, 98] width 197 height 8
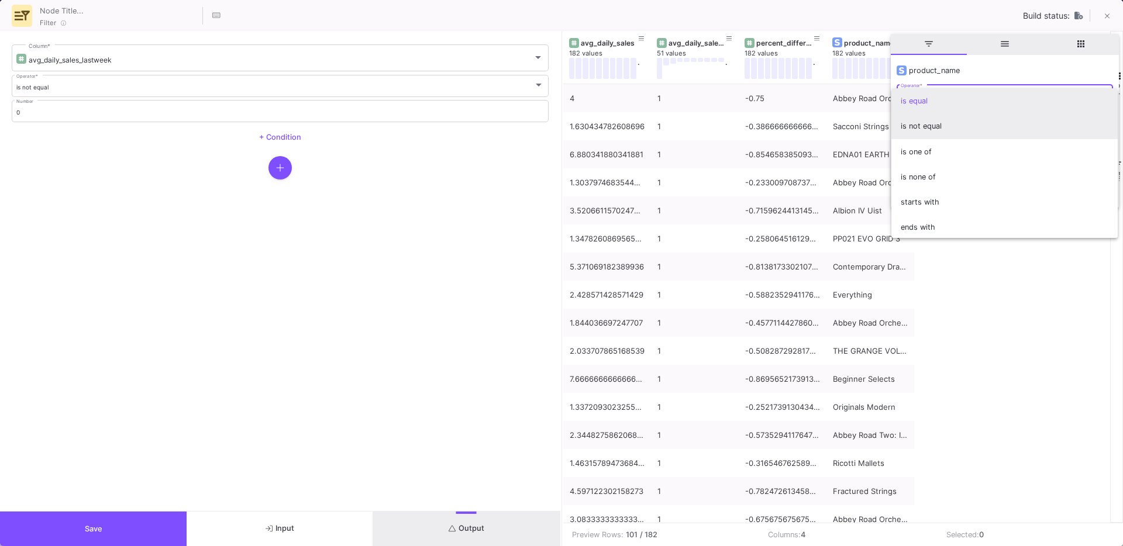
scroll to position [103, 0]
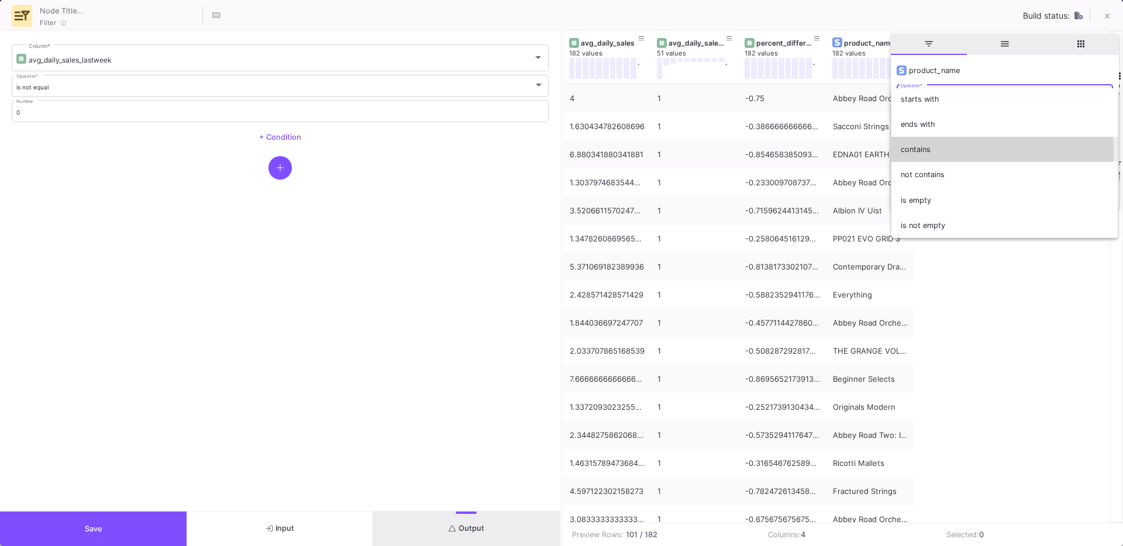
click at [958, 153] on span "contains" at bounding box center [1005, 149] width 208 height 25
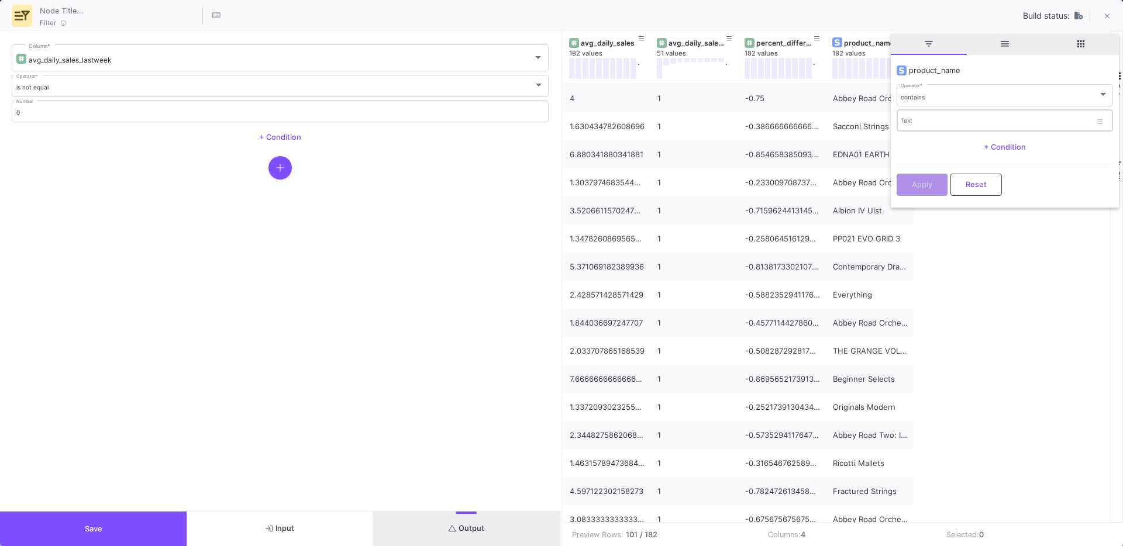
click at [935, 117] on div "Text" at bounding box center [996, 120] width 190 height 24
type input "London"
click at [913, 186] on span "Apply" at bounding box center [922, 183] width 20 height 9
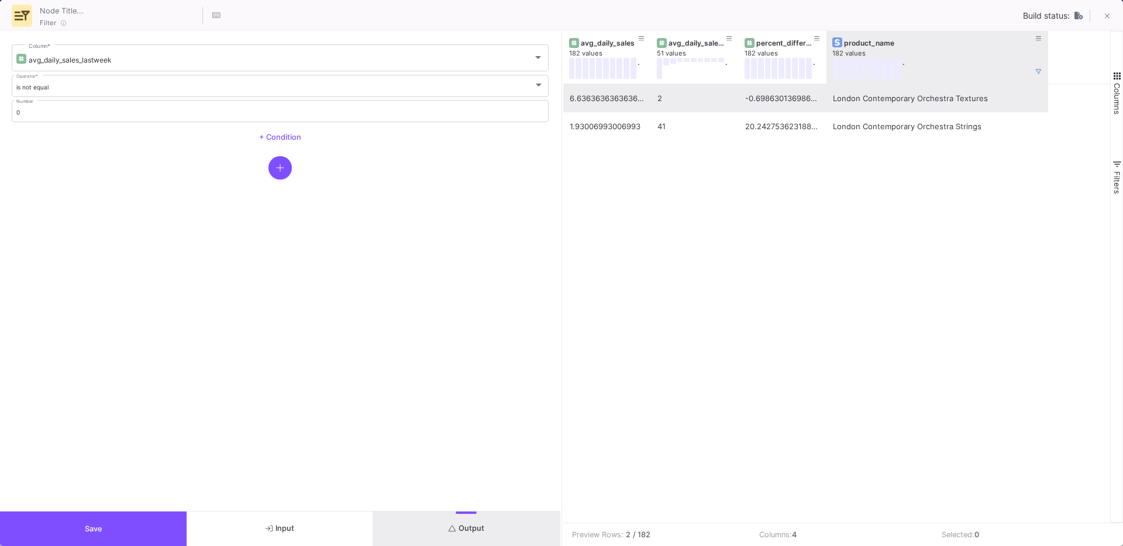
drag, startPoint x: 912, startPoint y: 78, endPoint x: 1050, endPoint y: 88, distance: 137.7
click at [1050, 89] on div "avg_daily_sales 182 values . avg_daily_sales_lastweek 51 values . percent_diffe…" at bounding box center [836, 277] width 547 height 492
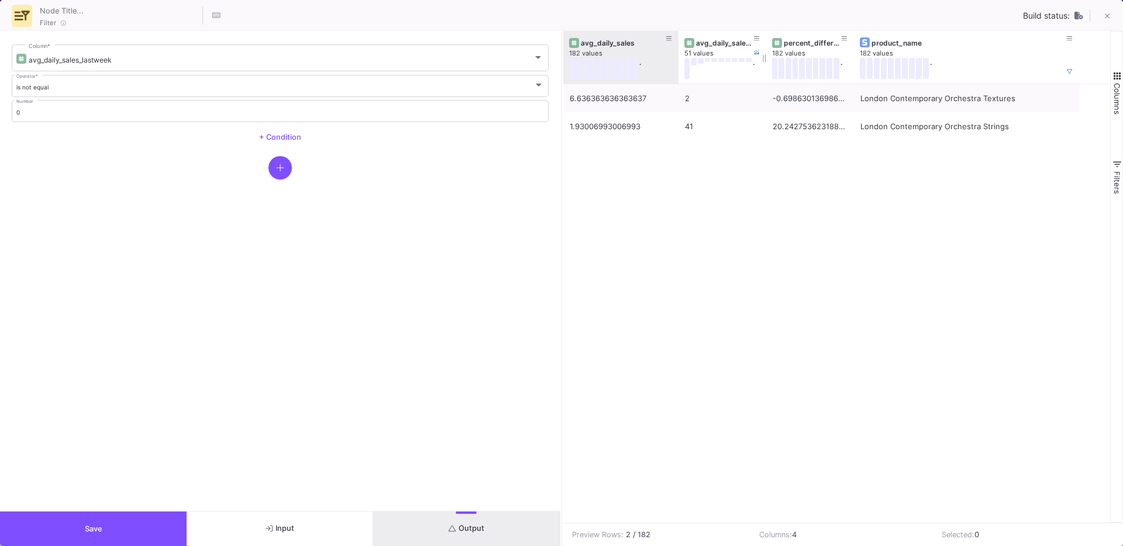
drag, startPoint x: 647, startPoint y: 82, endPoint x: 703, endPoint y: 77, distance: 55.8
click at [678, 77] on div "avg_daily_sales 182 values ." at bounding box center [620, 57] width 115 height 53
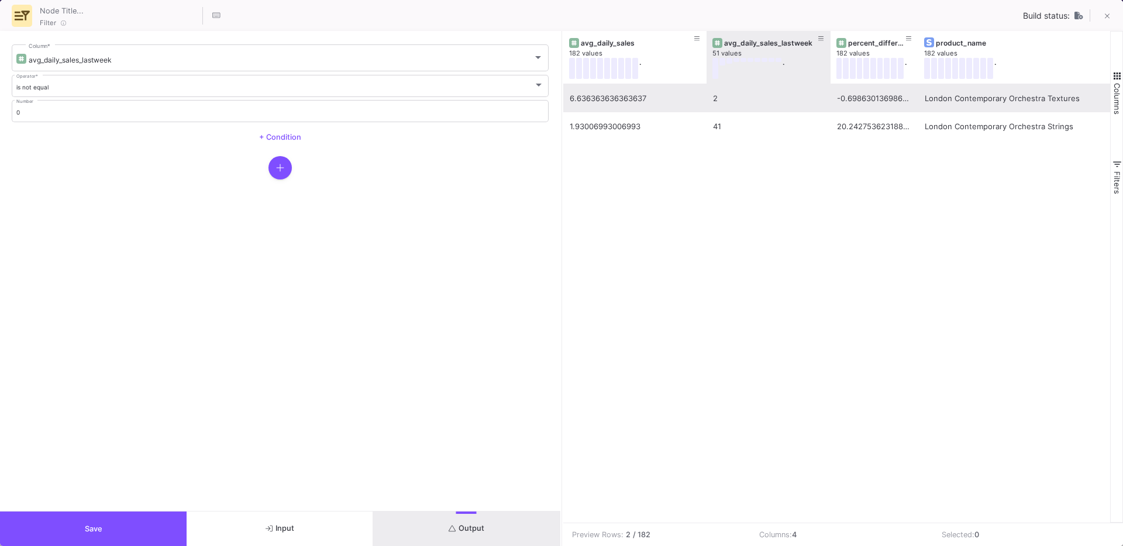
drag, startPoint x: 793, startPoint y: 75, endPoint x: 828, endPoint y: 87, distance: 36.4
click at [828, 87] on div "avg_daily_sales 182 values . avg_daily_sales_lastweek 51 values . percent_diffe…" at bounding box center [836, 277] width 547 height 492
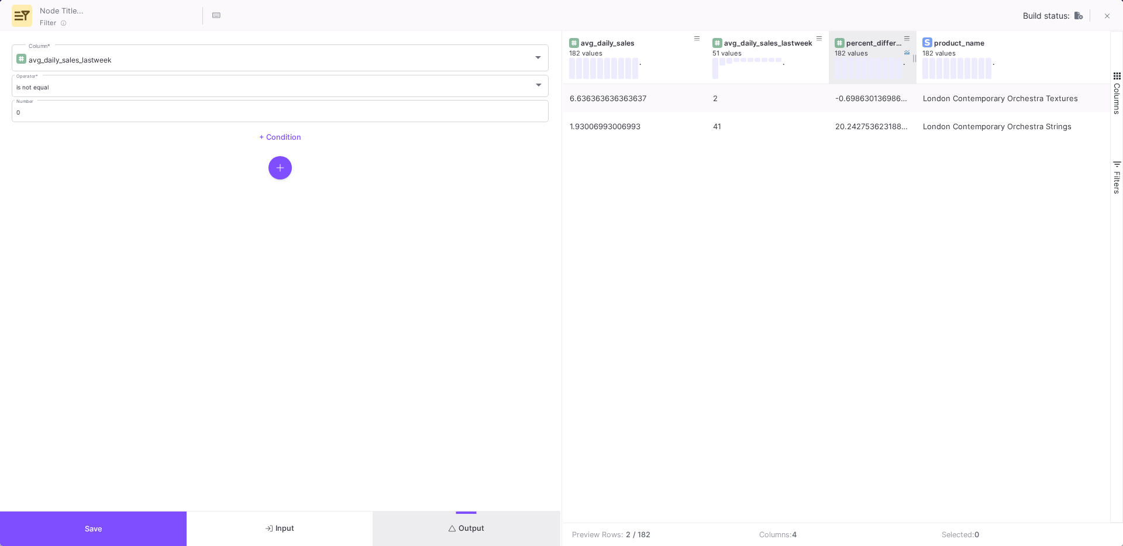
drag, startPoint x: 915, startPoint y: 80, endPoint x: 904, endPoint y: 82, distance: 11.5
click at [904, 82] on div "percent_difference 182 values ." at bounding box center [873, 57] width 88 height 53
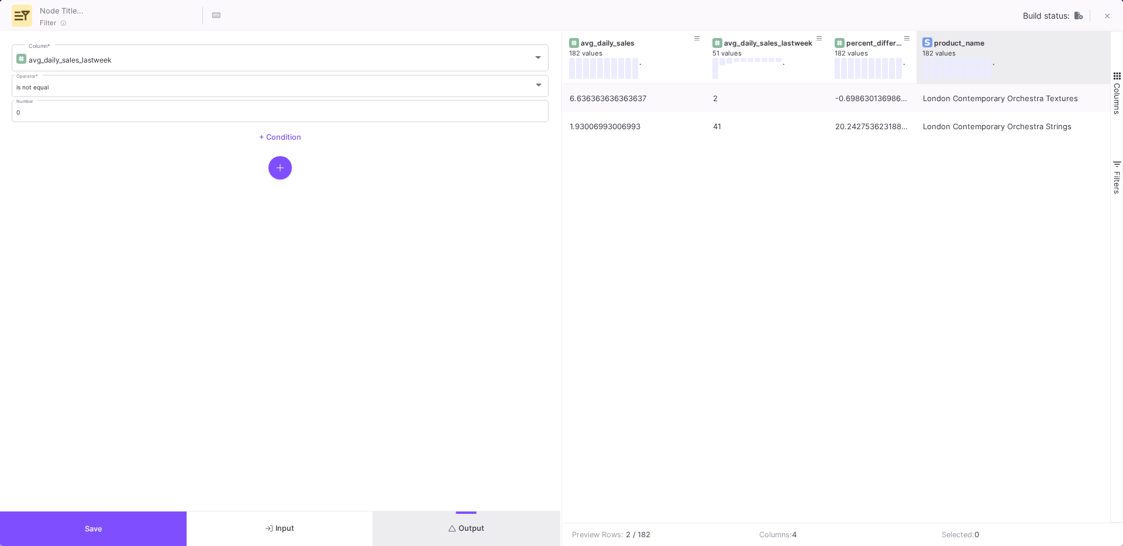
click at [1089, 68] on div "." at bounding box center [1020, 68] width 196 height 21
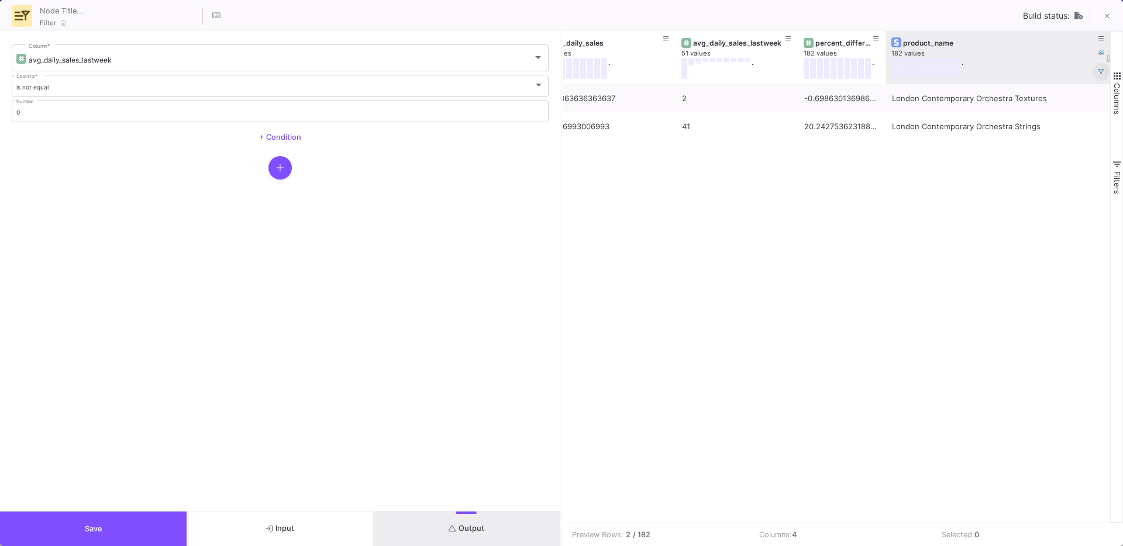
click at [1101, 69] on icon at bounding box center [1101, 72] width 6 height 6
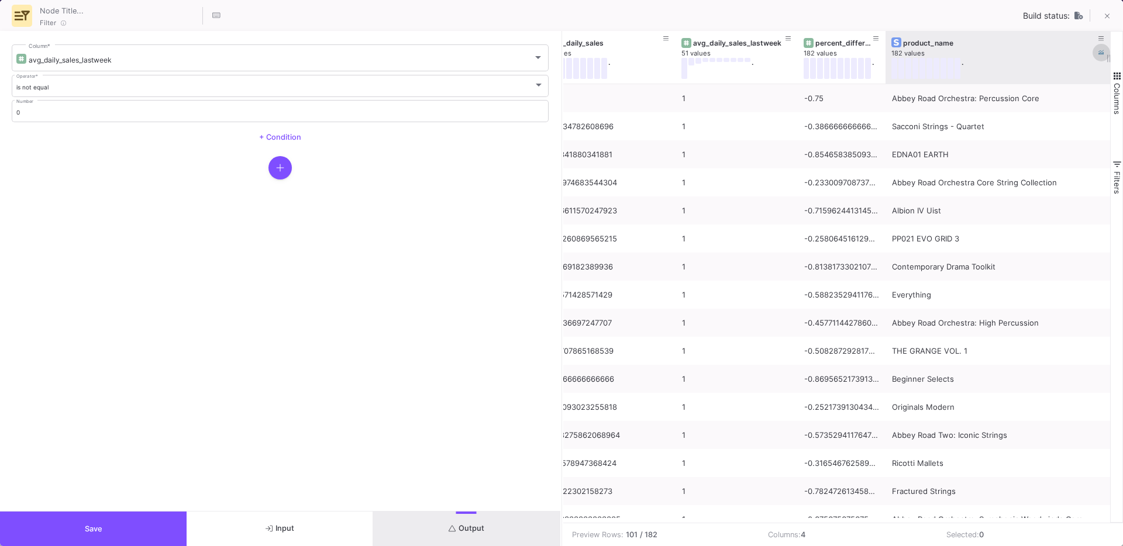
click at [1101, 50] on icon at bounding box center [1101, 53] width 6 height 6
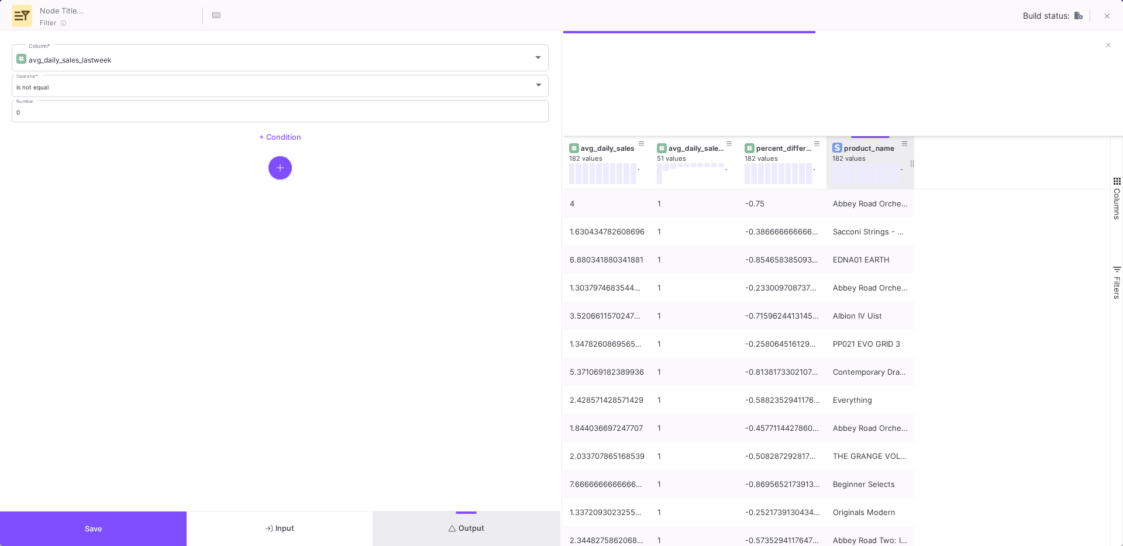
scroll to position [0, 0]
click at [1108, 44] on button at bounding box center [1108, 46] width 18 height 18
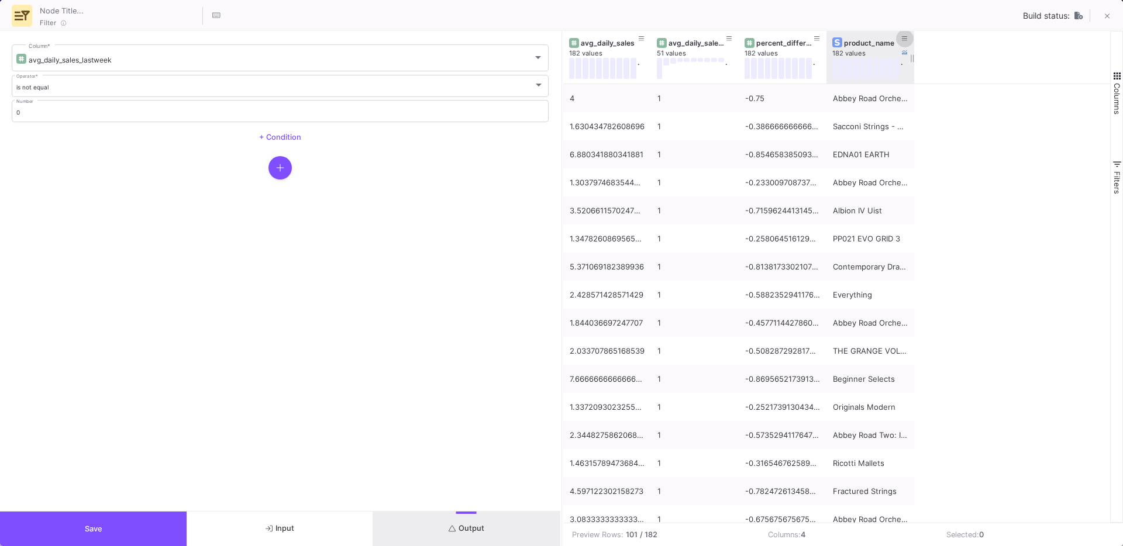
click at [906, 42] on fa-icon at bounding box center [905, 39] width 6 height 8
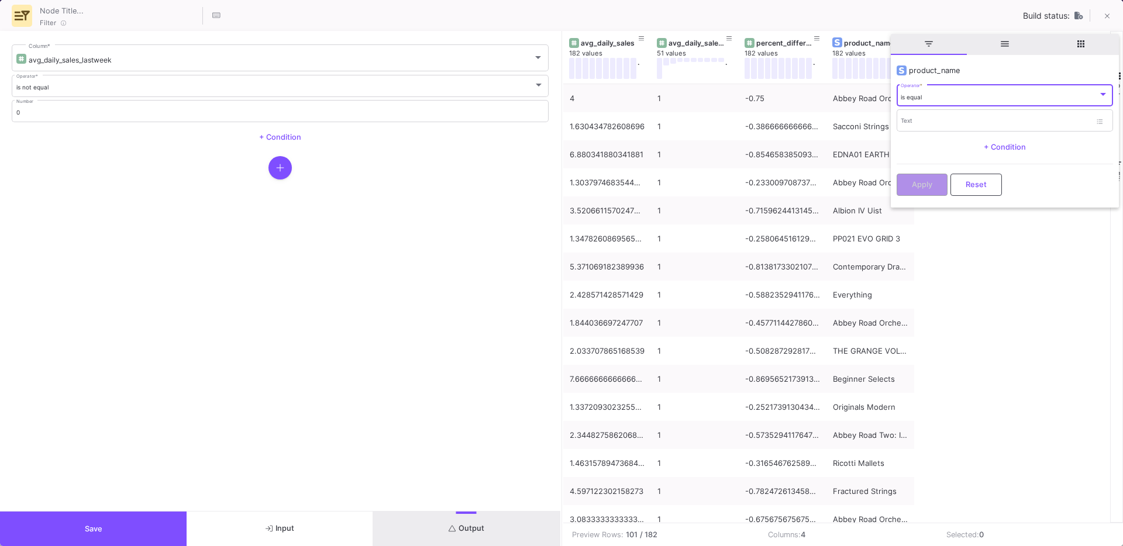
click at [913, 102] on div "is equal Operator *" at bounding box center [1005, 95] width 208 height 24
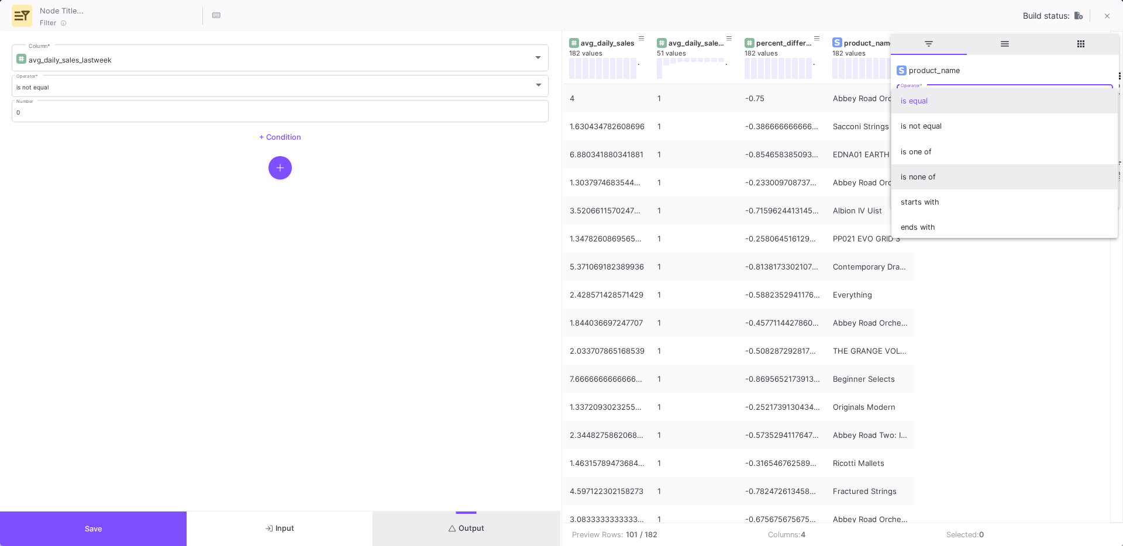
scroll to position [103, 0]
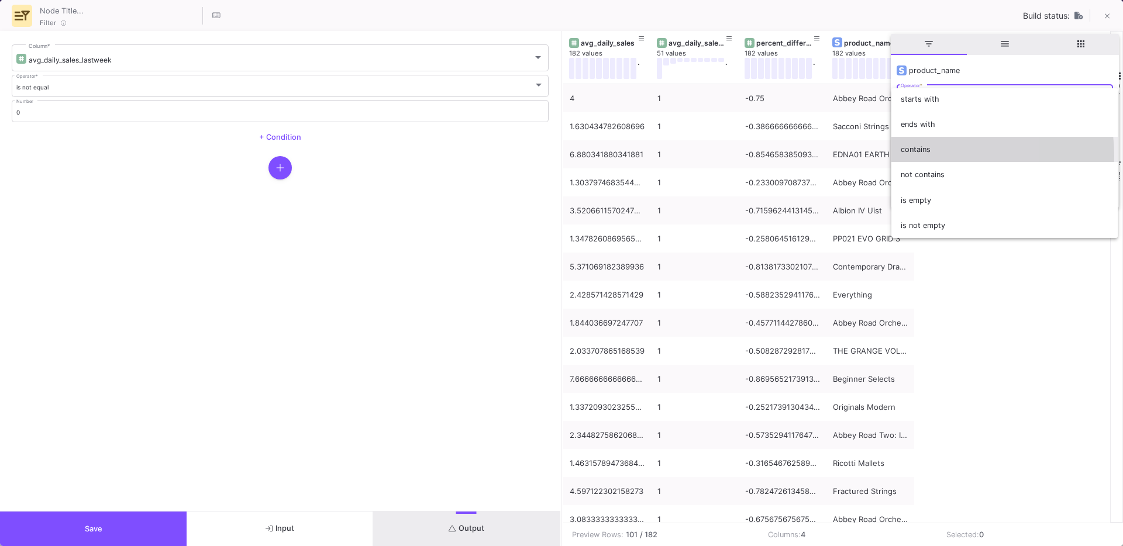
click at [928, 156] on span "contains" at bounding box center [1005, 149] width 208 height 25
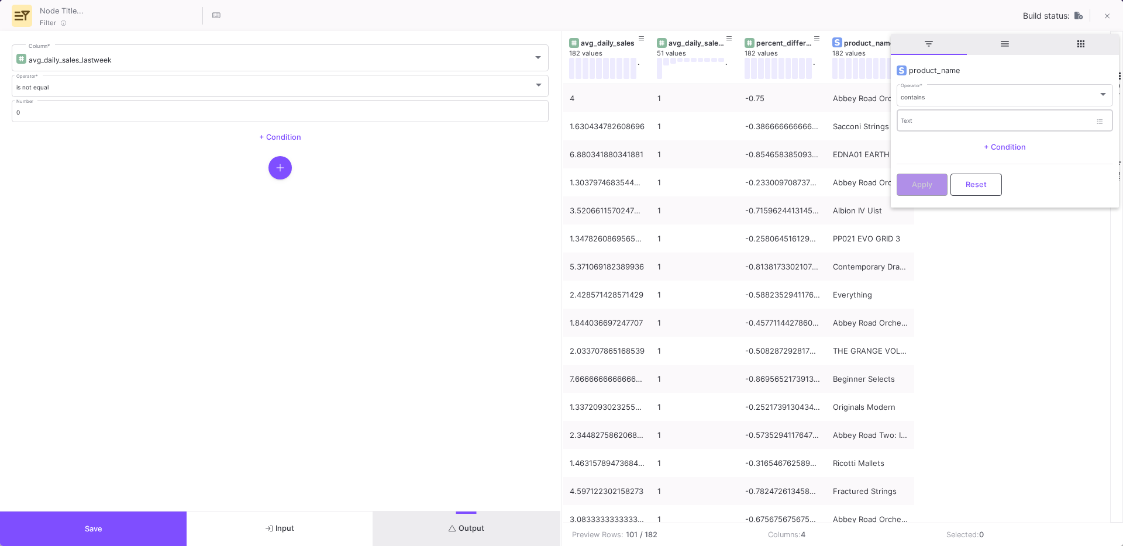
click at [910, 118] on div "Text" at bounding box center [996, 120] width 190 height 24
type input "phobos"
click at [912, 181] on span "Apply" at bounding box center [922, 183] width 20 height 9
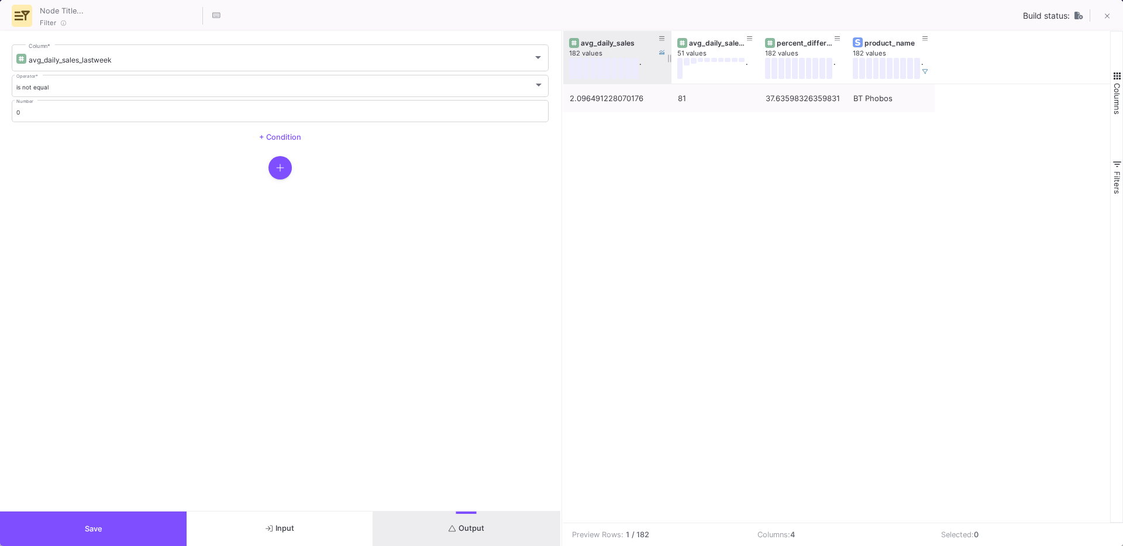
drag, startPoint x: 648, startPoint y: 79, endPoint x: 668, endPoint y: 78, distance: 20.5
click at [669, 78] on div at bounding box center [671, 57] width 5 height 53
click at [925, 39] on icon at bounding box center [925, 39] width 6 height 6
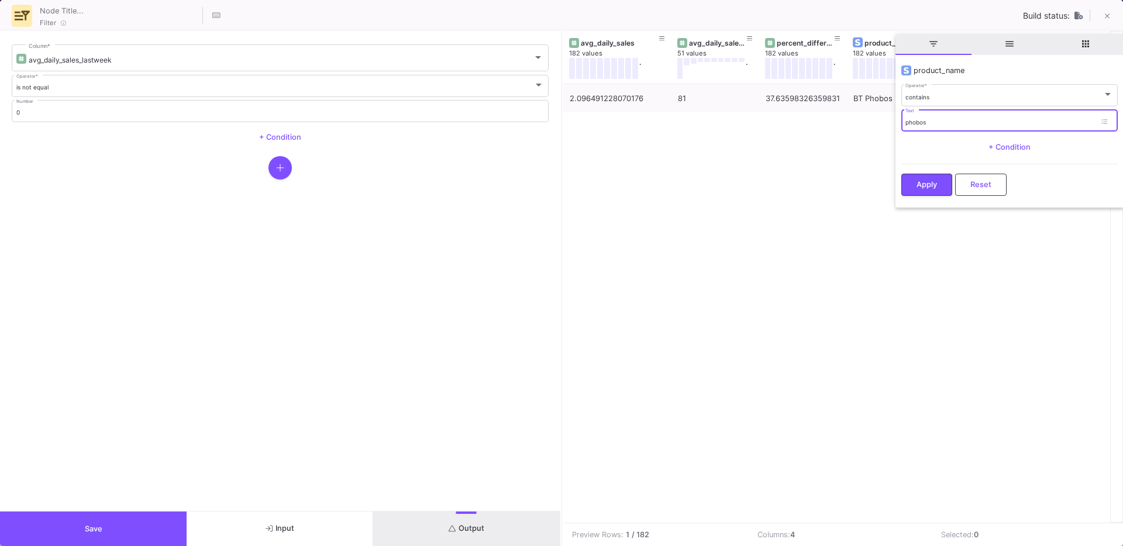
click at [942, 121] on input "phobos" at bounding box center [1000, 123] width 190 height 8
type input "legacy"
click at [920, 194] on div "Apply Reset" at bounding box center [1009, 182] width 216 height 36
click at [923, 188] on button "Apply" at bounding box center [926, 184] width 51 height 22
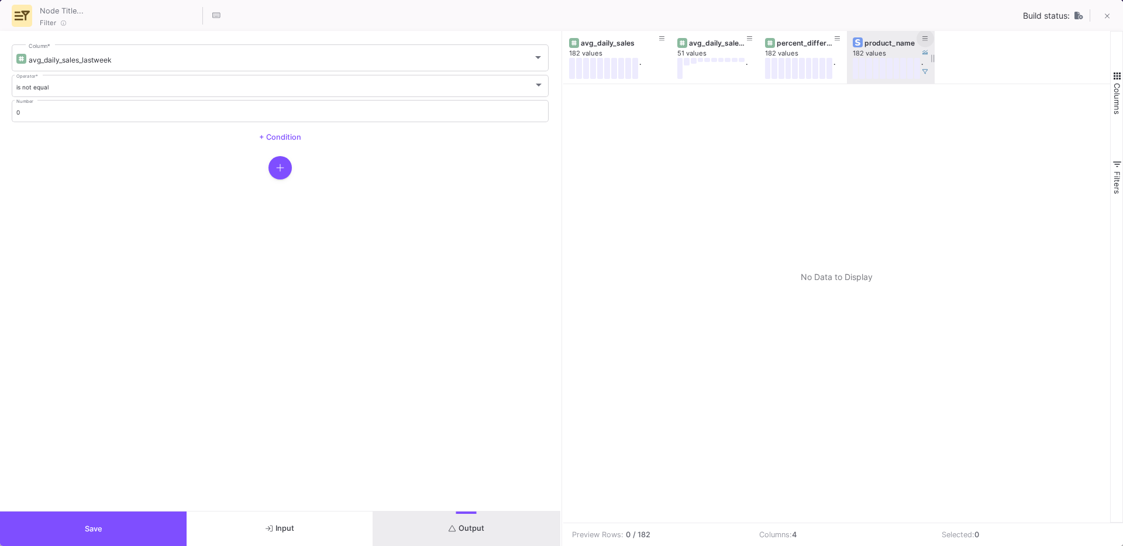
click at [928, 36] on button at bounding box center [925, 39] width 18 height 18
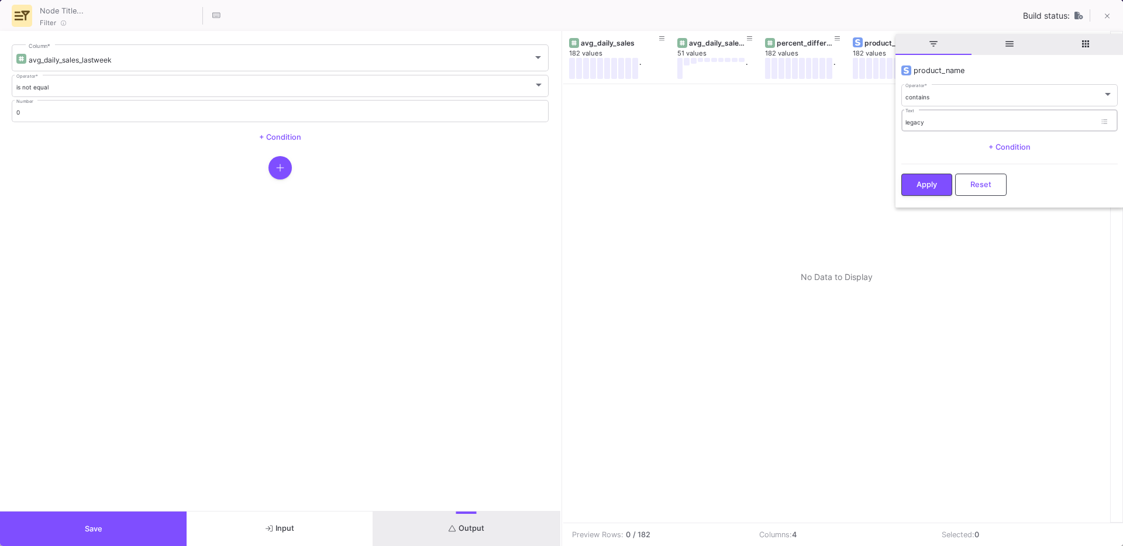
click at [920, 117] on div "legacy Text" at bounding box center [1000, 120] width 190 height 24
click at [920, 120] on input "legacy" at bounding box center [1000, 123] width 190 height 8
type input "albion"
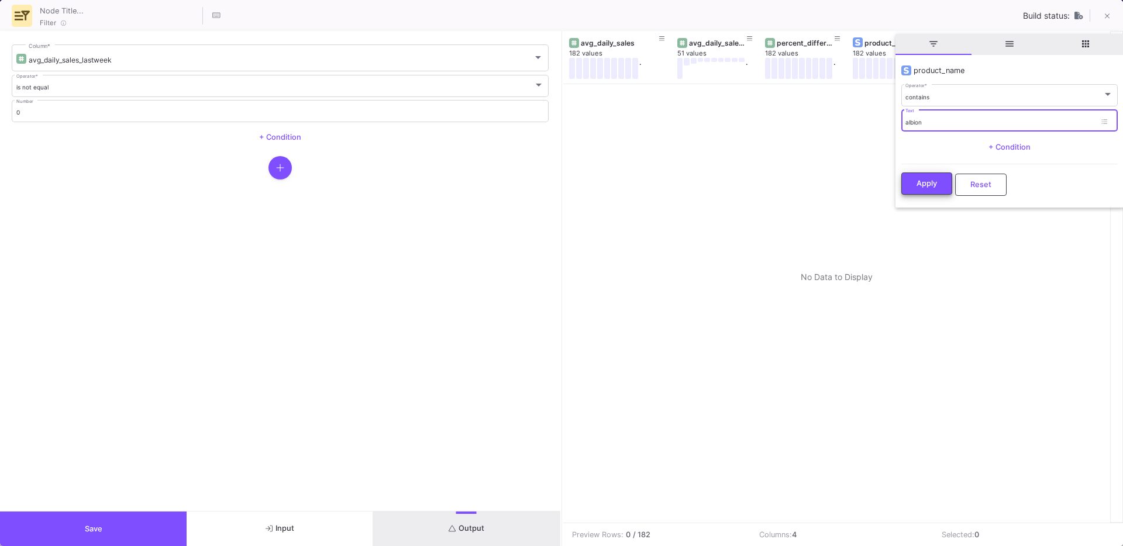
click at [912, 185] on button "Apply" at bounding box center [926, 184] width 51 height 22
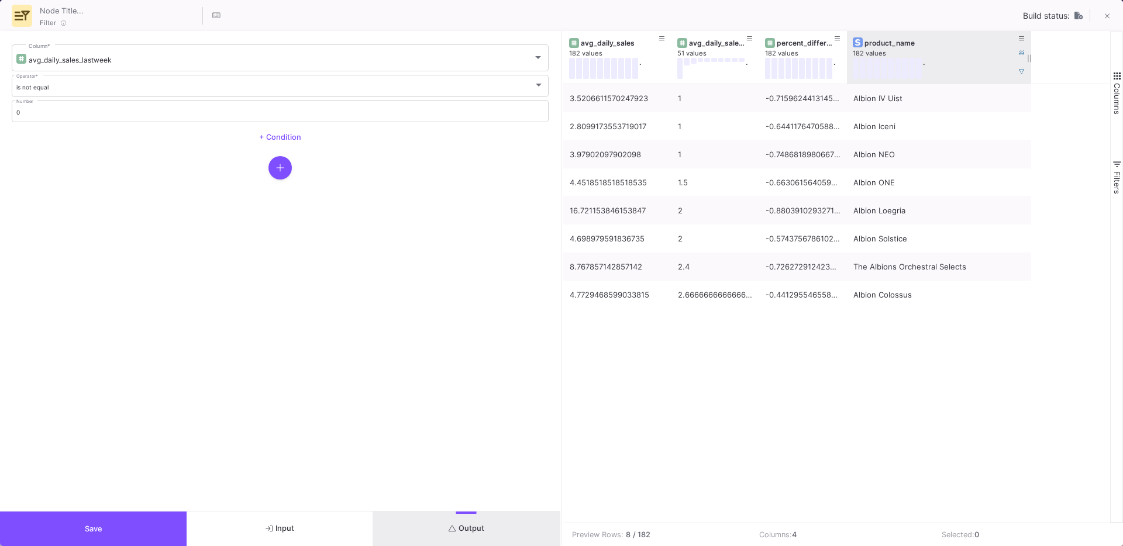
drag, startPoint x: 933, startPoint y: 78, endPoint x: 1030, endPoint y: 73, distance: 96.6
click at [1030, 73] on div at bounding box center [1031, 57] width 5 height 53
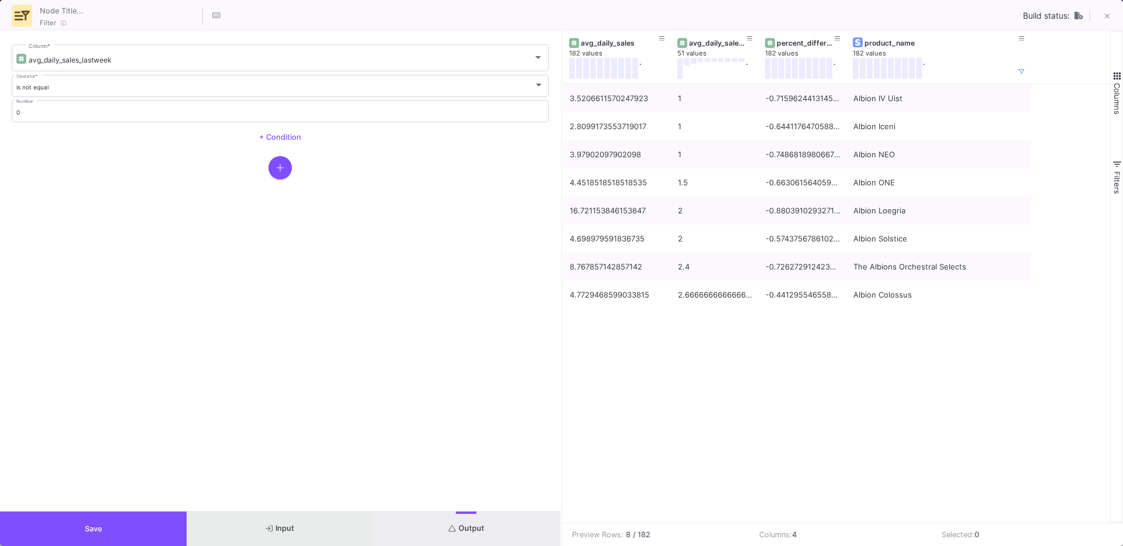
click at [261, 532] on button "Input" at bounding box center [280, 529] width 187 height 35
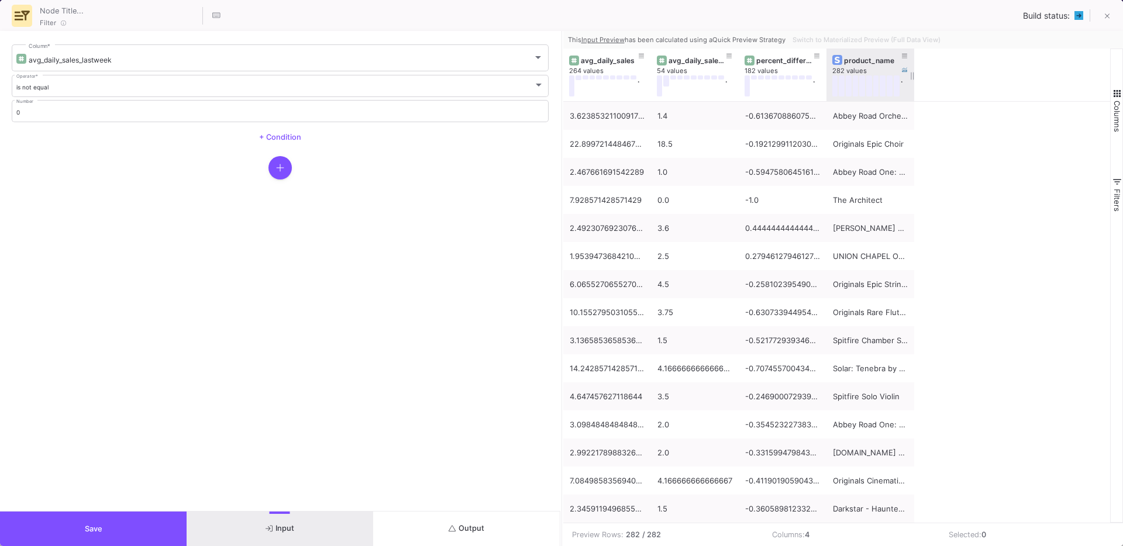
click at [854, 60] on div "product_name" at bounding box center [873, 60] width 58 height 9
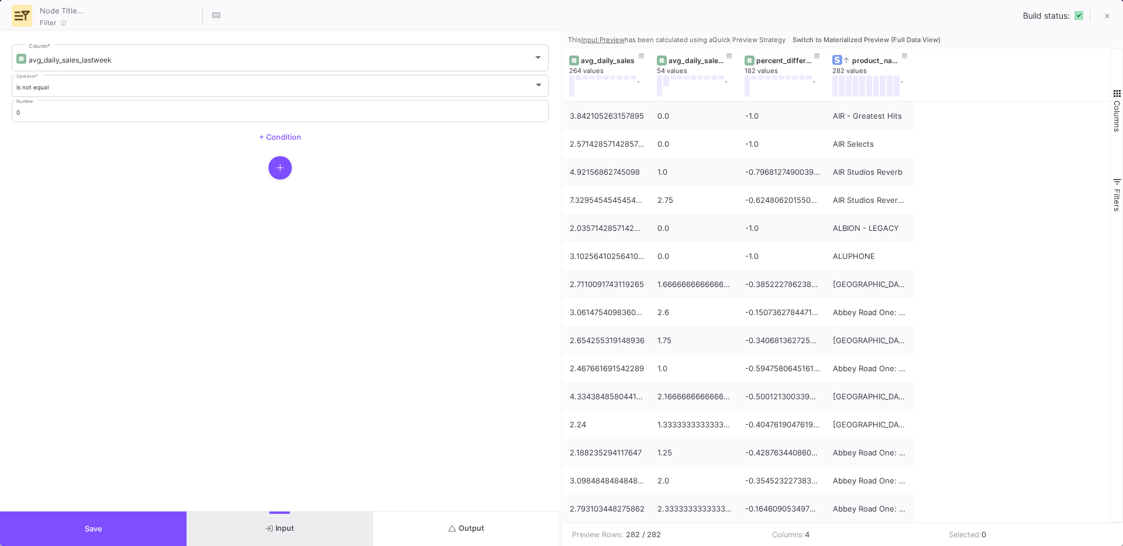
click at [835, 37] on span "Switch to Materialized Preview (Full Data View)" at bounding box center [866, 40] width 148 height 8
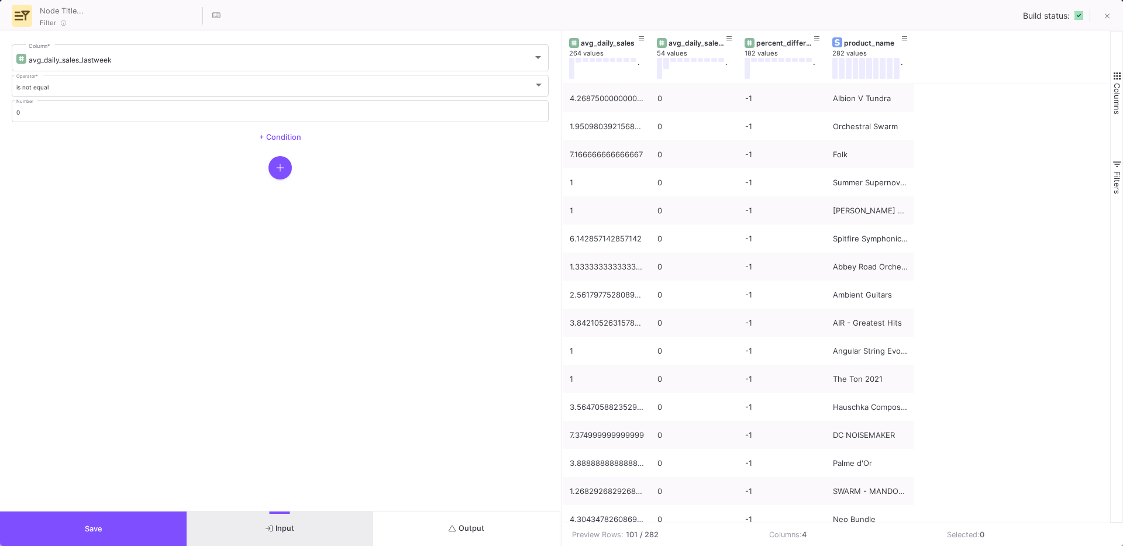
click at [87, 525] on span "Save" at bounding box center [94, 529] width 18 height 9
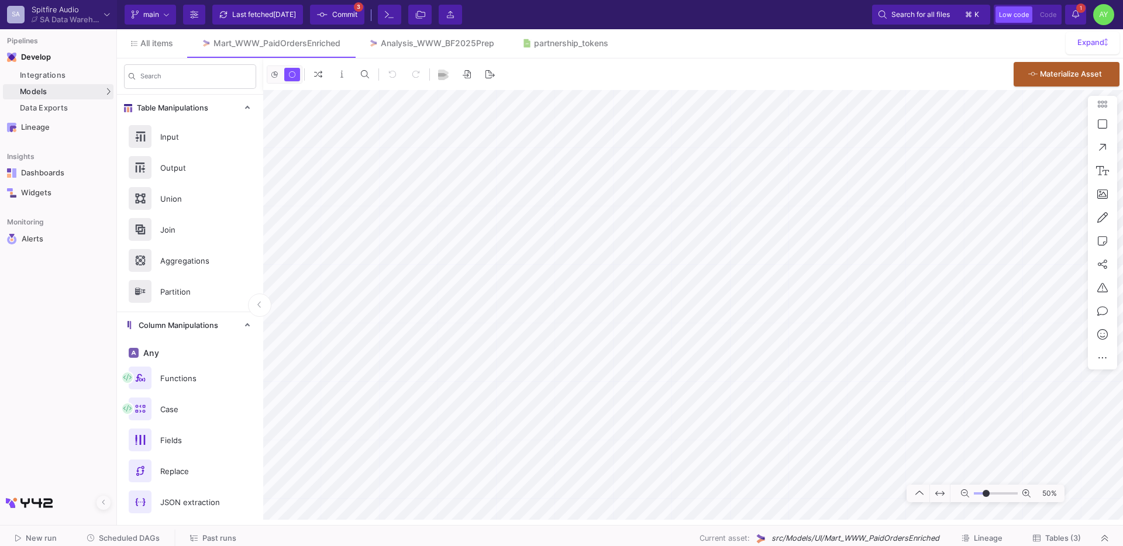
type input "-28"
click at [434, 44] on div "Analysis_WWW_BF2025Prep" at bounding box center [437, 43] width 113 height 9
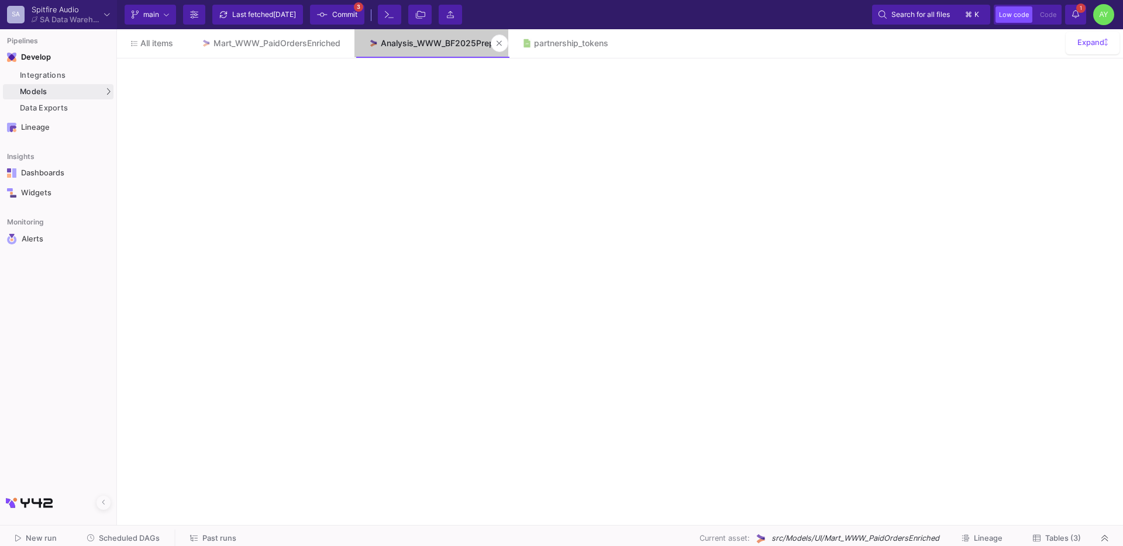
click at [410, 44] on div "Analysis_WWW_BF2025Prep" at bounding box center [437, 43] width 113 height 9
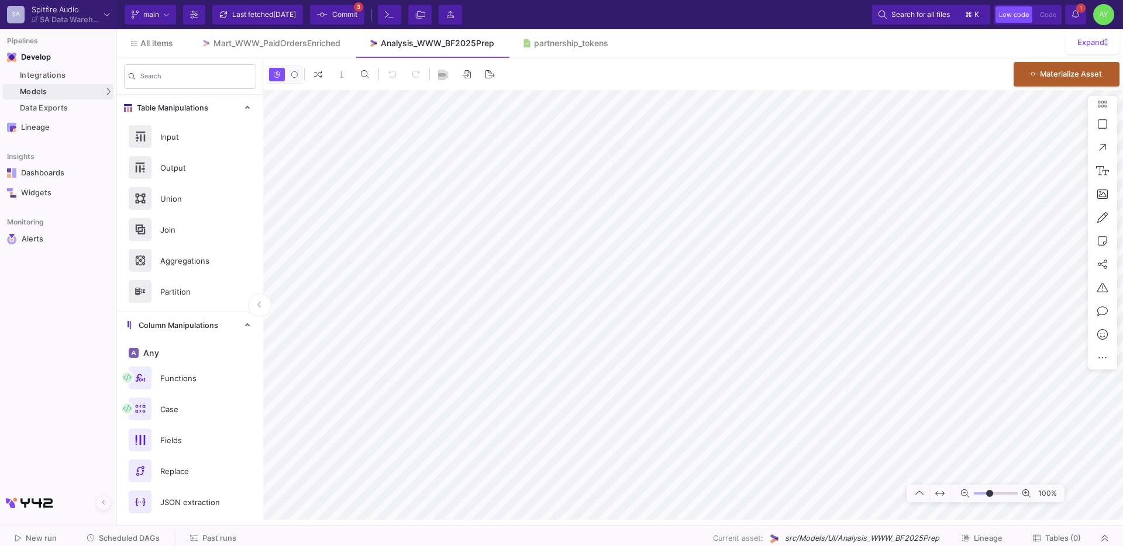
type input "-20"
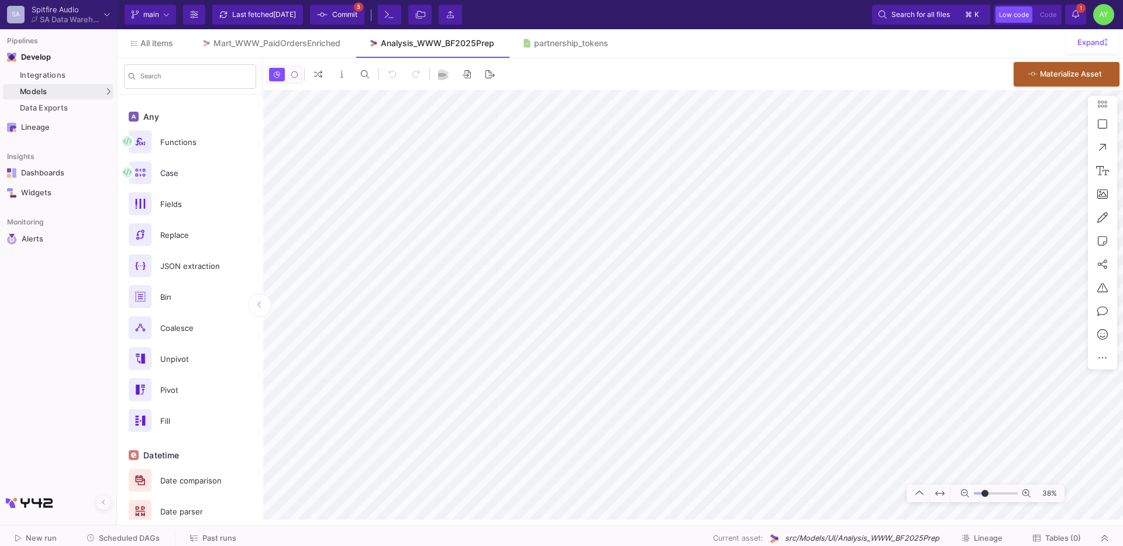
scroll to position [555, 0]
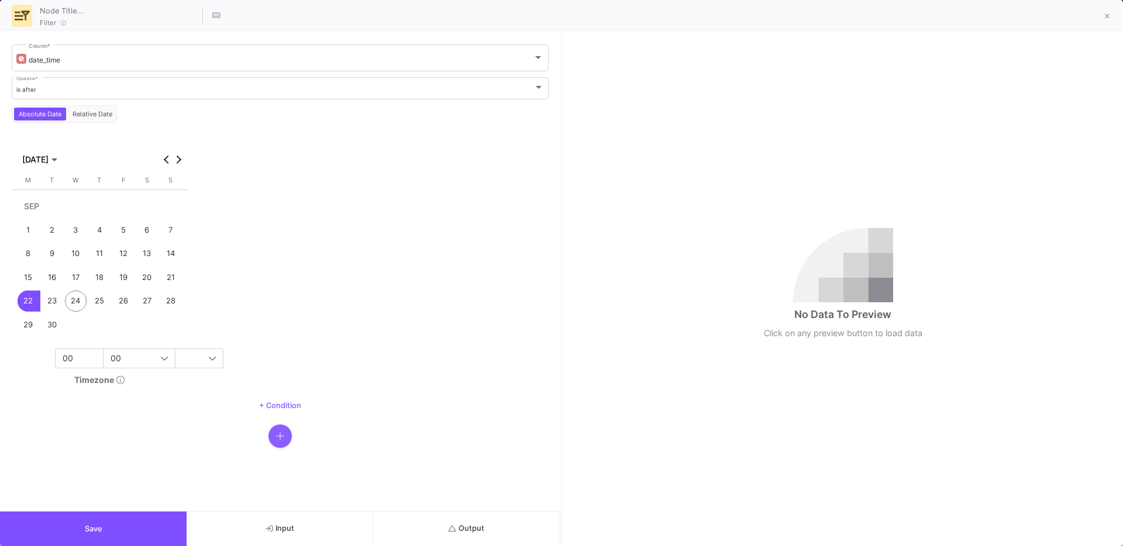
click at [289, 439] on button "button" at bounding box center [279, 436] width 23 height 23
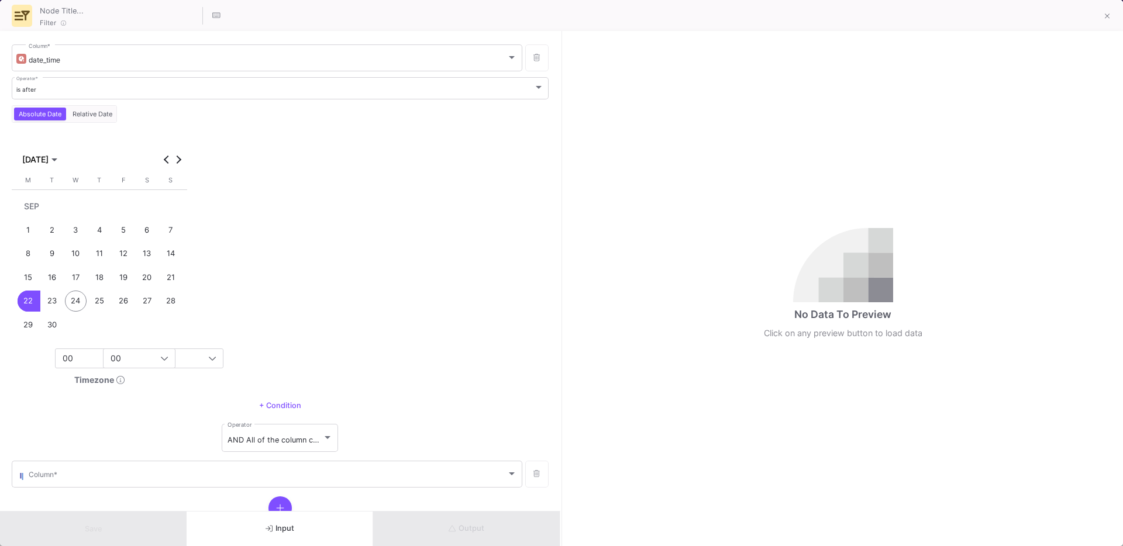
scroll to position [40, 0]
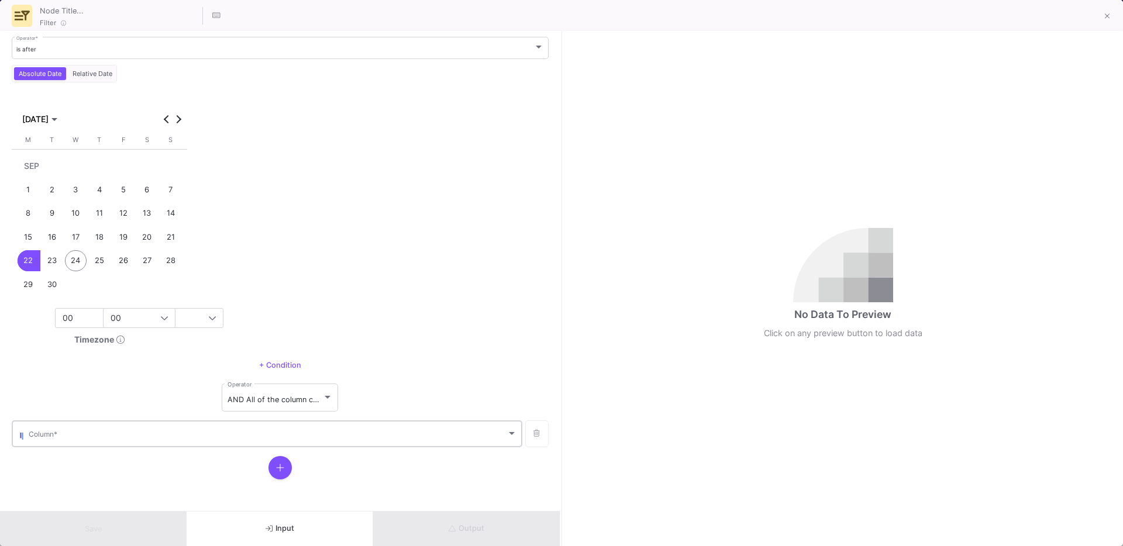
click at [40, 427] on div "Column *" at bounding box center [273, 433] width 488 height 29
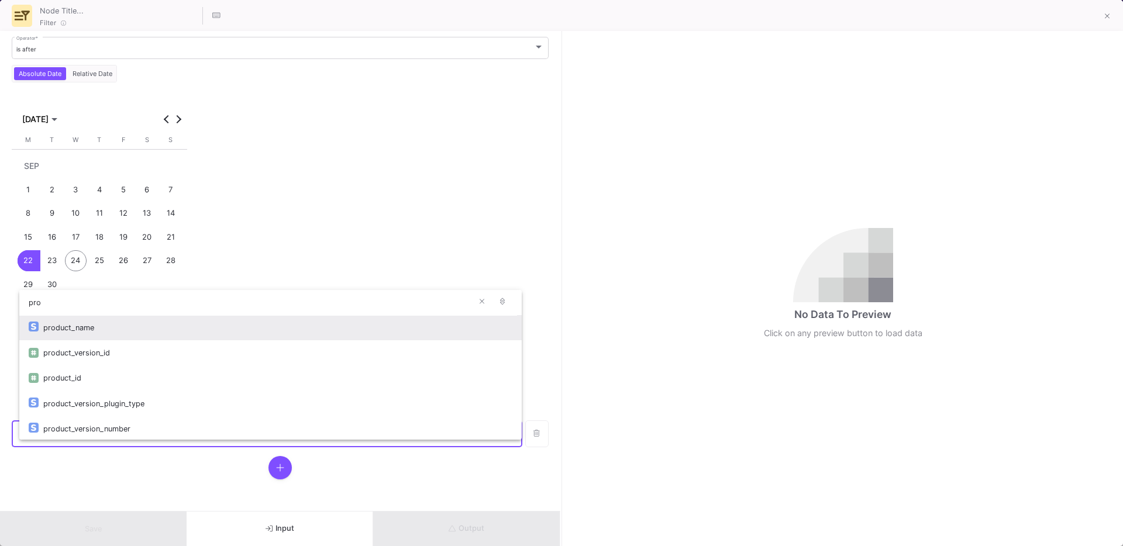
type input "pro"
click at [74, 327] on div "product_name" at bounding box center [277, 327] width 469 height 25
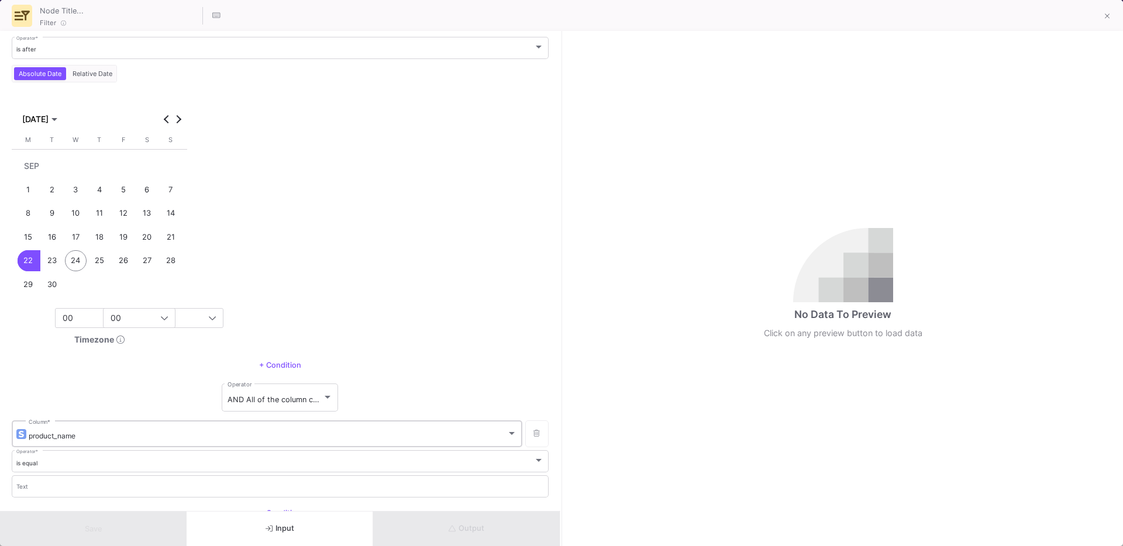
scroll to position [116, 0]
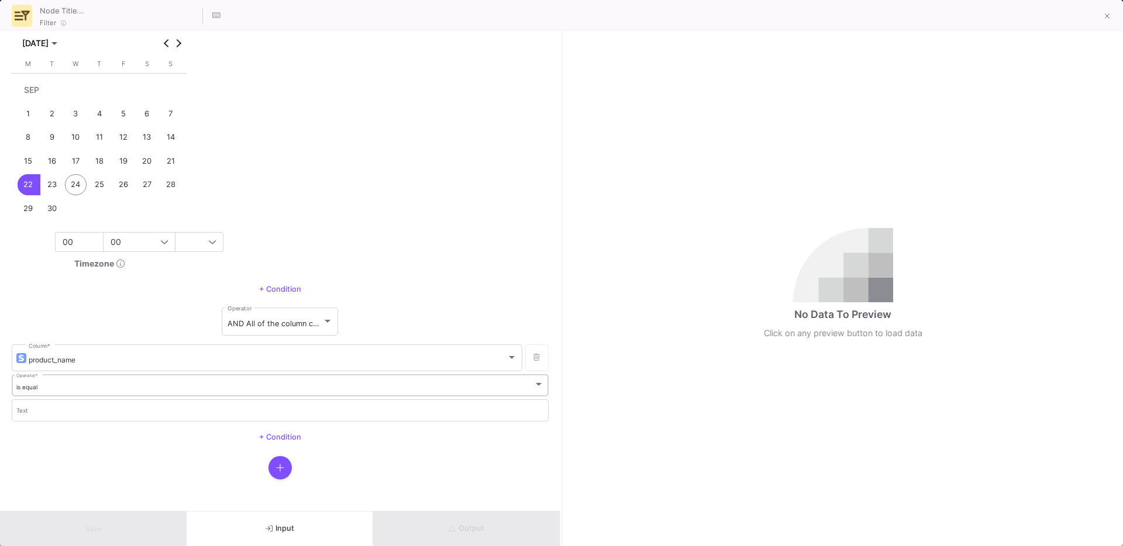
click at [42, 391] on div "is equal Operator *" at bounding box center [280, 385] width 528 height 24
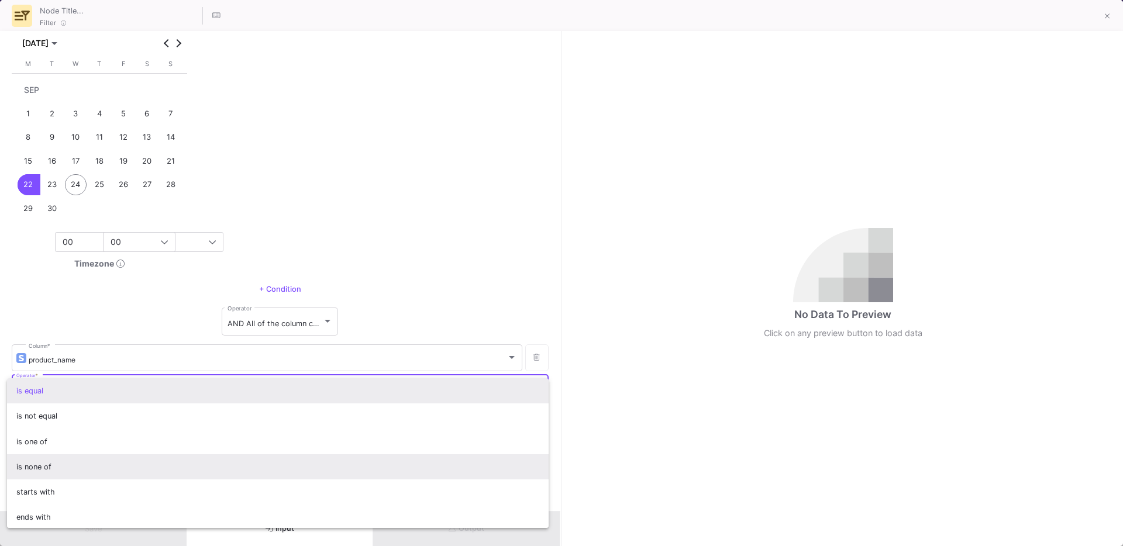
scroll to position [103, 0]
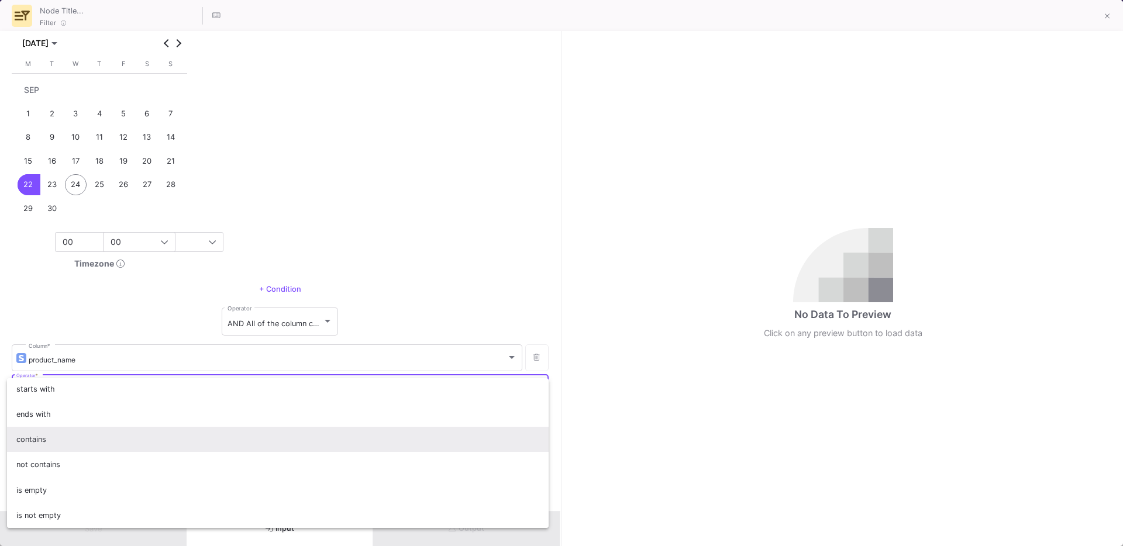
click at [42, 438] on span "contains" at bounding box center [277, 439] width 523 height 25
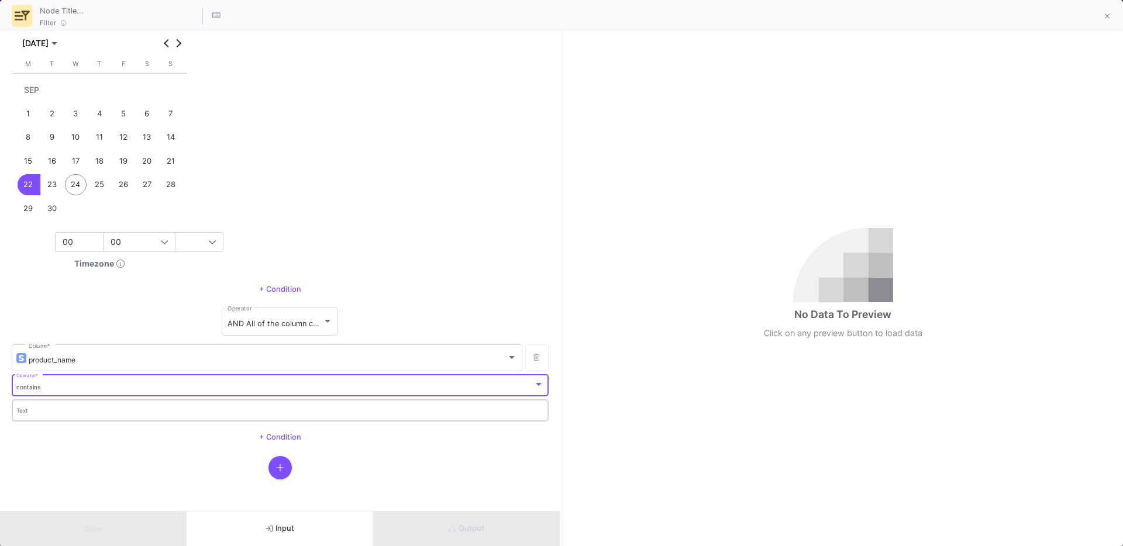
click at [60, 413] on input "Text" at bounding box center [280, 413] width 528 height 8
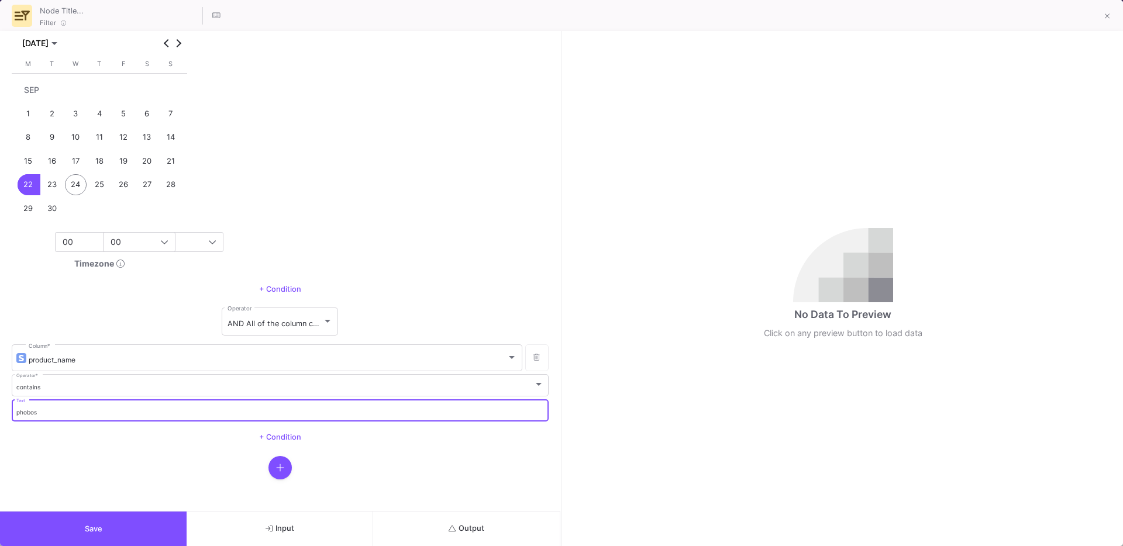
click at [18, 413] on input "phobos" at bounding box center [280, 413] width 528 height 8
type input "Phobos"
click at [454, 518] on button "Output" at bounding box center [466, 529] width 187 height 35
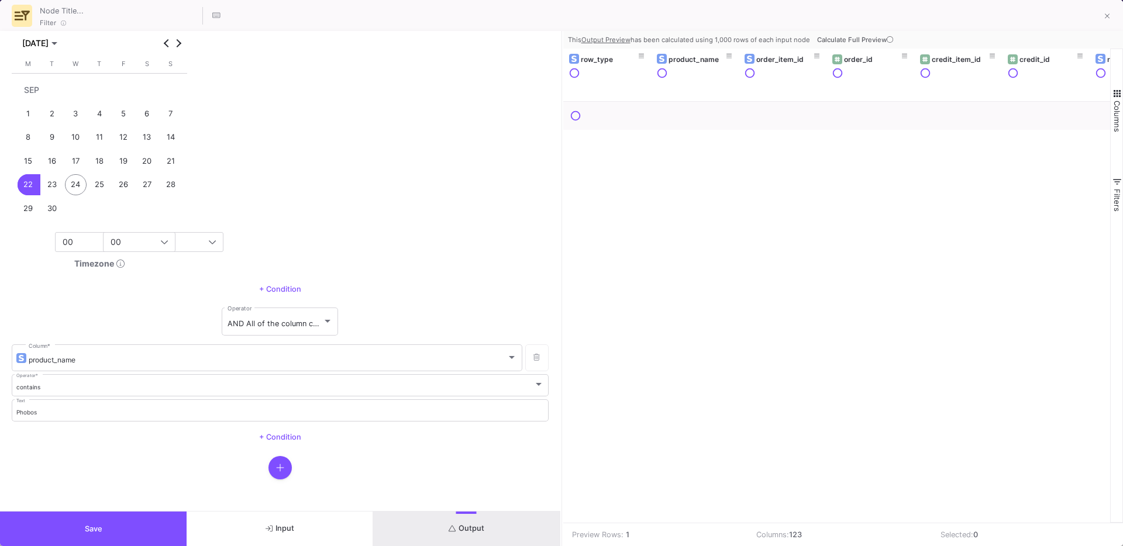
click at [856, 43] on span "Calculate Full Preview" at bounding box center [856, 40] width 78 height 8
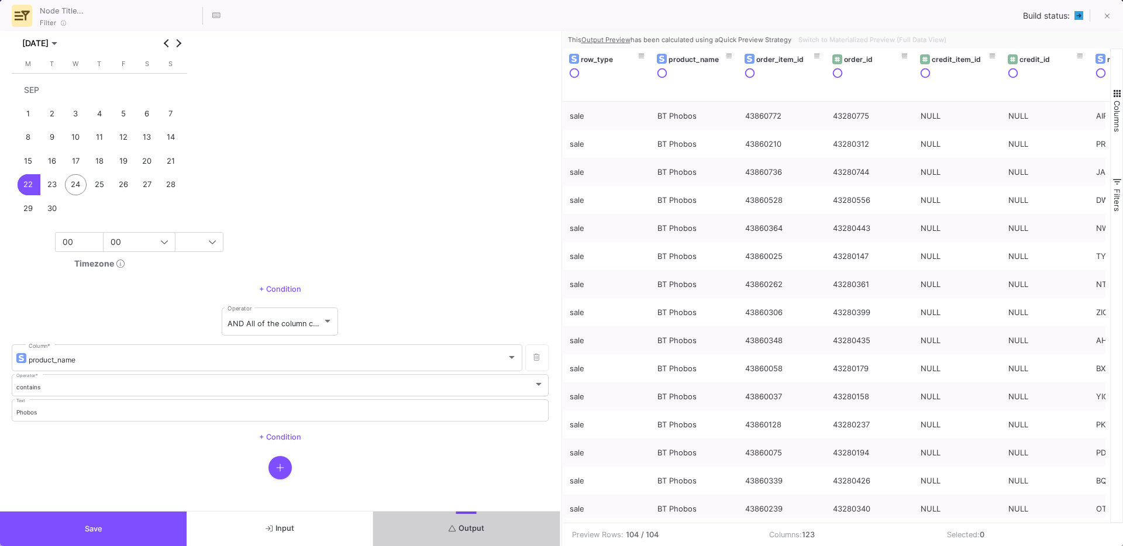
click at [96, 525] on span "Save" at bounding box center [94, 529] width 18 height 9
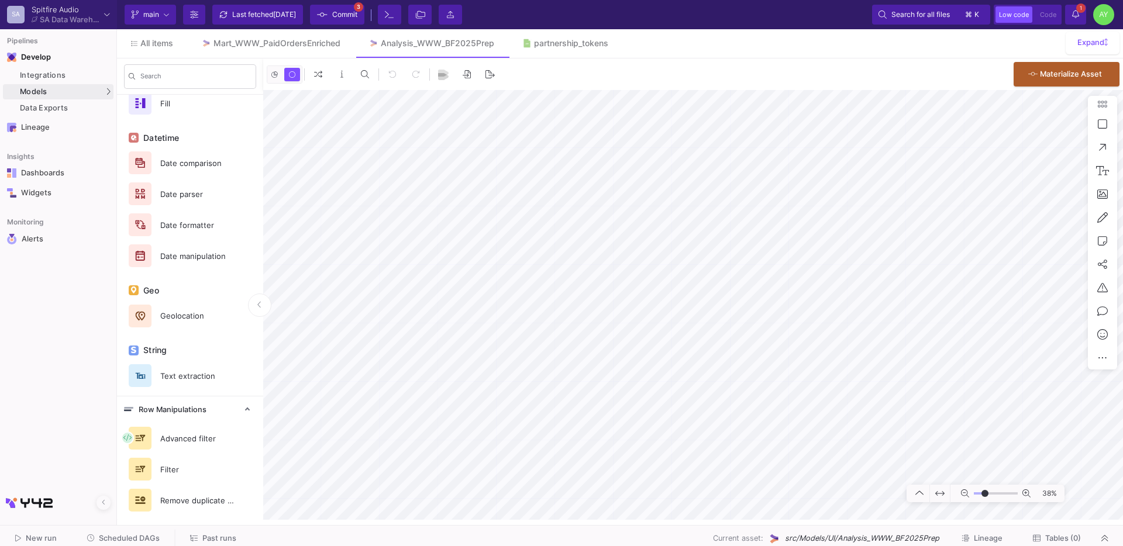
scroll to position [0, 0]
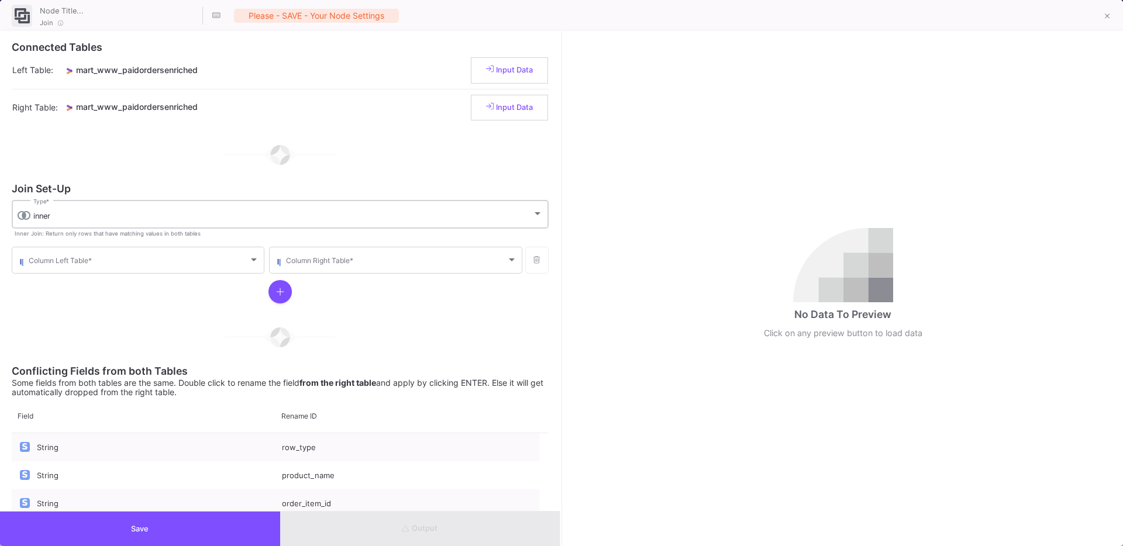
click at [80, 221] on div "inner Type *" at bounding box center [287, 213] width 509 height 30
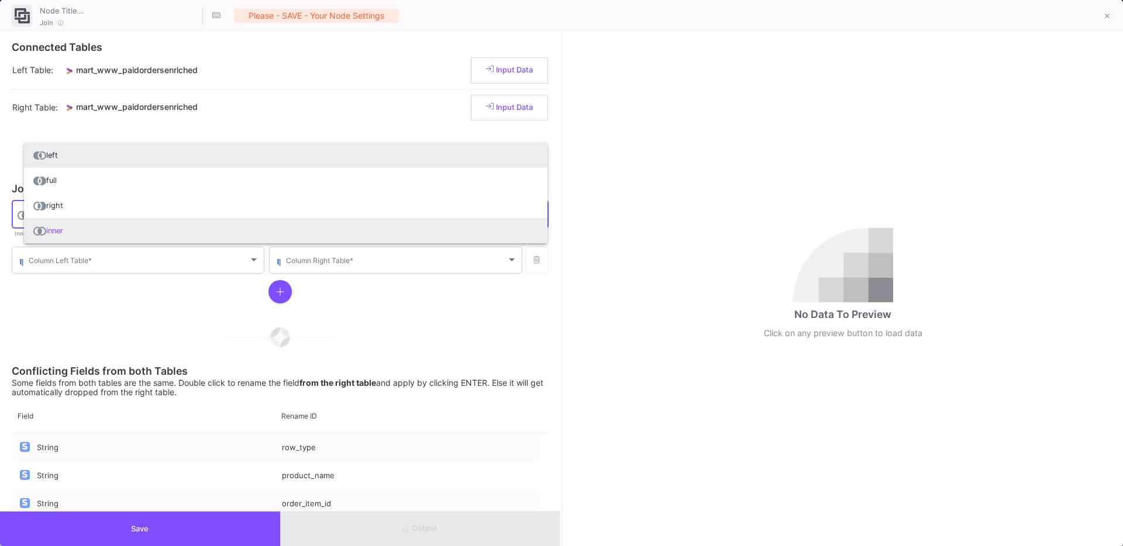
click at [84, 166] on span "left" at bounding box center [285, 155] width 505 height 25
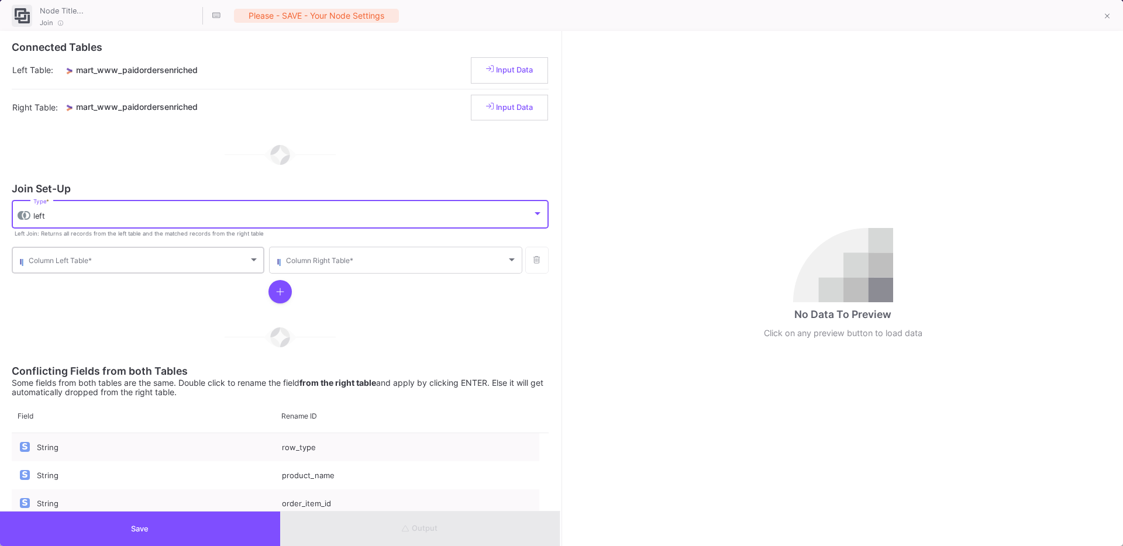
click at [32, 268] on div "Column Left Table *" at bounding box center [144, 259] width 230 height 29
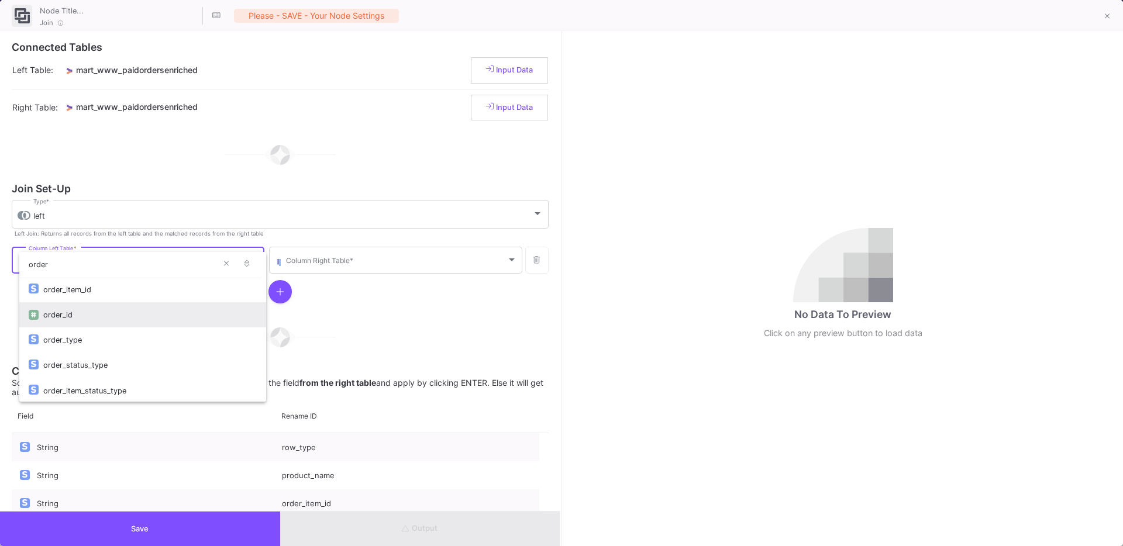
type input "order"
click at [59, 311] on div "order_id" at bounding box center [149, 314] width 213 height 25
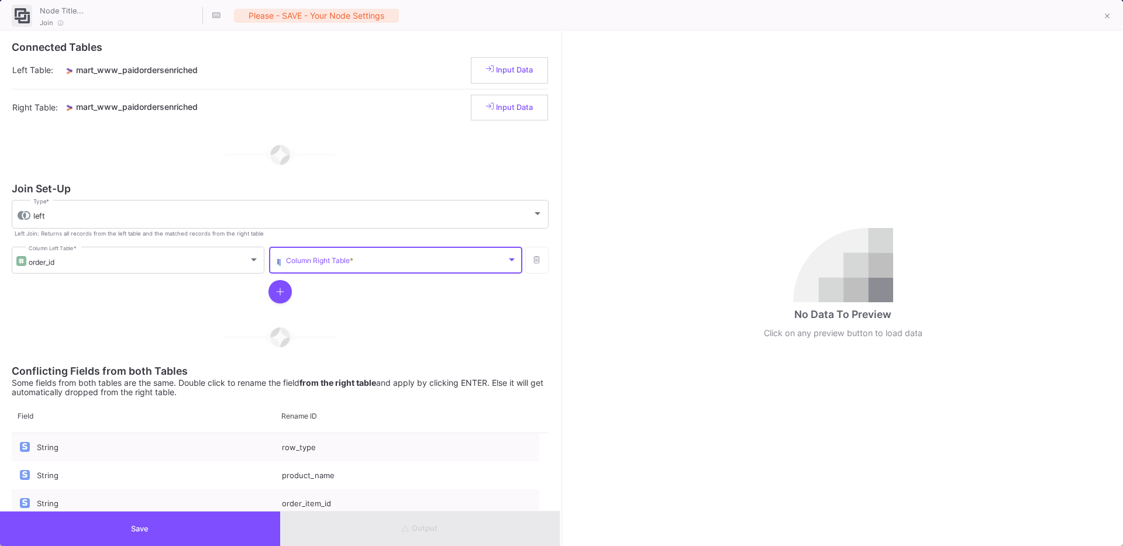
click at [310, 258] on span at bounding box center [396, 262] width 220 height 9
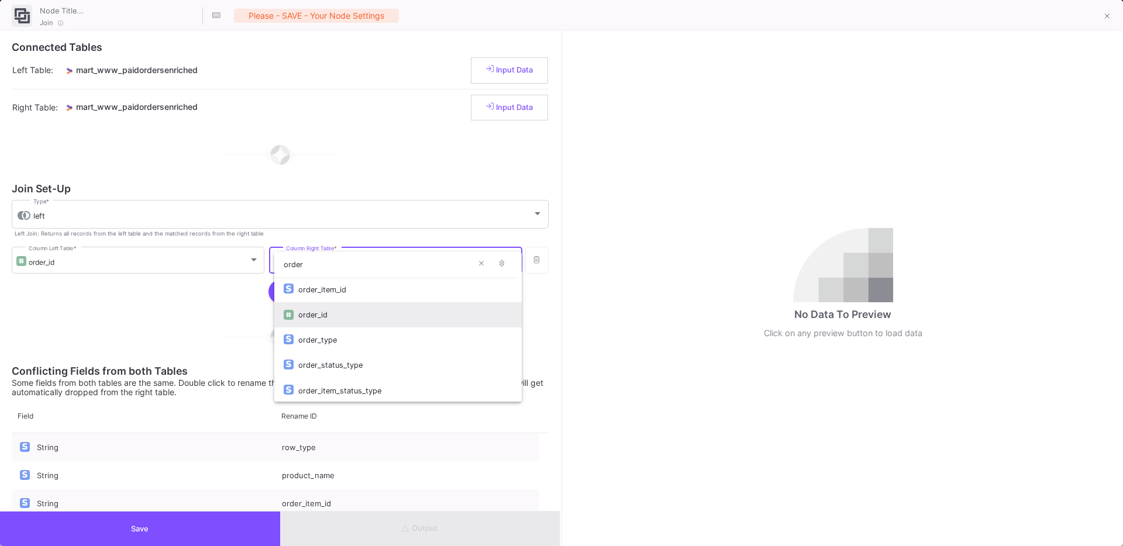
type input "order"
click at [330, 318] on div "order_id" at bounding box center [404, 314] width 213 height 25
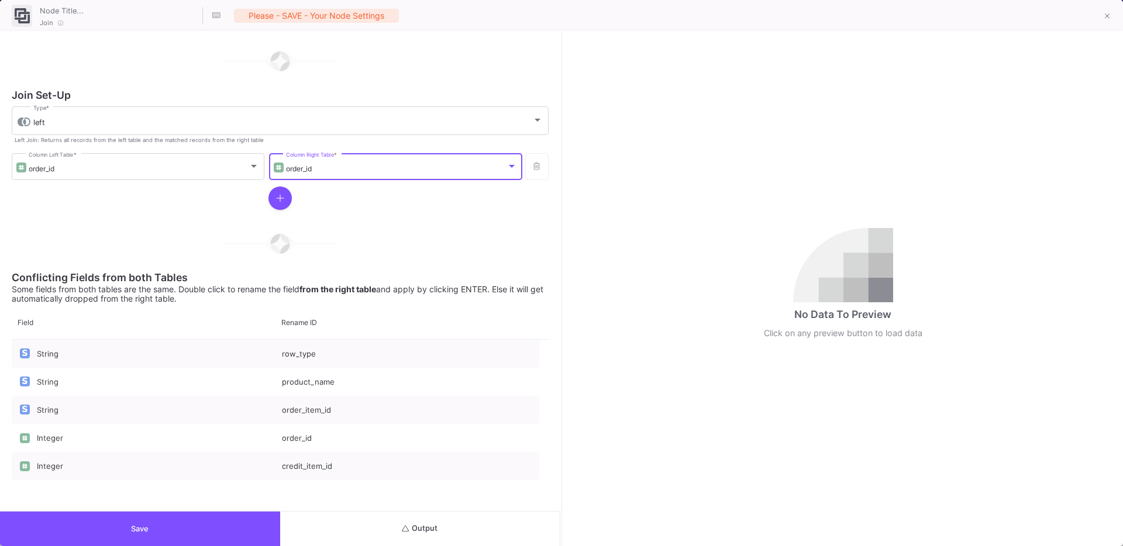
click at [127, 529] on button "Save" at bounding box center [140, 529] width 280 height 35
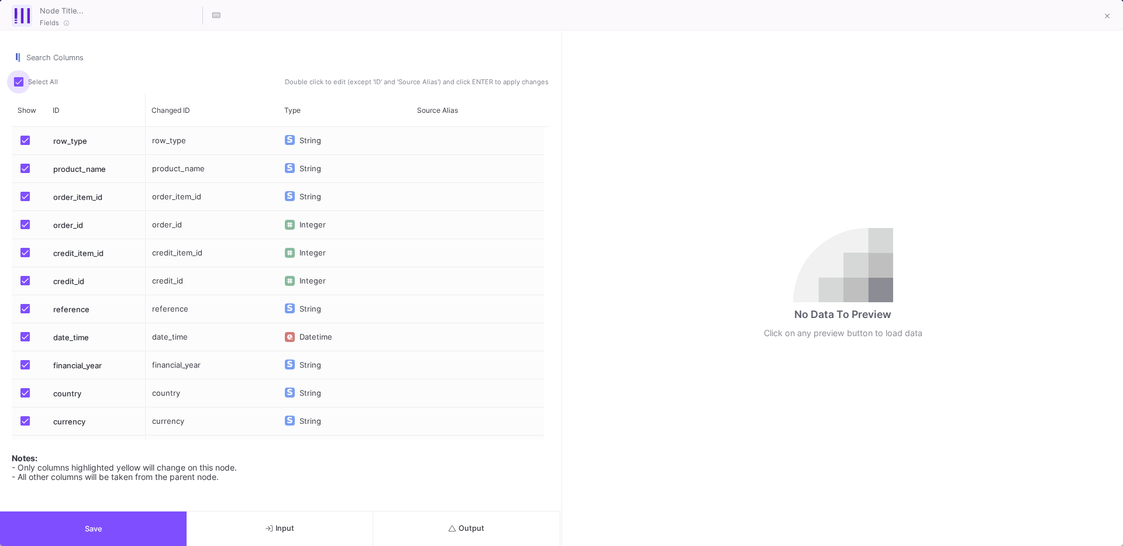
click at [19, 87] on label "Select All" at bounding box center [39, 83] width 51 height 12
click at [19, 87] on input "Select All" at bounding box center [18, 87] width 1 height 1
checkbox input "false"
click at [18, 101] on div "Show" at bounding box center [29, 110] width 35 height 33
click at [105, 518] on button "Save" at bounding box center [93, 529] width 187 height 35
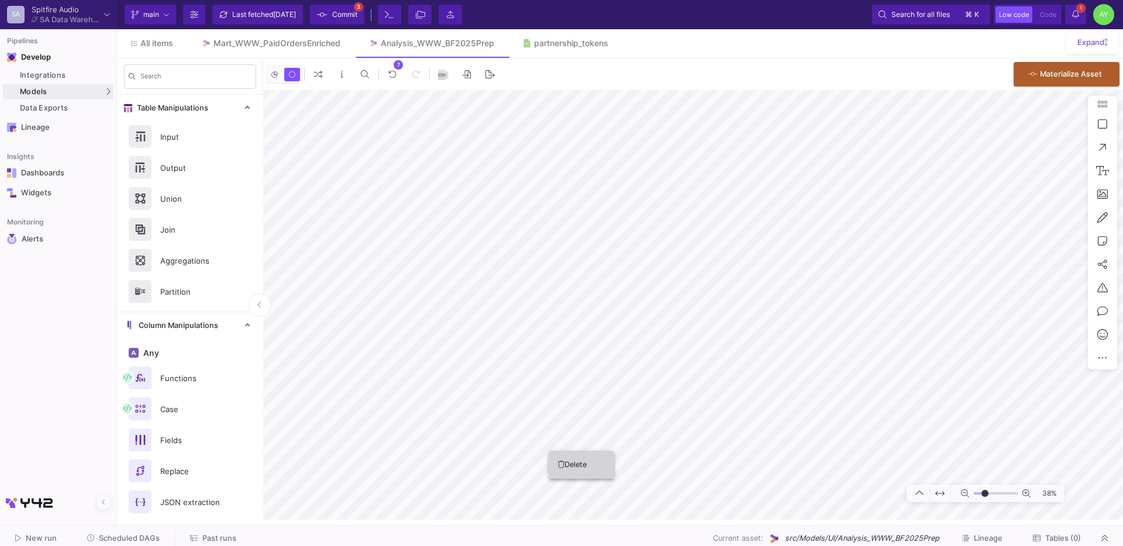
click at [570, 461] on button "Delete" at bounding box center [581, 465] width 65 height 28
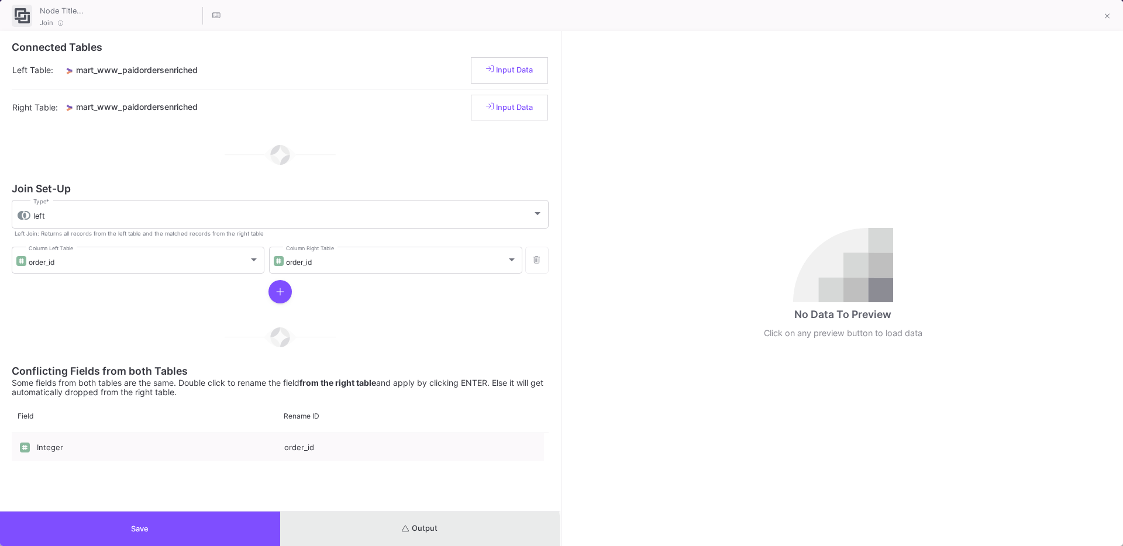
click at [408, 535] on button "Output" at bounding box center [420, 529] width 280 height 35
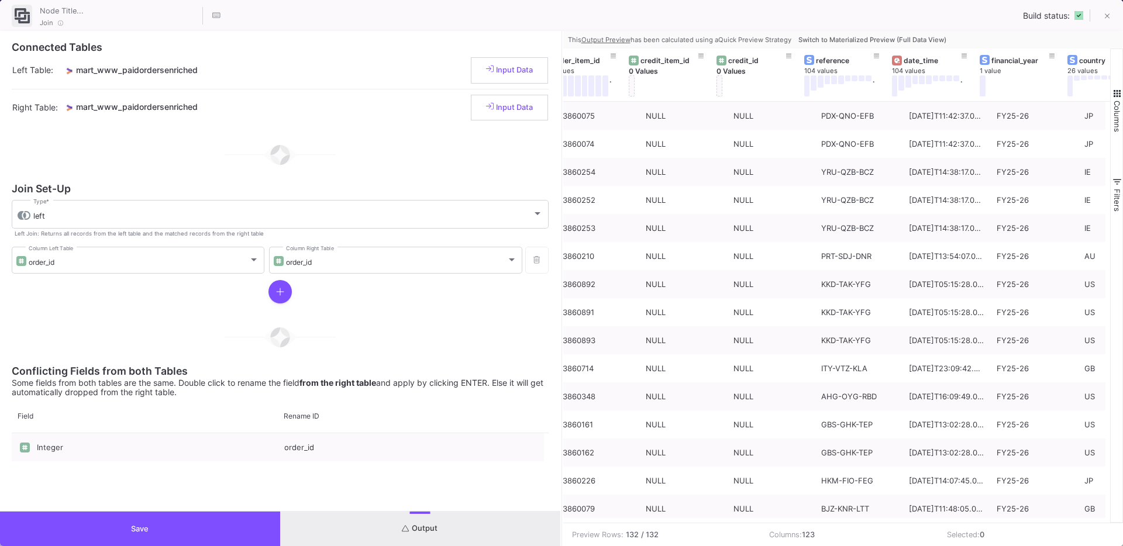
scroll to position [0, 295]
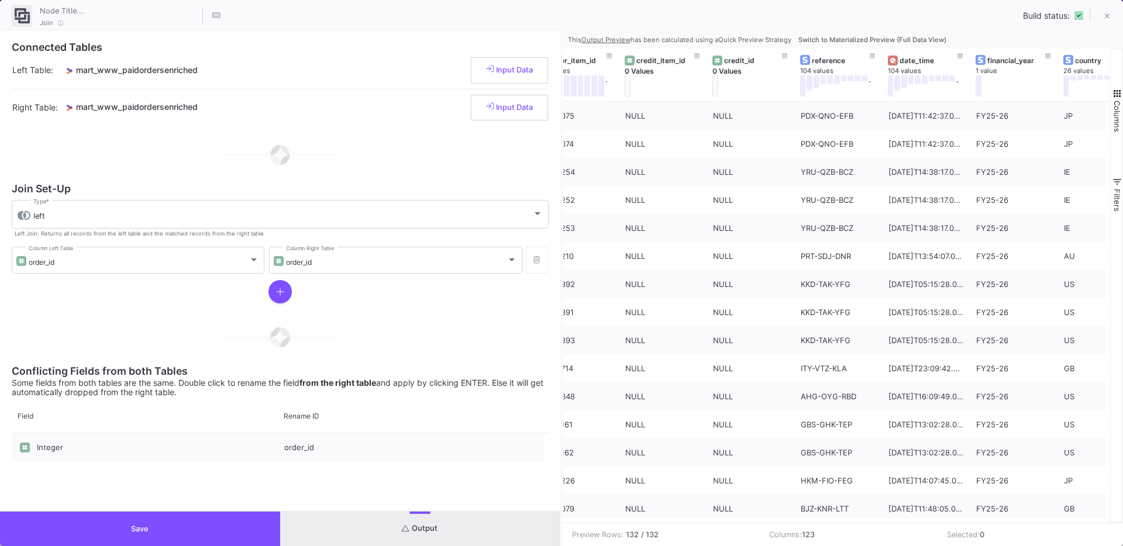
click at [904, 41] on span "Switch to Materialized Preview (Full Data View)" at bounding box center [872, 40] width 148 height 8
click at [904, 56] on div "date_time" at bounding box center [928, 60] width 58 height 9
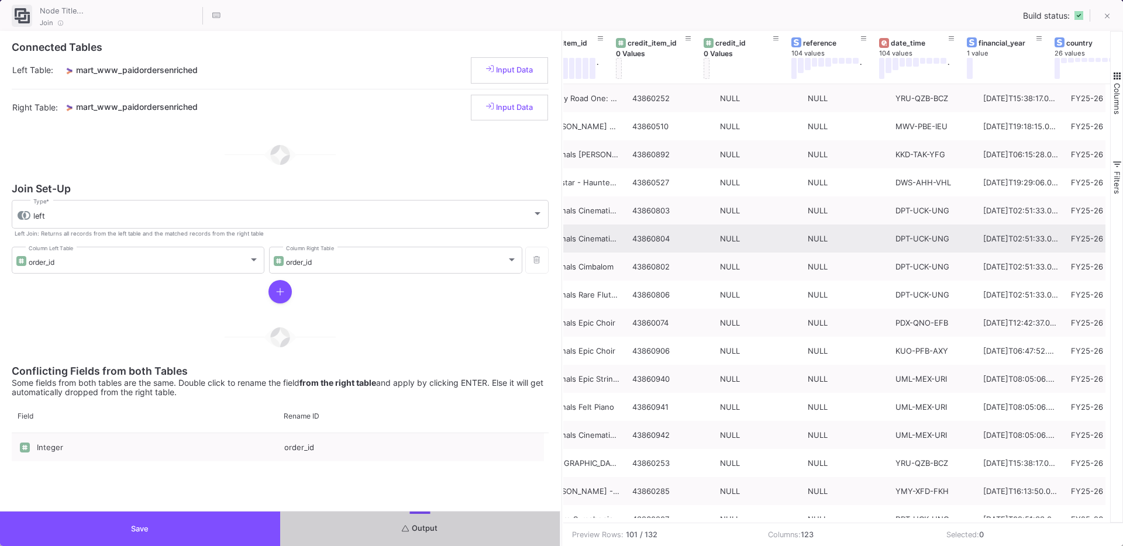
scroll to position [0, 336]
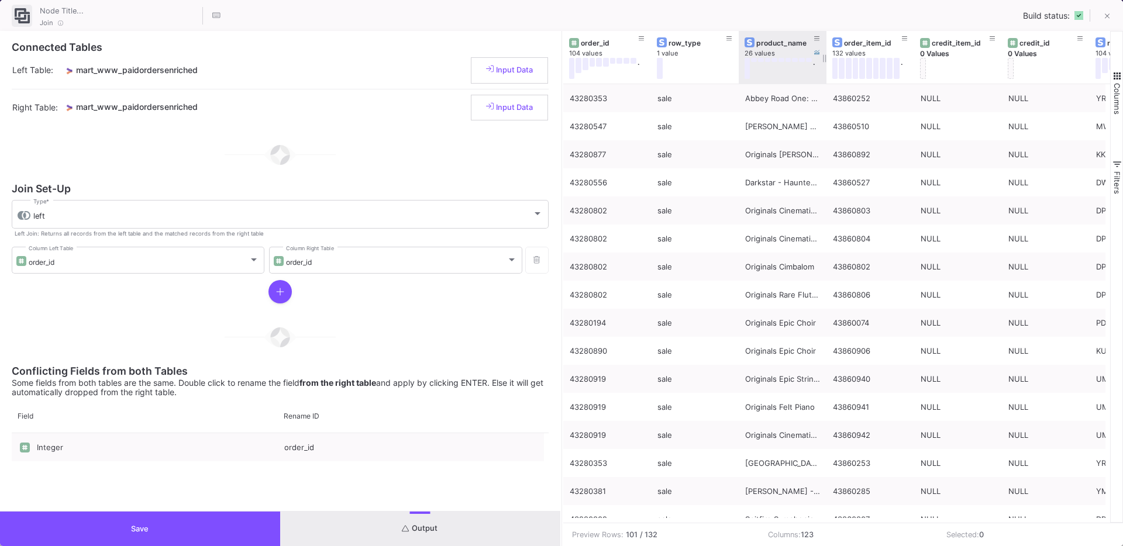
click at [766, 44] on div "product_name" at bounding box center [785, 43] width 58 height 9
click at [816, 37] on icon at bounding box center [817, 39] width 6 height 6
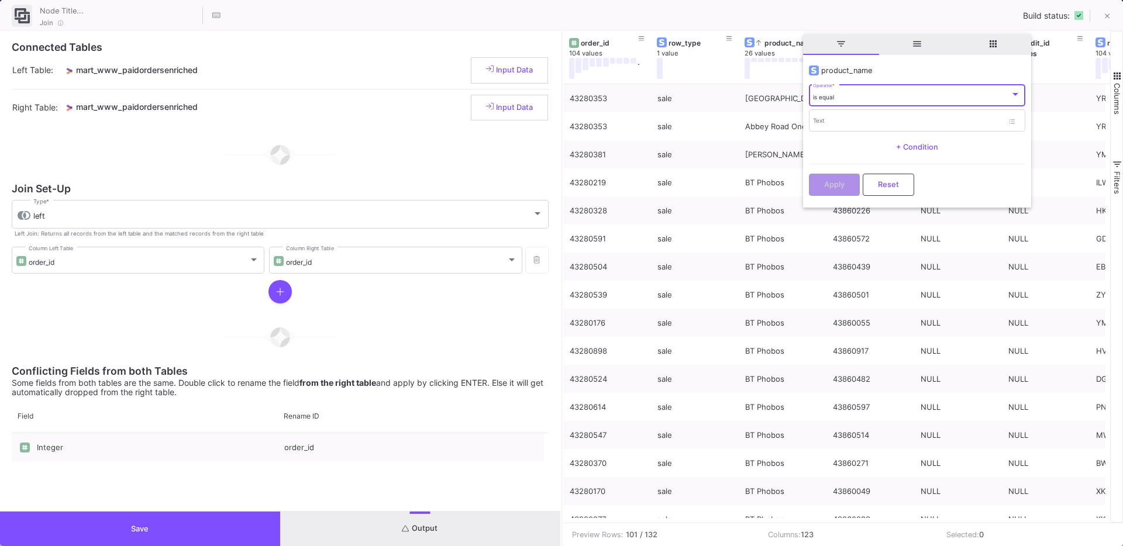
click at [832, 101] on div "is equal Operator *" at bounding box center [917, 95] width 208 height 24
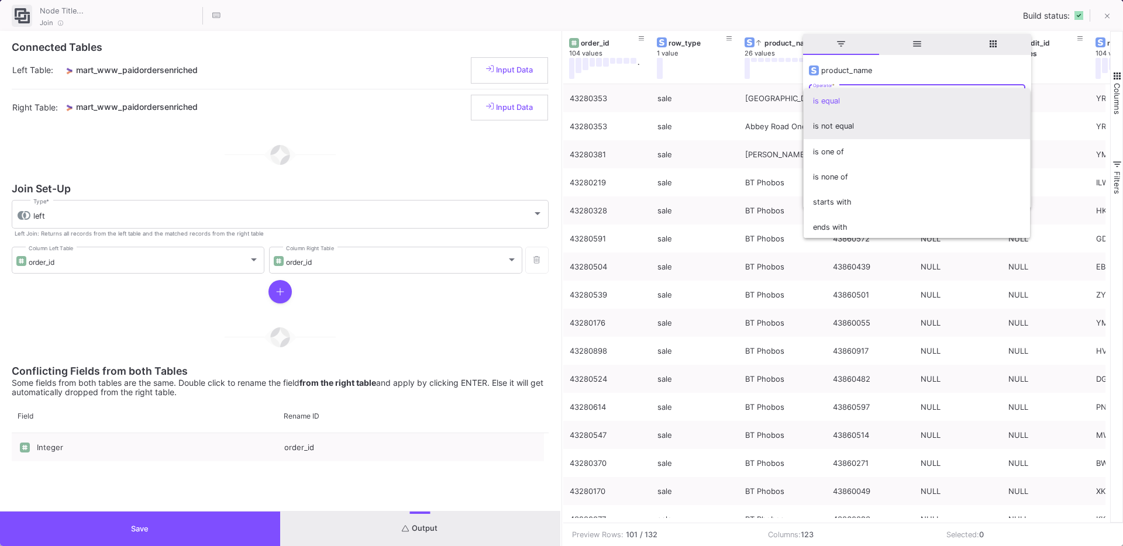
click at [844, 120] on span "is not equal" at bounding box center [917, 125] width 208 height 25
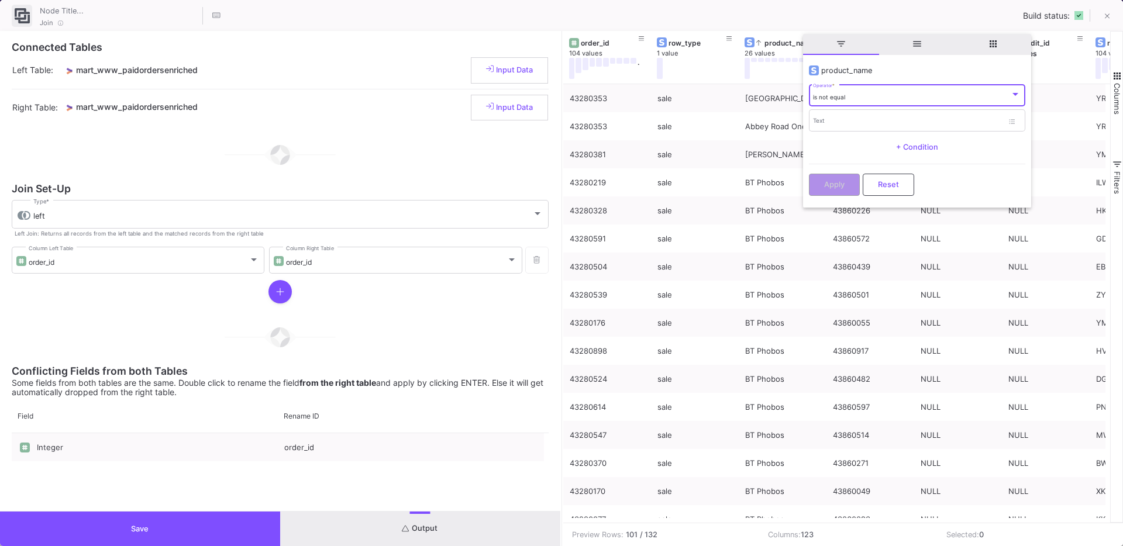
click at [845, 98] on div "is not equal" at bounding box center [911, 98] width 197 height 8
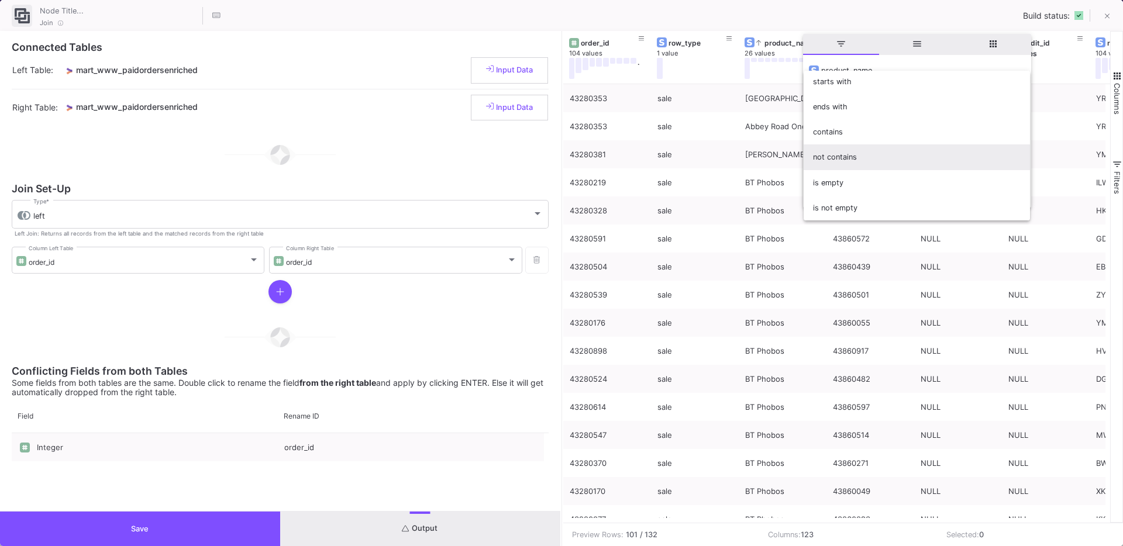
click at [847, 162] on span "not contains" at bounding box center [917, 156] width 208 height 25
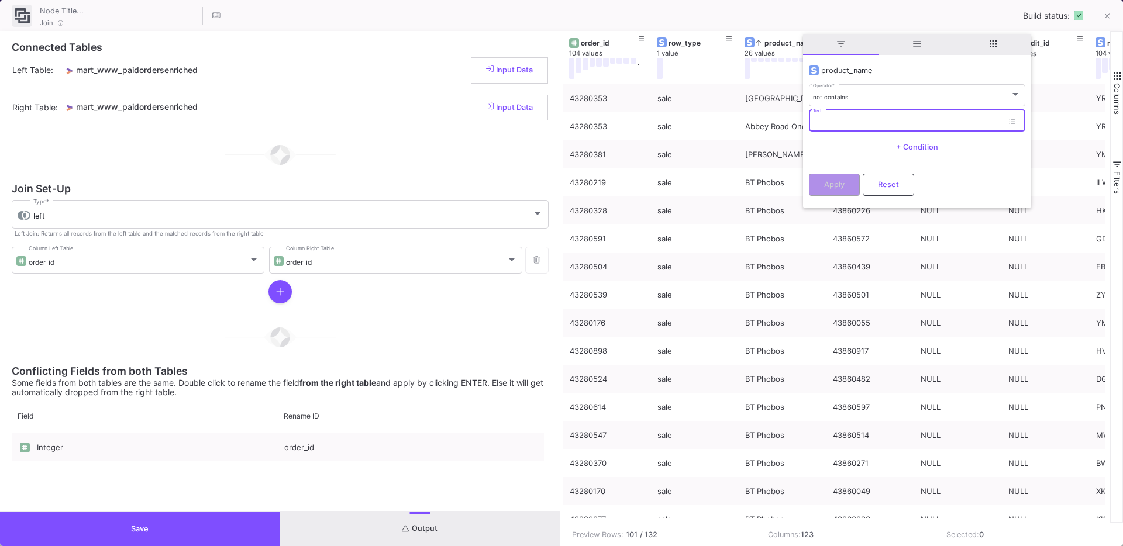
click at [843, 119] on input "Text" at bounding box center [908, 123] width 190 height 8
type input "Phobos"
click at [824, 184] on span "Apply" at bounding box center [834, 183] width 20 height 9
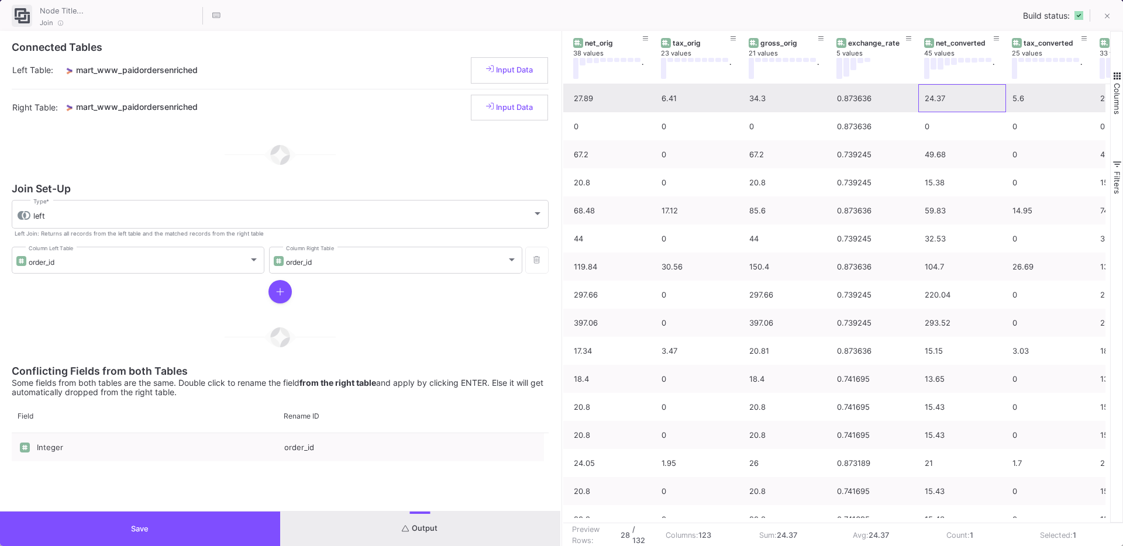
click at [935, 99] on div "24.37" at bounding box center [962, 98] width 75 height 27
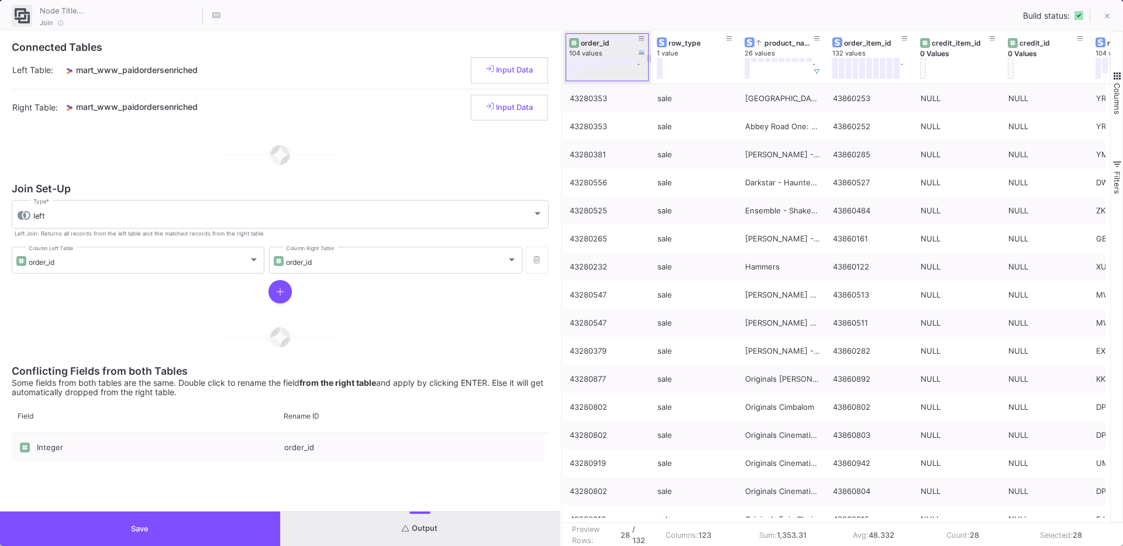
click at [595, 44] on div "order_id" at bounding box center [610, 43] width 58 height 9
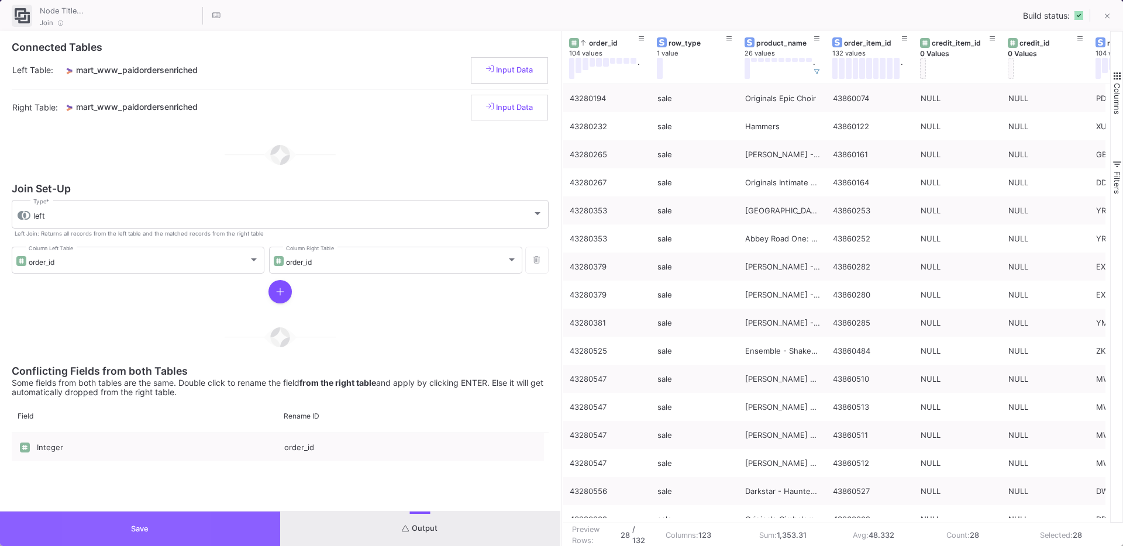
click at [98, 517] on button "Save" at bounding box center [140, 529] width 280 height 35
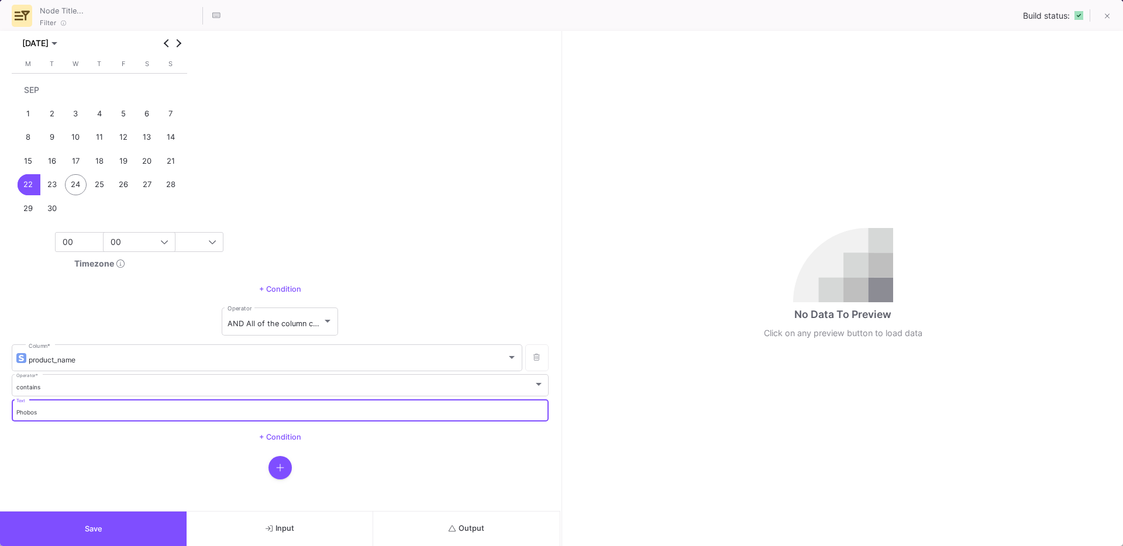
click at [39, 411] on input "Phobos" at bounding box center [280, 413] width 528 height 8
type input "L"
type input "London Contemporary Orchestra Strings"
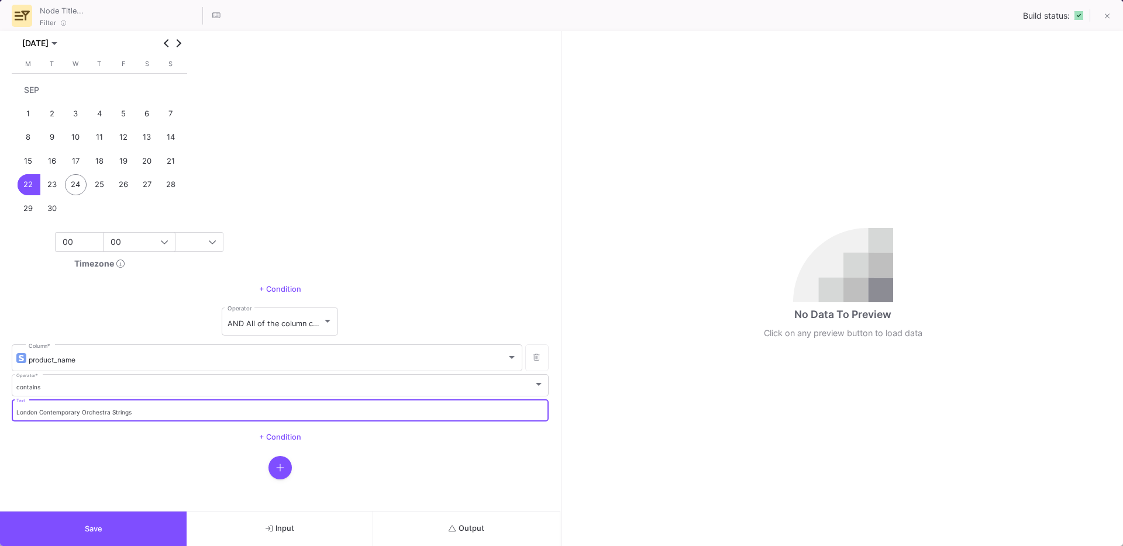
click at [83, 526] on button "Save" at bounding box center [93, 529] width 187 height 35
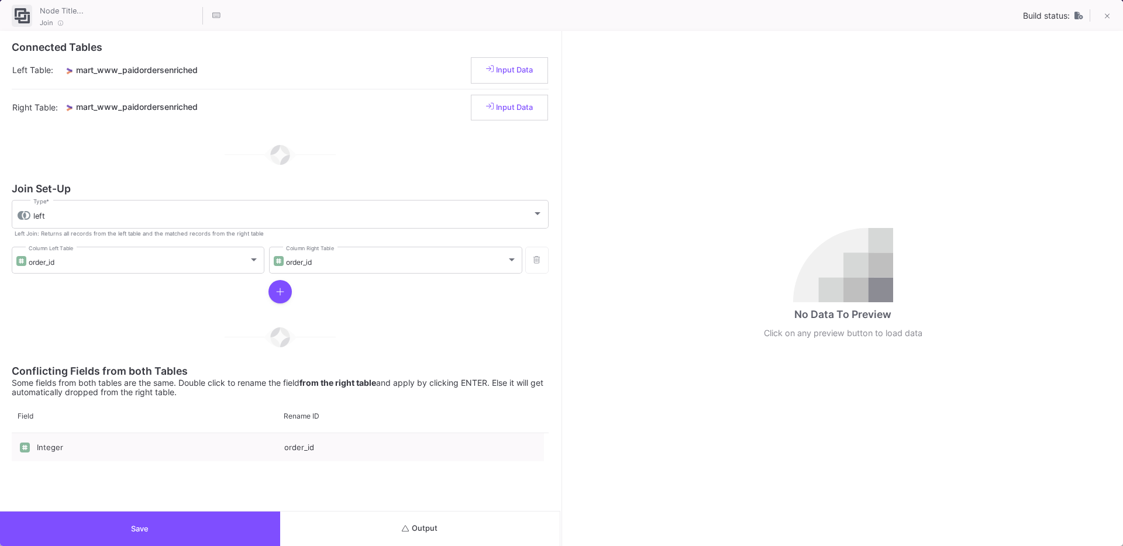
click at [471, 522] on button "Output" at bounding box center [420, 529] width 280 height 35
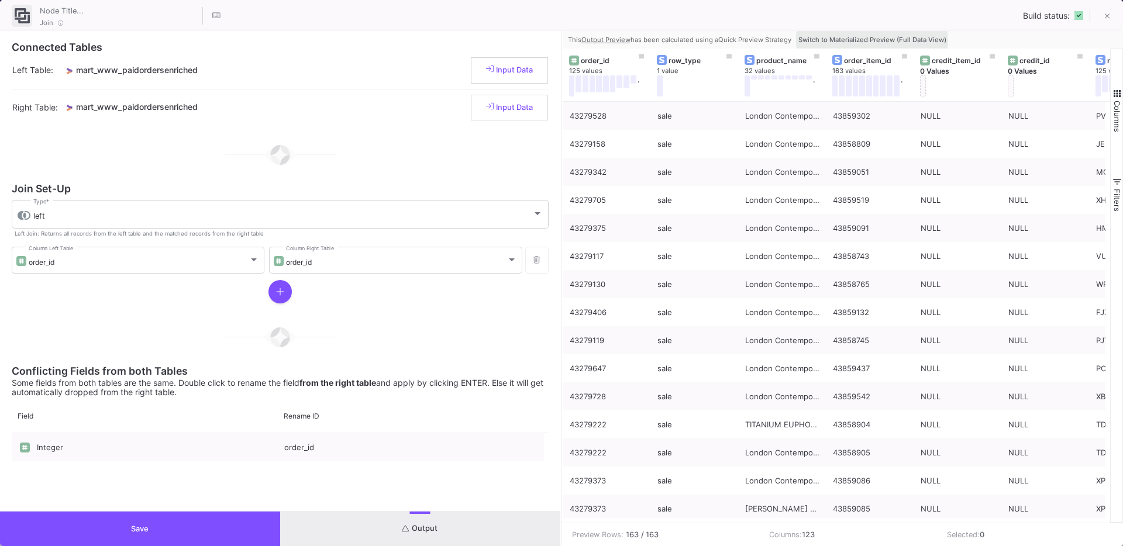
click at [866, 42] on span "Switch to Materialized Preview (Full Data View)" at bounding box center [872, 40] width 148 height 8
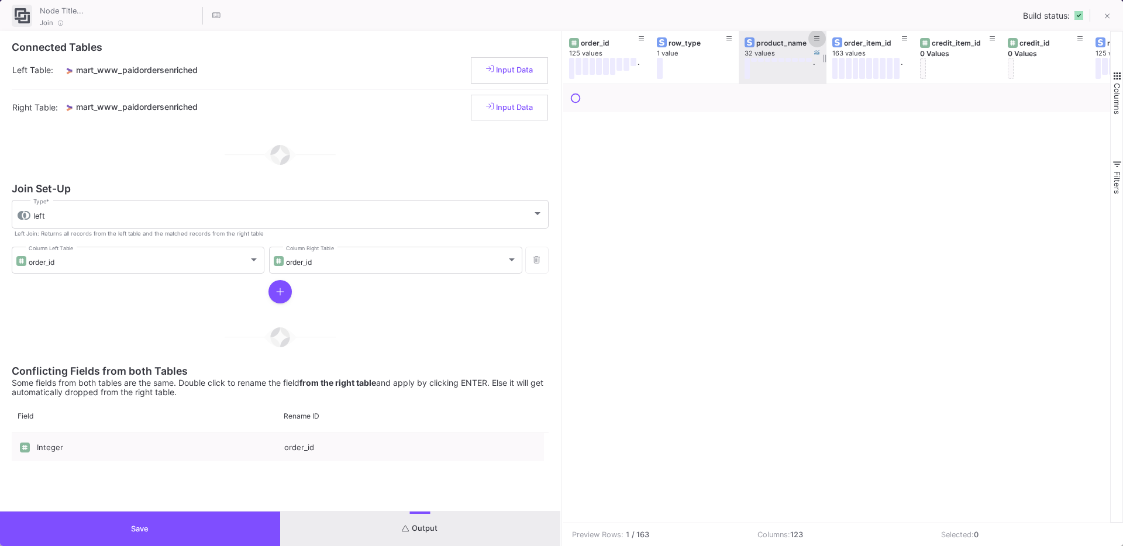
click at [819, 38] on icon at bounding box center [817, 38] width 6 height 5
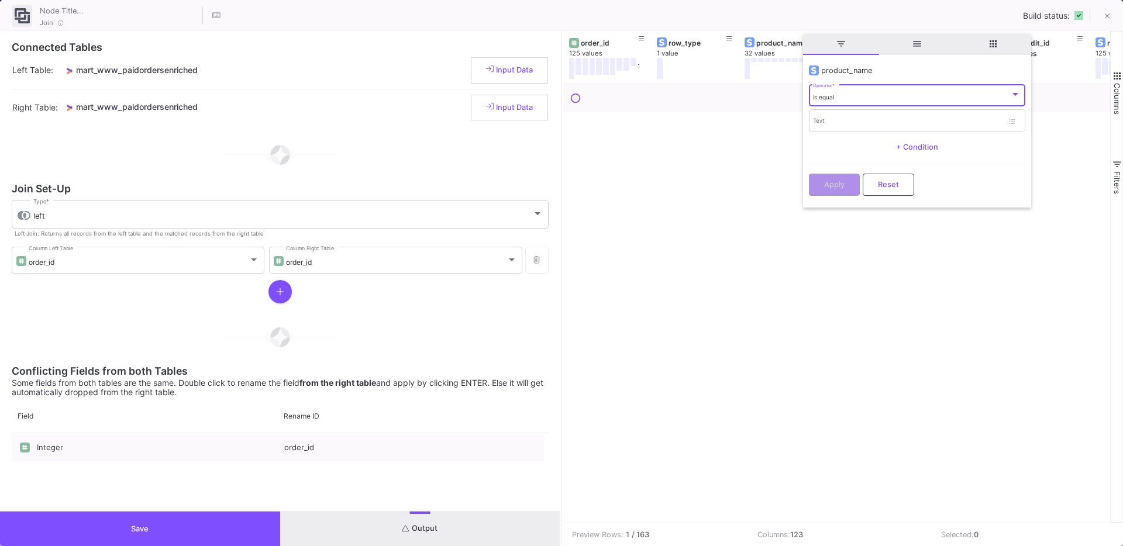
click at [850, 98] on div "is equal" at bounding box center [911, 98] width 197 height 8
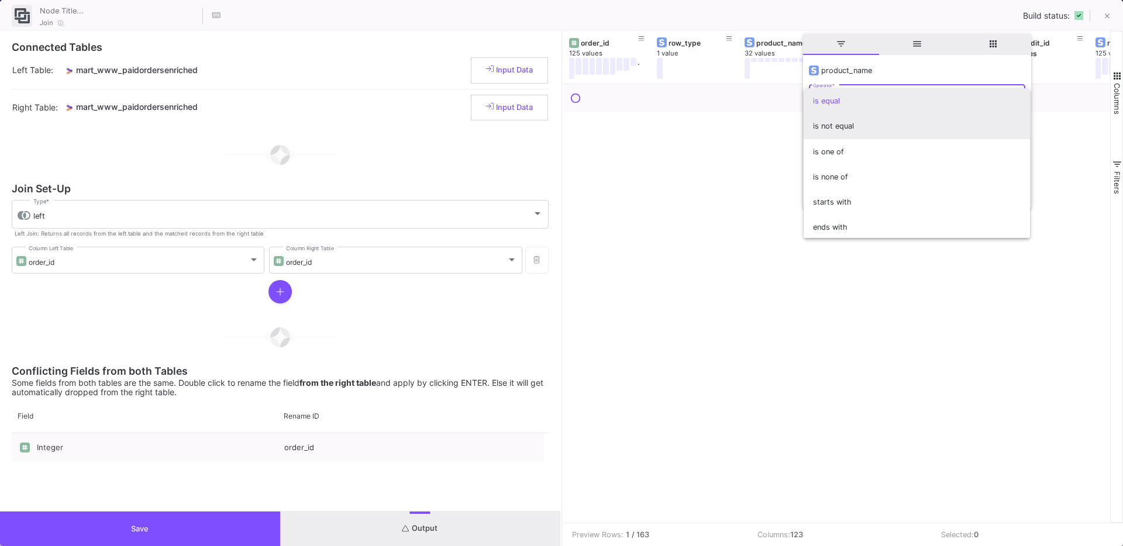
click at [849, 122] on span "is not equal" at bounding box center [917, 125] width 208 height 25
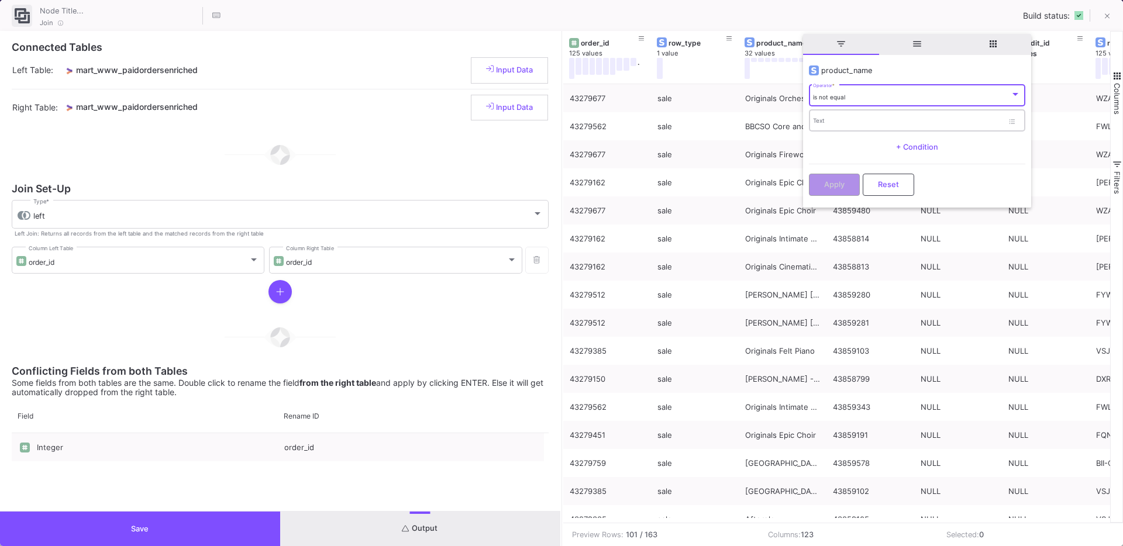
click at [835, 123] on input "Text" at bounding box center [908, 123] width 190 height 8
type input "London Contemporary Orchestra Strings"
click at [834, 173] on button "Apply" at bounding box center [834, 184] width 51 height 22
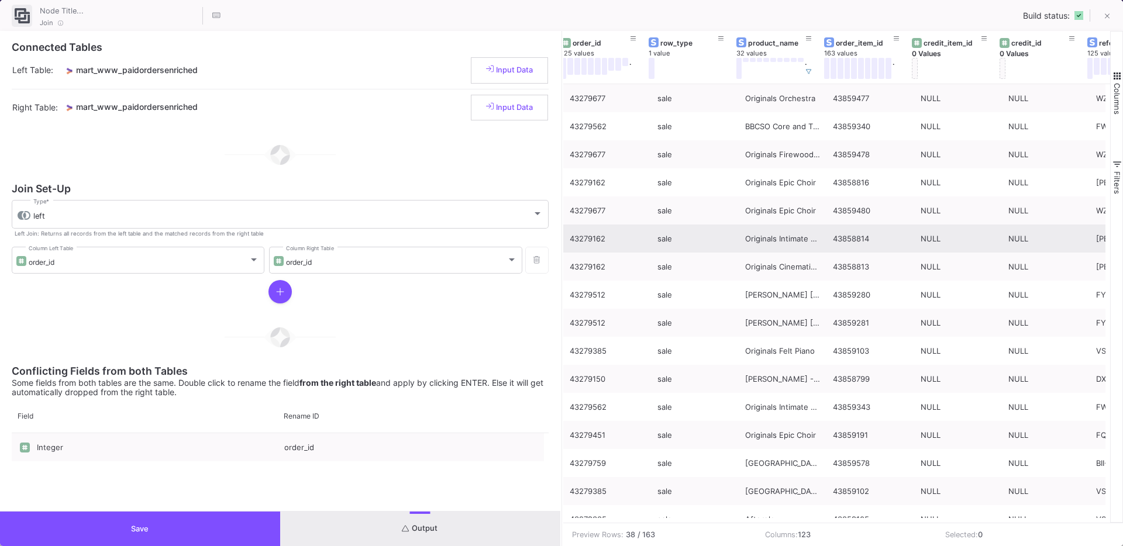
scroll to position [0, 92]
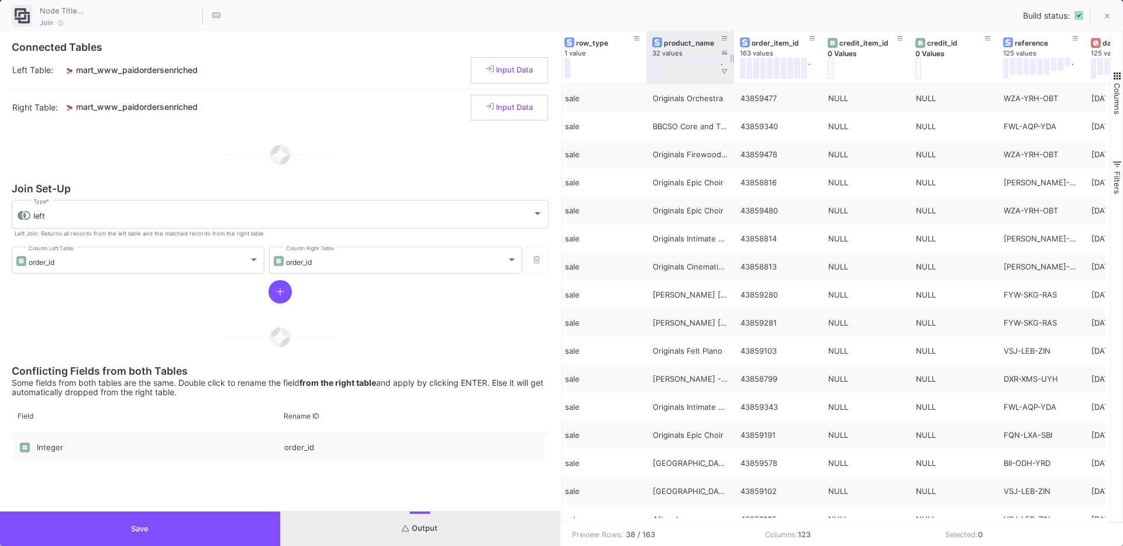
click at [679, 43] on div "product_name" at bounding box center [693, 43] width 58 height 9
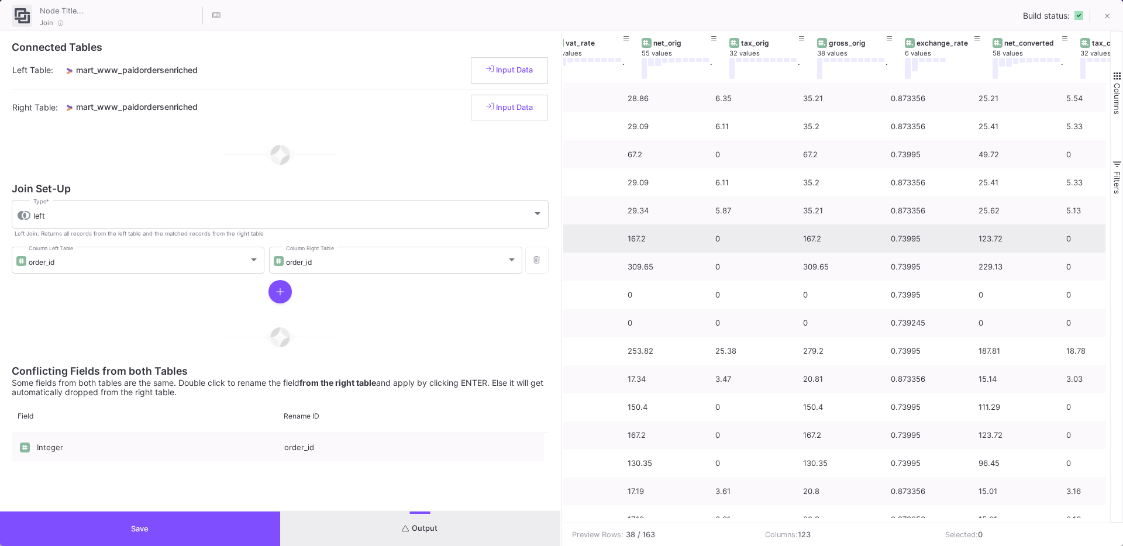
scroll to position [0, 997]
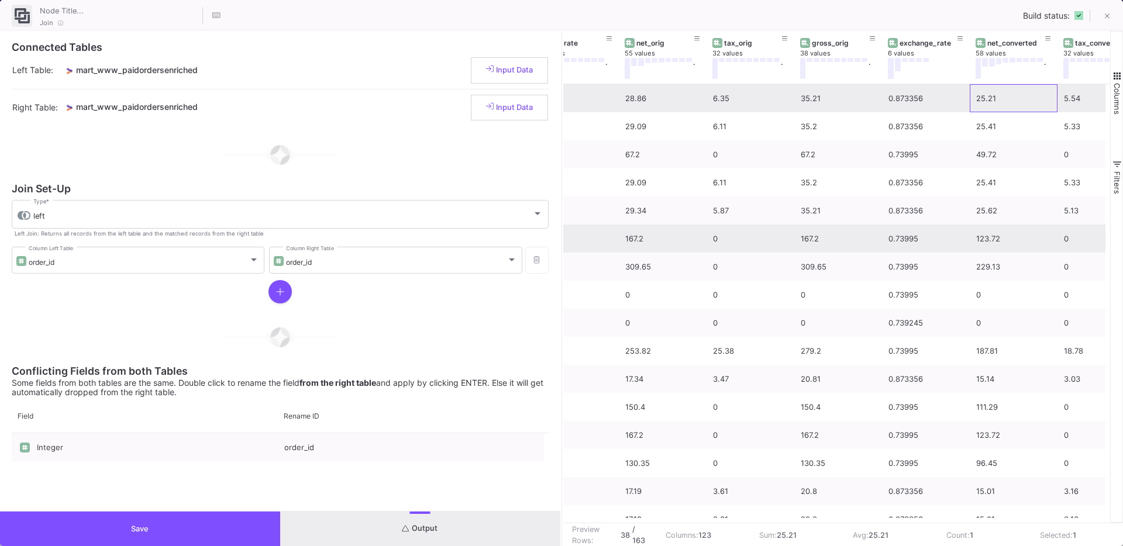
click at [1009, 101] on div "25.21" at bounding box center [1013, 98] width 75 height 27
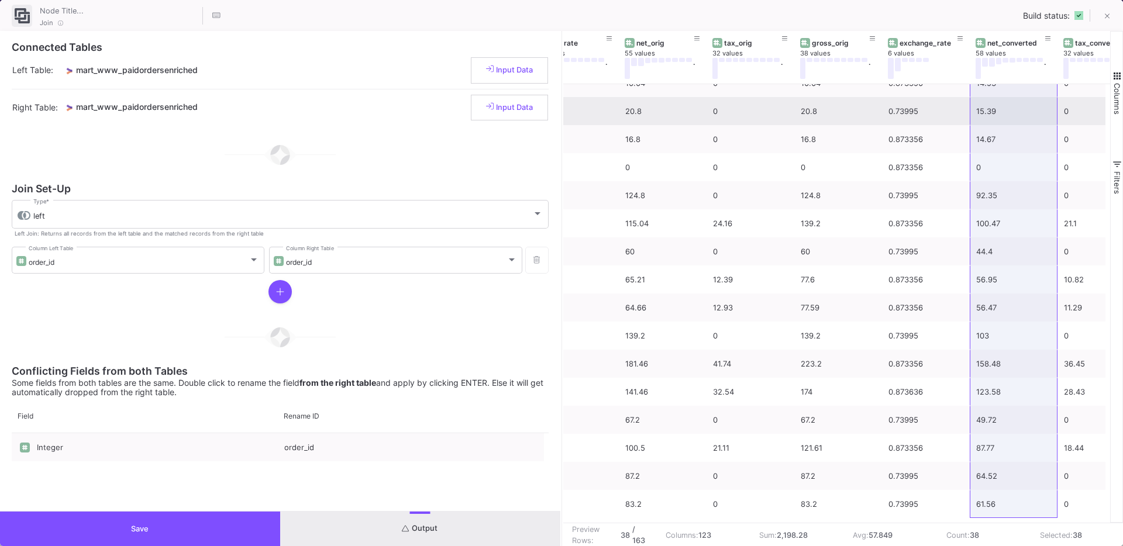
scroll to position [633, 0]
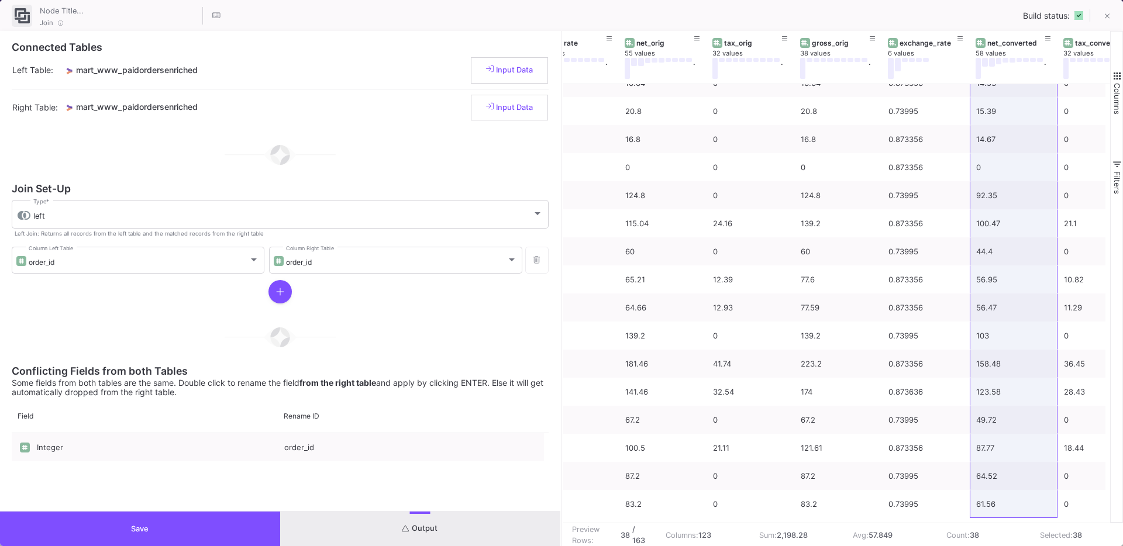
click at [160, 526] on button "Save" at bounding box center [140, 529] width 280 height 35
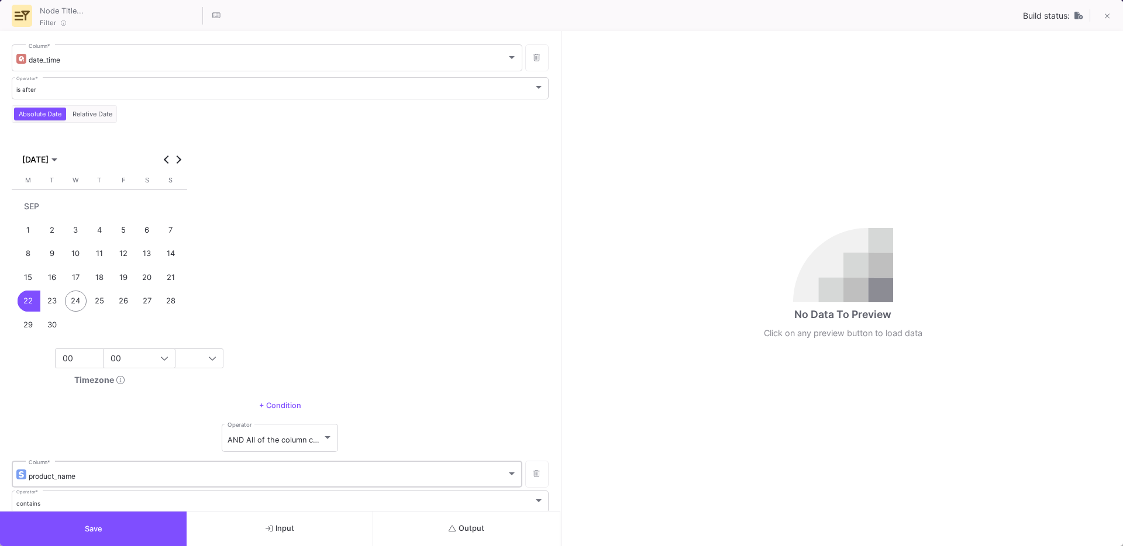
scroll to position [116, 0]
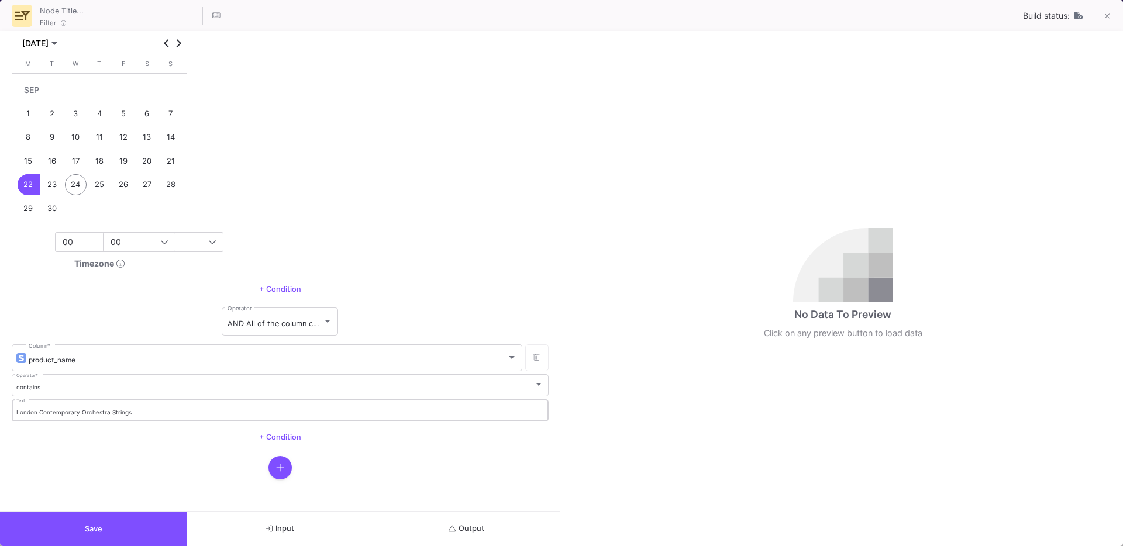
click at [47, 409] on input "London Contemporary Orchestra Strings" at bounding box center [280, 413] width 528 height 8
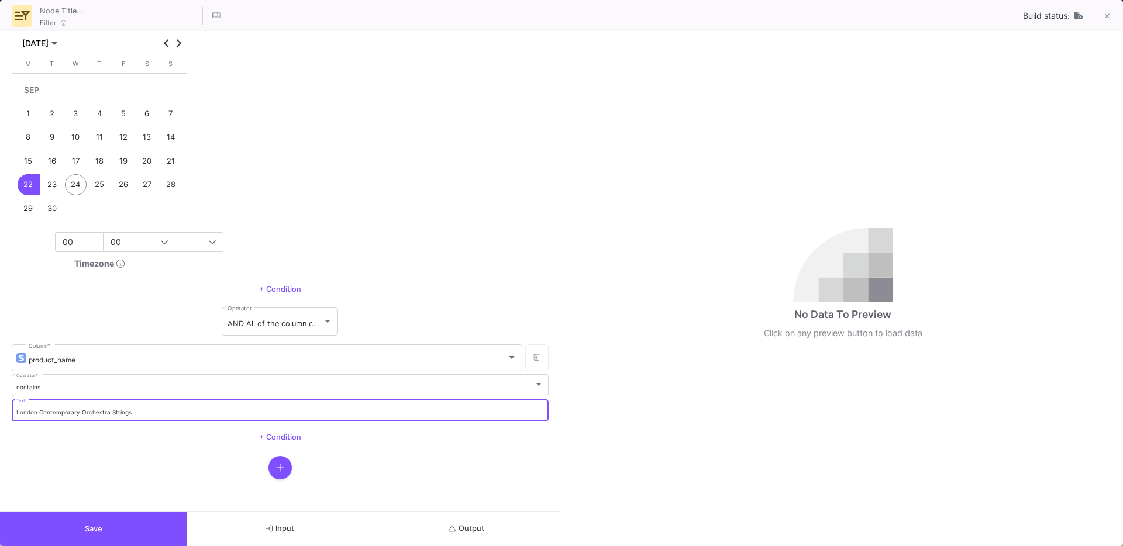
click at [47, 409] on input "London Contemporary Orchestra Strings" at bounding box center [280, 413] width 528 height 8
type input "Phobos"
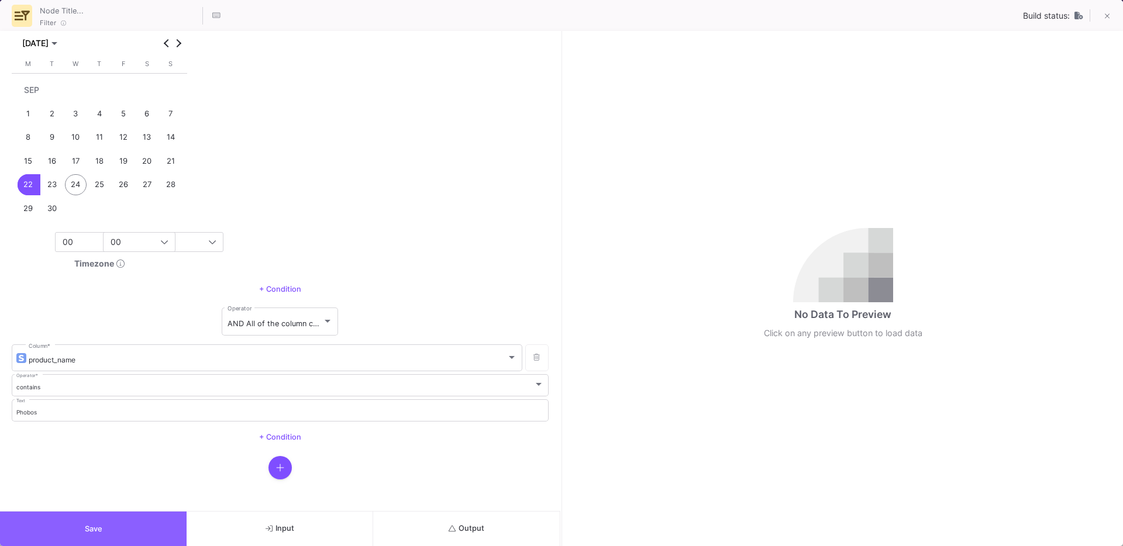
click at [68, 525] on button "Save" at bounding box center [93, 529] width 187 height 35
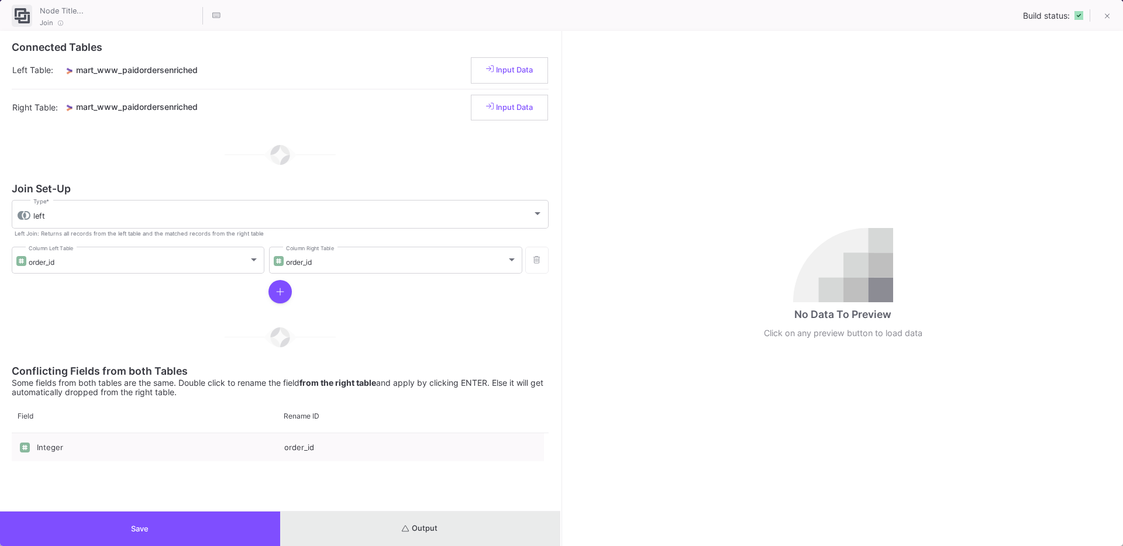
click at [453, 529] on button "Output" at bounding box center [420, 529] width 280 height 35
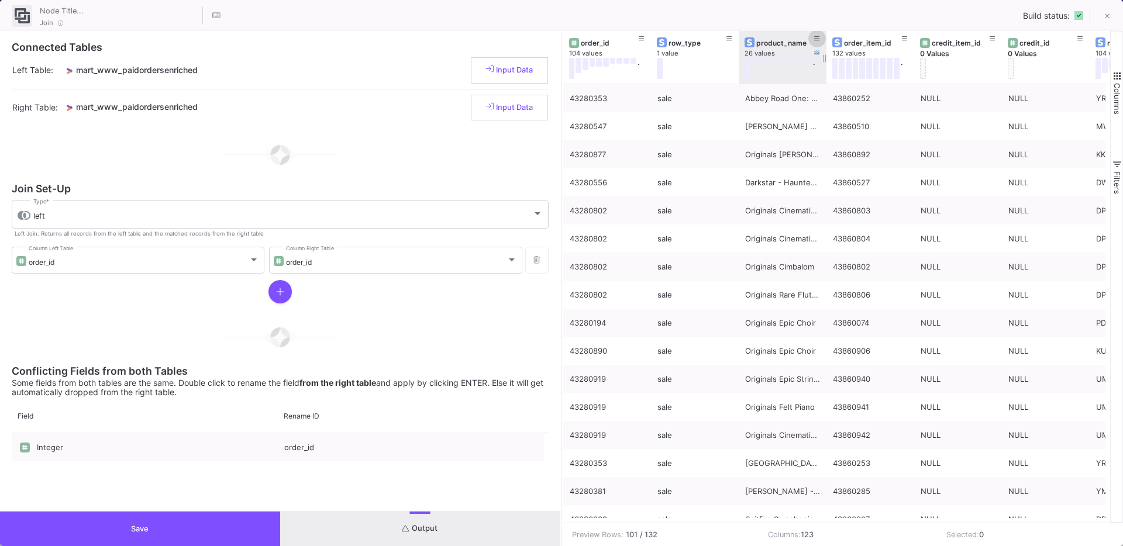
click at [820, 41] on button at bounding box center [817, 39] width 18 height 18
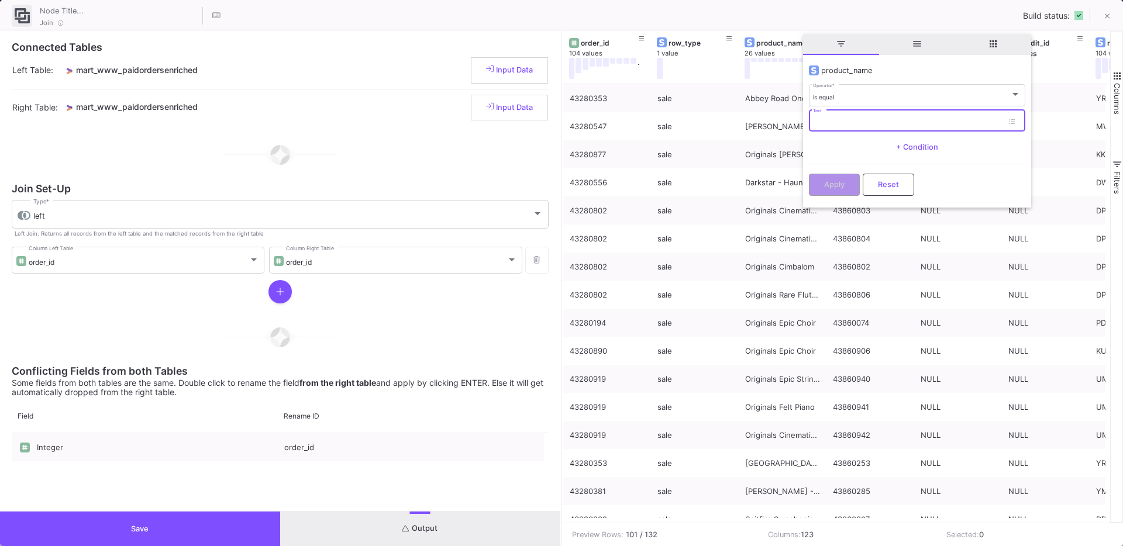
click at [830, 119] on input "Text" at bounding box center [908, 123] width 190 height 8
click at [842, 106] on div "is equal Operator *" at bounding box center [917, 95] width 208 height 24
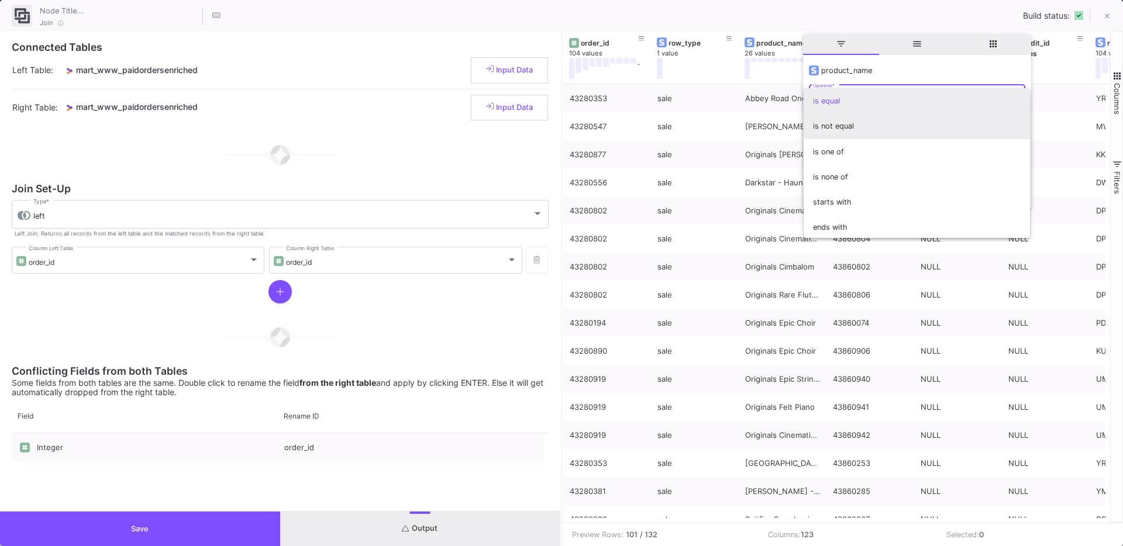
click at [851, 134] on span "is not equal" at bounding box center [917, 125] width 208 height 25
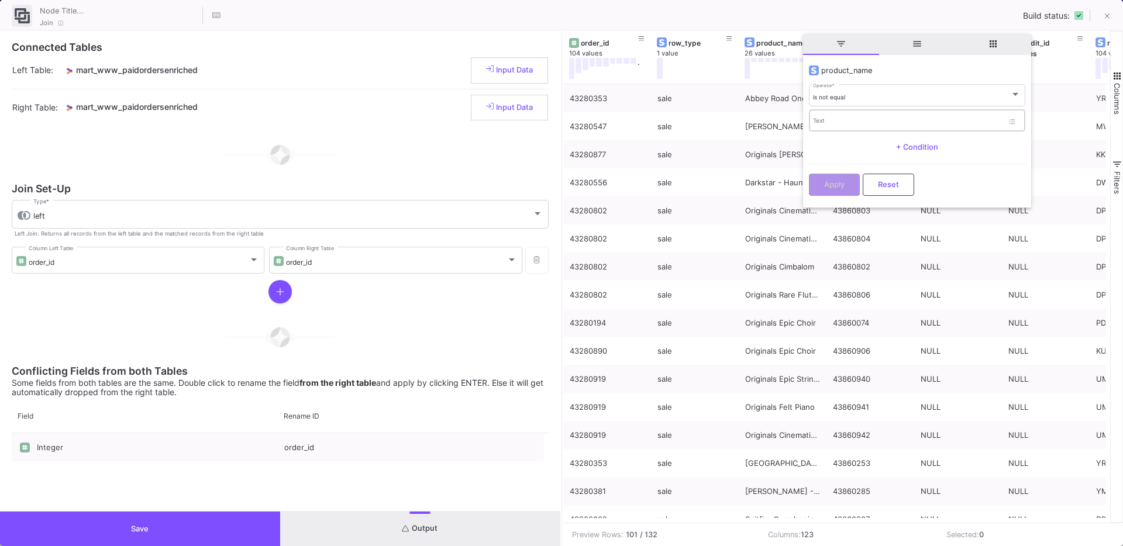
click at [841, 126] on div "Text" at bounding box center [908, 120] width 190 height 24
click at [851, 104] on div "is not equal Operator *" at bounding box center [917, 95] width 208 height 24
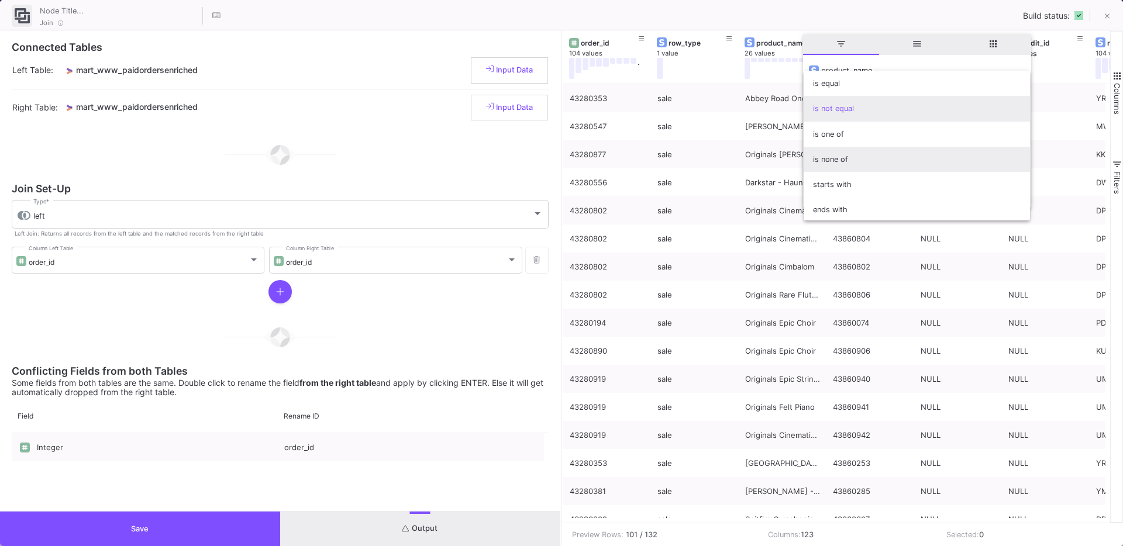
scroll to position [103, 0]
click at [841, 156] on span "not contains" at bounding box center [917, 156] width 208 height 25
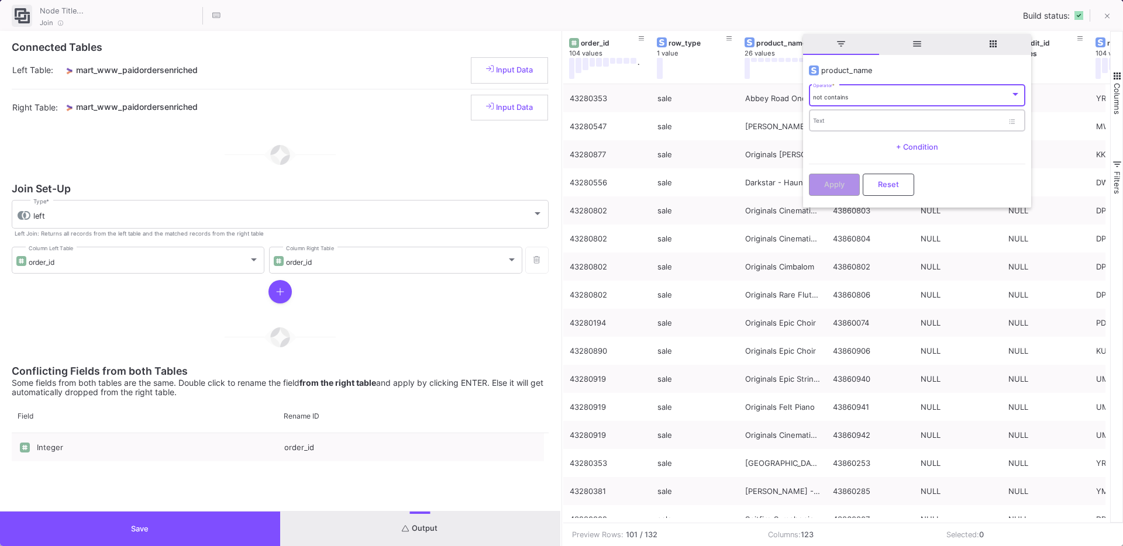
click at [839, 129] on div "Text" at bounding box center [908, 120] width 190 height 24
type input "Phobos"
click at [822, 177] on button "Apply" at bounding box center [834, 184] width 51 height 22
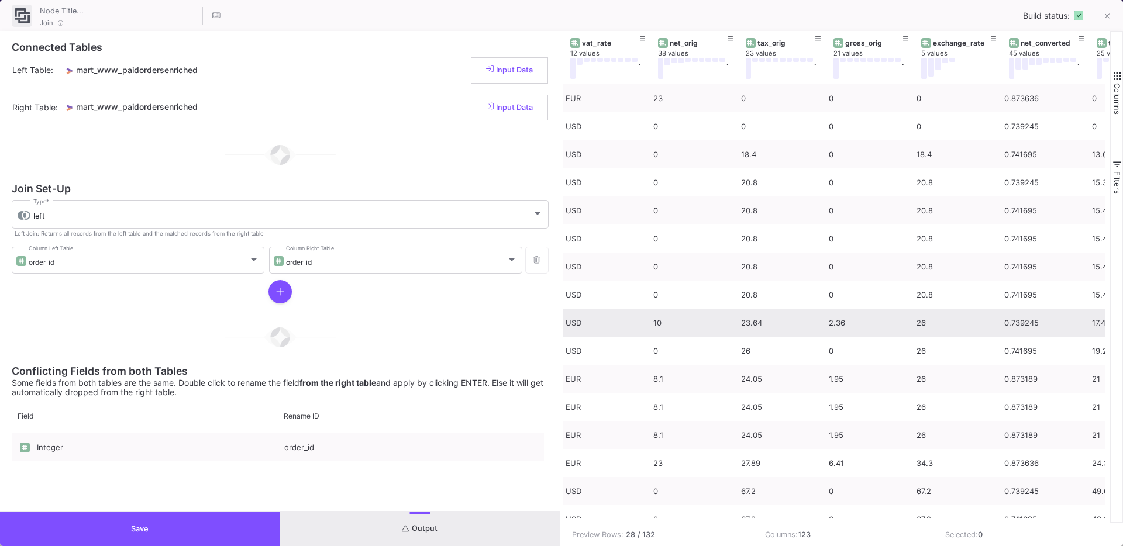
scroll to position [0, 1016]
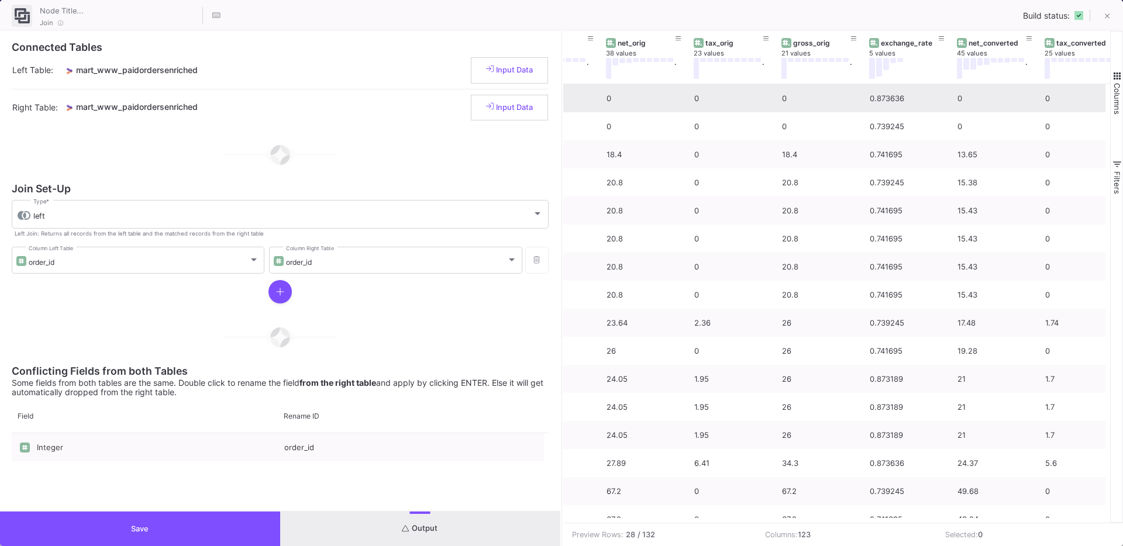
click at [970, 98] on div "0" at bounding box center [994, 98] width 75 height 27
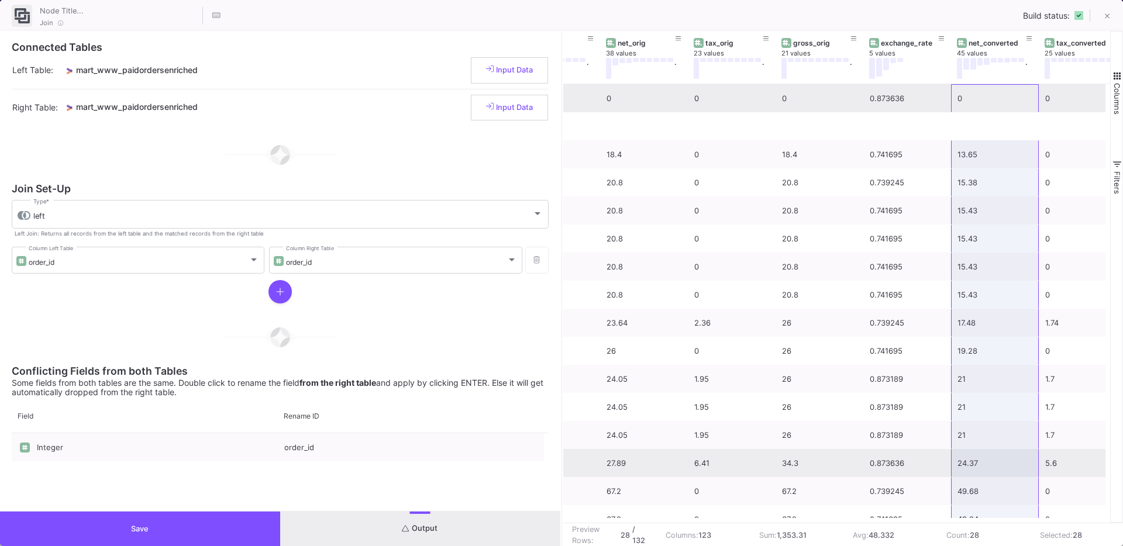
scroll to position [352, 0]
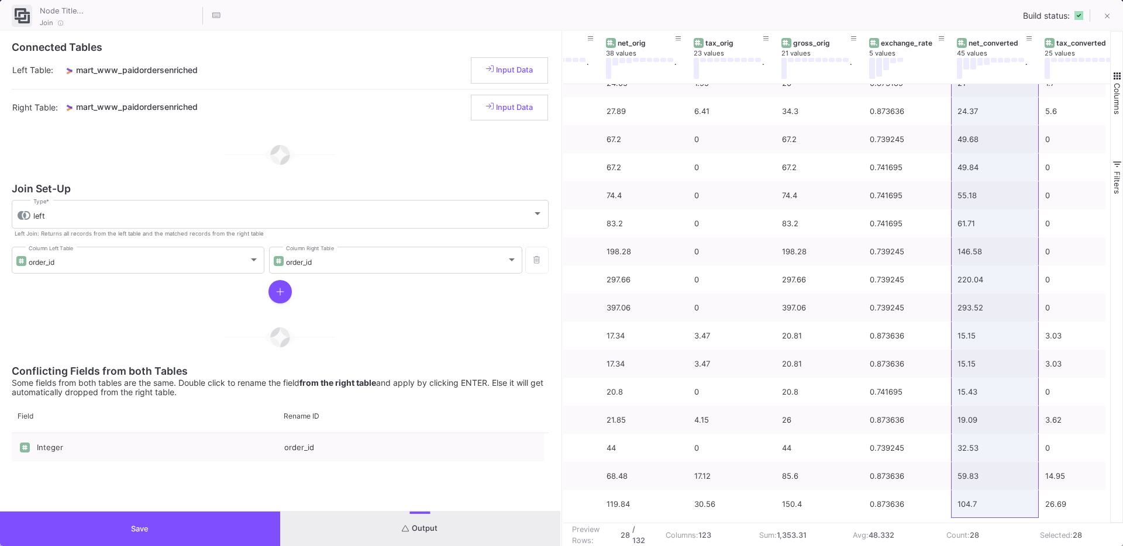
click at [130, 533] on button "Save" at bounding box center [140, 529] width 280 height 35
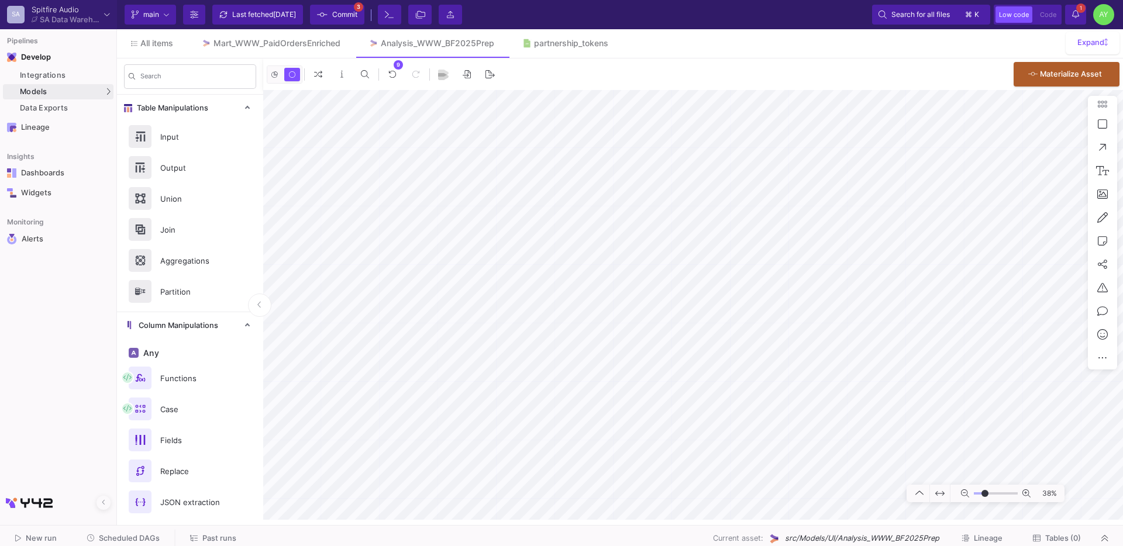
click at [205, 539] on span "Past runs" at bounding box center [219, 538] width 34 height 9
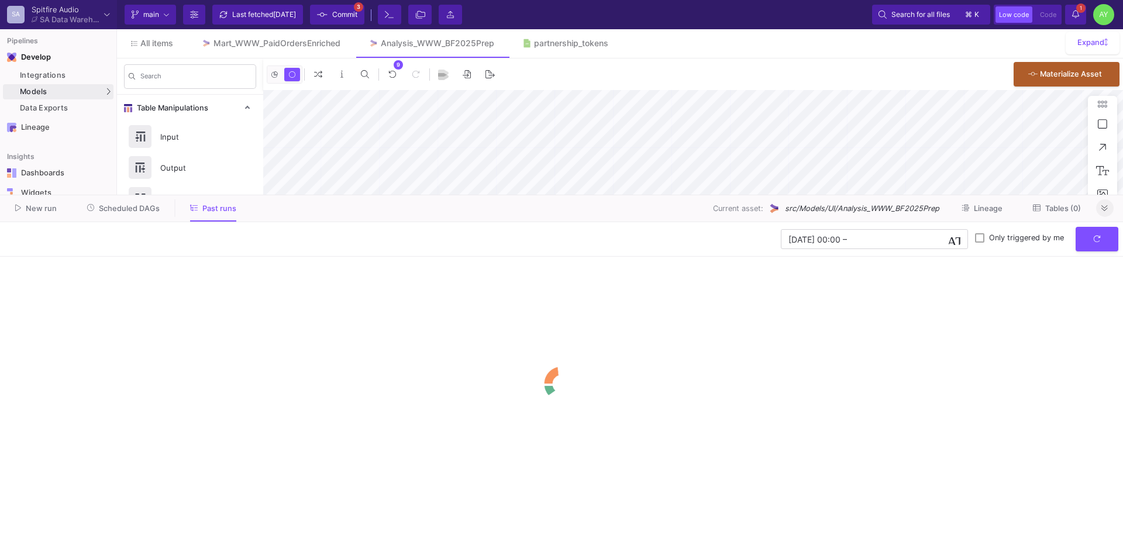
click at [1103, 205] on icon at bounding box center [1104, 209] width 6 height 8
